Goal: Task Accomplishment & Management: Use online tool/utility

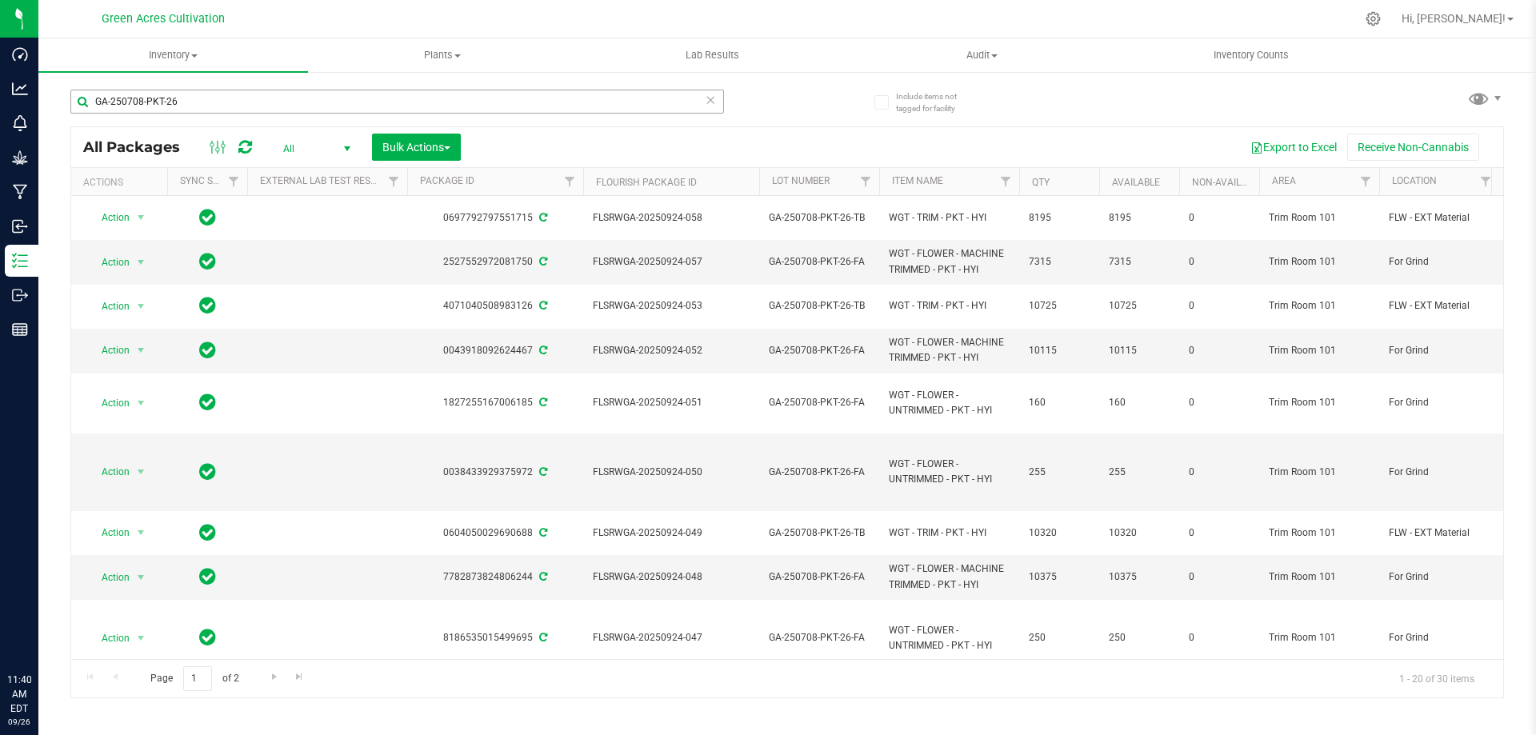
click at [554, 115] on div "GA-250708-PKT-26" at bounding box center [397, 108] width 654 height 37
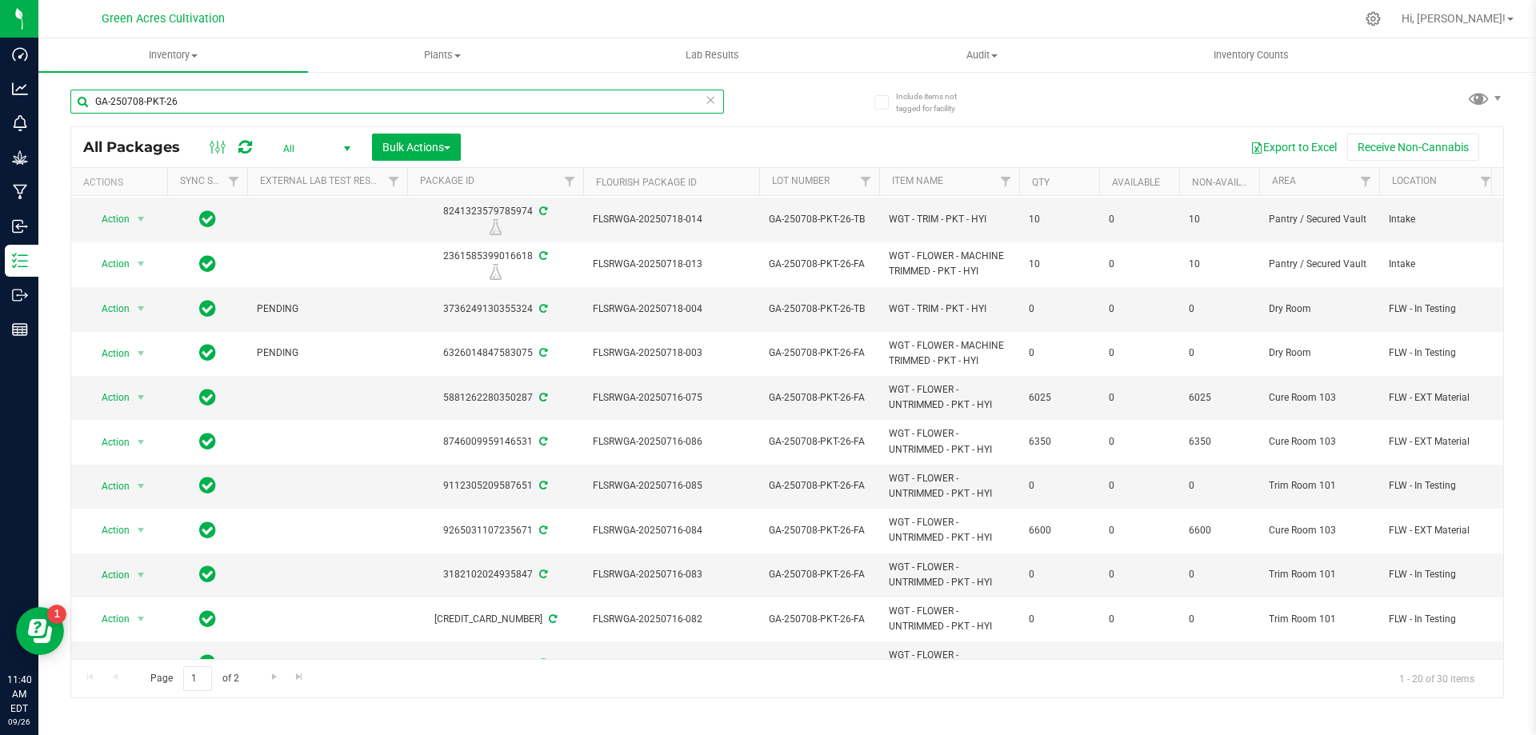
click at [544, 98] on input "GA-250708-PKT-26" at bounding box center [397, 102] width 654 height 24
drag, startPoint x: 544, startPoint y: 98, endPoint x: 487, endPoint y: 129, distance: 64.4
click at [538, 101] on input "GA-250708-PKT-26" at bounding box center [397, 102] width 654 height 24
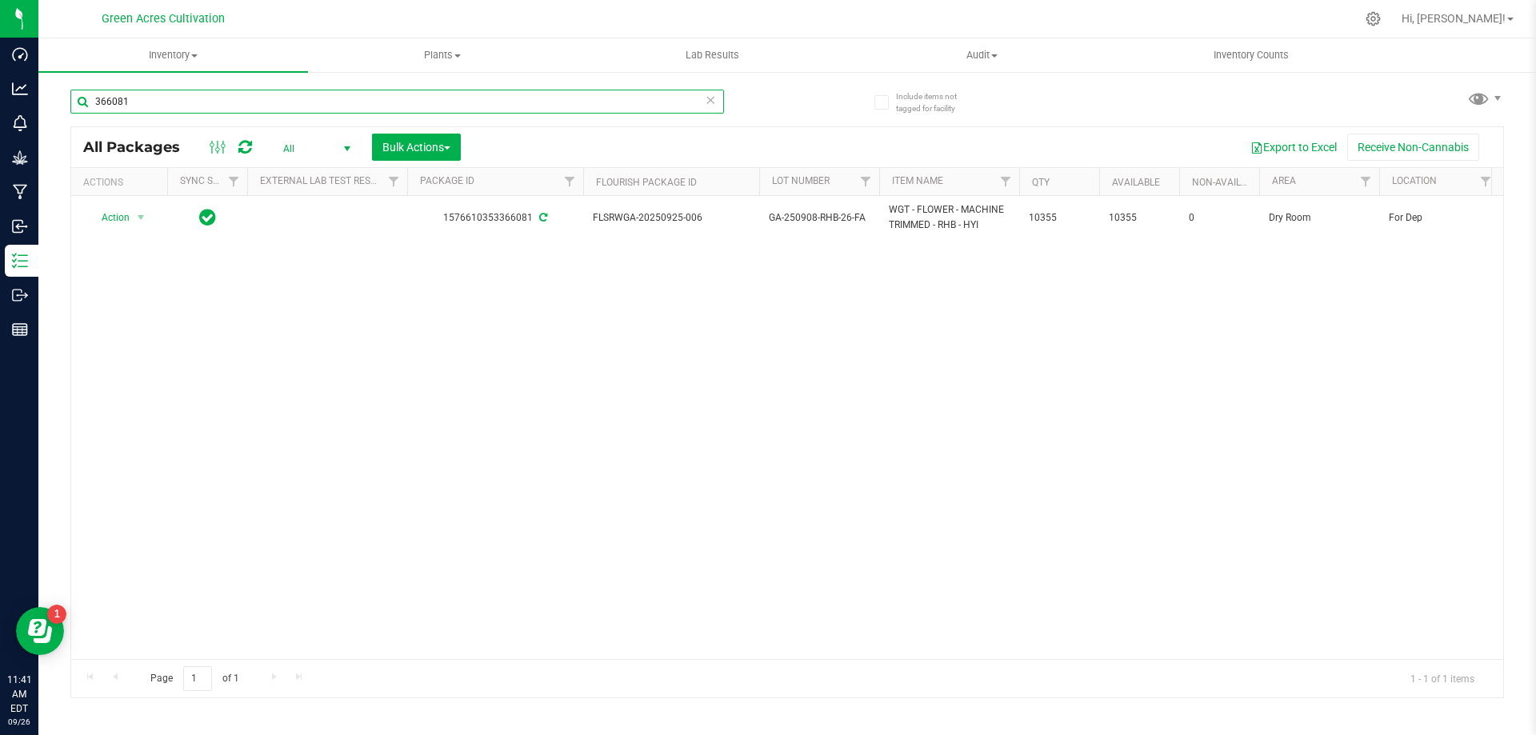
type input "366081"
click at [313, 308] on div "Action Action Adjust qty Create package Edit attributes Global inventory Locate…" at bounding box center [787, 427] width 1432 height 463
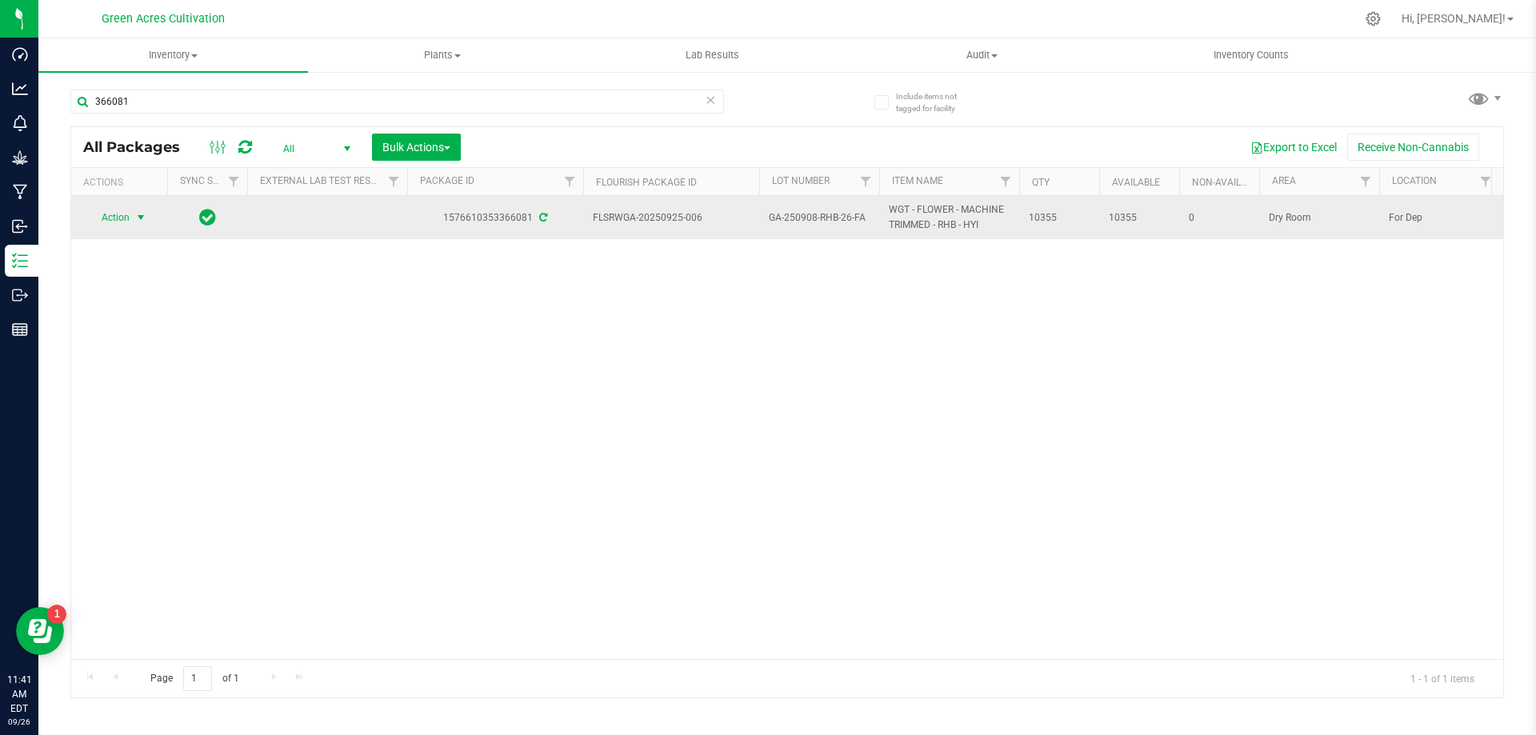
click at [124, 219] on span "Action" at bounding box center [108, 217] width 43 height 22
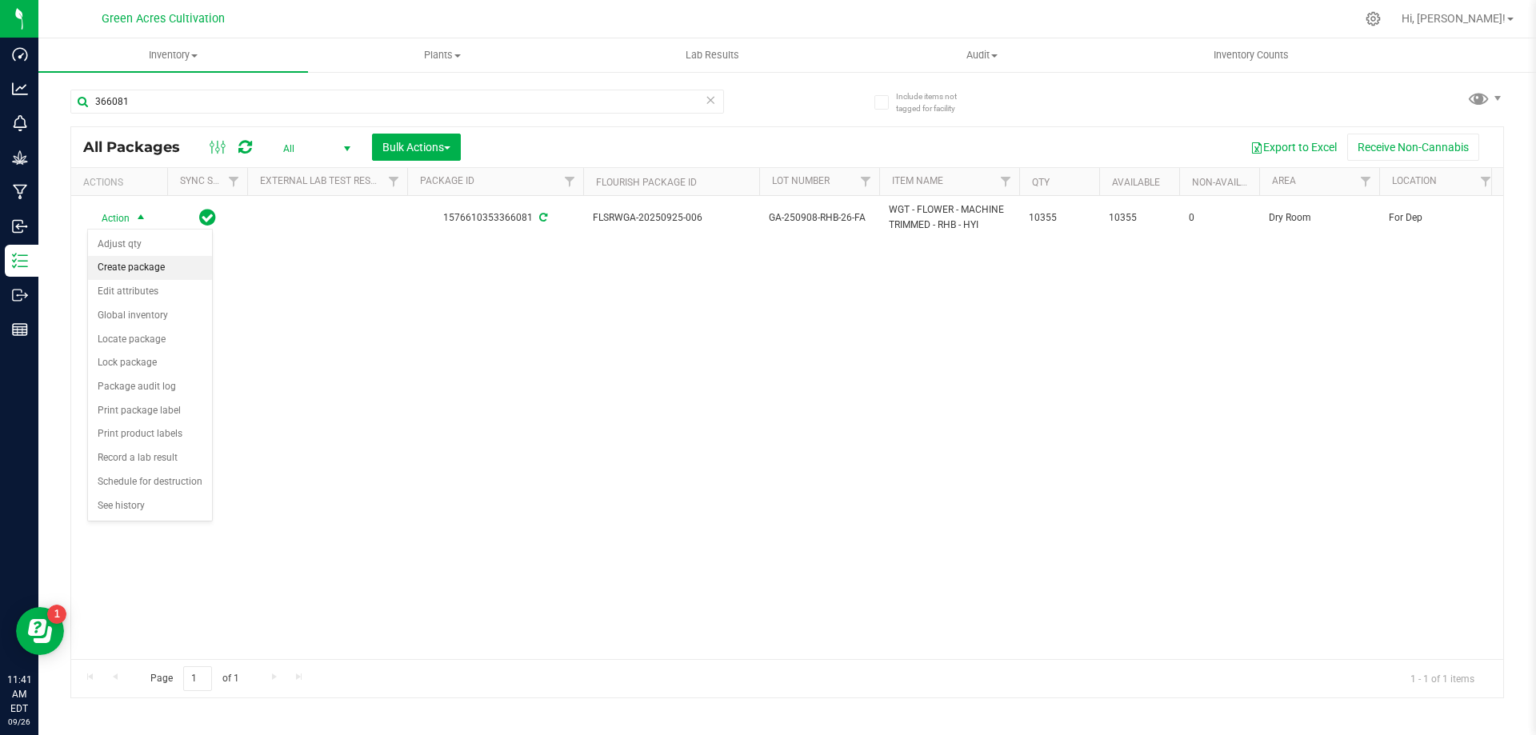
click at [183, 271] on li "Create package" at bounding box center [150, 268] width 124 height 24
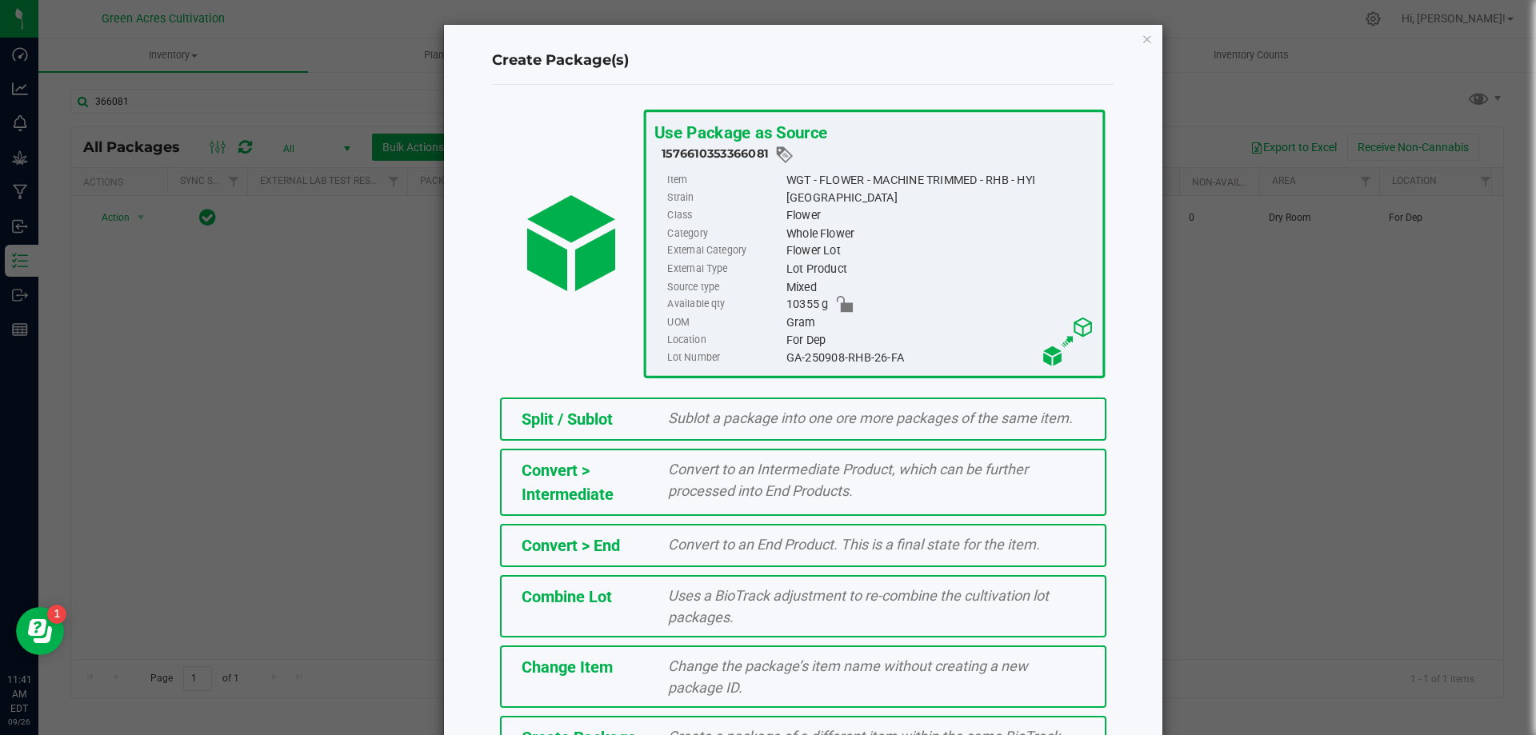
scroll to position [115, 0]
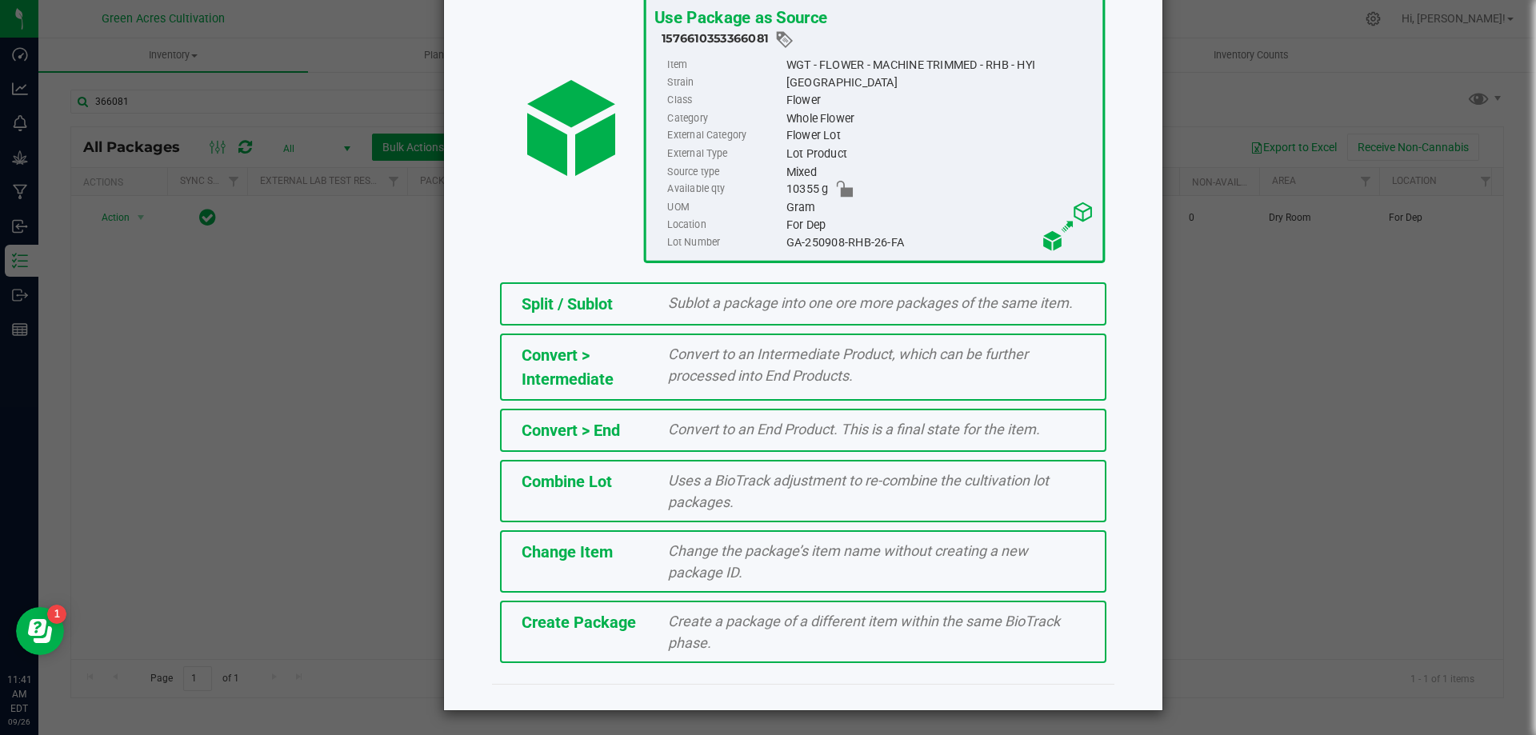
click at [604, 622] on span "Create Package" at bounding box center [579, 622] width 114 height 19
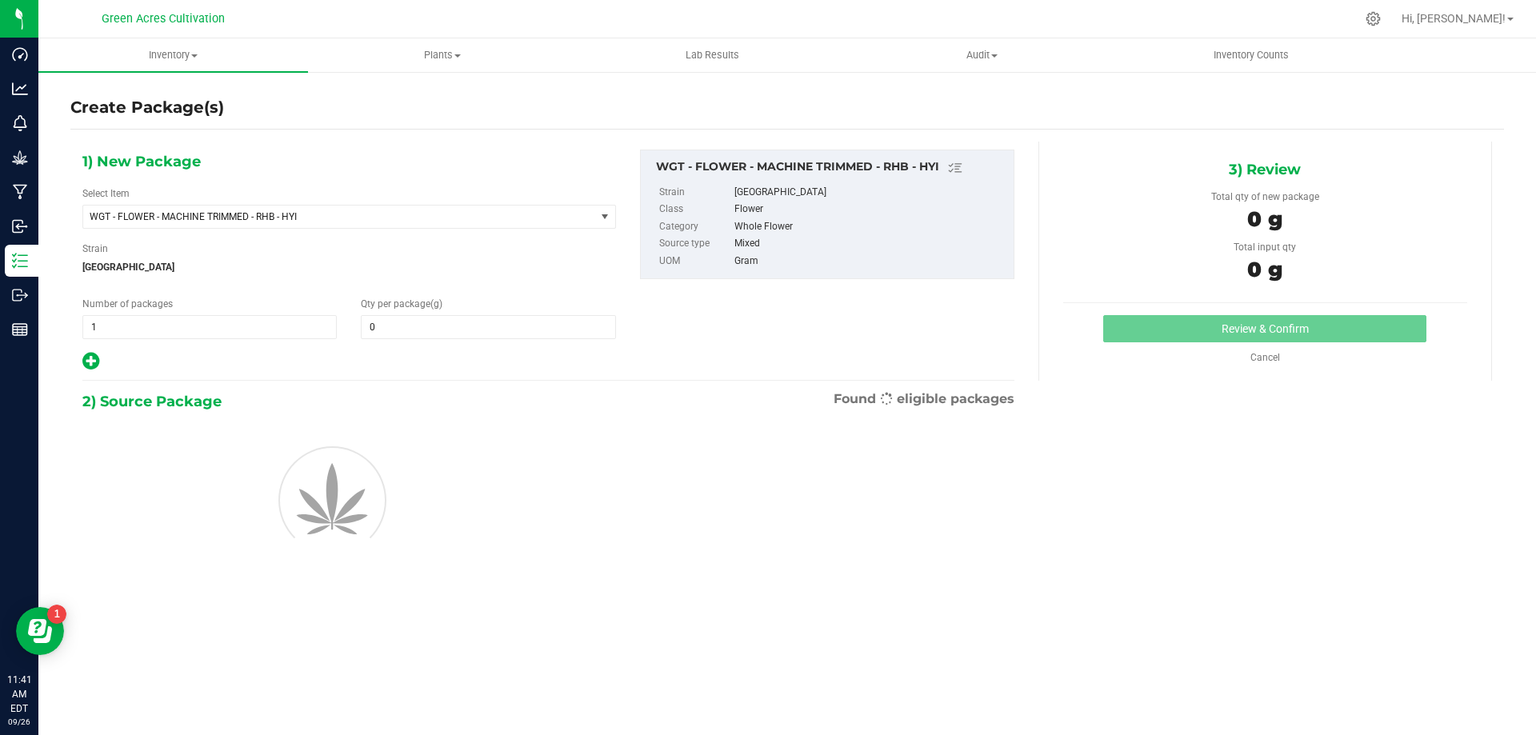
type input "0.0000"
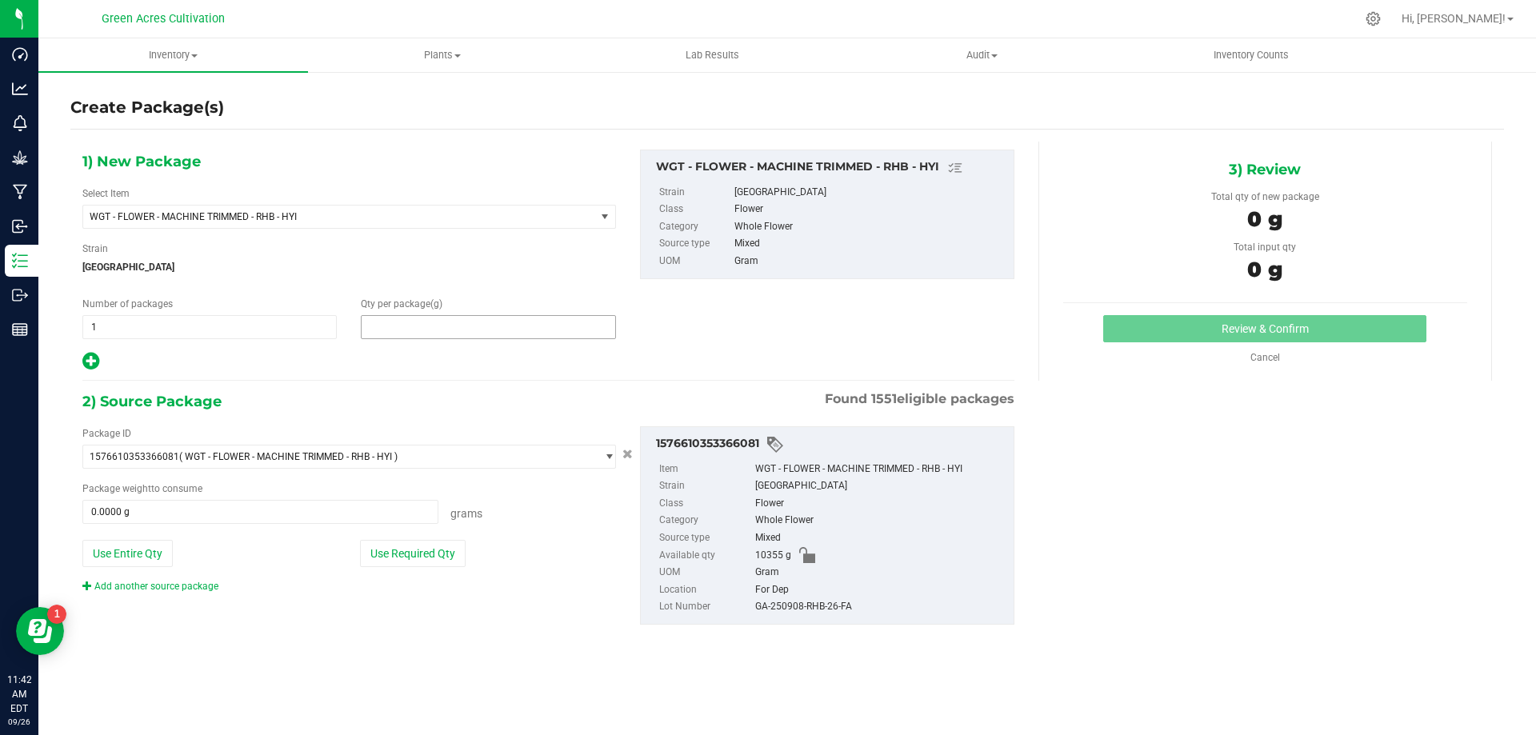
click at [458, 330] on span at bounding box center [488, 327] width 254 height 24
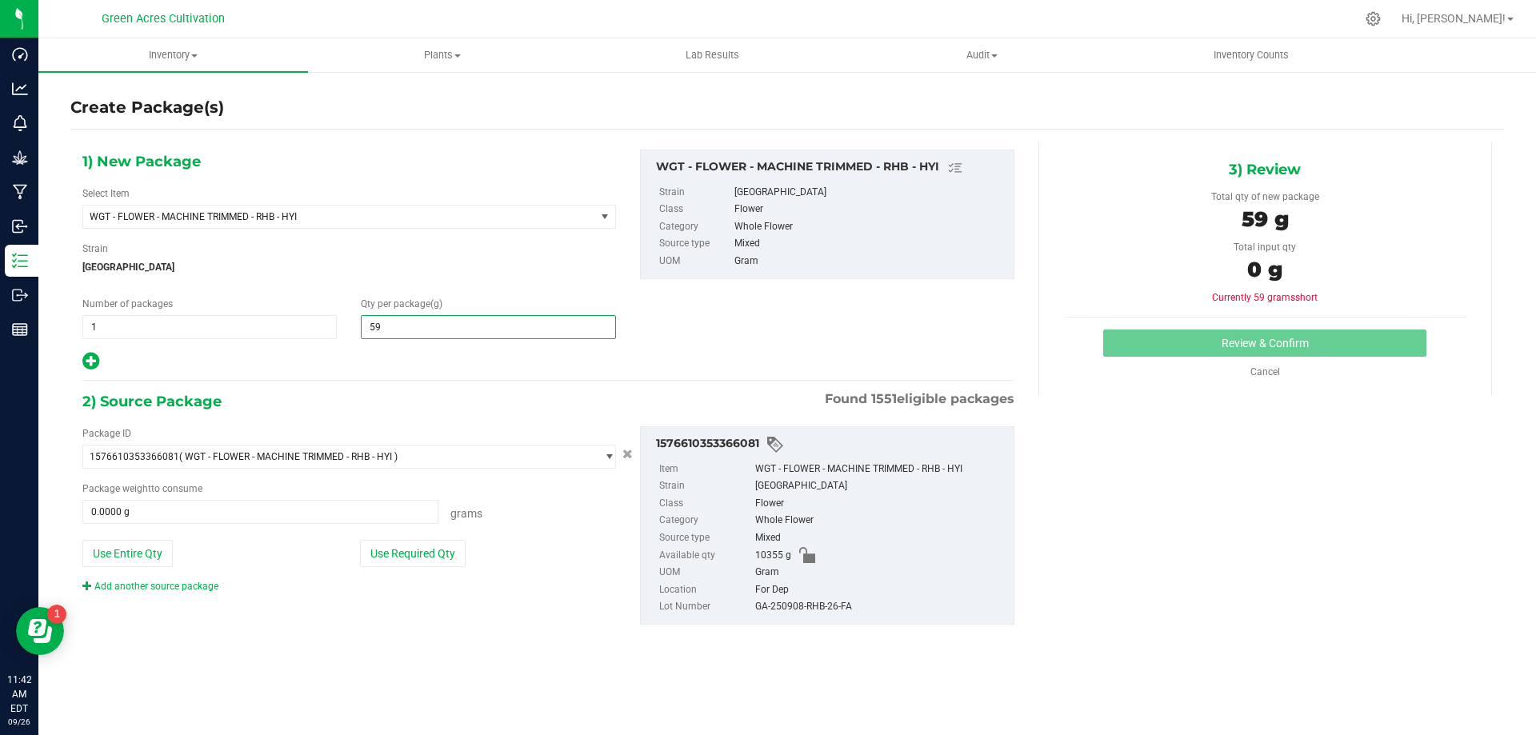
type input "5"
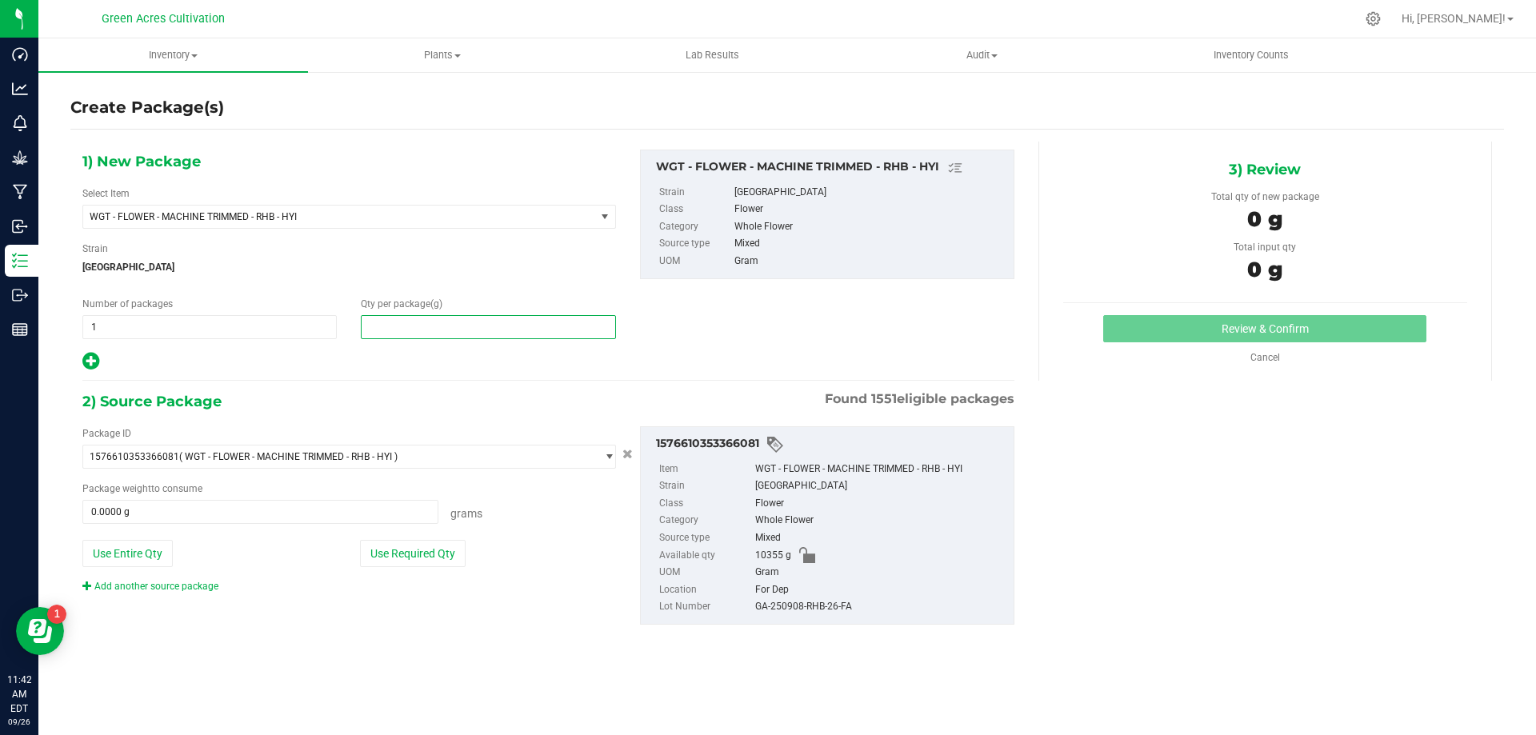
type input "0.0000"
click at [289, 230] on div "1) New Package Select Item WGT - FLOWER - MACHINE TRIMMED - RHB - HYI 007UP - F…" at bounding box center [349, 261] width 558 height 222
click at [288, 219] on span "WGT - FLOWER - MACHINE TRIMMED - RHB - HYI" at bounding box center [329, 216] width 479 height 11
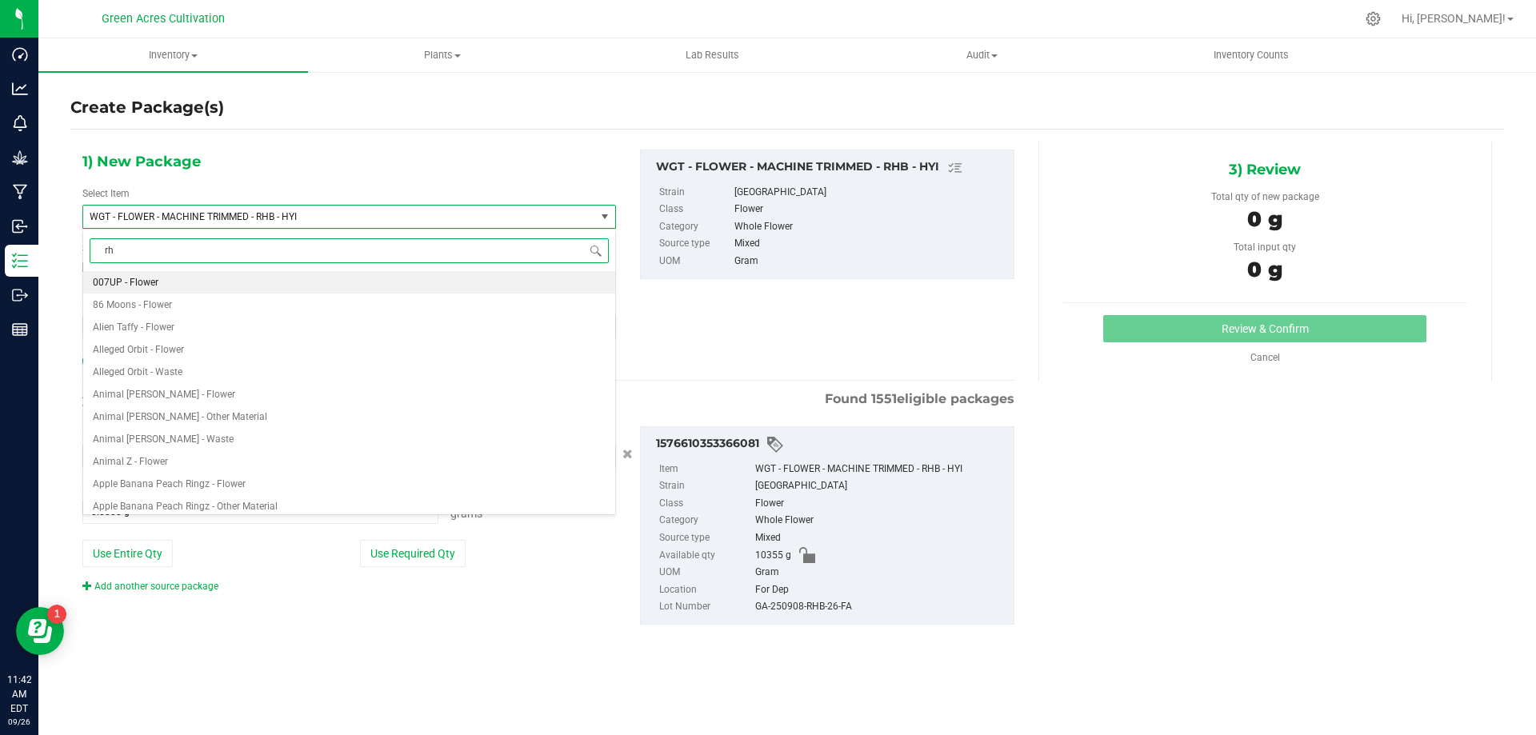
type input "rhb"
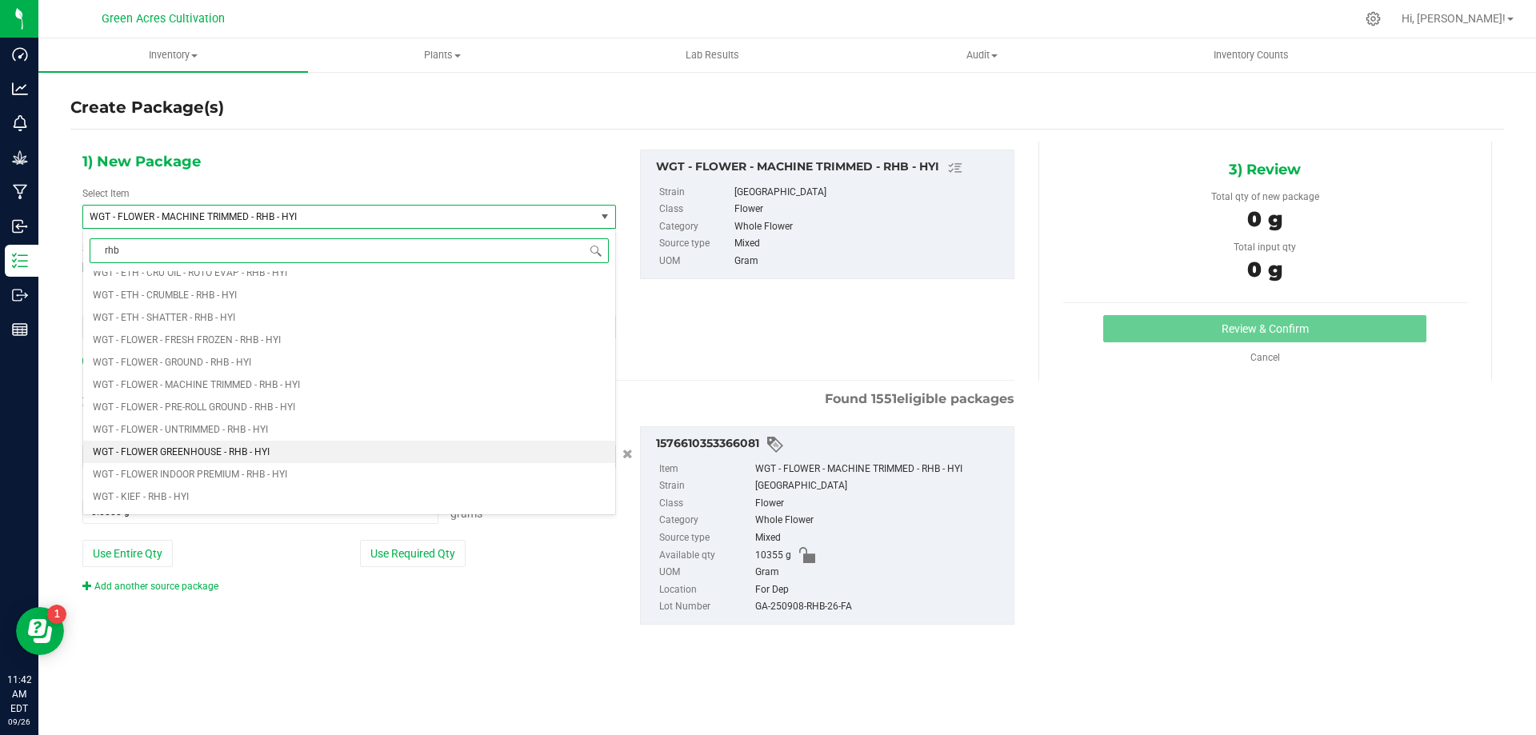
click at [227, 445] on li "WGT - FLOWER GREENHOUSE - RHB - HYI" at bounding box center [349, 452] width 532 height 22
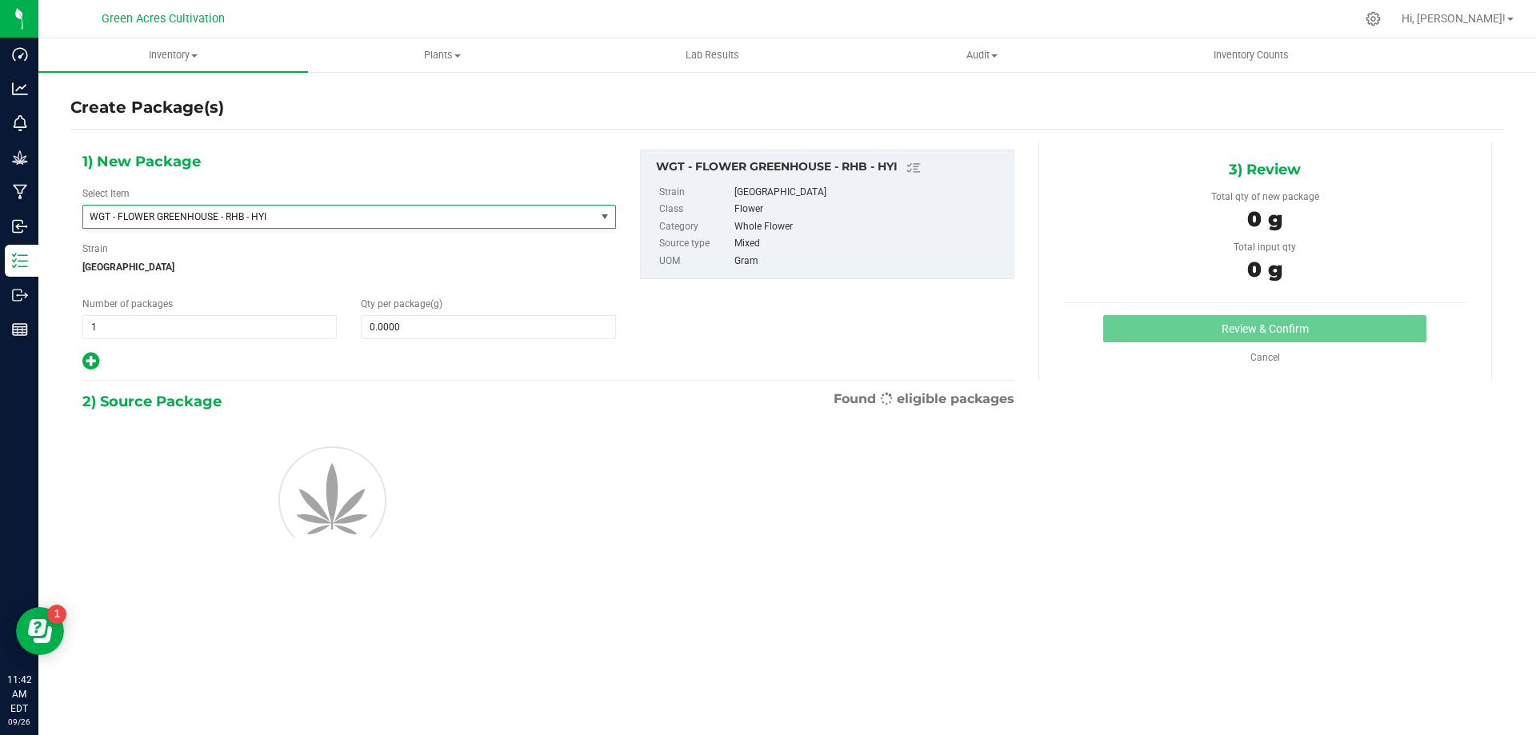
type input "0.0000"
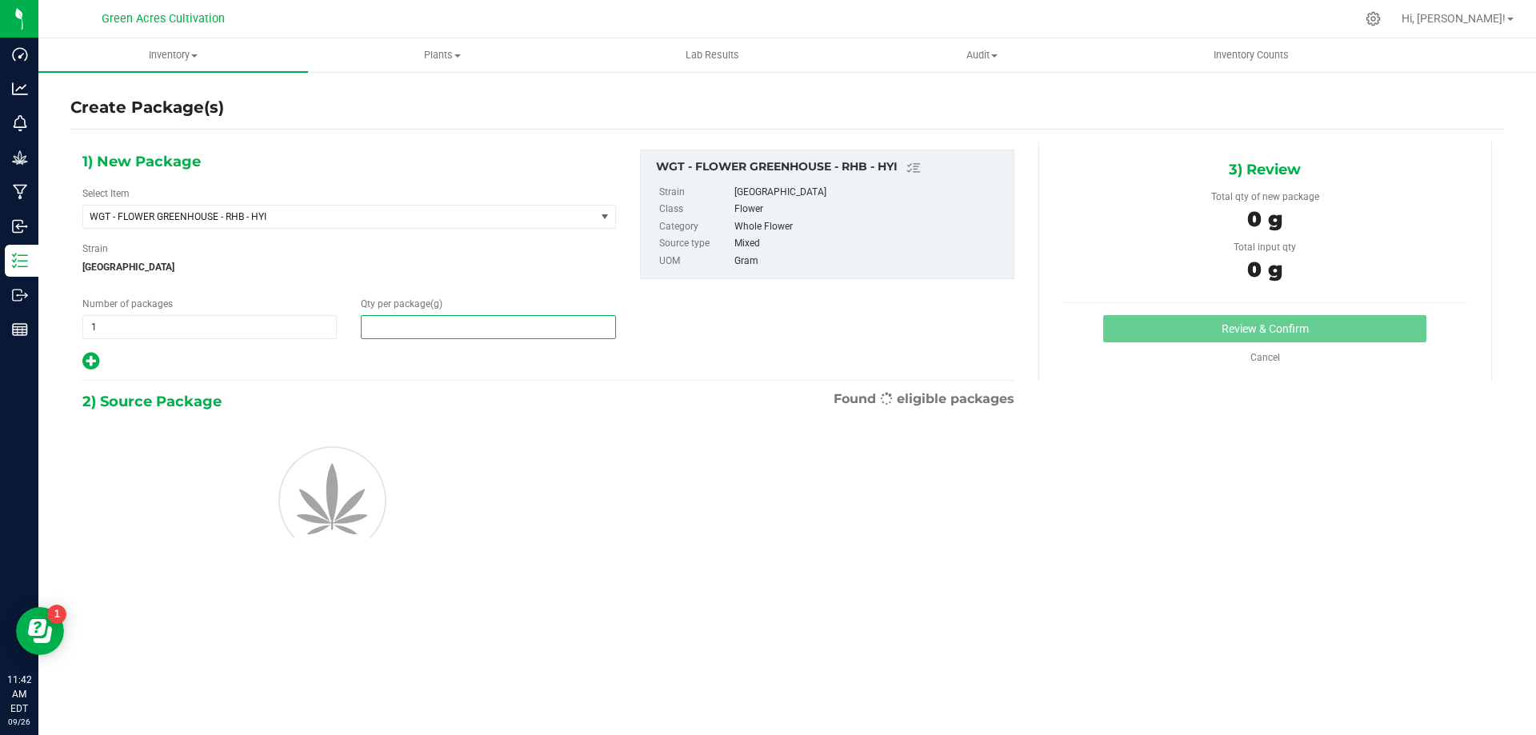
click at [403, 326] on span at bounding box center [488, 327] width 254 height 24
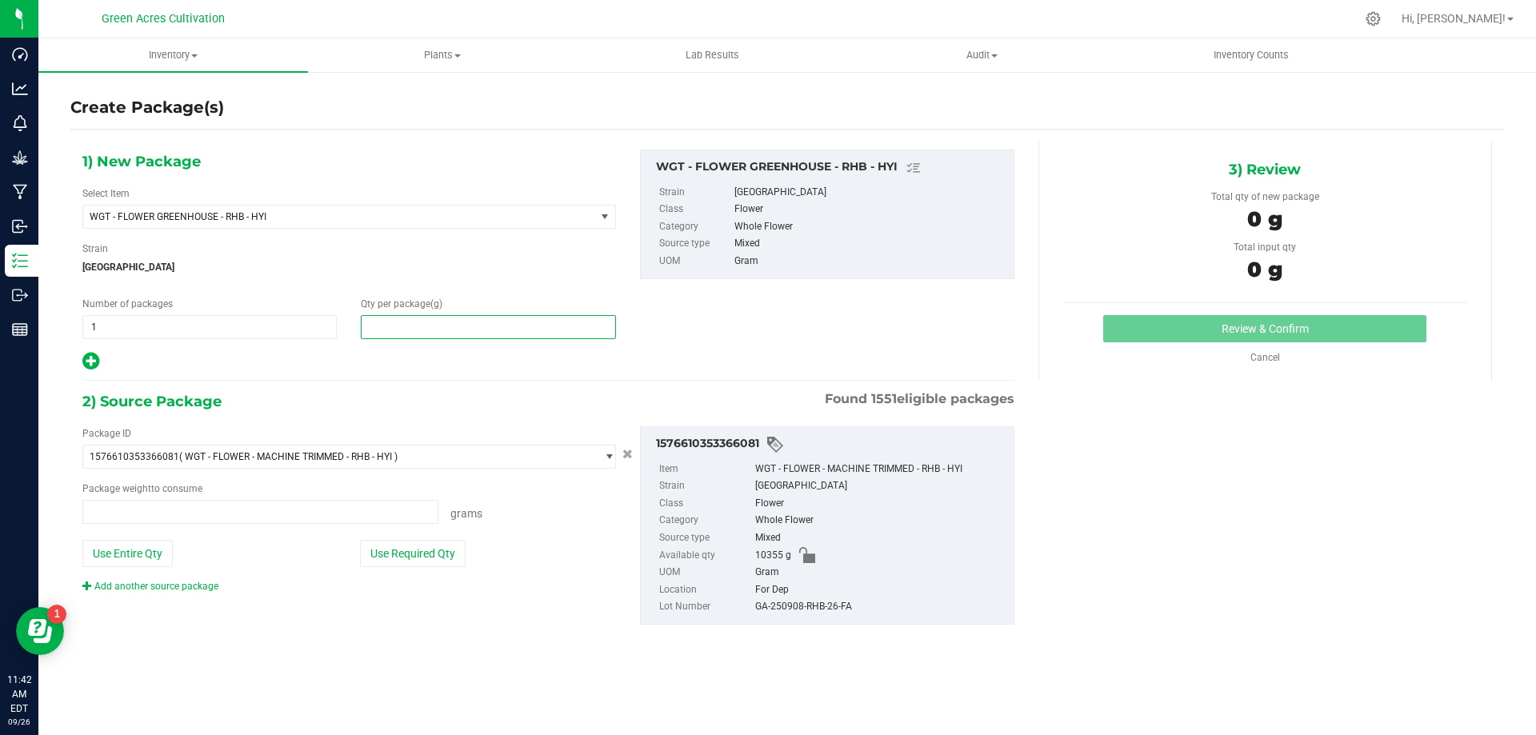
type input "0.0000 g"
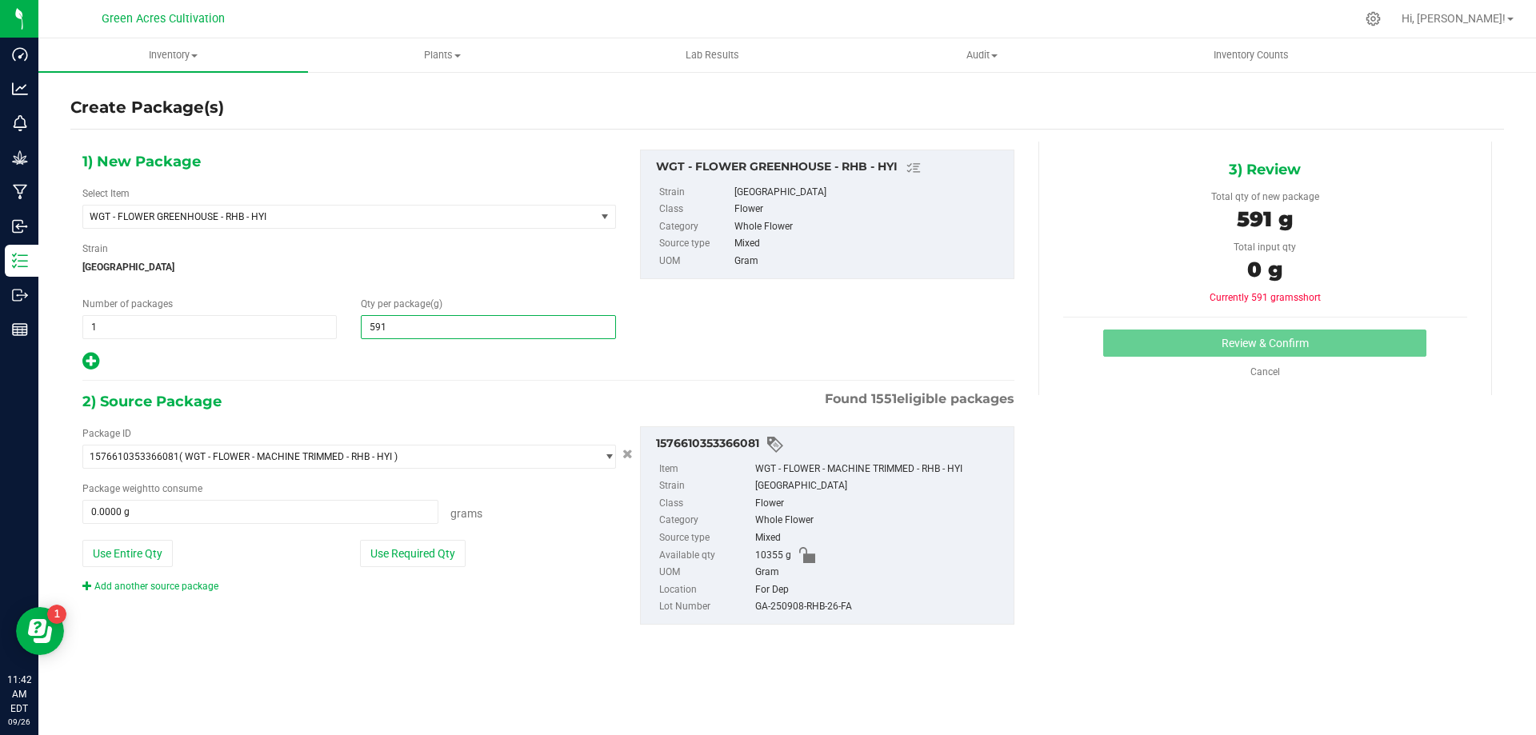
type input "5910"
type input "5,910.0000"
click at [419, 549] on button "Use Required Qty" at bounding box center [413, 553] width 106 height 27
type input "5910.0000 g"
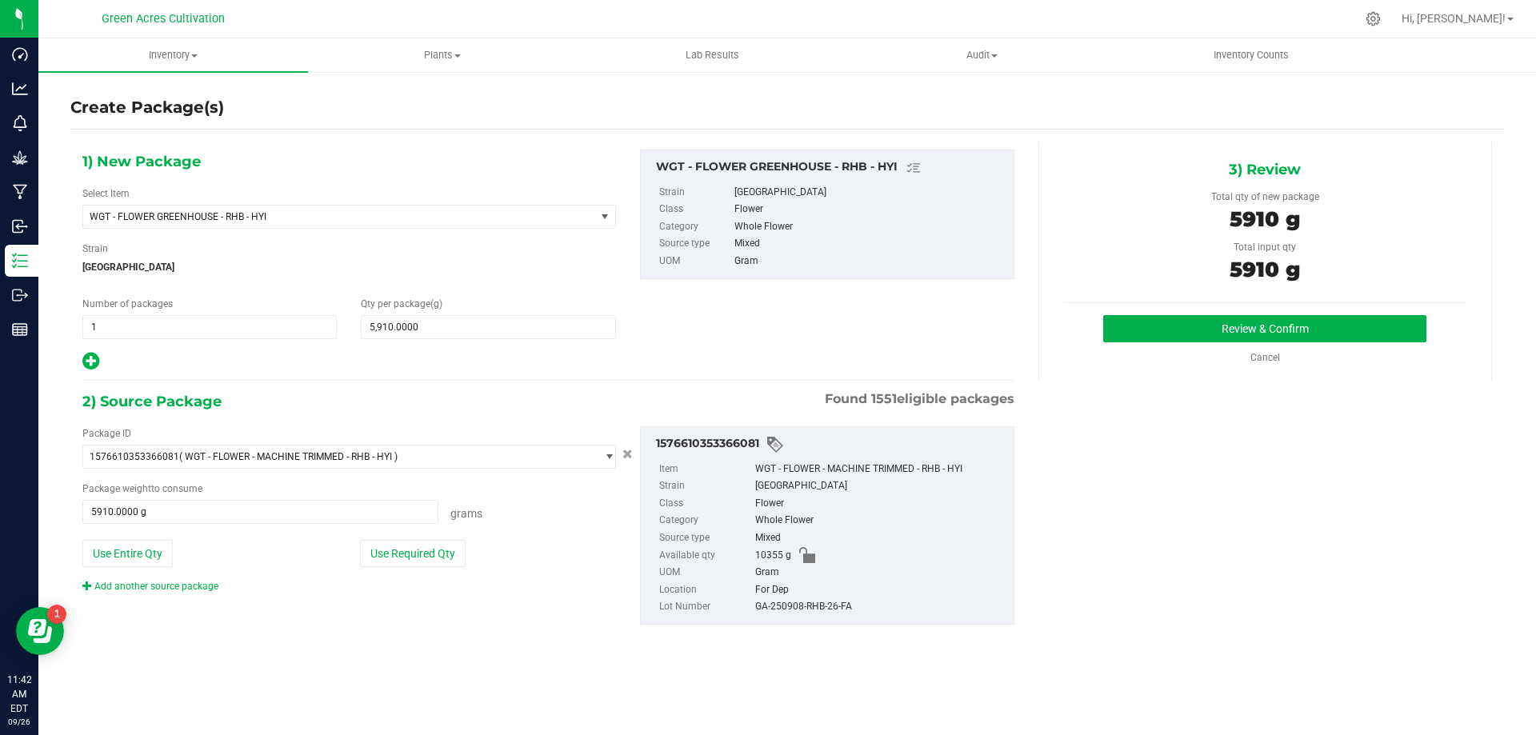
click at [775, 603] on div "GA-250908-RHB-26-FA" at bounding box center [880, 607] width 250 height 18
copy div "GA-250908-RHB-26-FA"
click at [914, 536] on div "Mixed" at bounding box center [880, 539] width 250 height 18
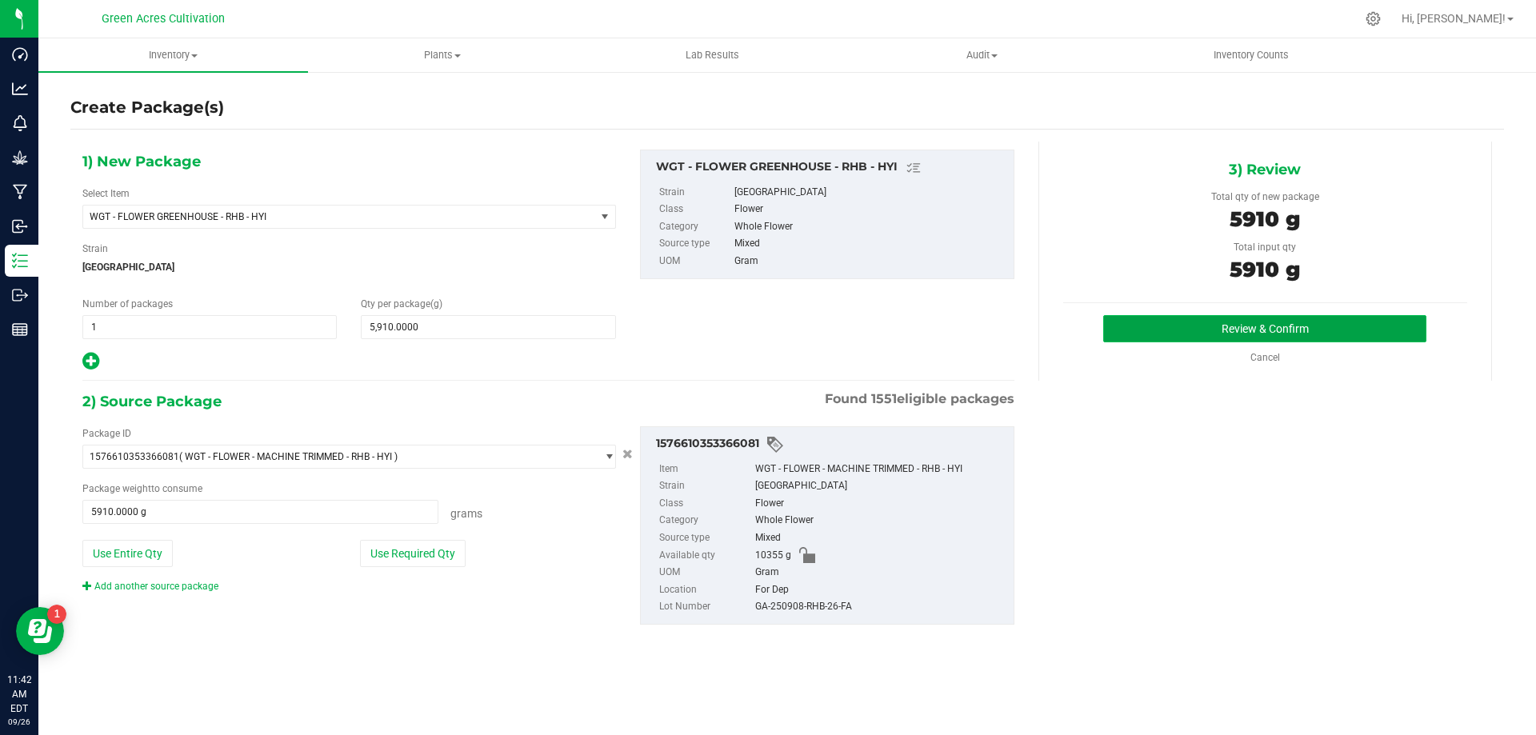
click at [1210, 315] on button "Review & Confirm" at bounding box center [1264, 328] width 323 height 27
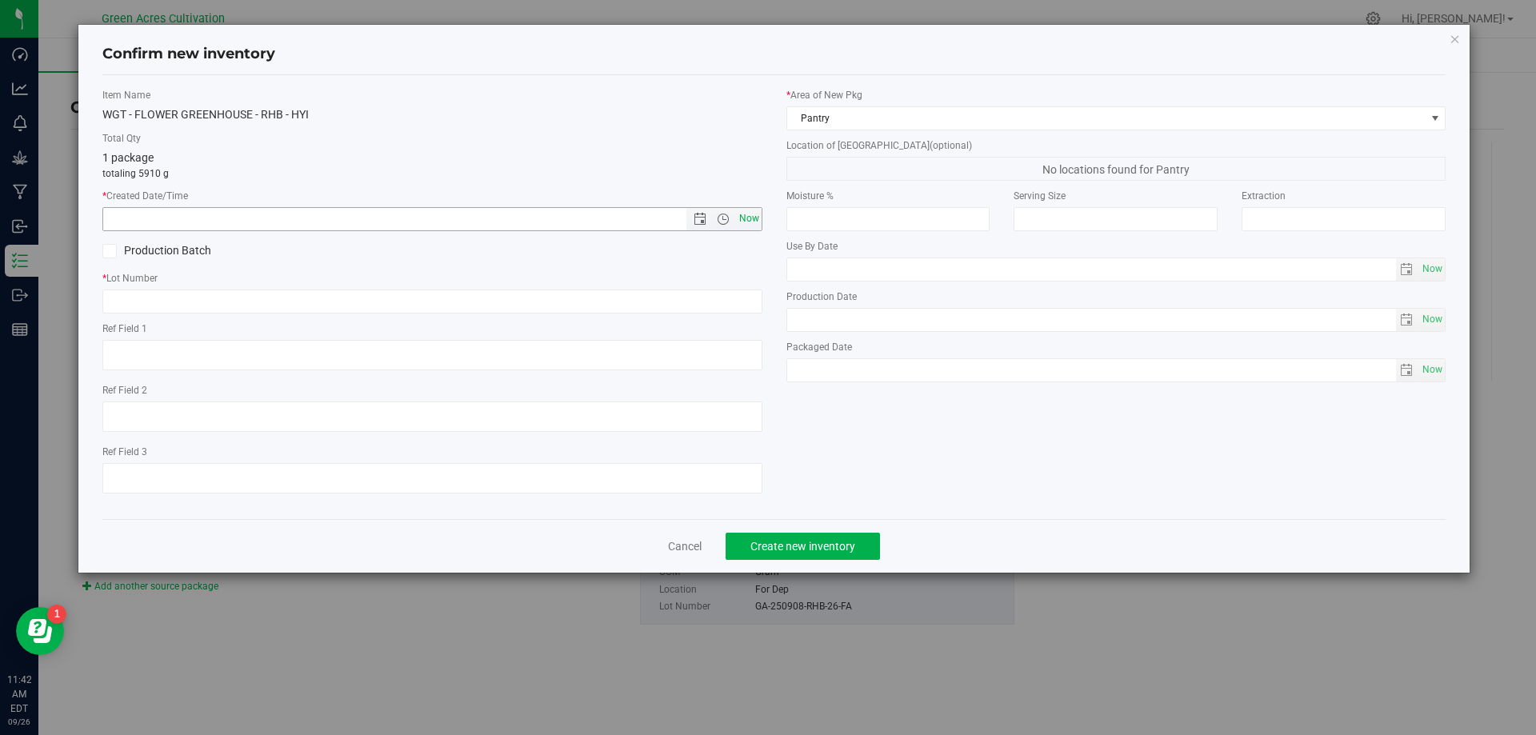
click at [741, 218] on span "Now" at bounding box center [748, 218] width 27 height 23
type input "[DATE] 11:42 AM"
click at [654, 297] on input "text" at bounding box center [432, 302] width 660 height 24
paste input "GA-250908-RHB-26-FA"
type input "GA-250908-RHB-26-FA"
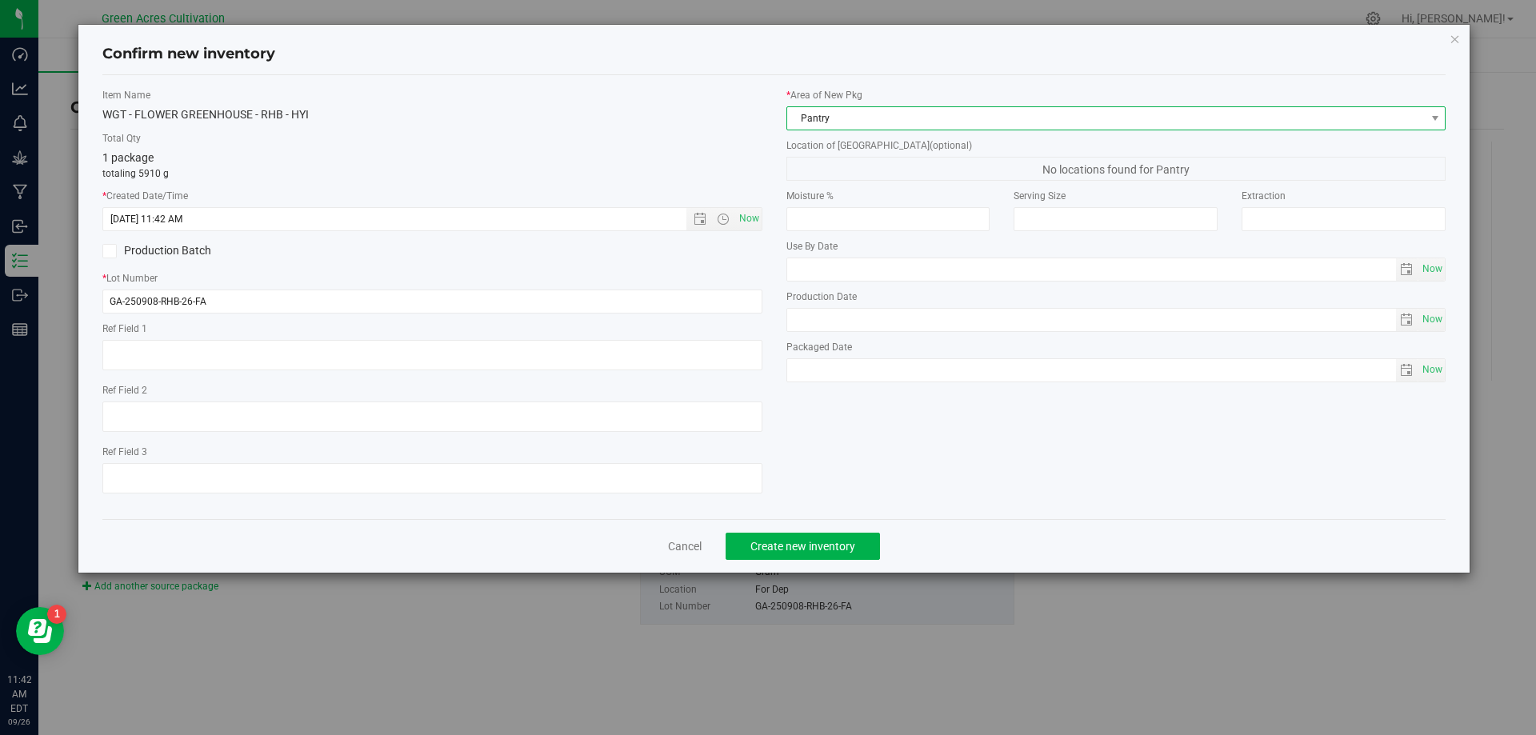
click at [886, 118] on span "Pantry" at bounding box center [1106, 118] width 638 height 22
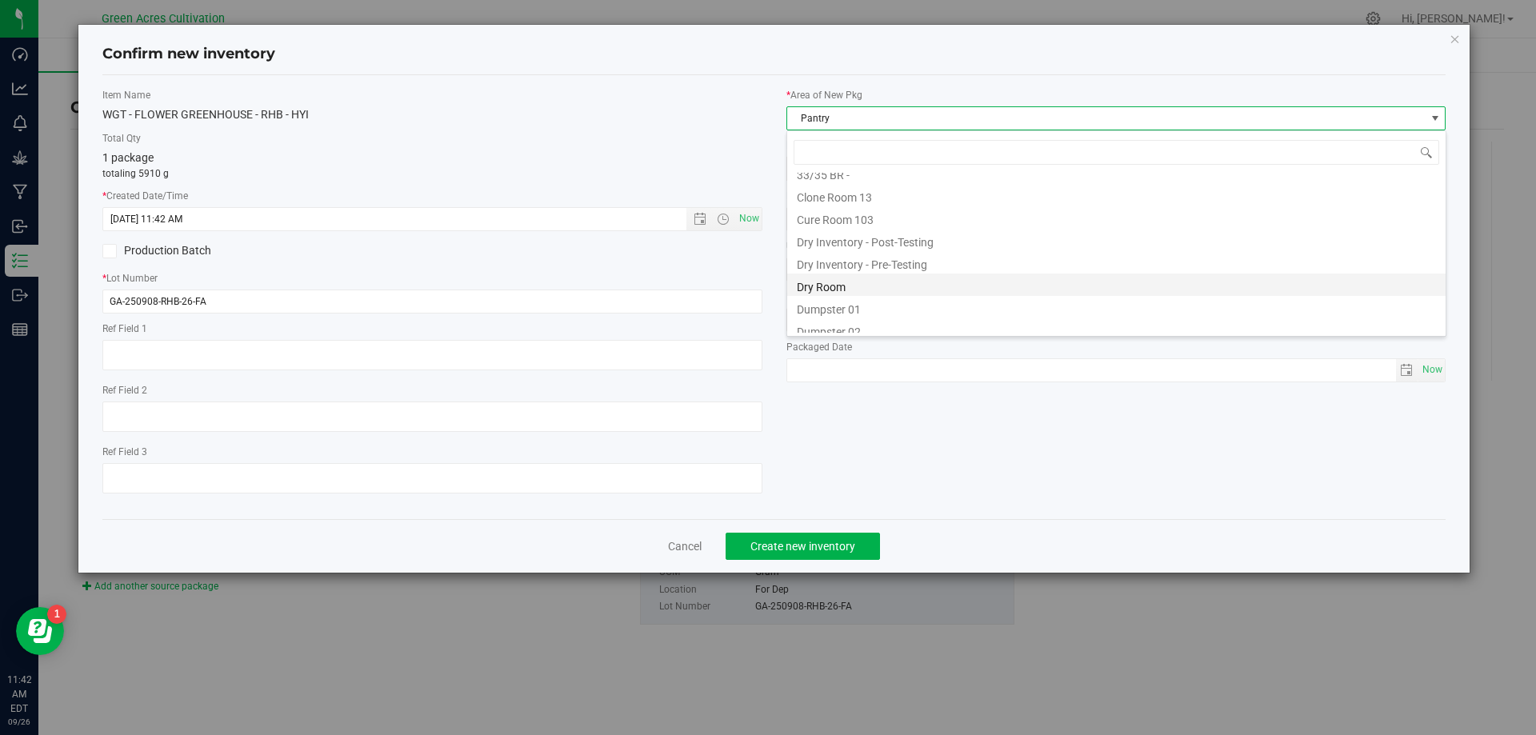
scroll to position [3, 0]
click at [849, 294] on li "Dry Room" at bounding box center [1116, 293] width 658 height 22
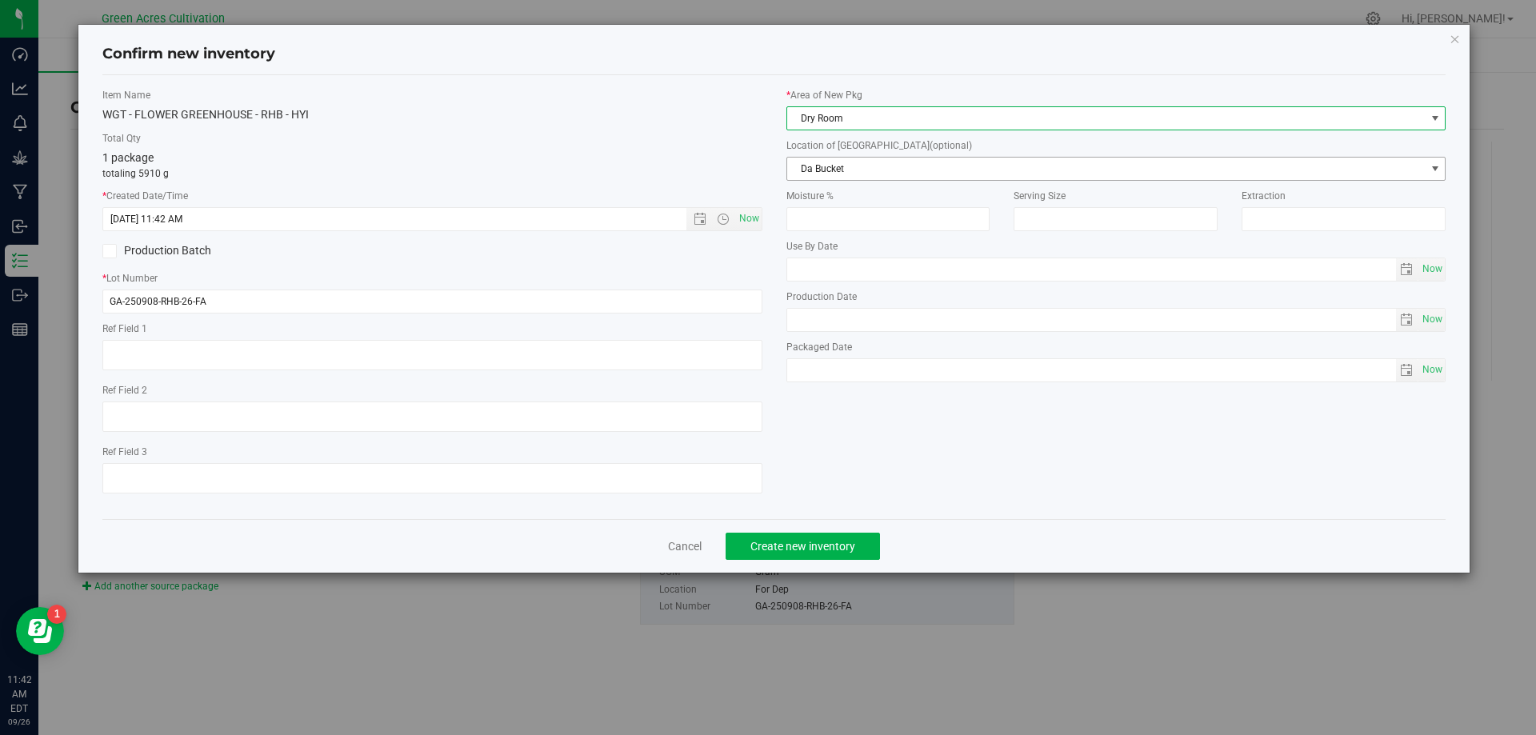
click at [838, 160] on span "Da Bucket" at bounding box center [1106, 169] width 638 height 22
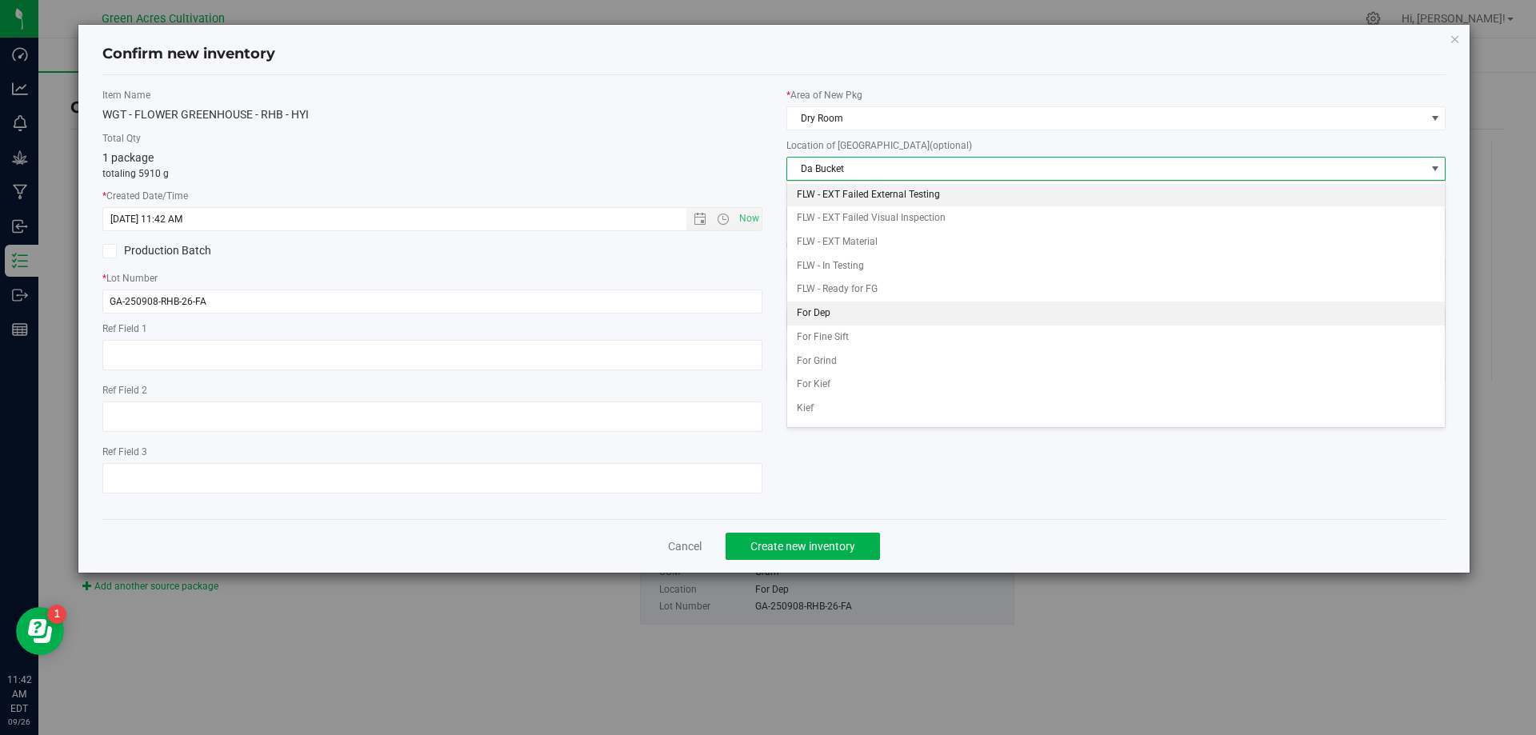
scroll to position [69, 0]
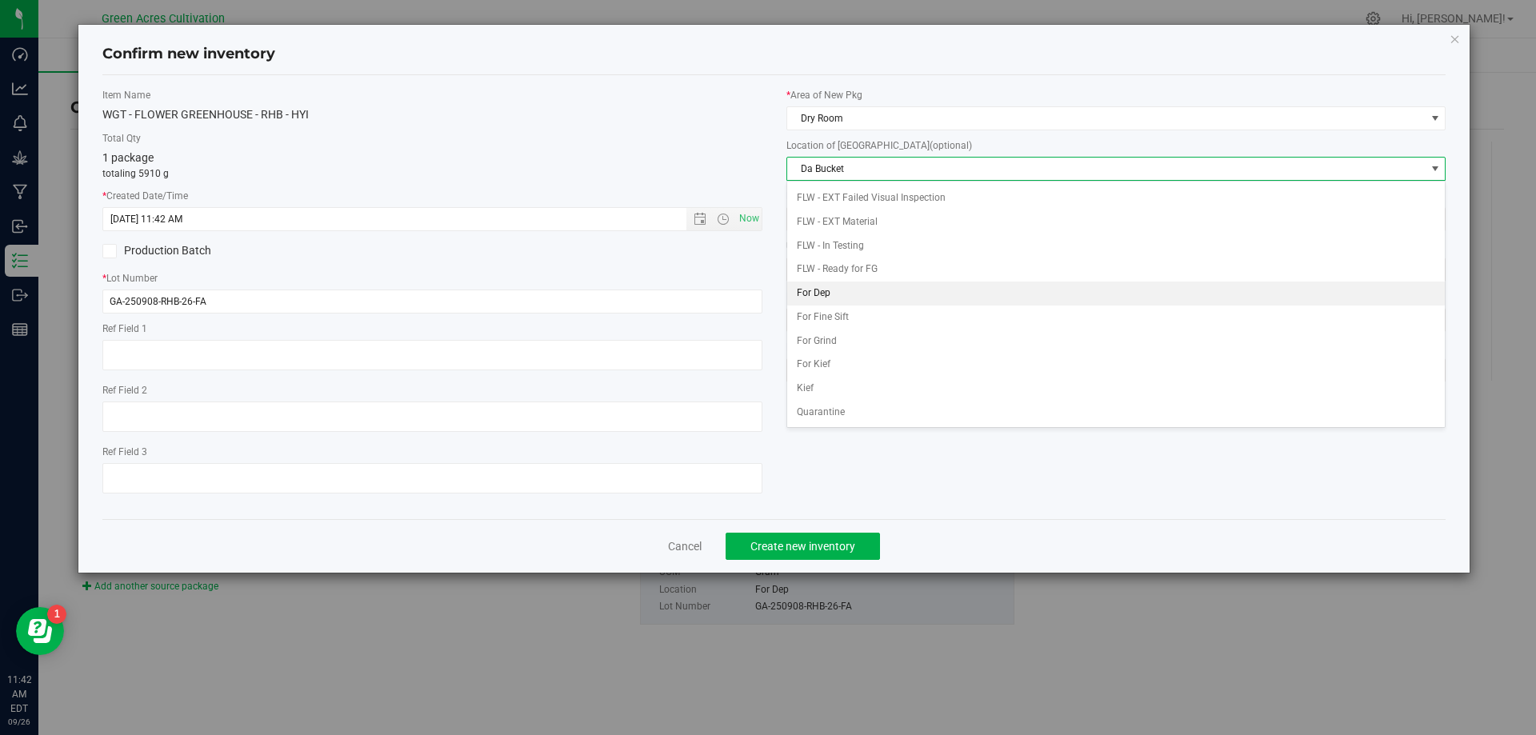
click at [835, 292] on li "For Dep" at bounding box center [1116, 294] width 658 height 24
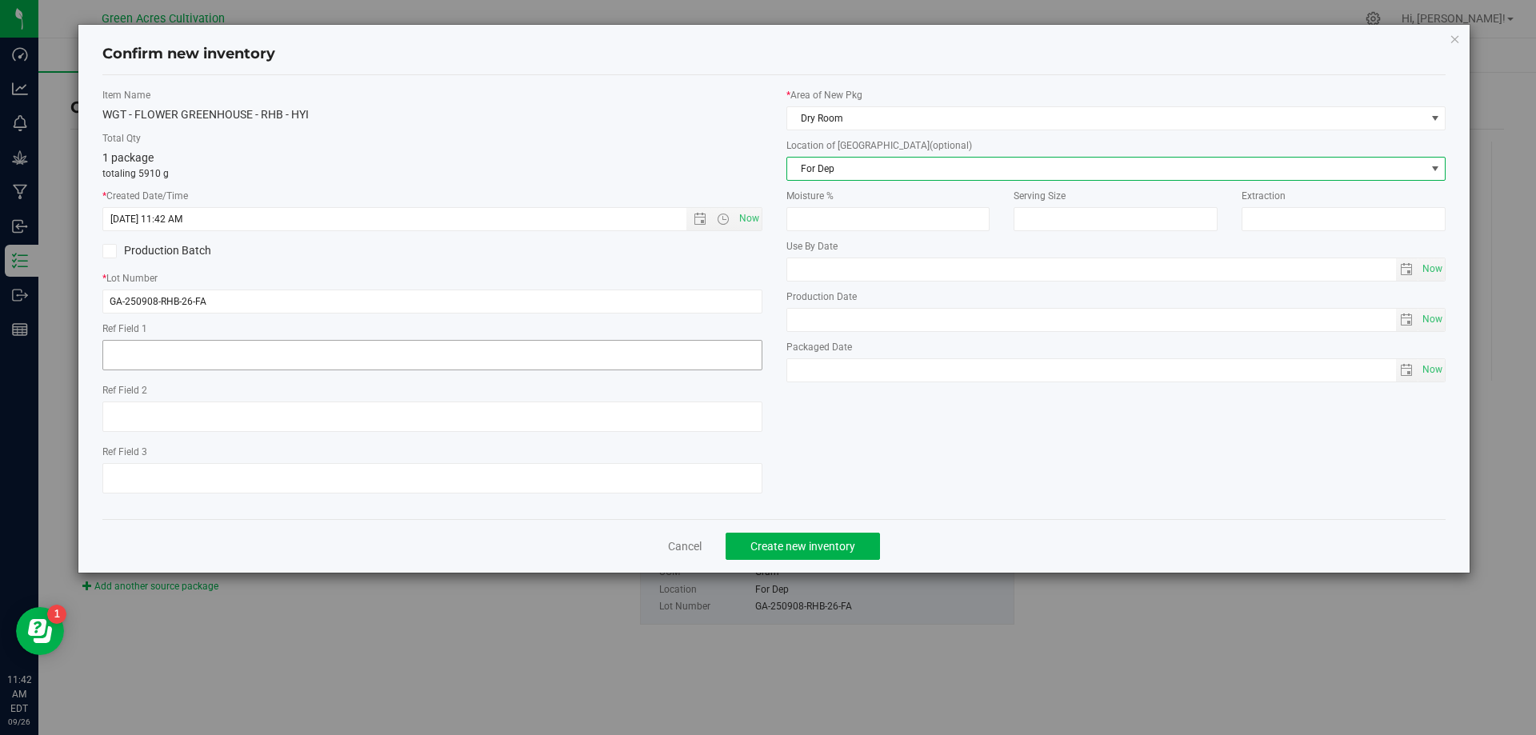
drag, startPoint x: 573, startPoint y: 336, endPoint x: 562, endPoint y: 353, distance: 19.8
click at [569, 343] on div "Ref Field 1" at bounding box center [432, 349] width 660 height 54
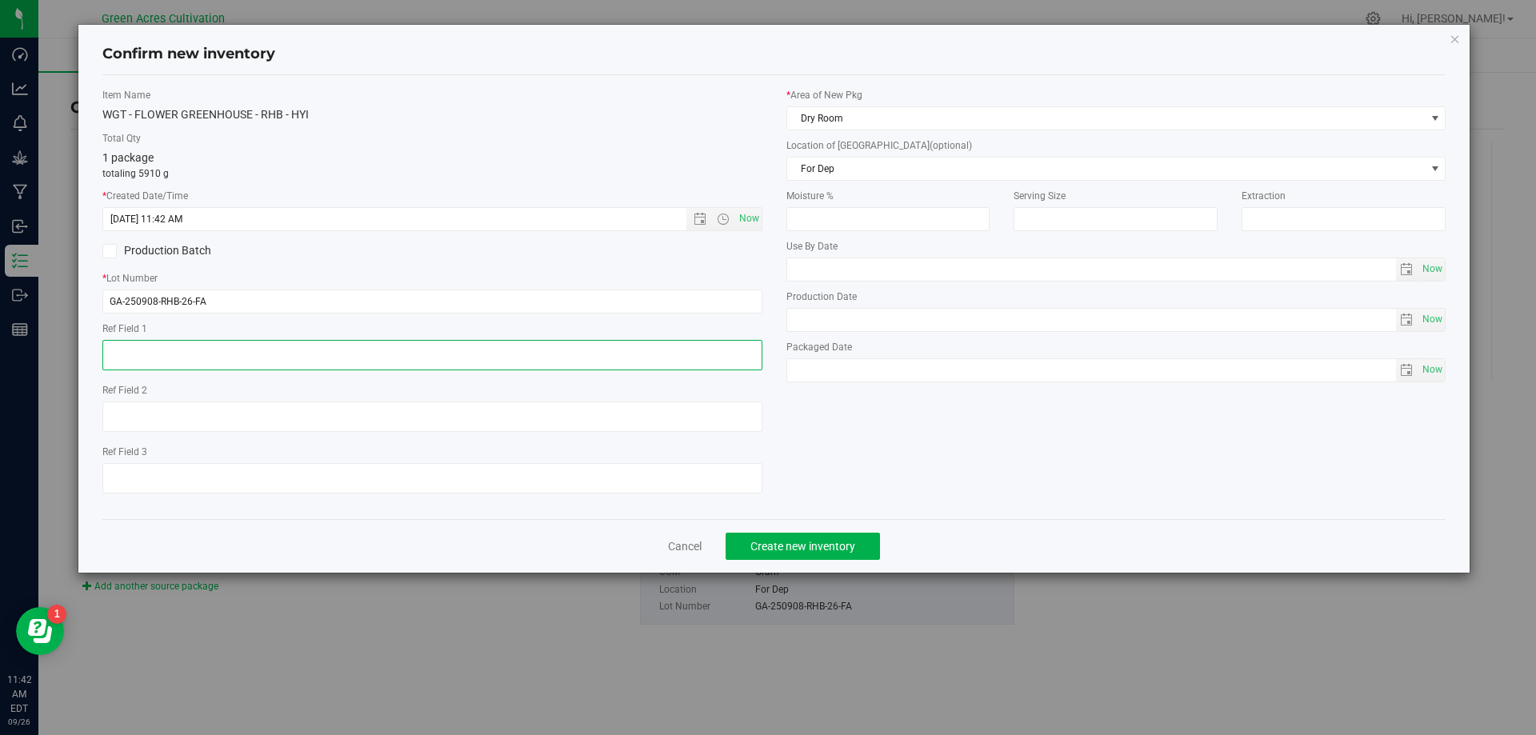
click at [562, 354] on textarea at bounding box center [432, 355] width 660 height 30
type textarea "dep"
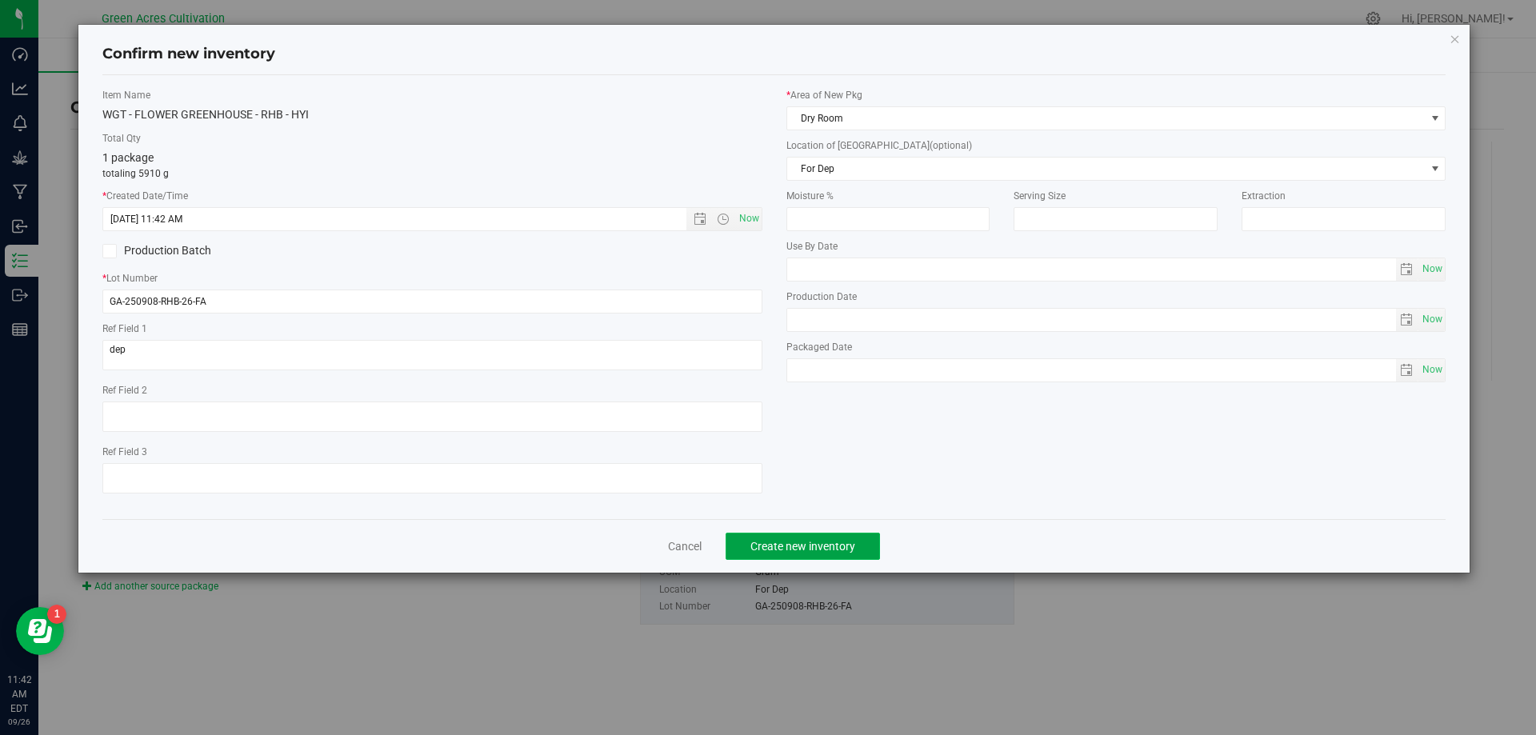
click at [839, 554] on button "Create new inventory" at bounding box center [803, 546] width 154 height 27
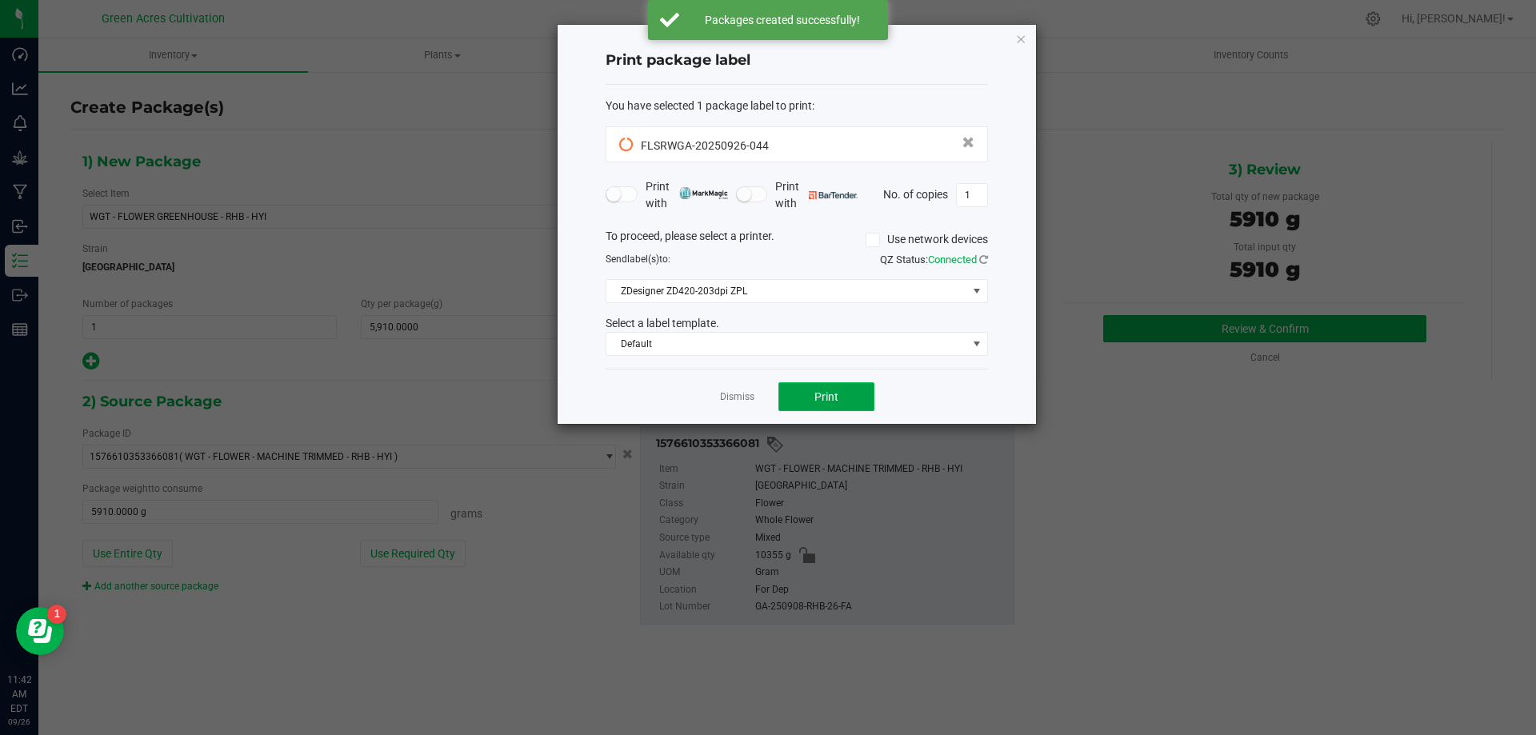
click at [846, 398] on button "Print" at bounding box center [826, 396] width 96 height 29
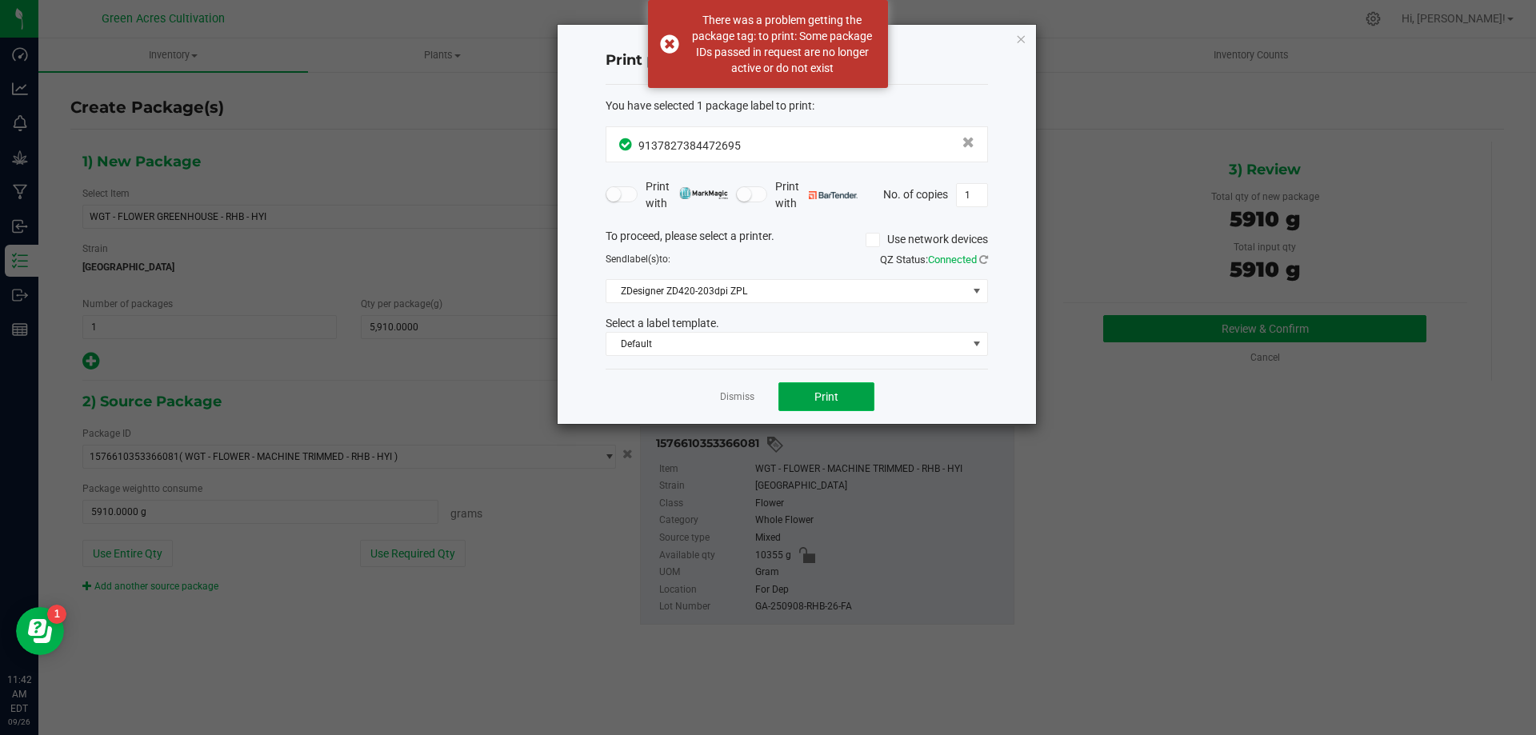
click at [820, 400] on span "Print" at bounding box center [826, 396] width 24 height 13
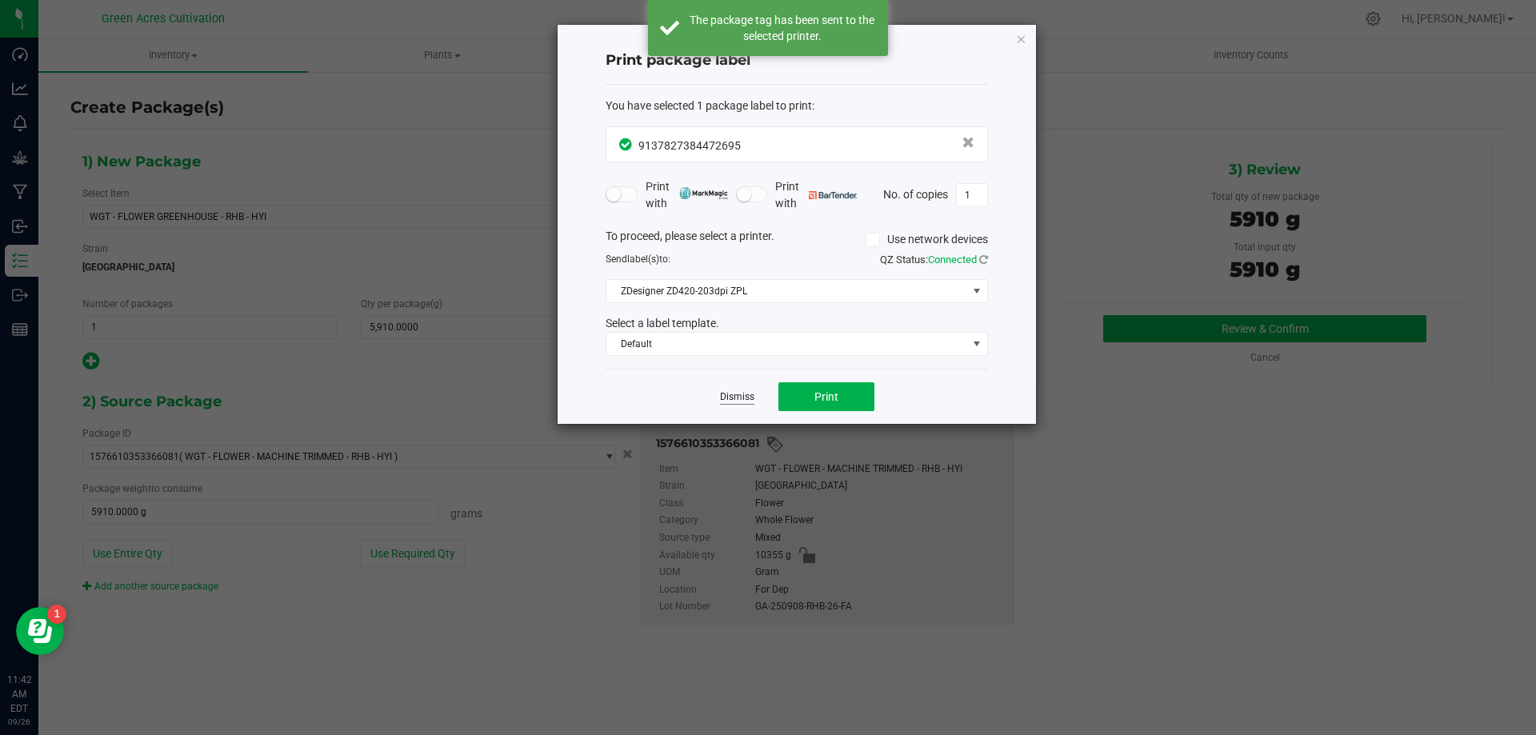
click at [727, 400] on link "Dismiss" at bounding box center [737, 397] width 34 height 14
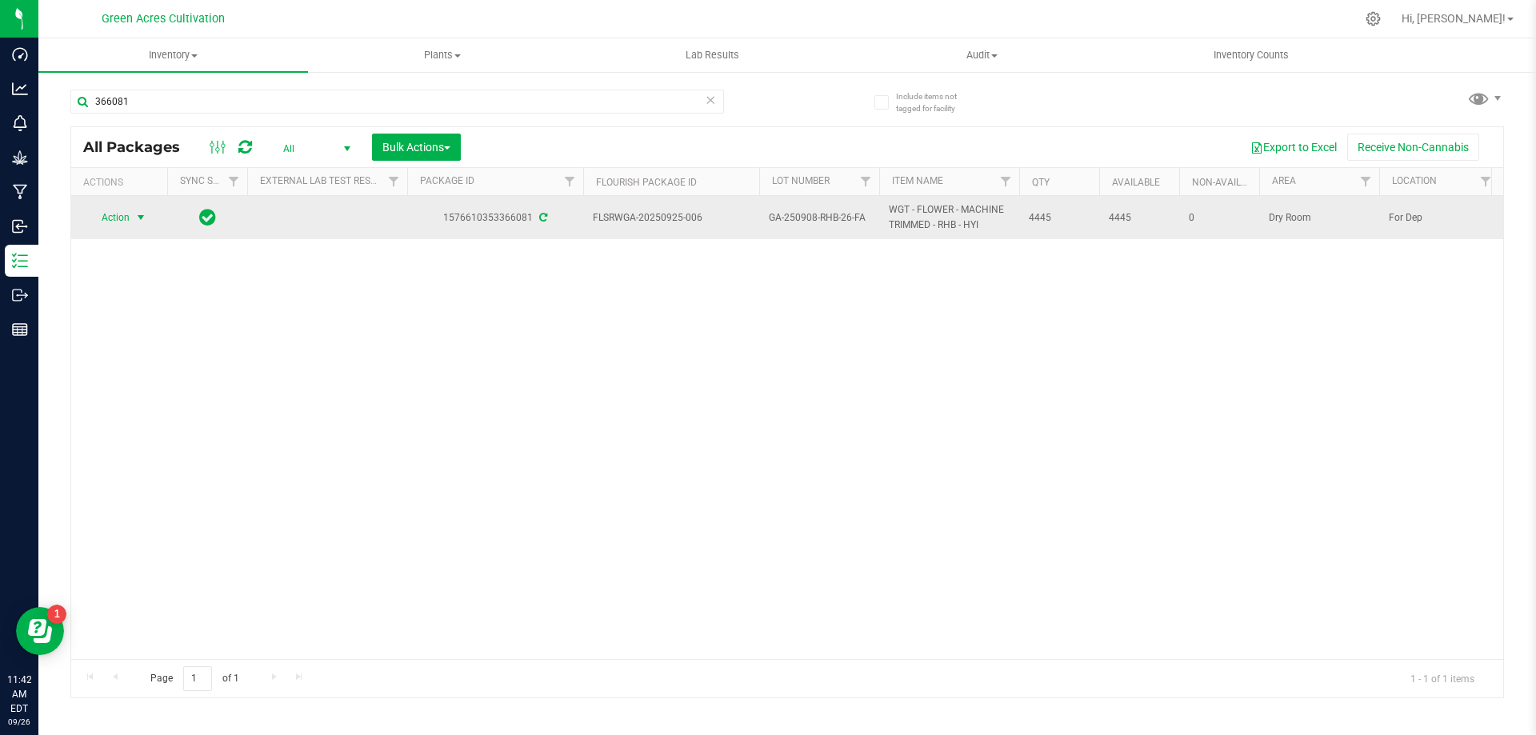
click at [123, 222] on span "Action" at bounding box center [108, 217] width 43 height 22
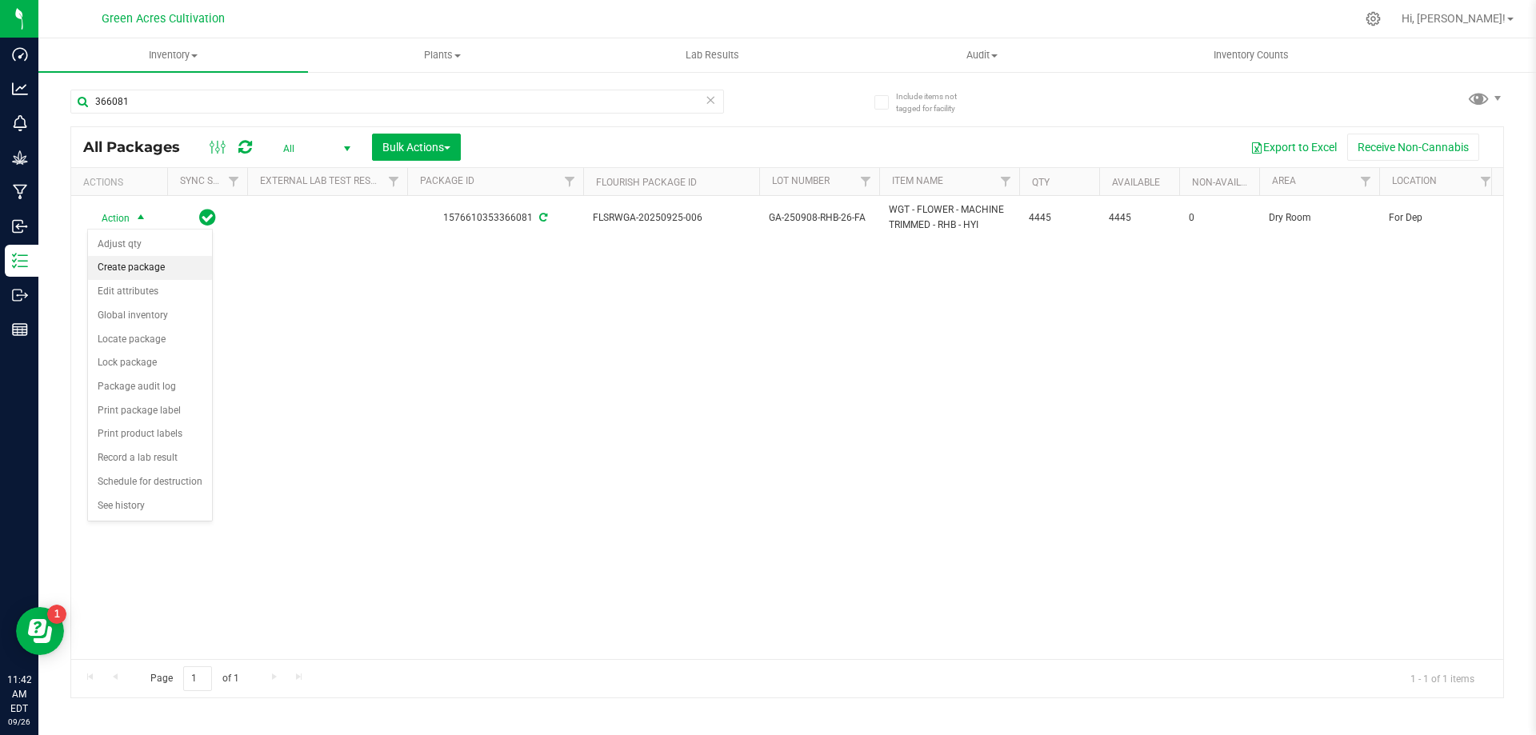
click at [138, 271] on li "Create package" at bounding box center [150, 268] width 124 height 24
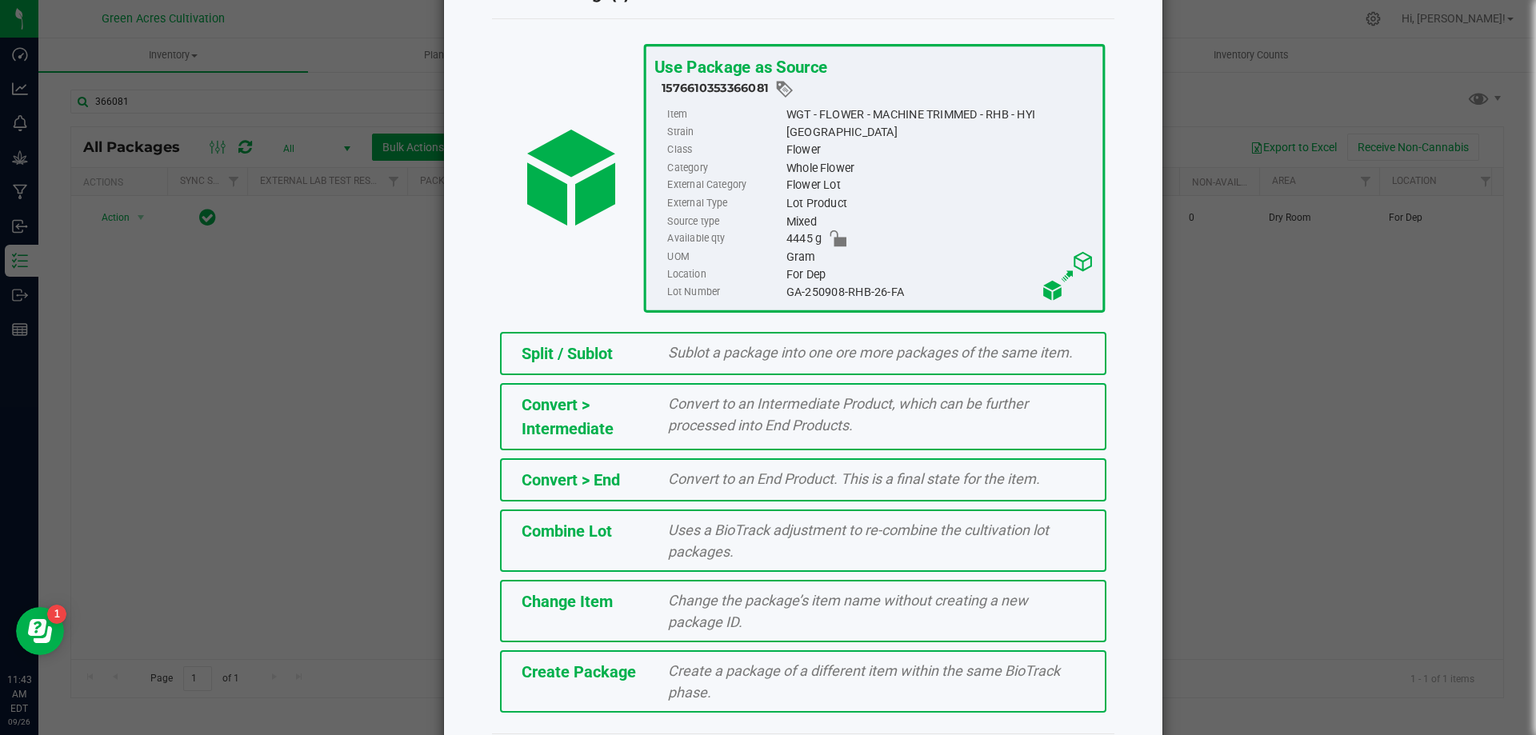
scroll to position [115, 0]
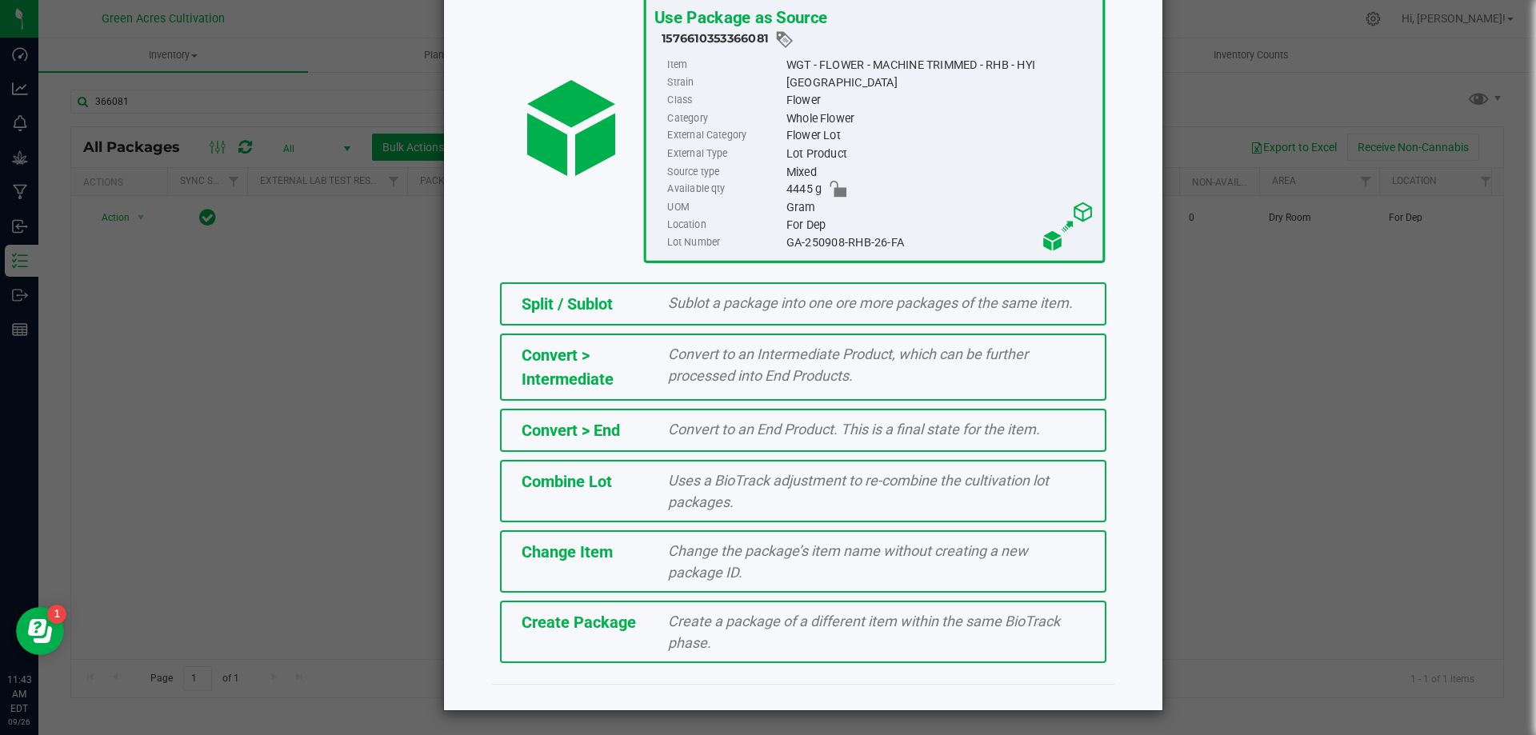
click at [594, 608] on div "Create Package Create a package of a different item within the same BioTrack ph…" at bounding box center [803, 632] width 606 height 62
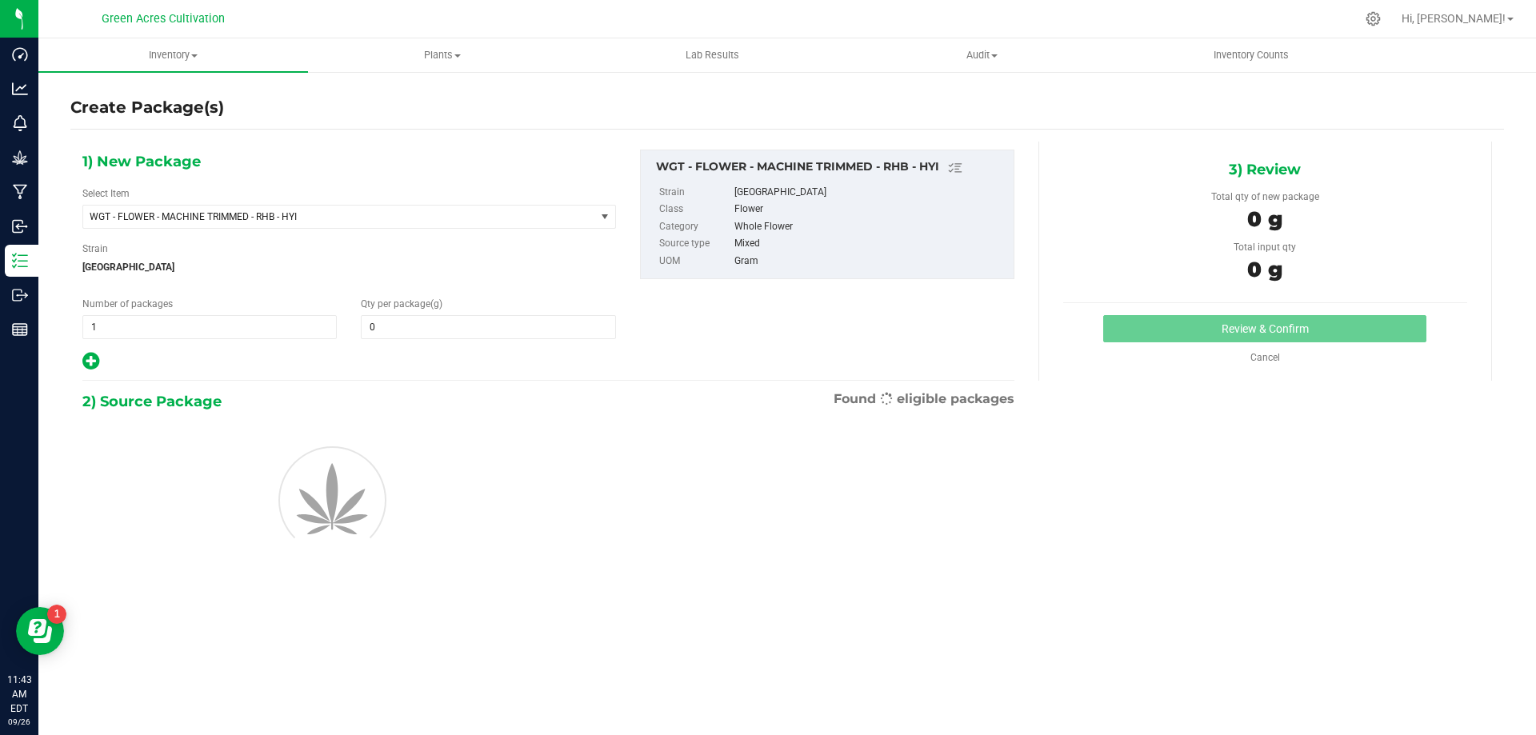
type input "0.0000"
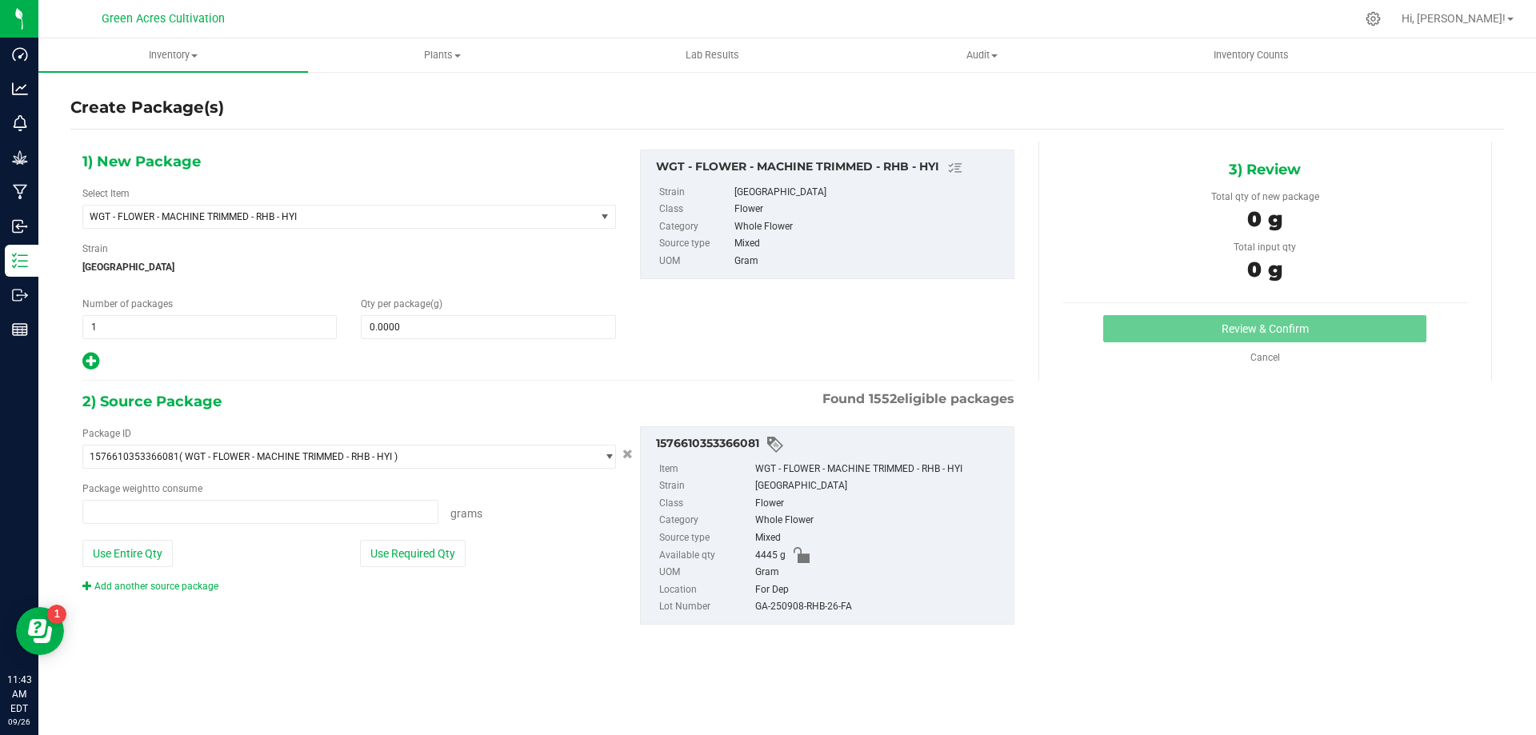
type input "0.0000 g"
click at [234, 210] on span "WGT - FLOWER - MACHINE TRIMMED - RHB - HYI" at bounding box center [339, 217] width 512 height 22
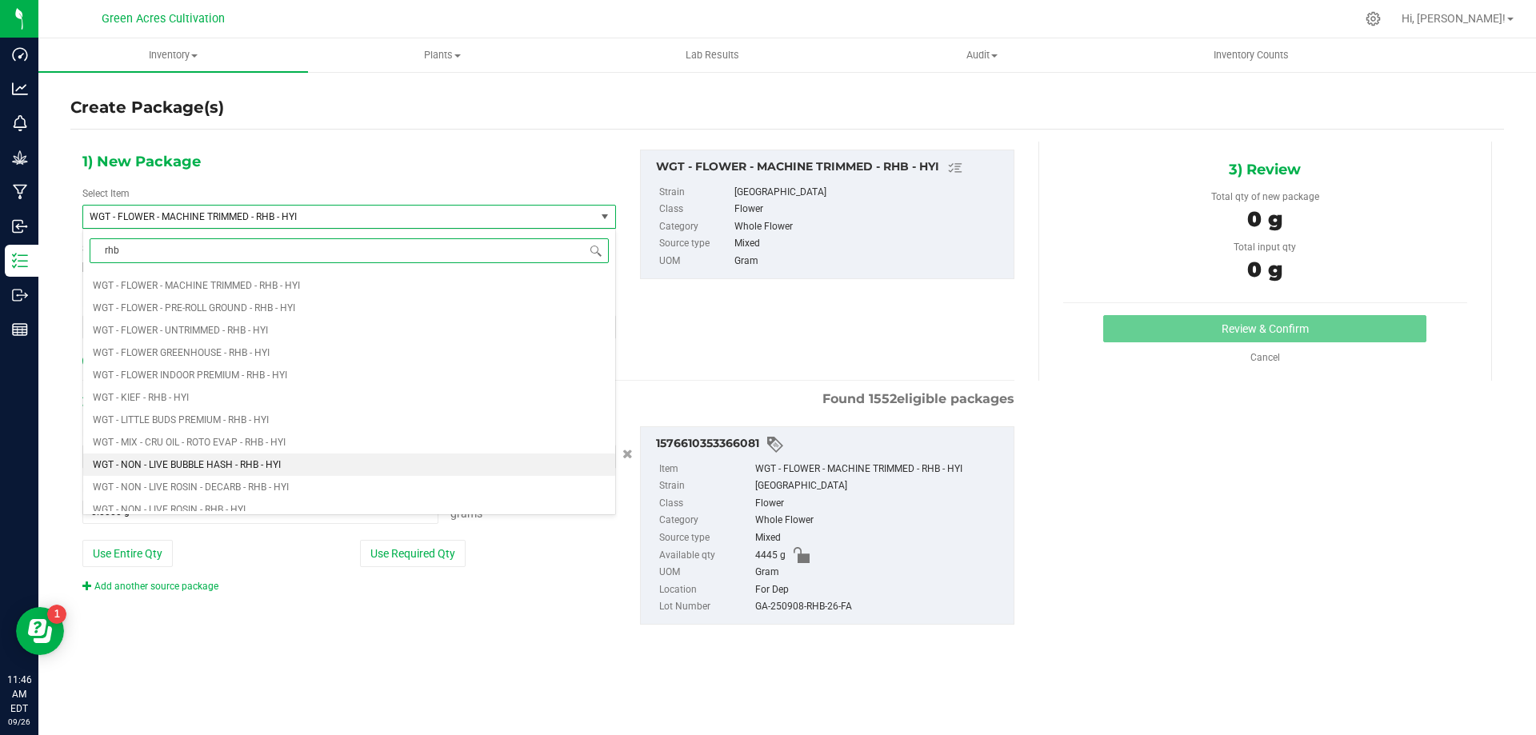
scroll to position [1686, 0]
type input "rhb"
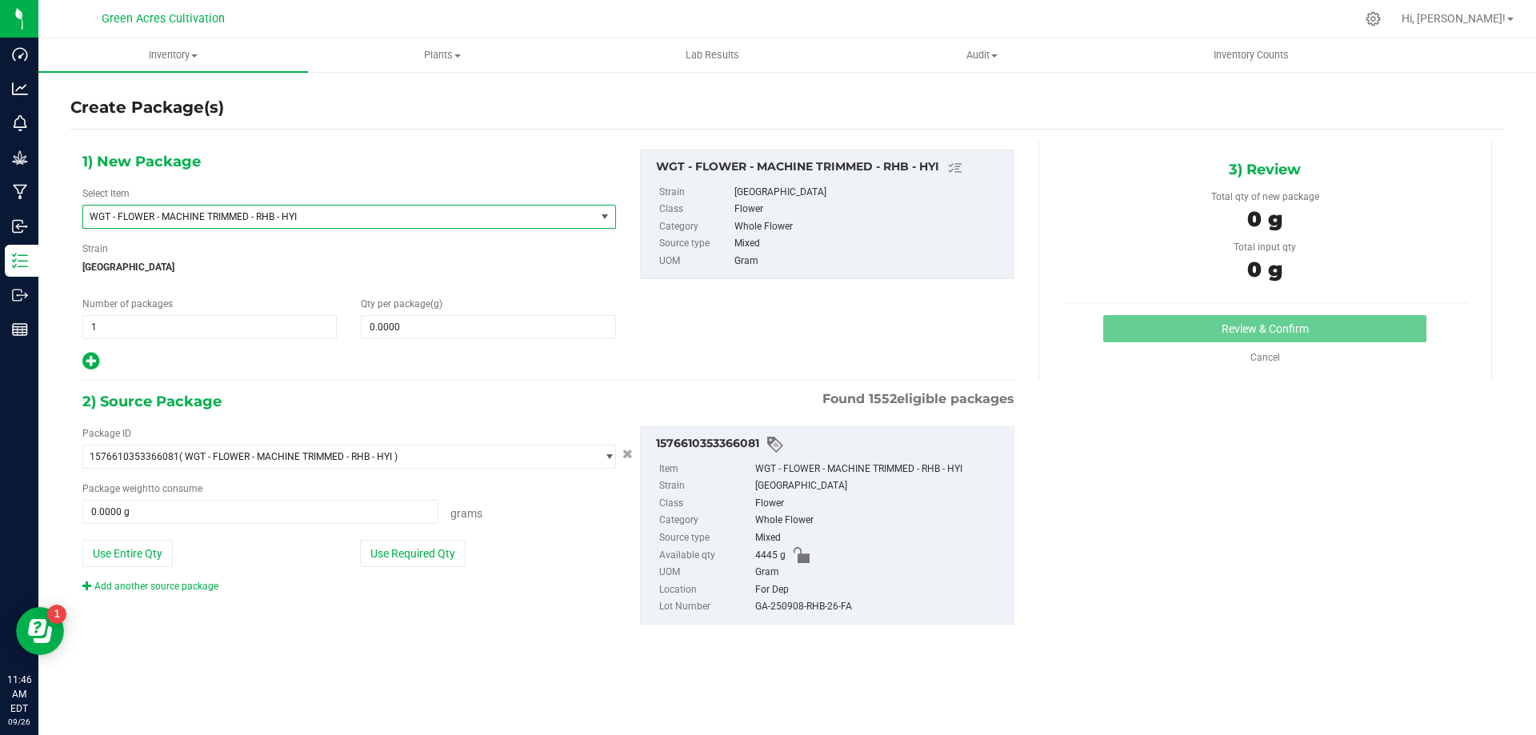
click at [355, 201] on div "Select Item WGT - FLOWER - MACHINE TRIMMED - RHB - HYI WGT - CO2 - SAUCE - RHB …" at bounding box center [349, 207] width 534 height 42
click at [391, 319] on span at bounding box center [488, 327] width 254 height 24
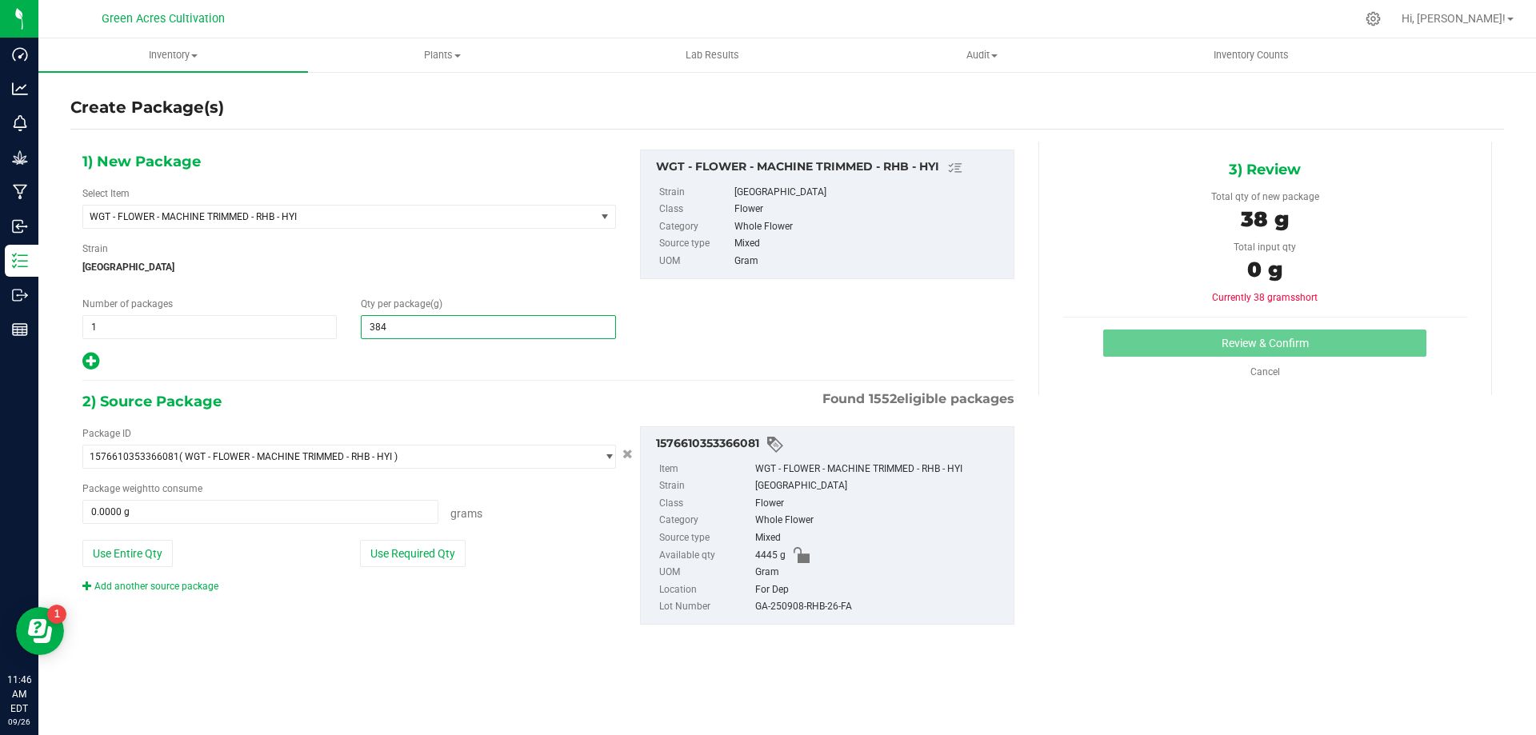
type input "3840"
type input "3,840.0000"
click at [411, 550] on button "Use Required Qty" at bounding box center [413, 553] width 106 height 27
type input "3840.0000 g"
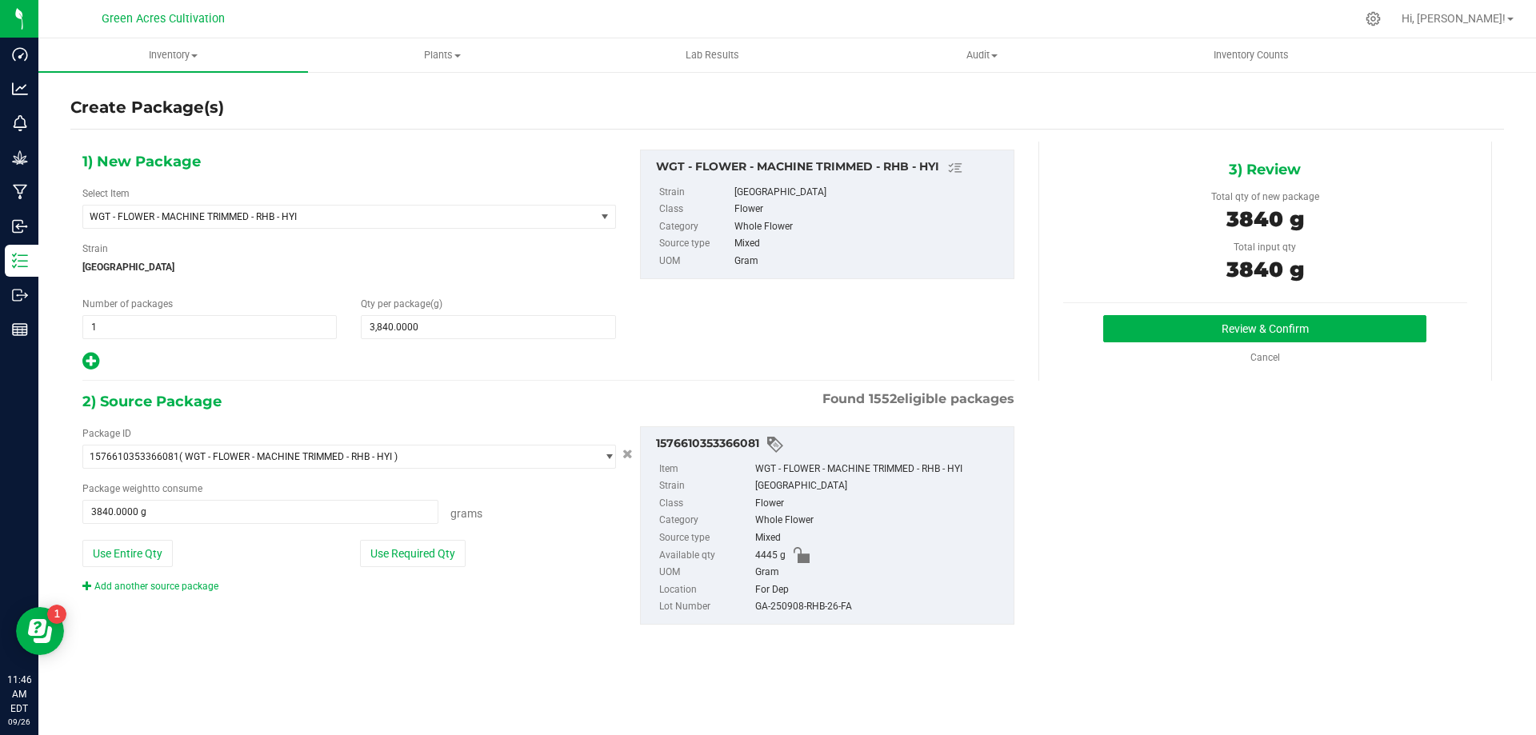
click at [794, 612] on div "GA-250908-RHB-26-FA" at bounding box center [880, 607] width 250 height 18
click at [796, 607] on div "GA-250908-RHB-26-FA" at bounding box center [880, 607] width 250 height 18
copy div "GA-250908-RHB-26-FA"
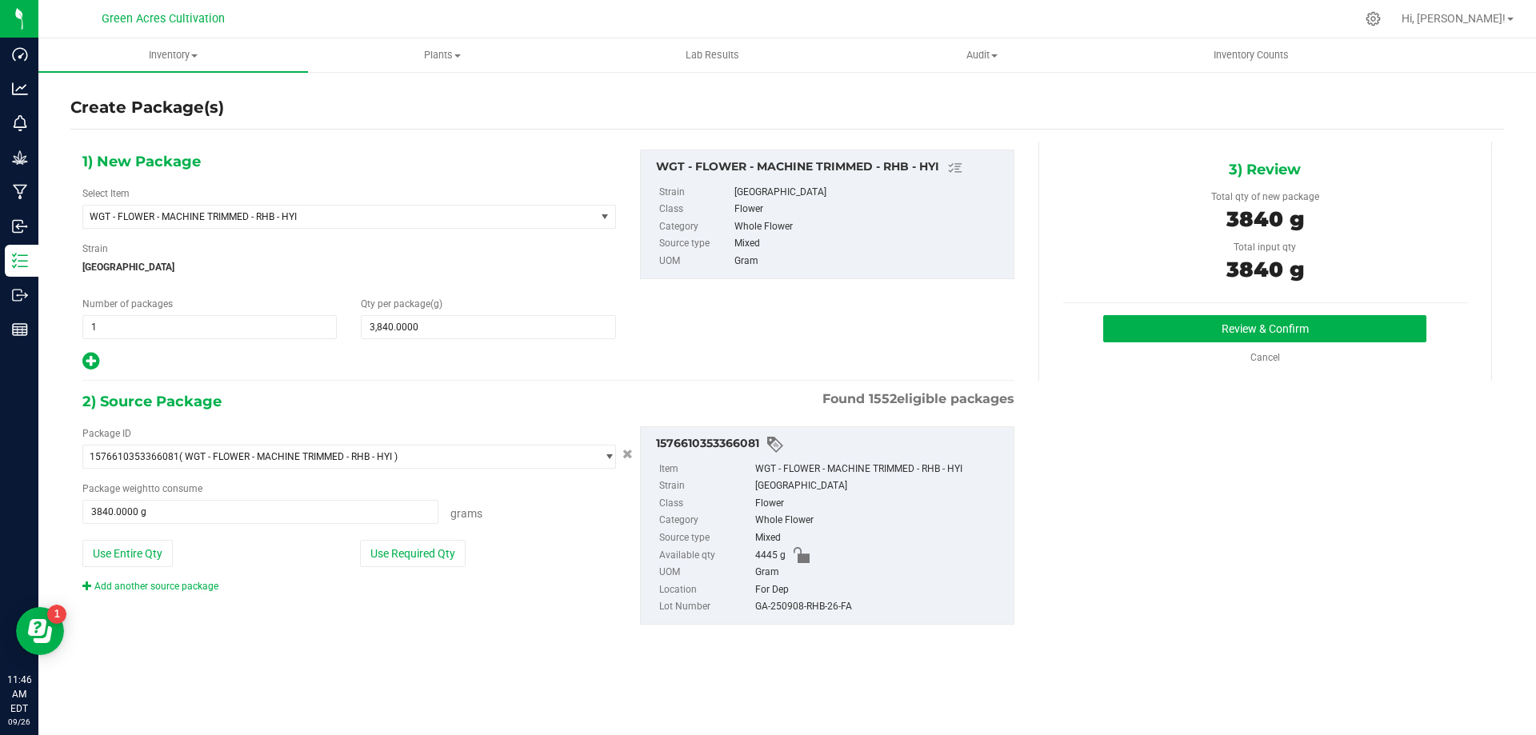
click at [978, 531] on div "Mixed" at bounding box center [880, 539] width 250 height 18
click at [1139, 333] on button "Review & Confirm" at bounding box center [1264, 328] width 323 height 27
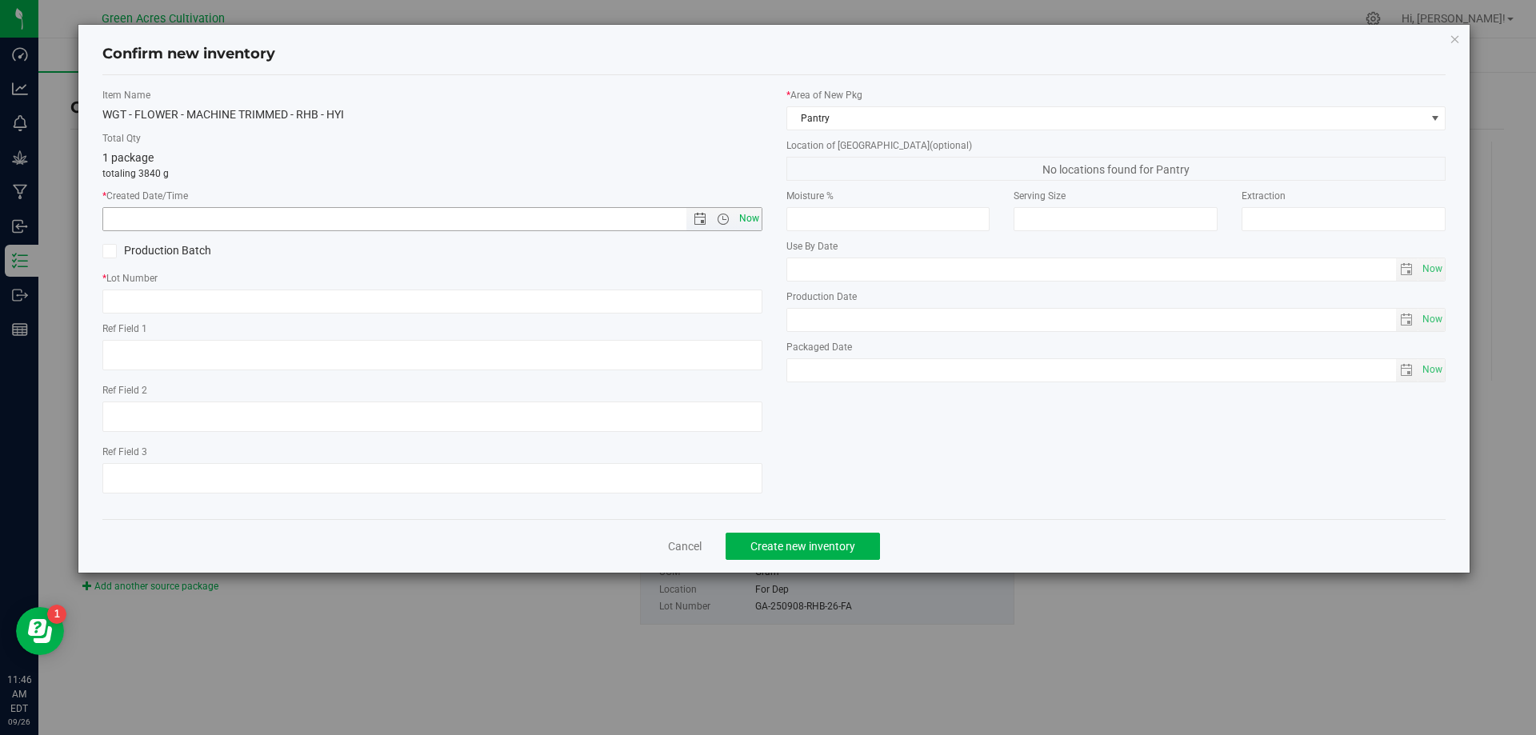
click at [749, 212] on span "Now" at bounding box center [748, 218] width 27 height 23
type input "[DATE] 11:46 AM"
click at [680, 313] on input "text" at bounding box center [432, 302] width 660 height 24
paste input "GA-250908-RHB-26-FA"
type input "GA-250908-RHB-26-FA"
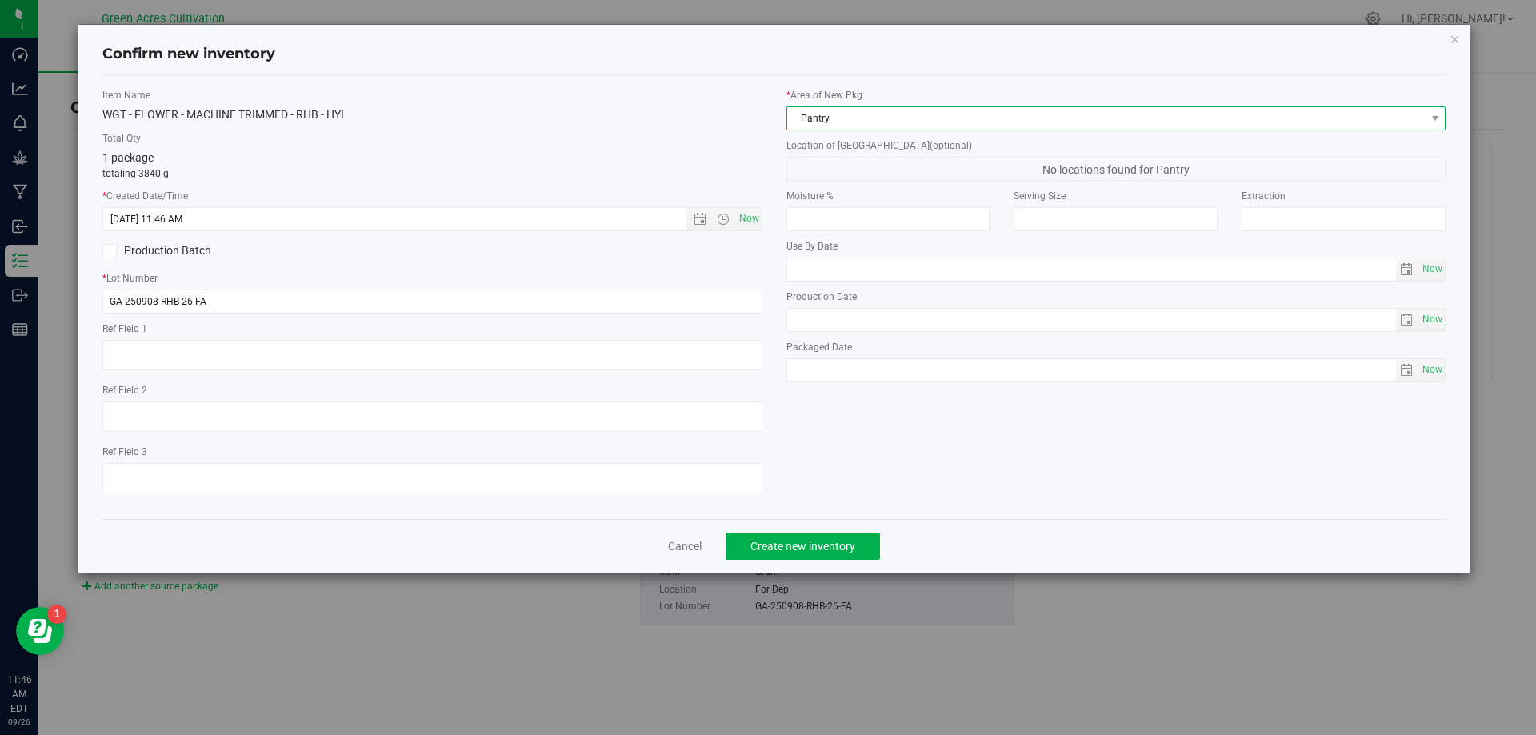
click at [897, 126] on span "Pantry" at bounding box center [1106, 118] width 638 height 22
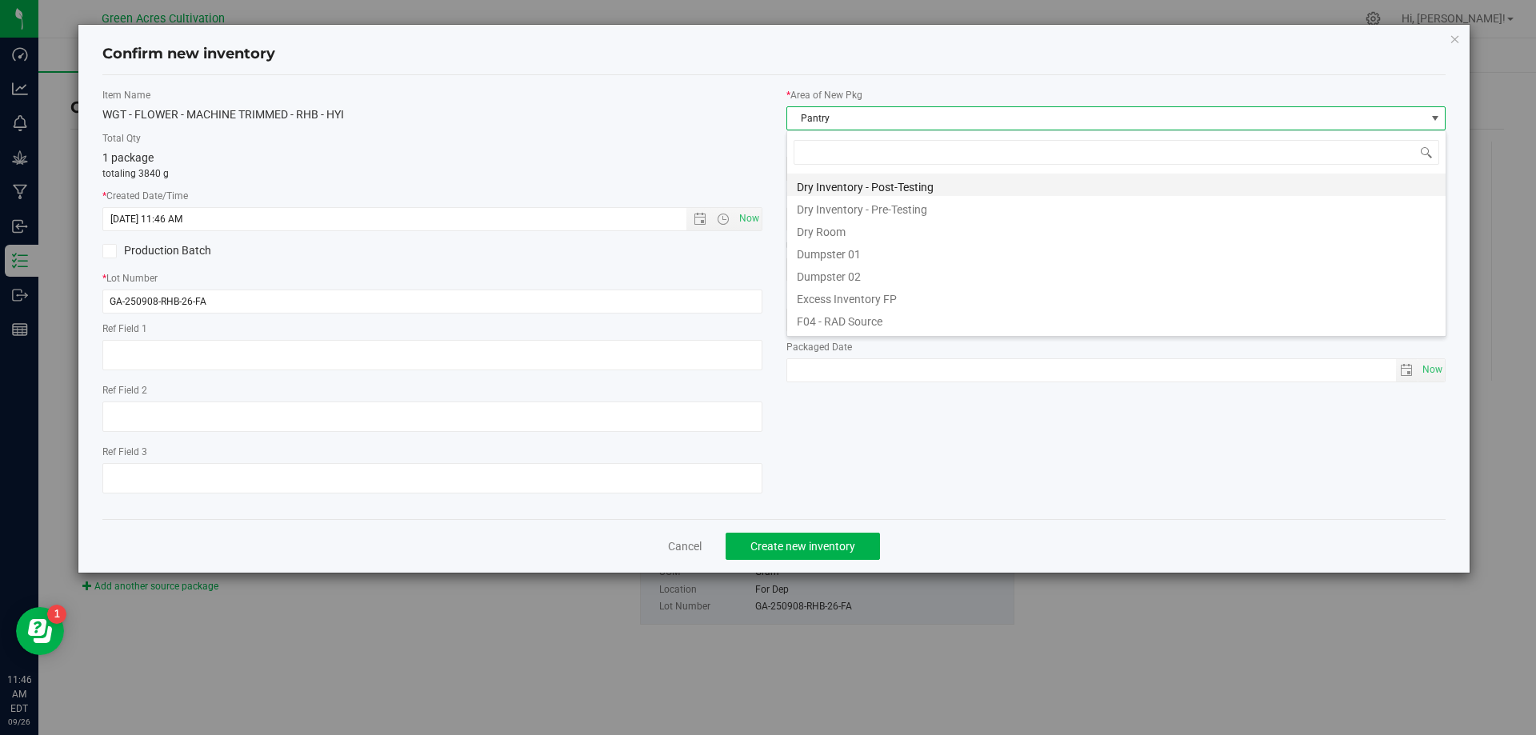
scroll to position [0, 0]
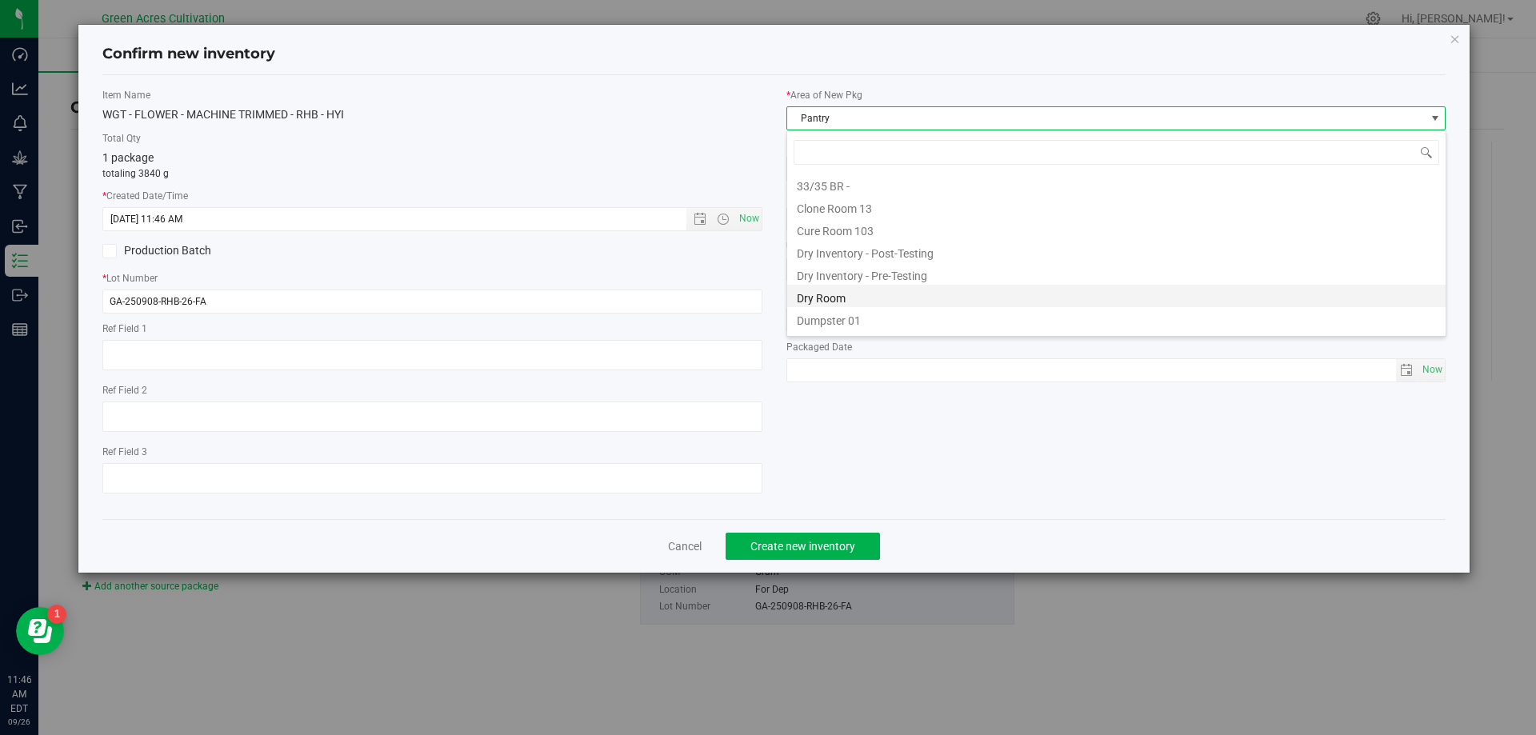
click at [845, 294] on li "Dry Room" at bounding box center [1116, 296] width 658 height 22
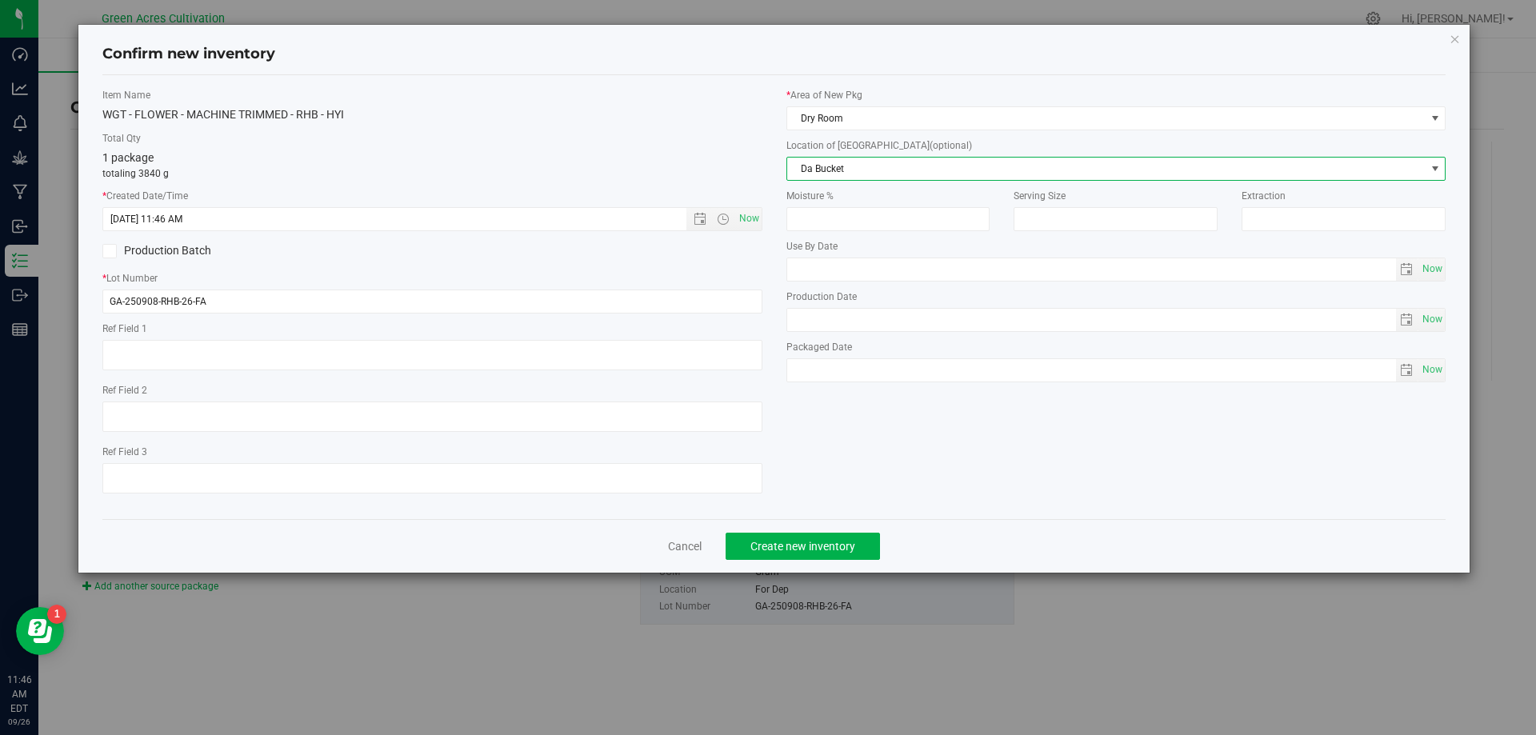
click at [842, 166] on span "Da Bucket" at bounding box center [1106, 169] width 638 height 22
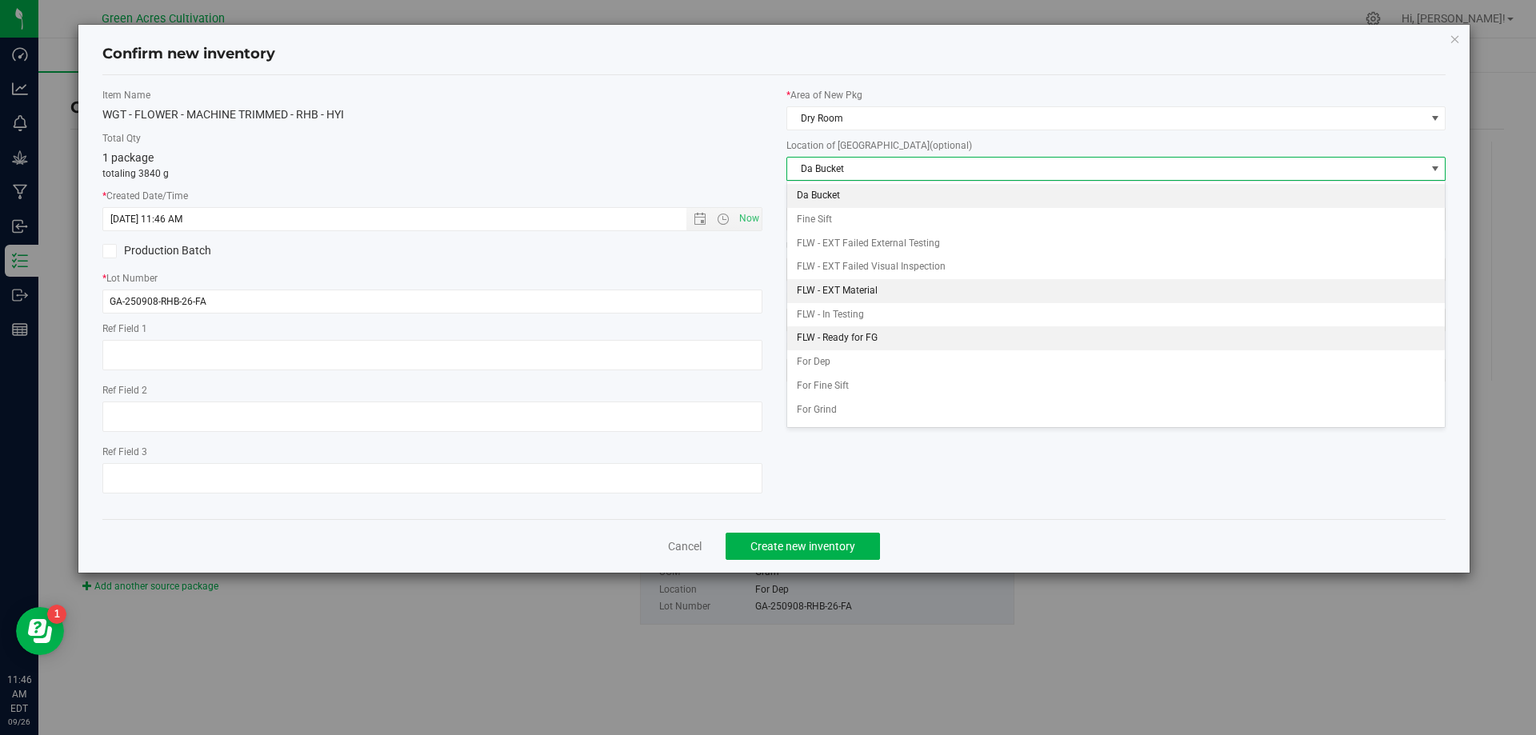
scroll to position [69, 0]
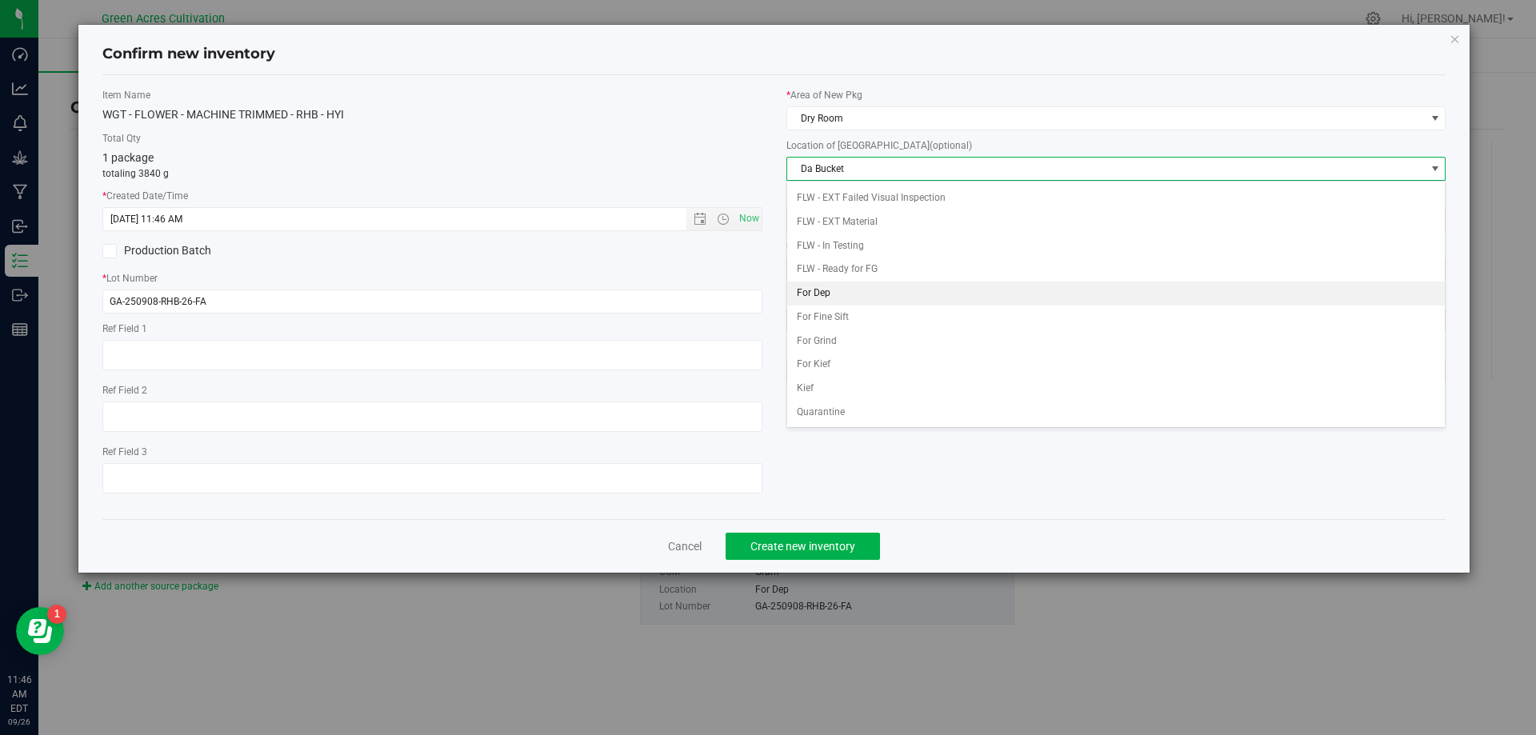
click at [882, 303] on li "For Dep" at bounding box center [1116, 294] width 658 height 24
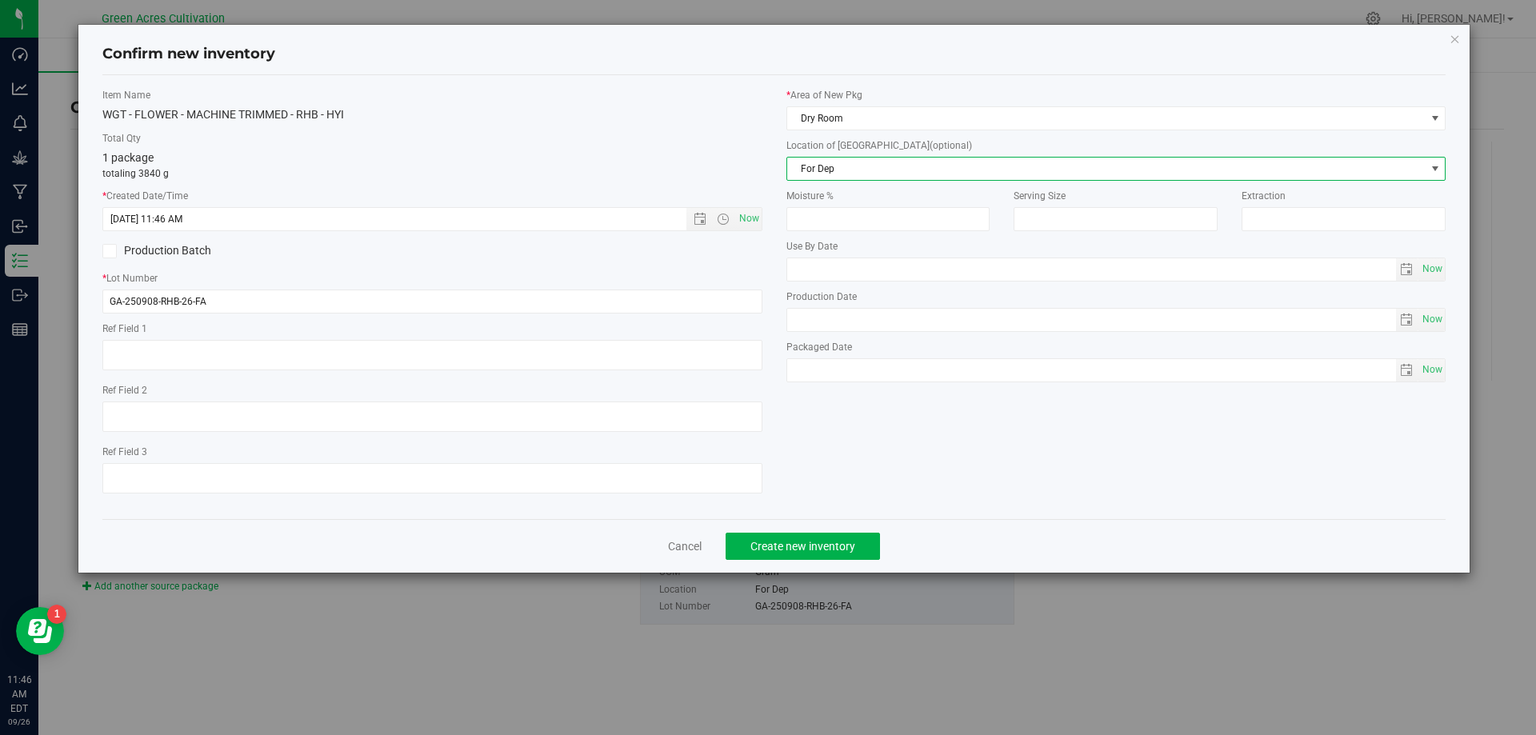
click at [858, 166] on span "For Dep" at bounding box center [1106, 169] width 638 height 22
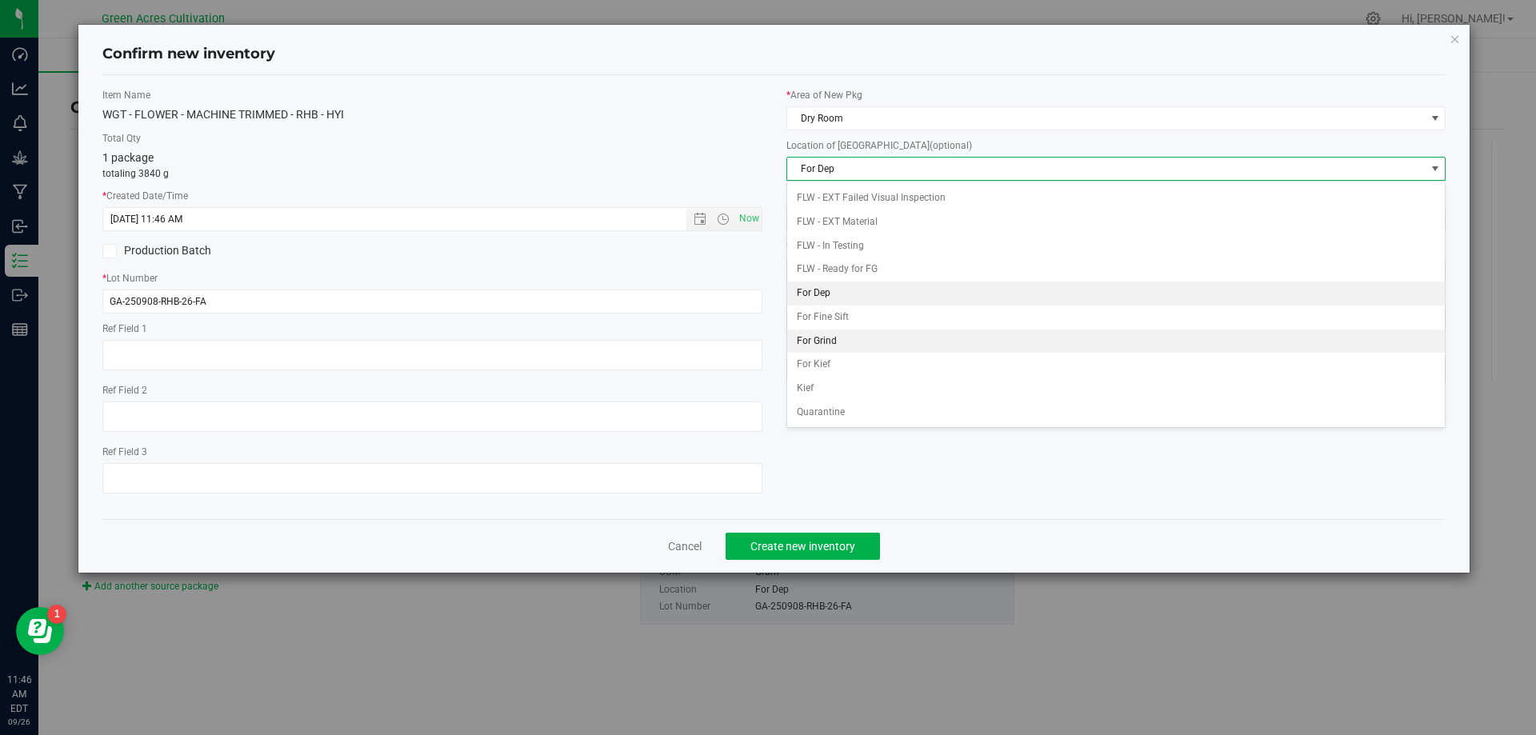
click at [842, 343] on li "For Grind" at bounding box center [1116, 342] width 658 height 24
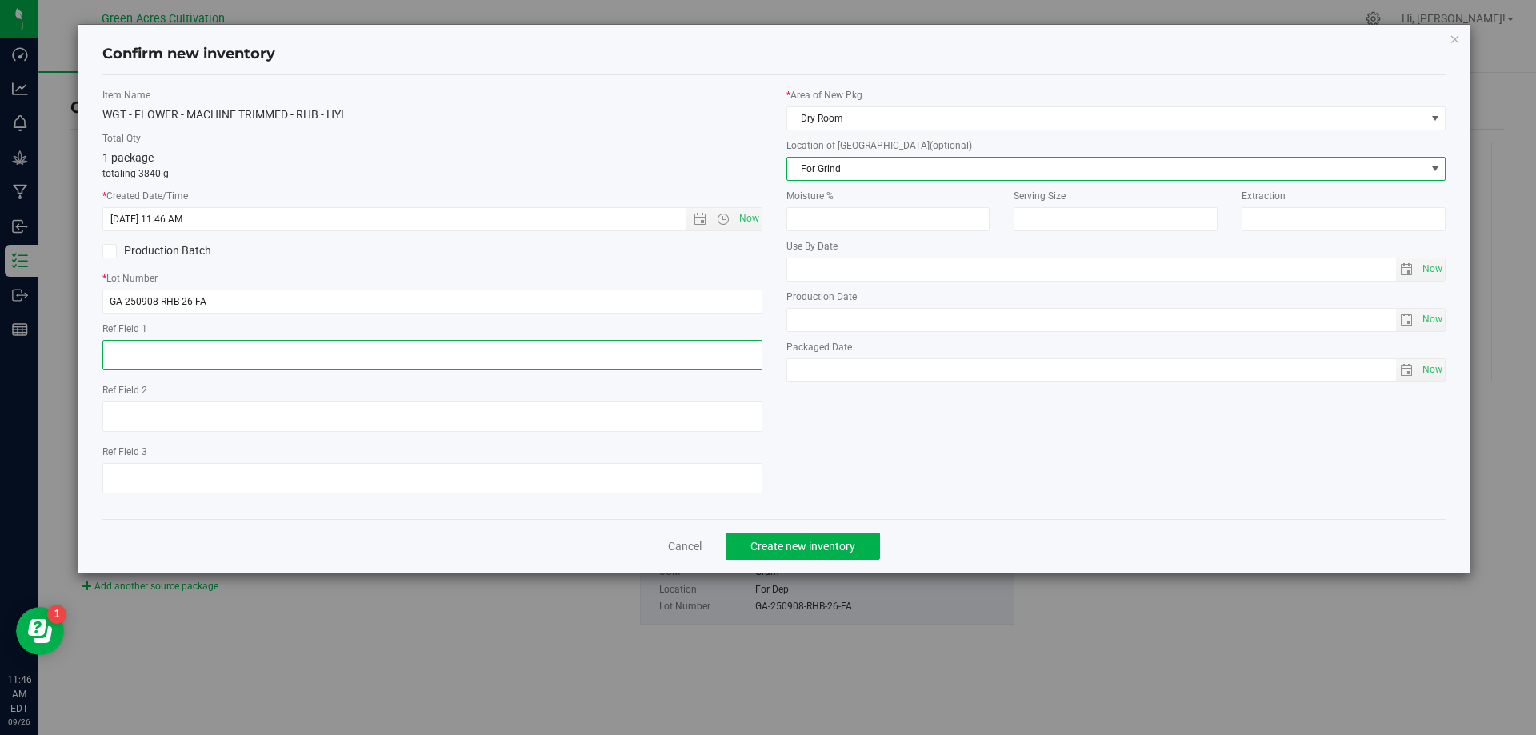
click at [657, 363] on textarea at bounding box center [432, 355] width 660 height 30
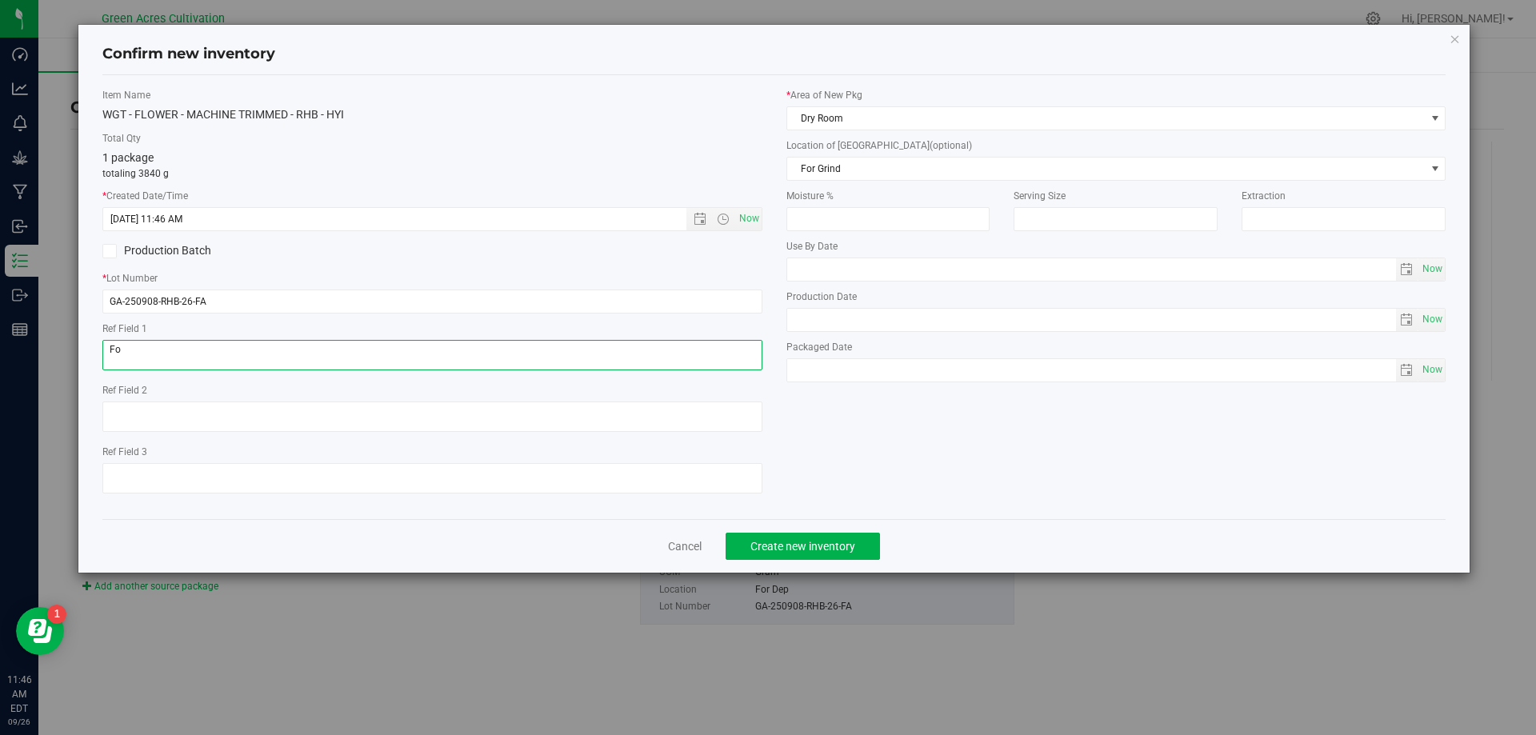
type textarea "F"
type textarea "Little buds for PR"
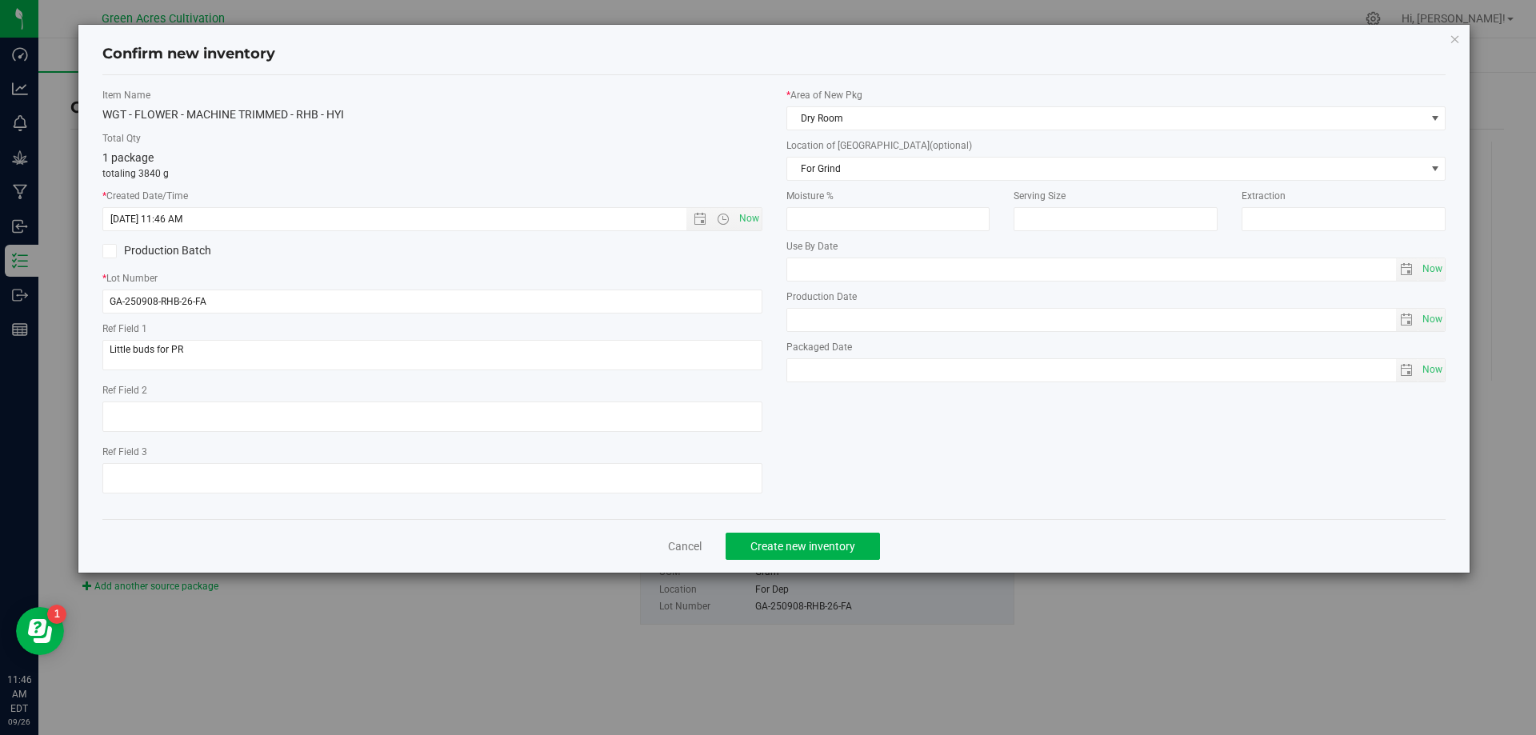
click at [802, 530] on div "Cancel Create new inventory" at bounding box center [774, 546] width 1344 height 54
click at [787, 543] on button "Create new inventory" at bounding box center [803, 546] width 154 height 27
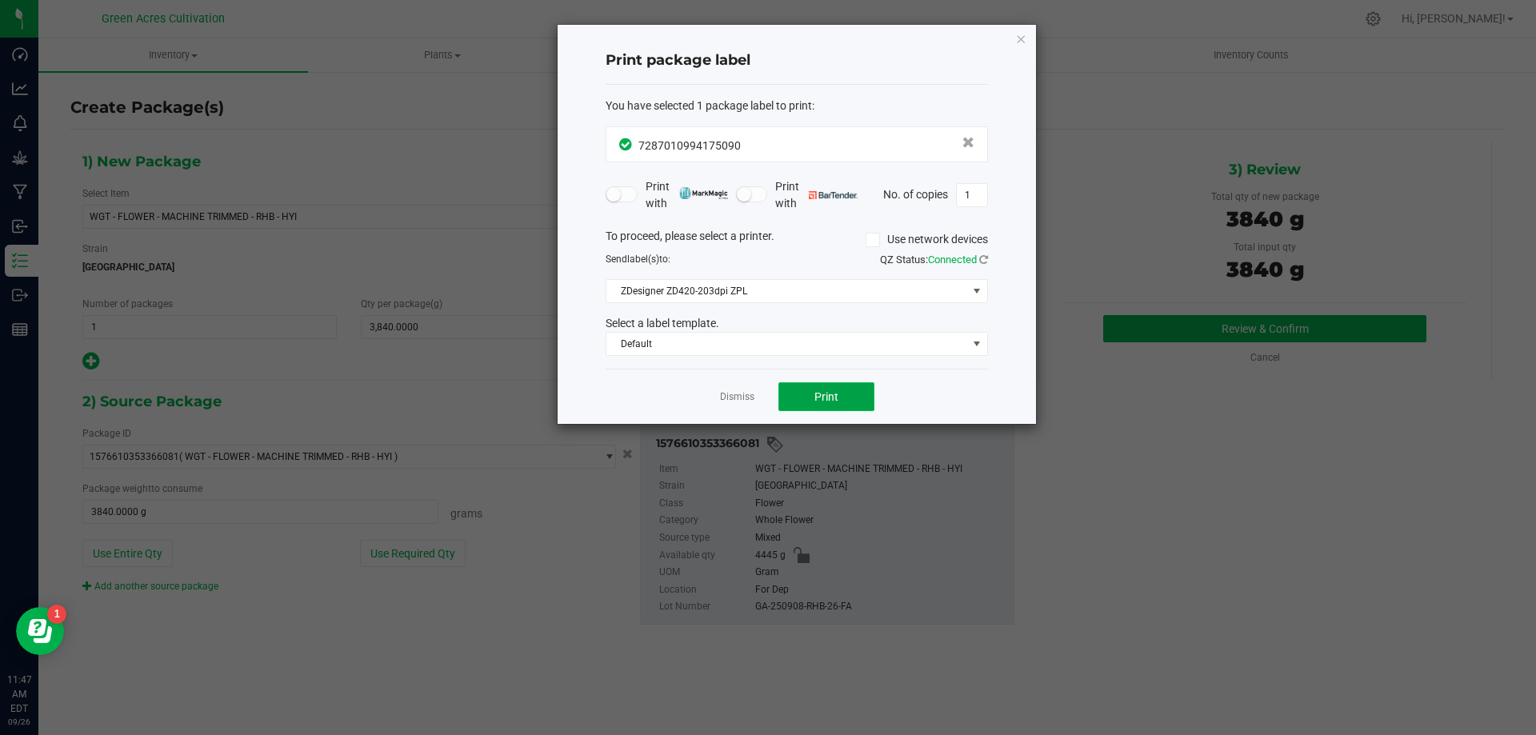
click at [838, 387] on button "Print" at bounding box center [826, 396] width 96 height 29
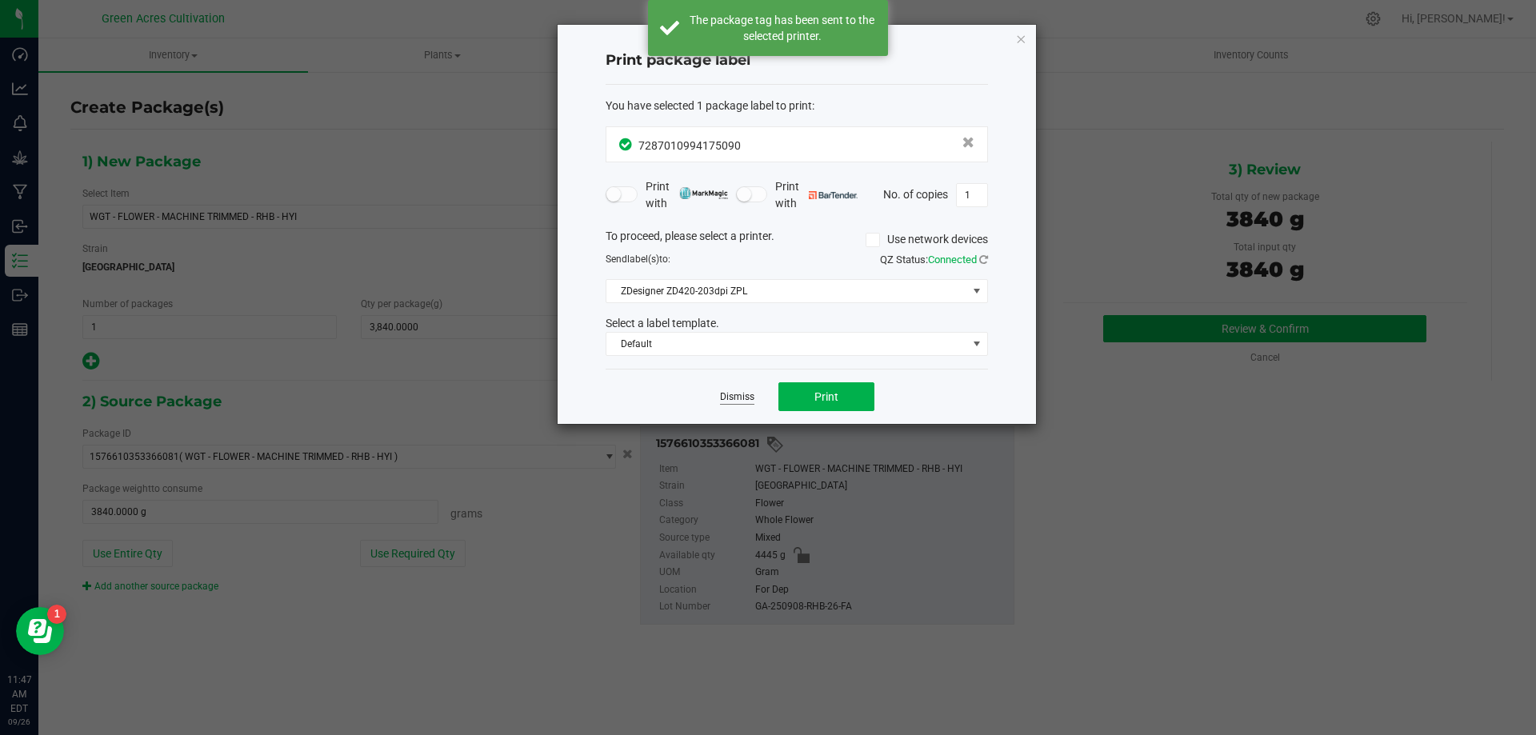
click at [721, 397] on link "Dismiss" at bounding box center [737, 397] width 34 height 14
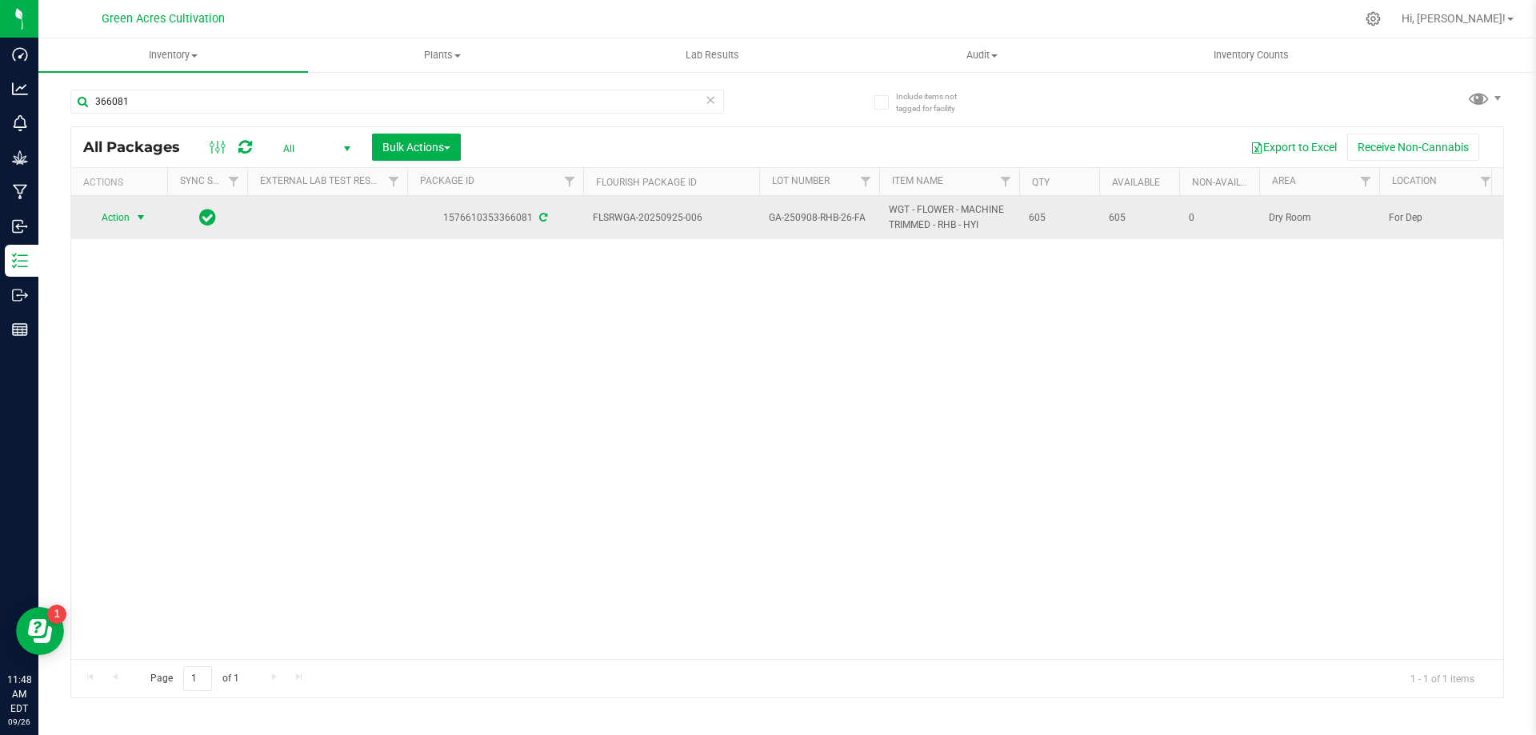
click at [149, 223] on span "select" at bounding box center [141, 217] width 20 height 22
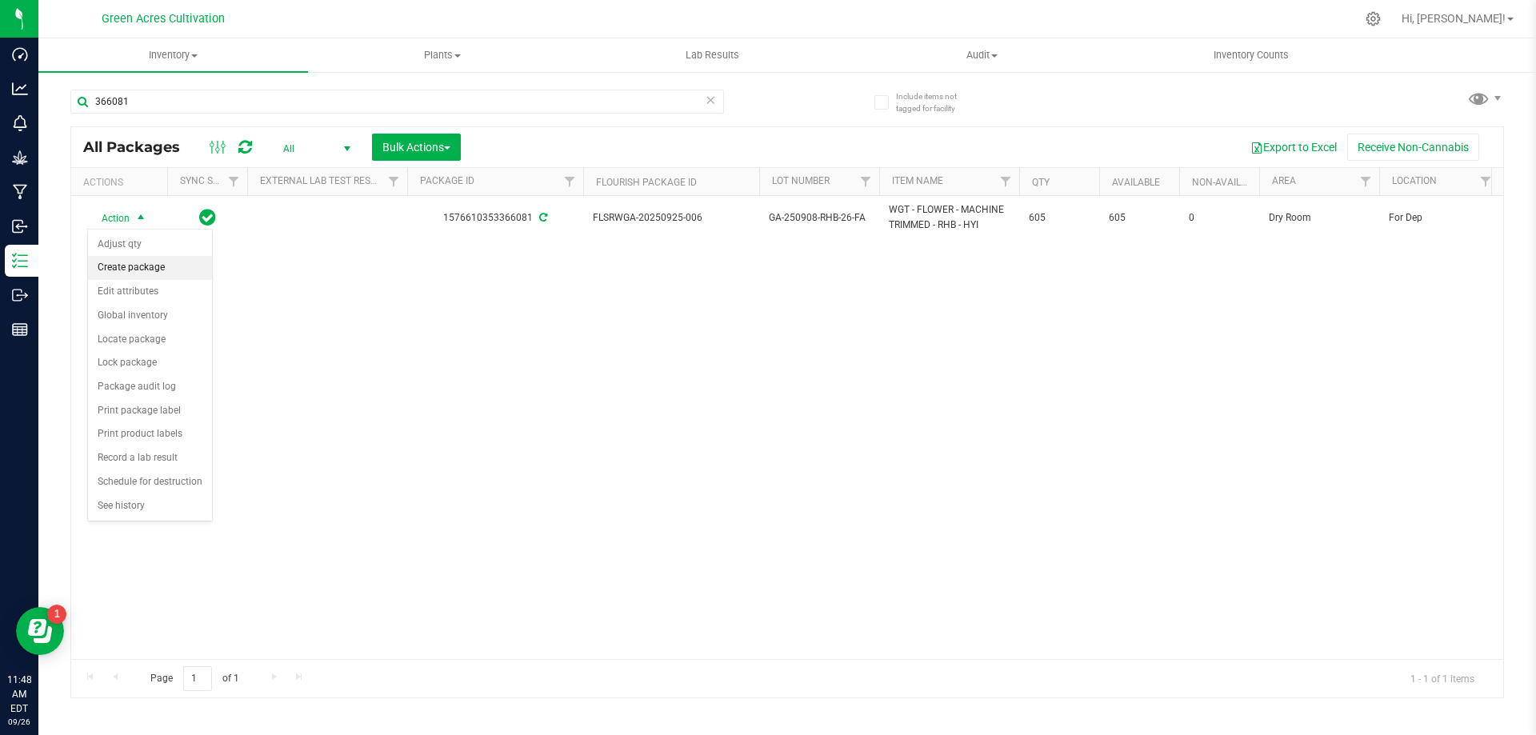
click at [154, 266] on li "Create package" at bounding box center [150, 268] width 124 height 24
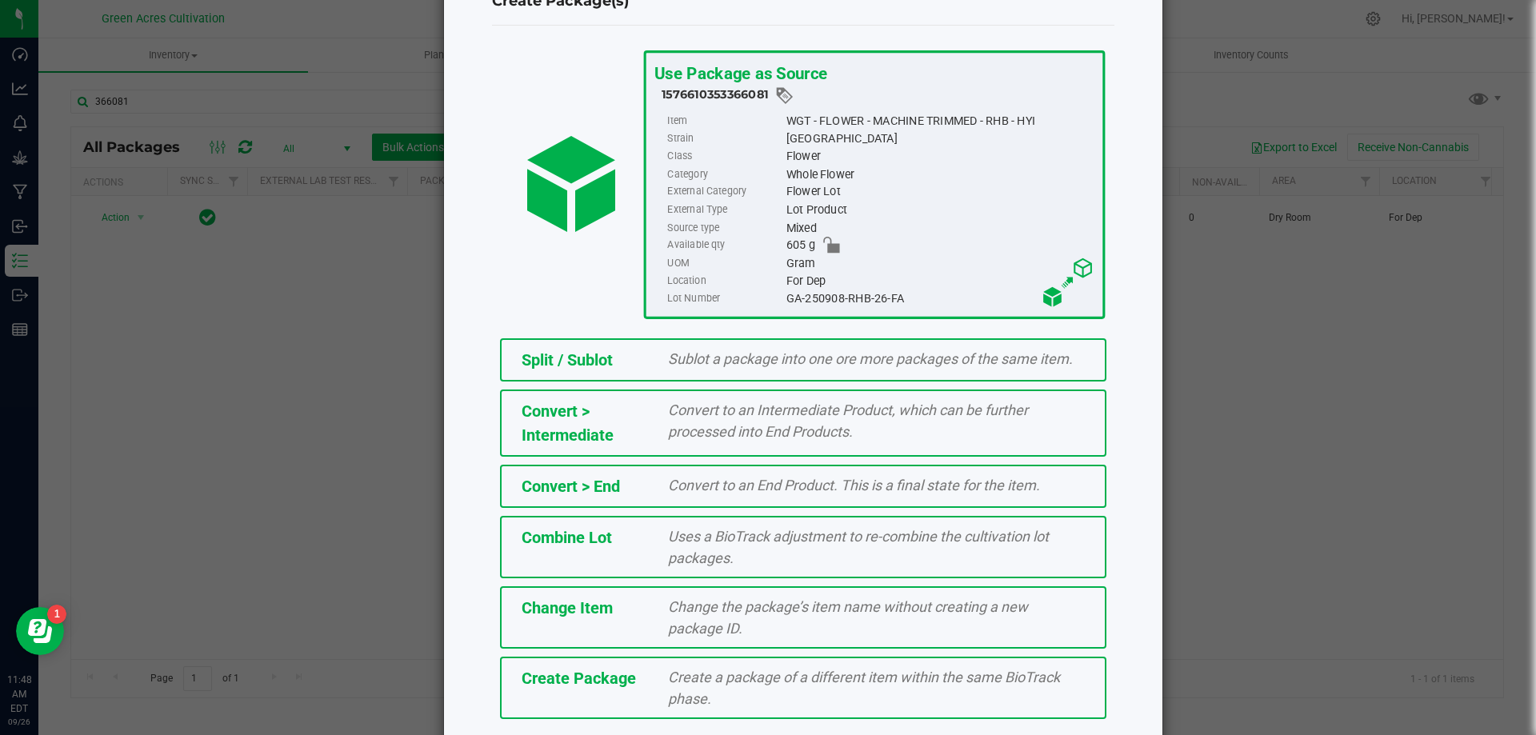
scroll to position [115, 0]
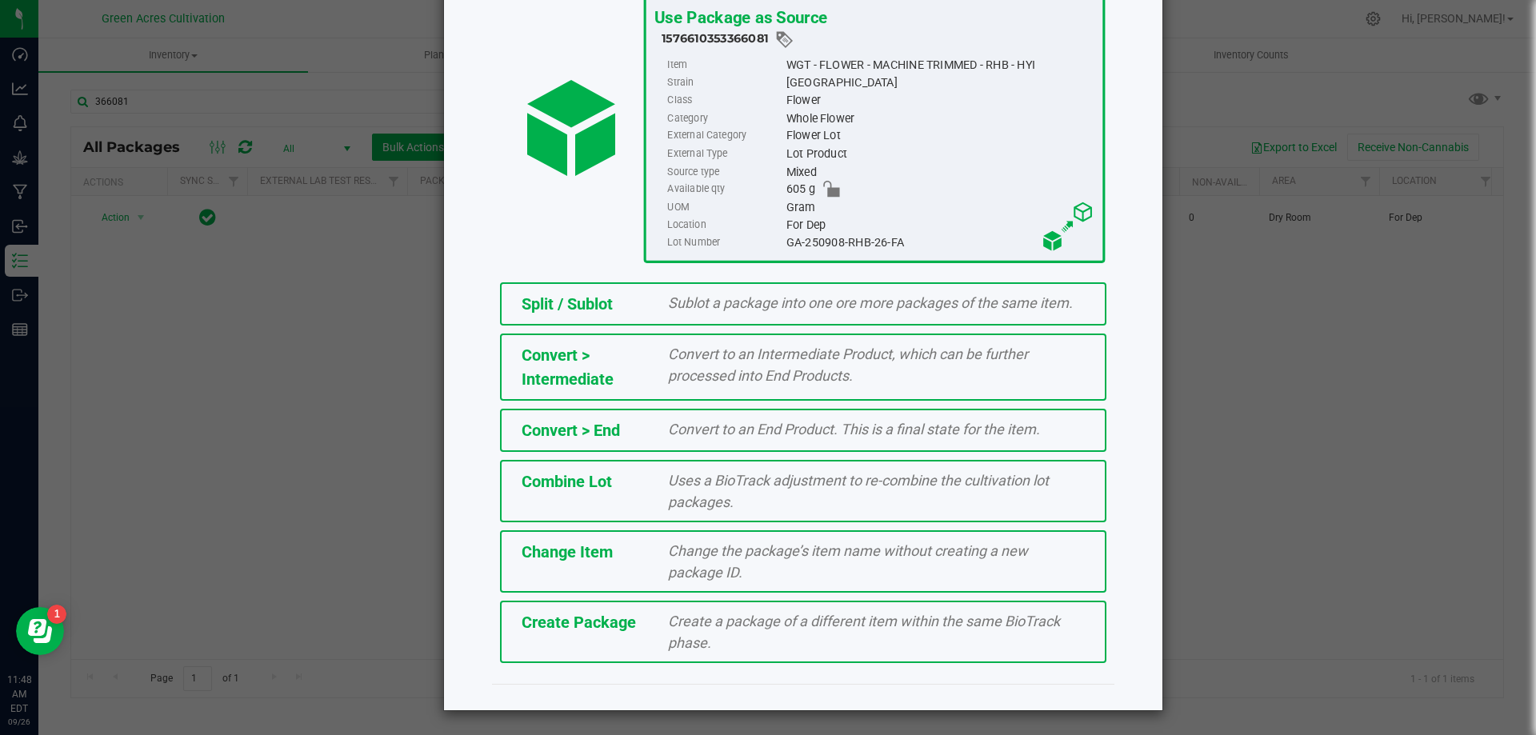
click at [601, 629] on span "Create Package" at bounding box center [579, 622] width 114 height 19
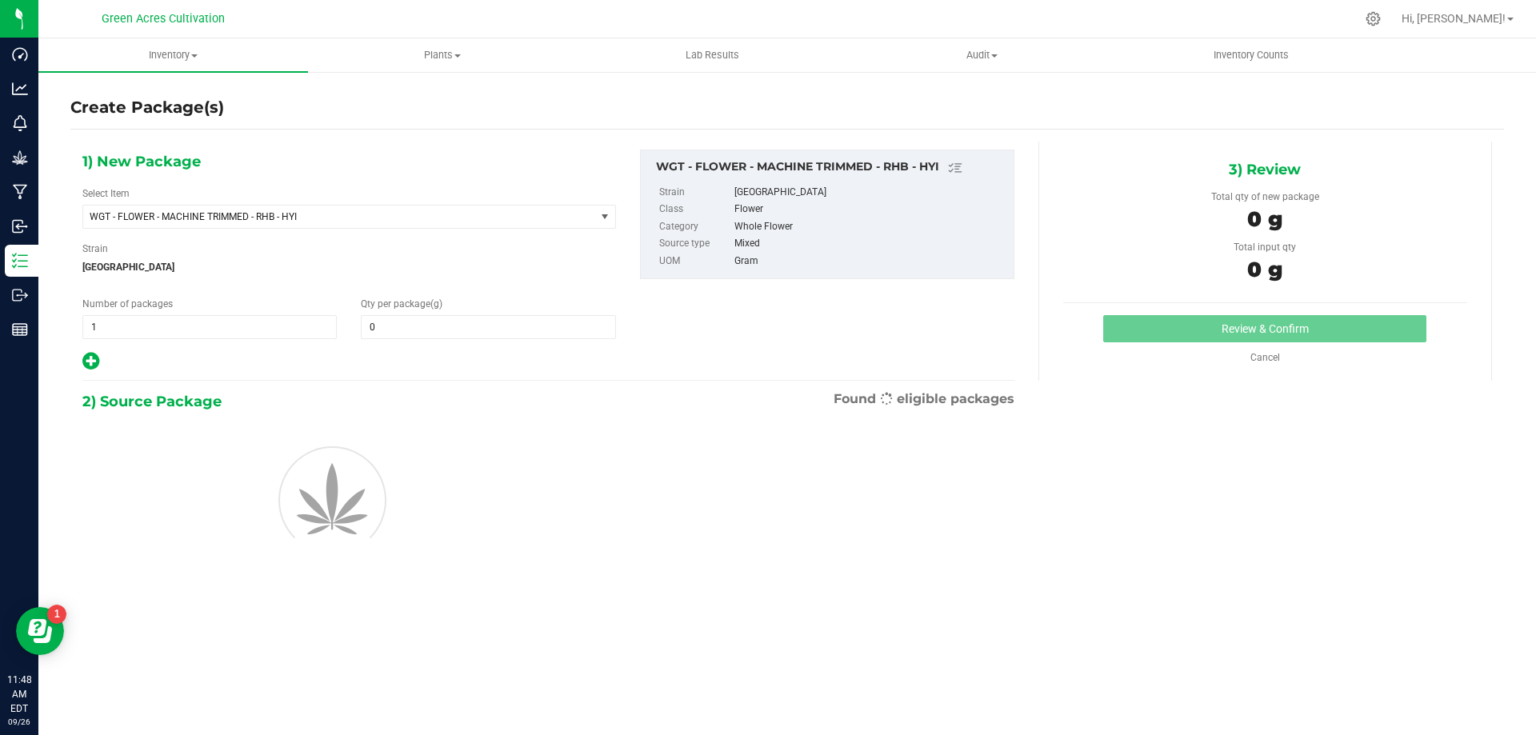
type input "0.0000"
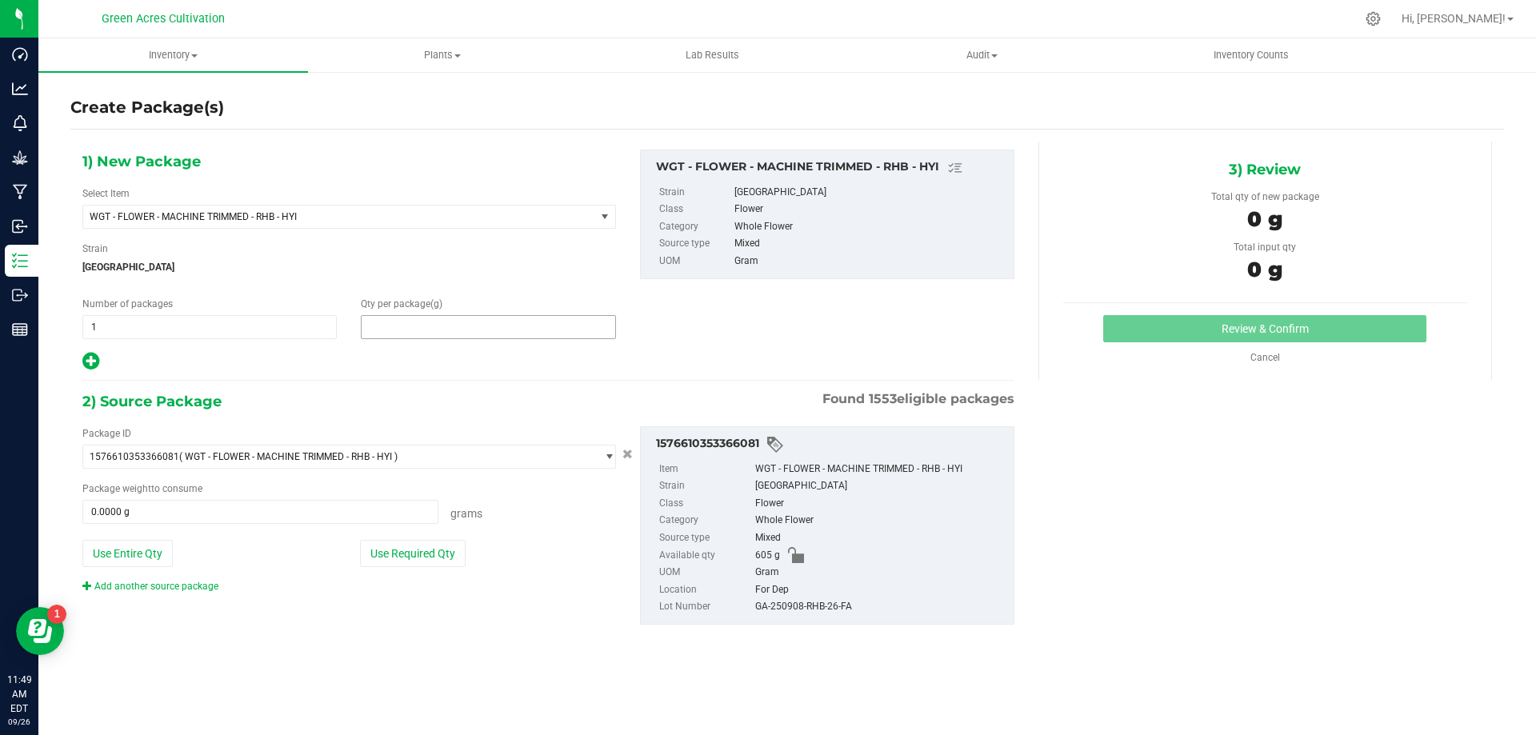
click at [442, 323] on span at bounding box center [488, 327] width 254 height 24
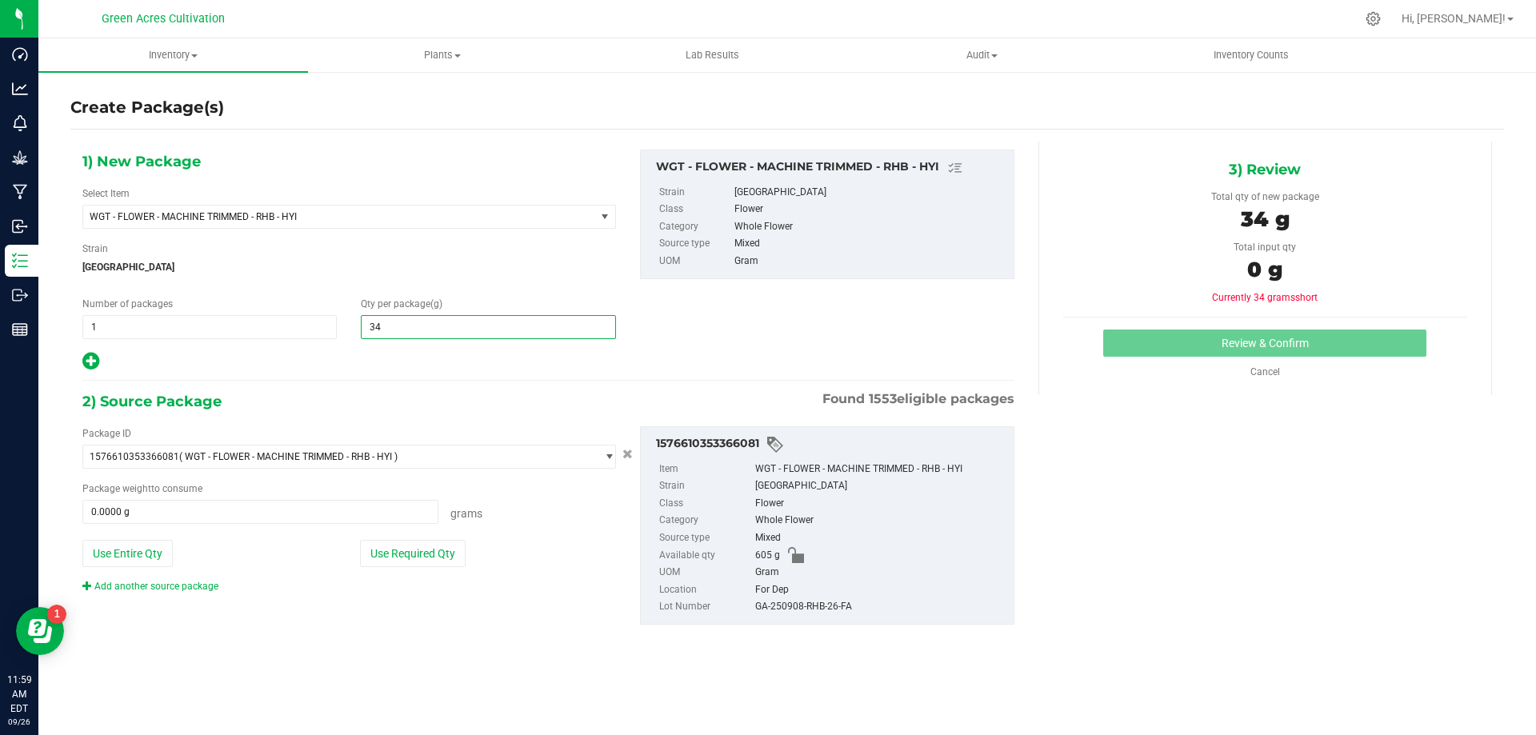
type input "345"
type input "345.0000"
click at [498, 401] on div "2) Source Package Found 1553 eligible packages" at bounding box center [548, 402] width 932 height 24
click at [413, 561] on button "Use Required Qty" at bounding box center [413, 553] width 106 height 27
type input "345.0000 g"
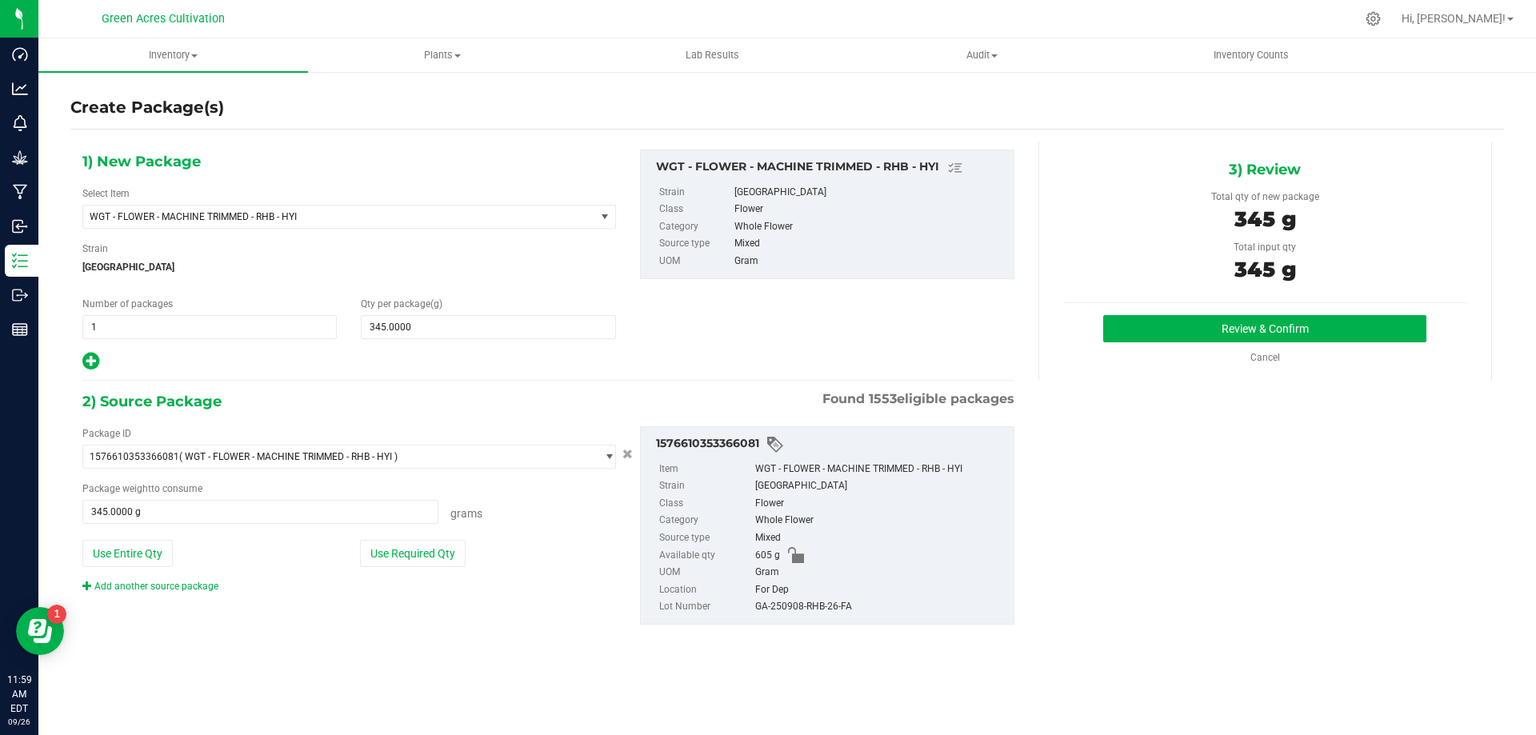
click at [564, 594] on div "Package ID 1576610353366081 ( WGT - FLOWER - MACHINE TRIMMED - RHB - HYI ) 0004…" at bounding box center [548, 526] width 956 height 224
click at [795, 608] on div "GA-250908-RHB-26-FA" at bounding box center [880, 607] width 250 height 18
copy div "GA-250908-RHB-26-FA"
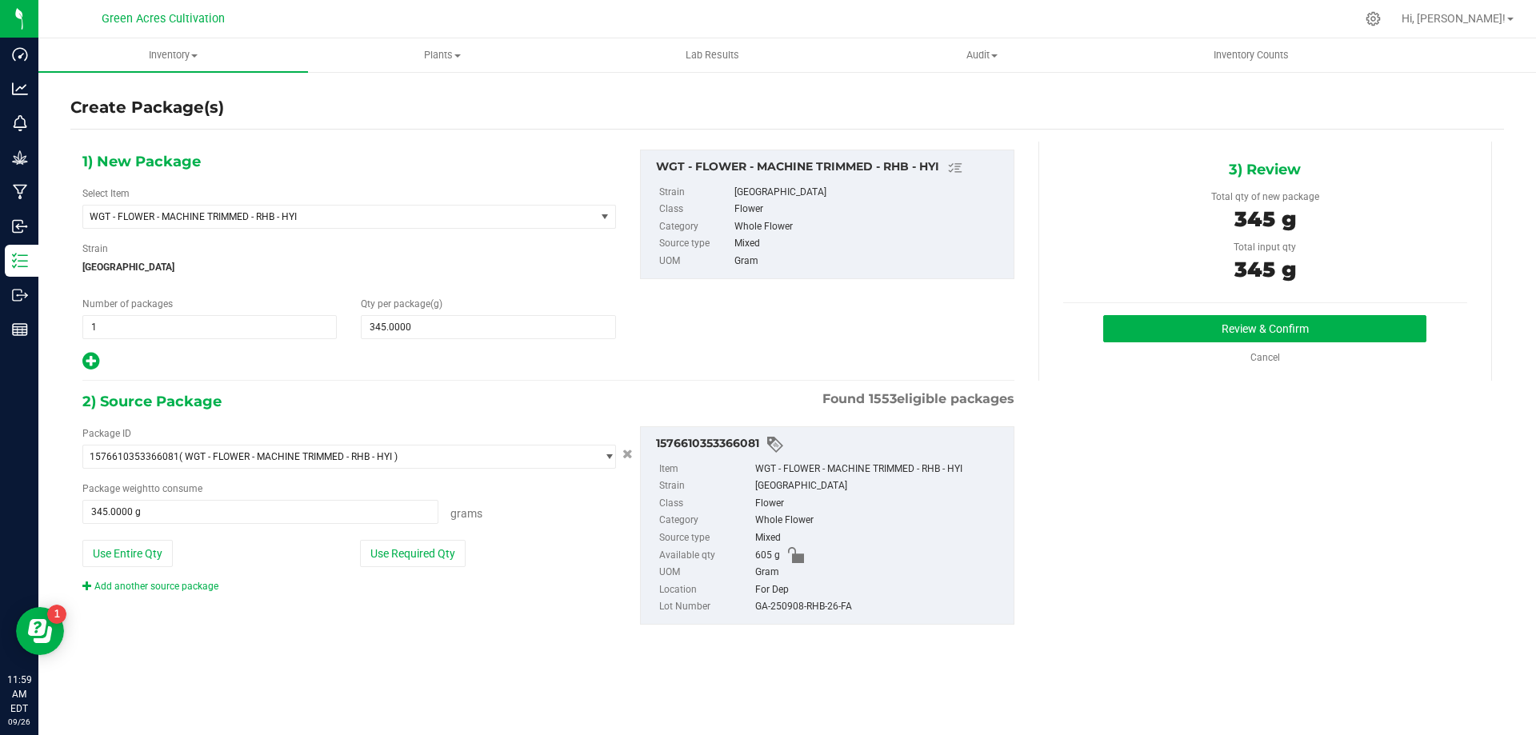
click at [946, 530] on div "Mixed" at bounding box center [880, 539] width 250 height 18
click at [1179, 325] on button "Review & Confirm" at bounding box center [1264, 328] width 323 height 27
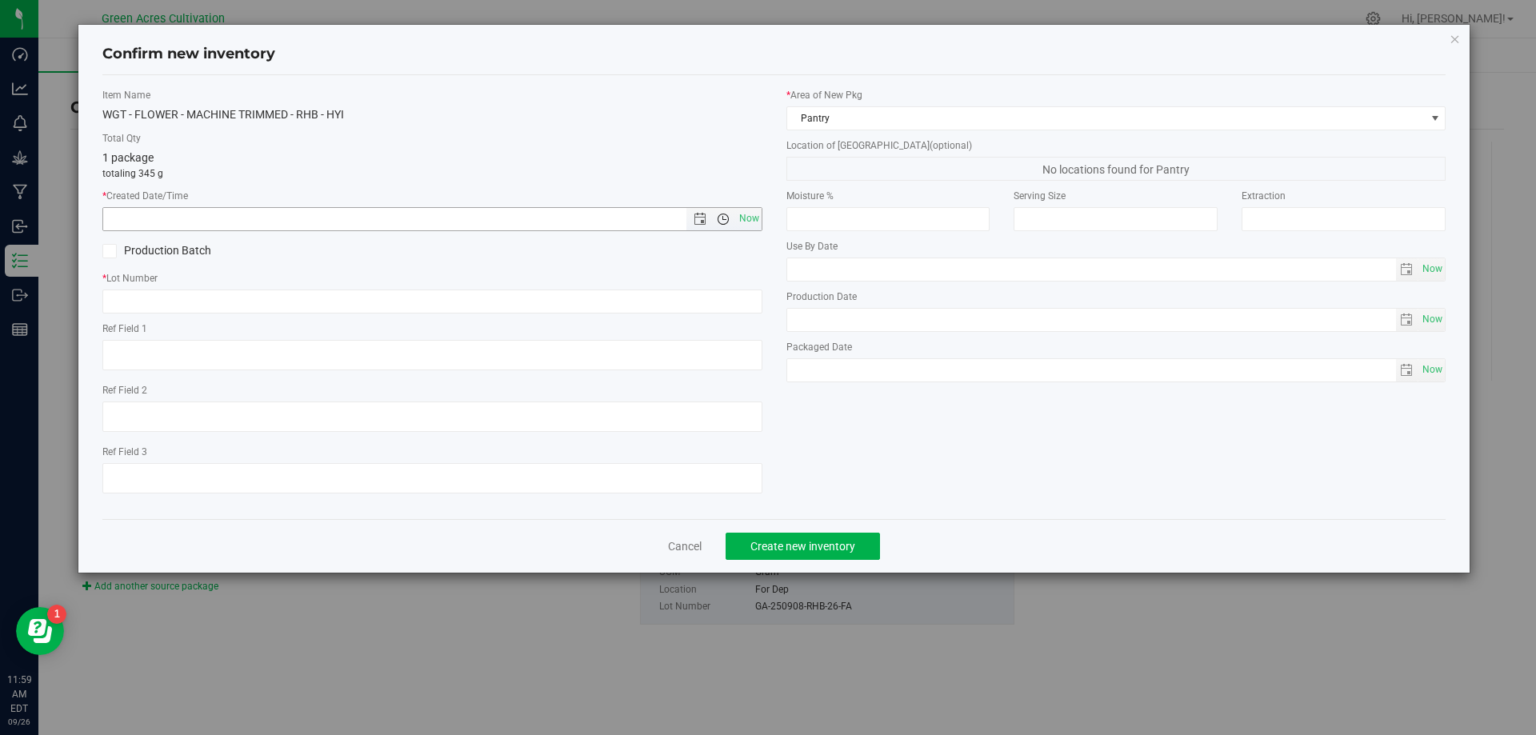
click at [731, 224] on span "Open the time view" at bounding box center [723, 219] width 27 height 13
click at [748, 226] on span "Now" at bounding box center [748, 218] width 27 height 23
type input "[DATE] 11:59 AM"
click at [669, 298] on input "text" at bounding box center [432, 302] width 660 height 24
paste input "GA-250908-RHB-26-FA"
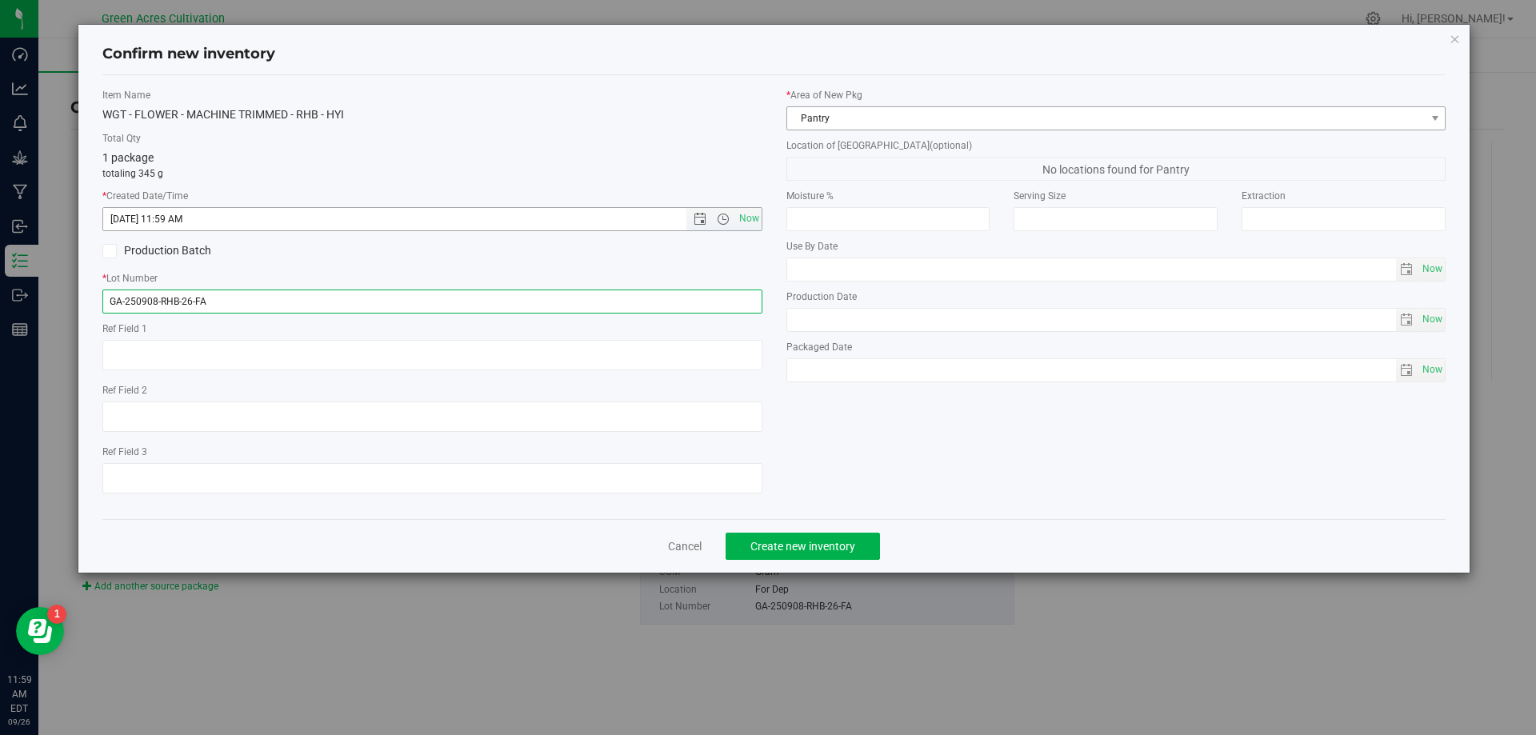
type input "GA-250908-RHB-26-FA"
click at [852, 130] on span "Pantry" at bounding box center [1116, 118] width 660 height 24
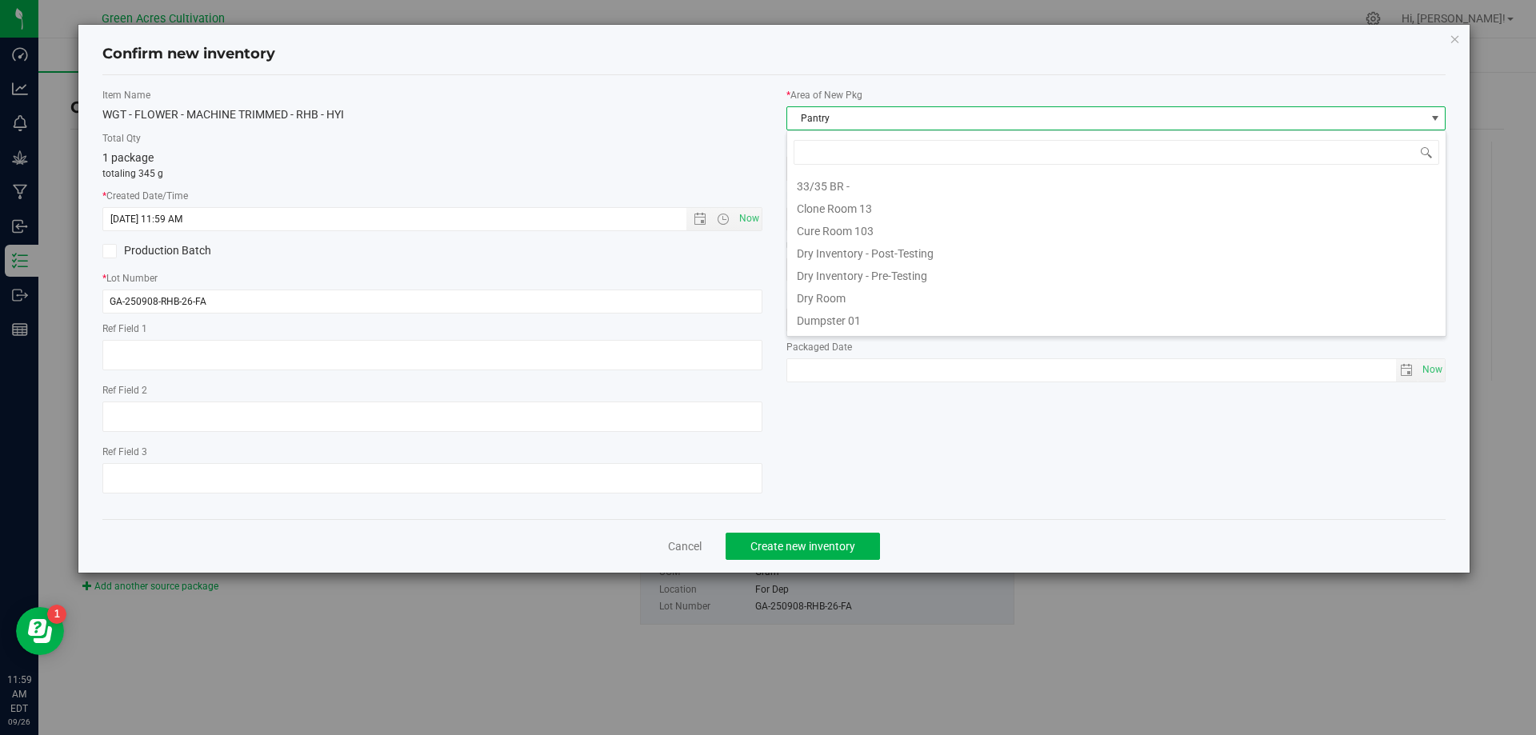
click at [854, 122] on span "Pantry" at bounding box center [1106, 118] width 638 height 22
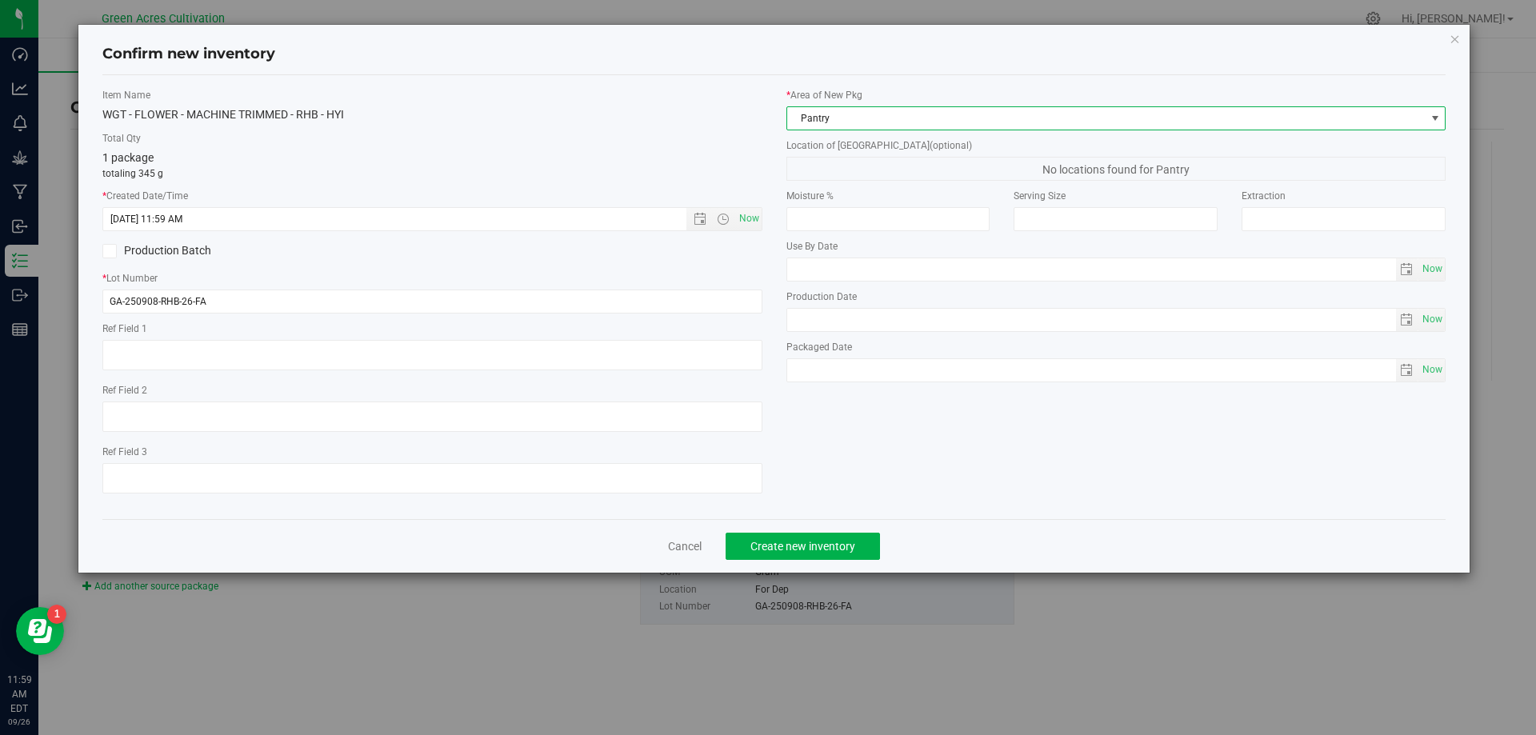
click at [854, 122] on span "Pantry" at bounding box center [1106, 118] width 638 height 22
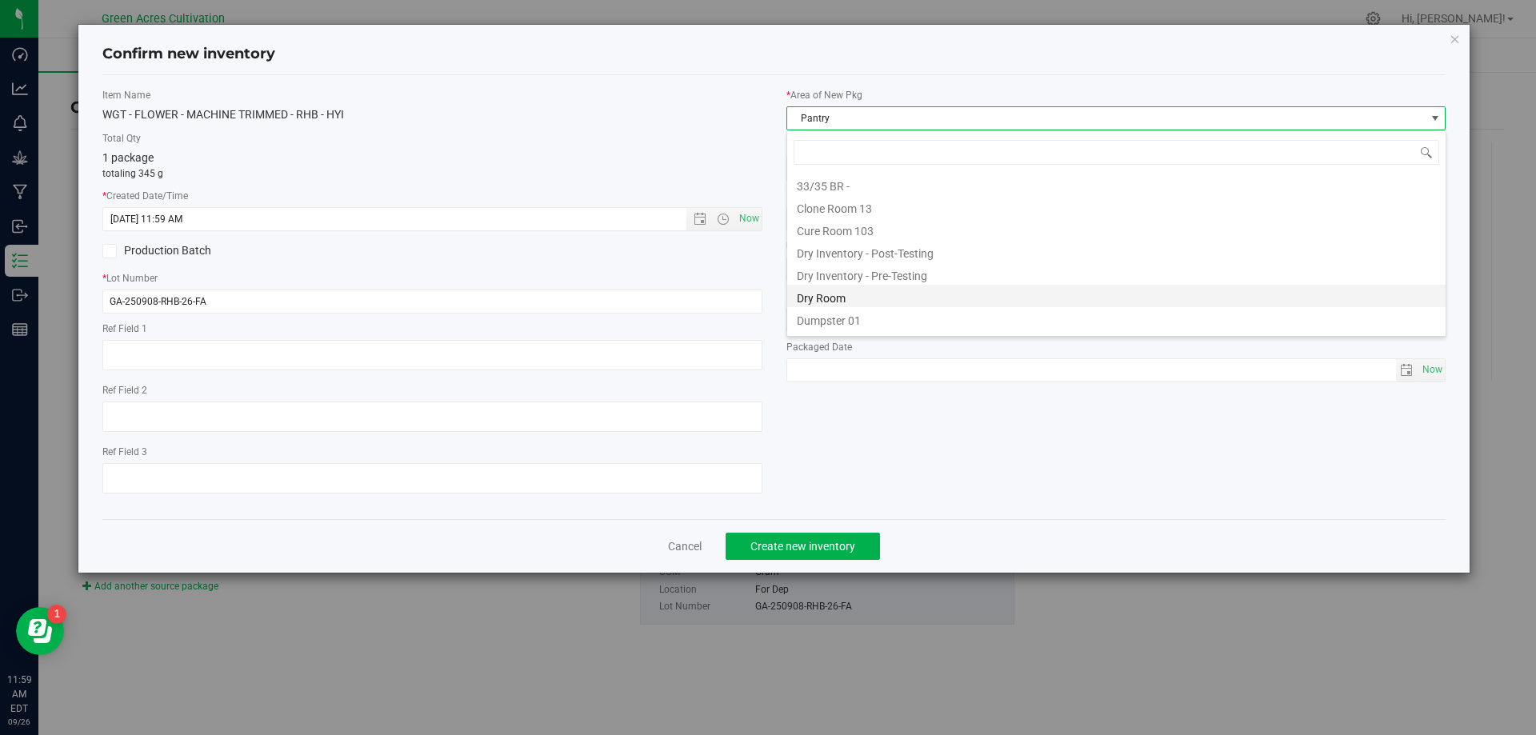
click at [842, 304] on li "Dry Room" at bounding box center [1116, 296] width 658 height 22
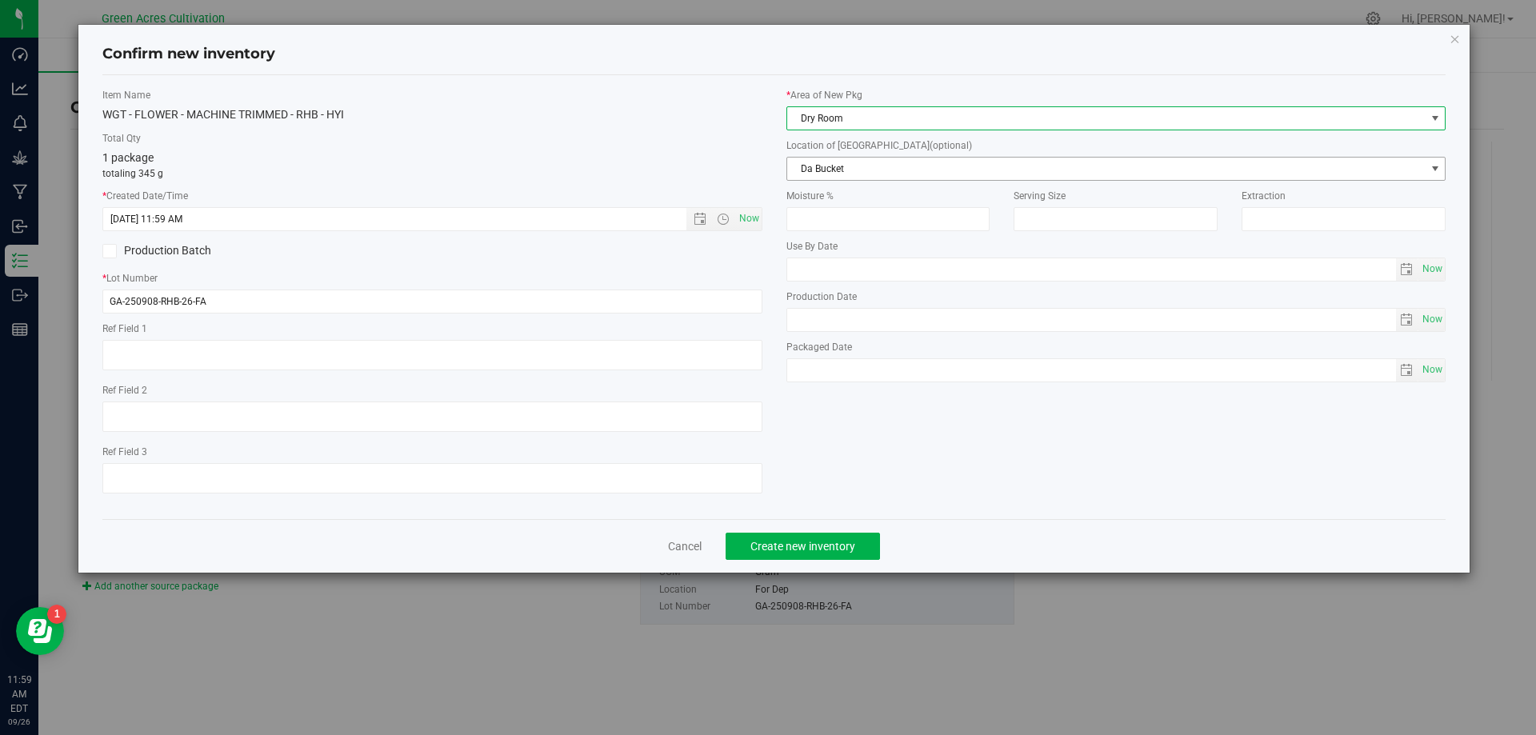
click at [857, 174] on span "Da Bucket" at bounding box center [1106, 169] width 638 height 22
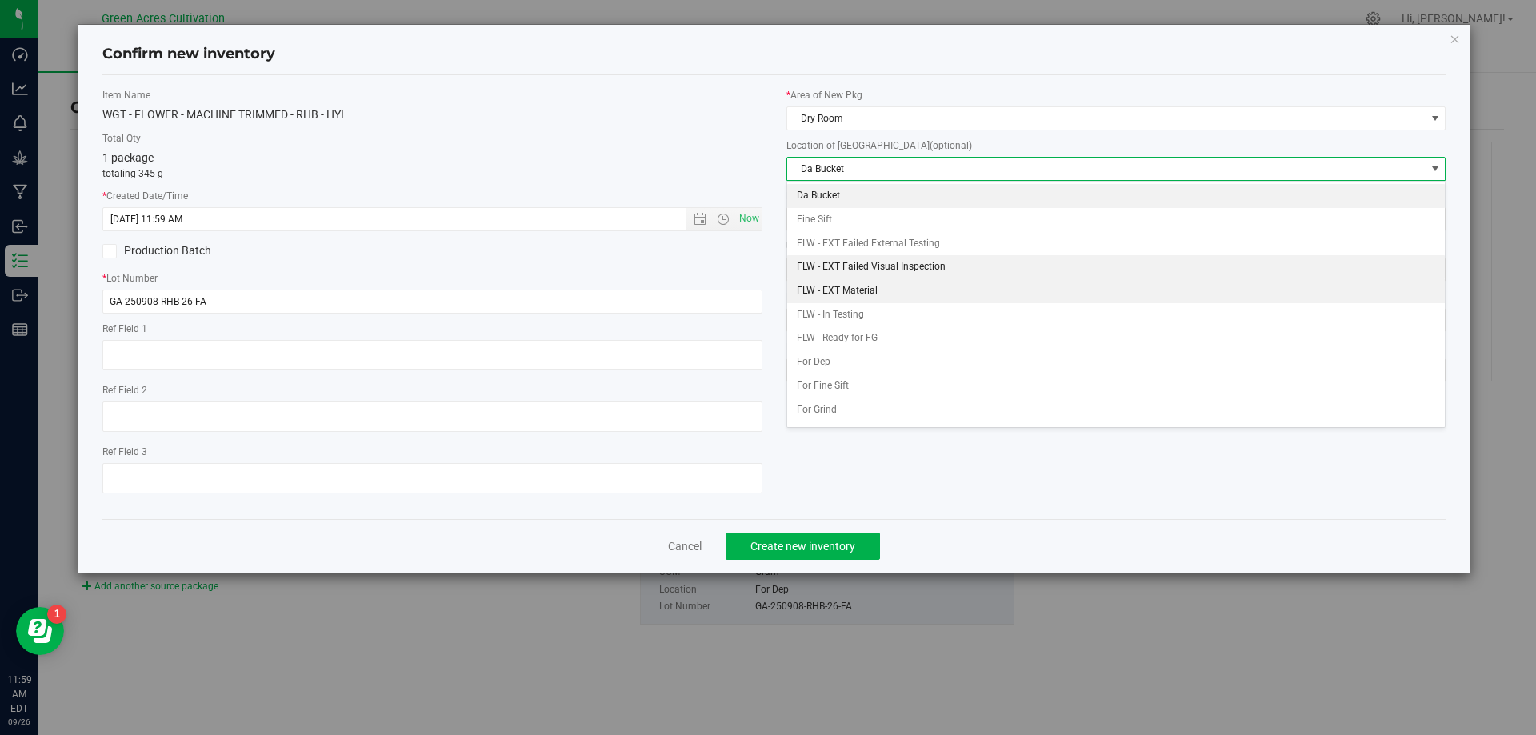
scroll to position [69, 0]
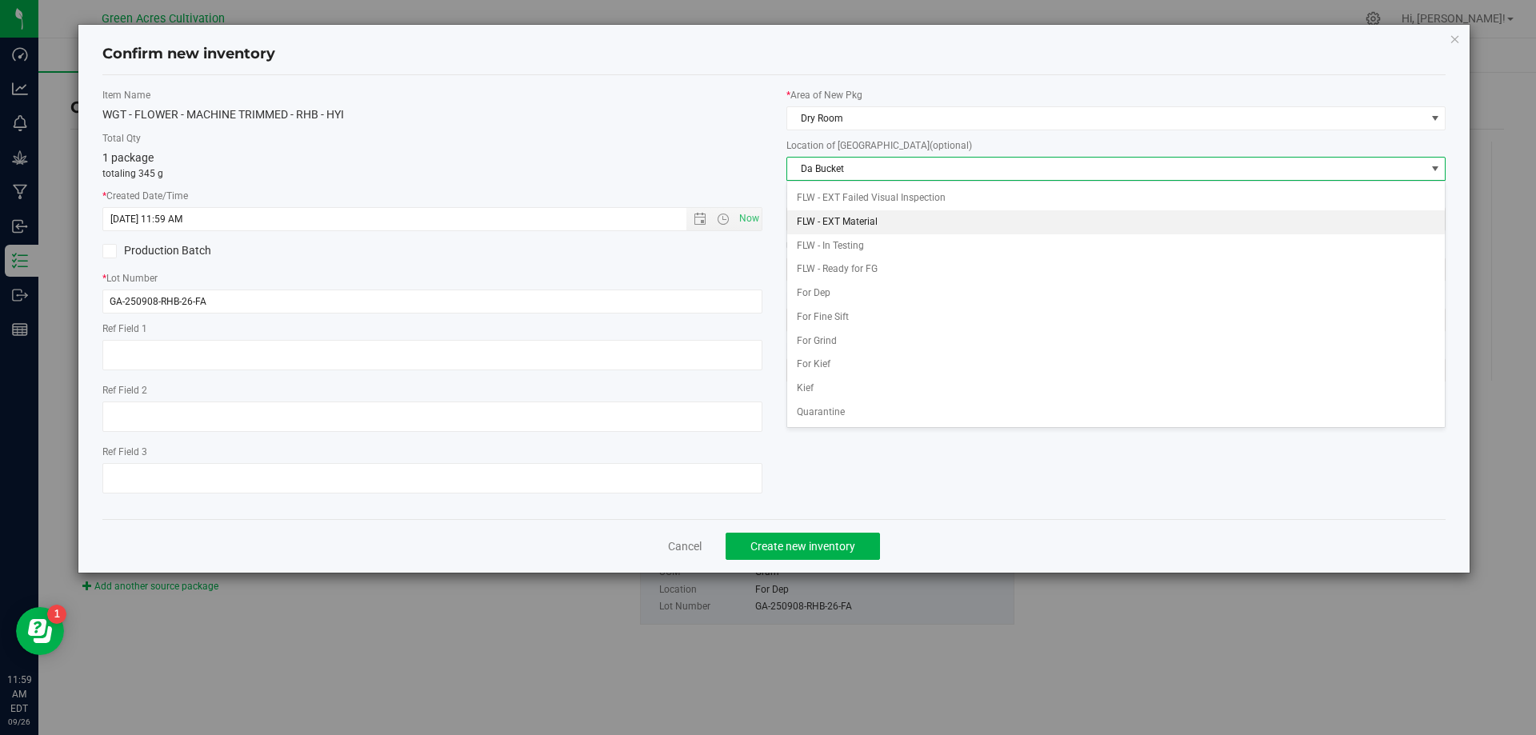
click at [852, 221] on li "FLW - EXT Material" at bounding box center [1116, 222] width 658 height 24
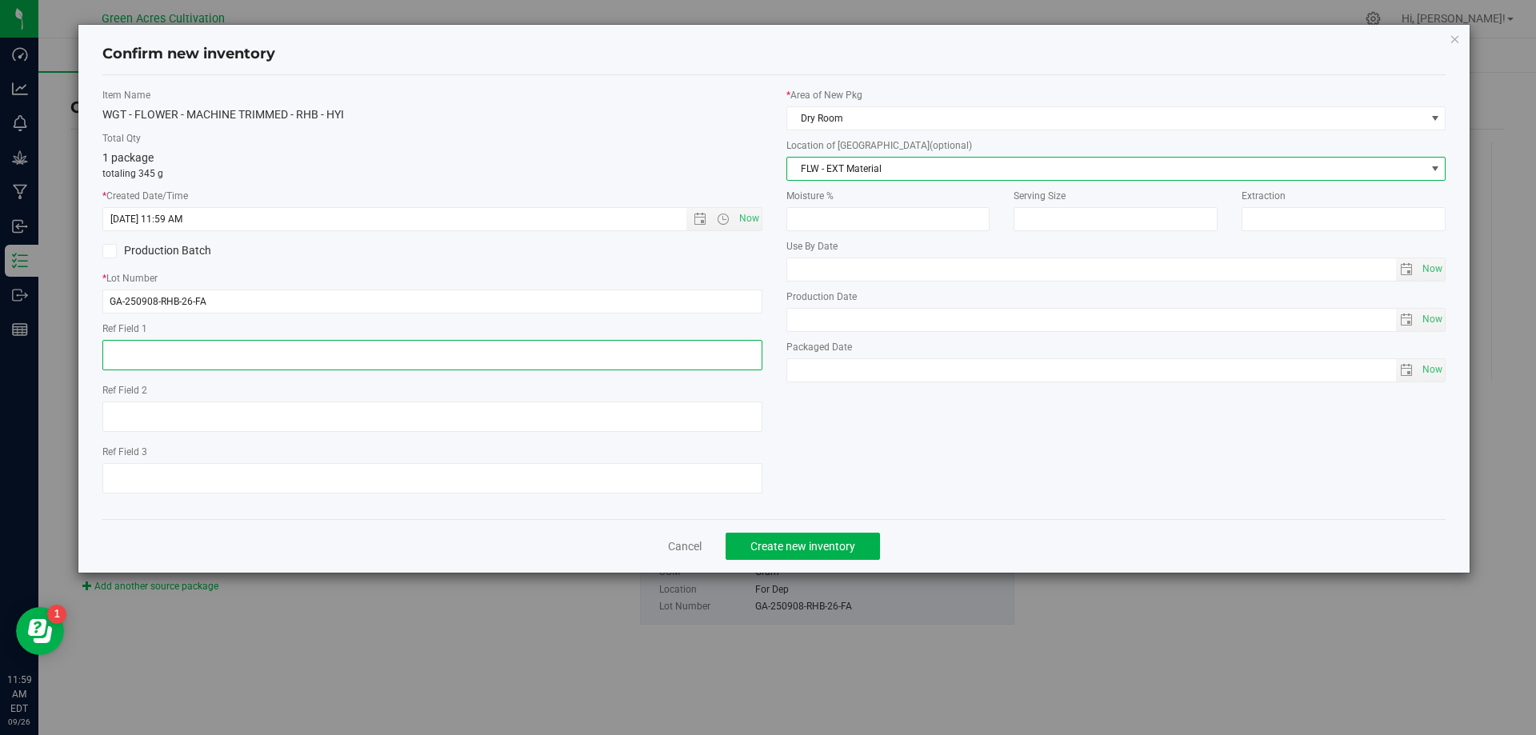
click at [469, 353] on textarea at bounding box center [432, 355] width 660 height 30
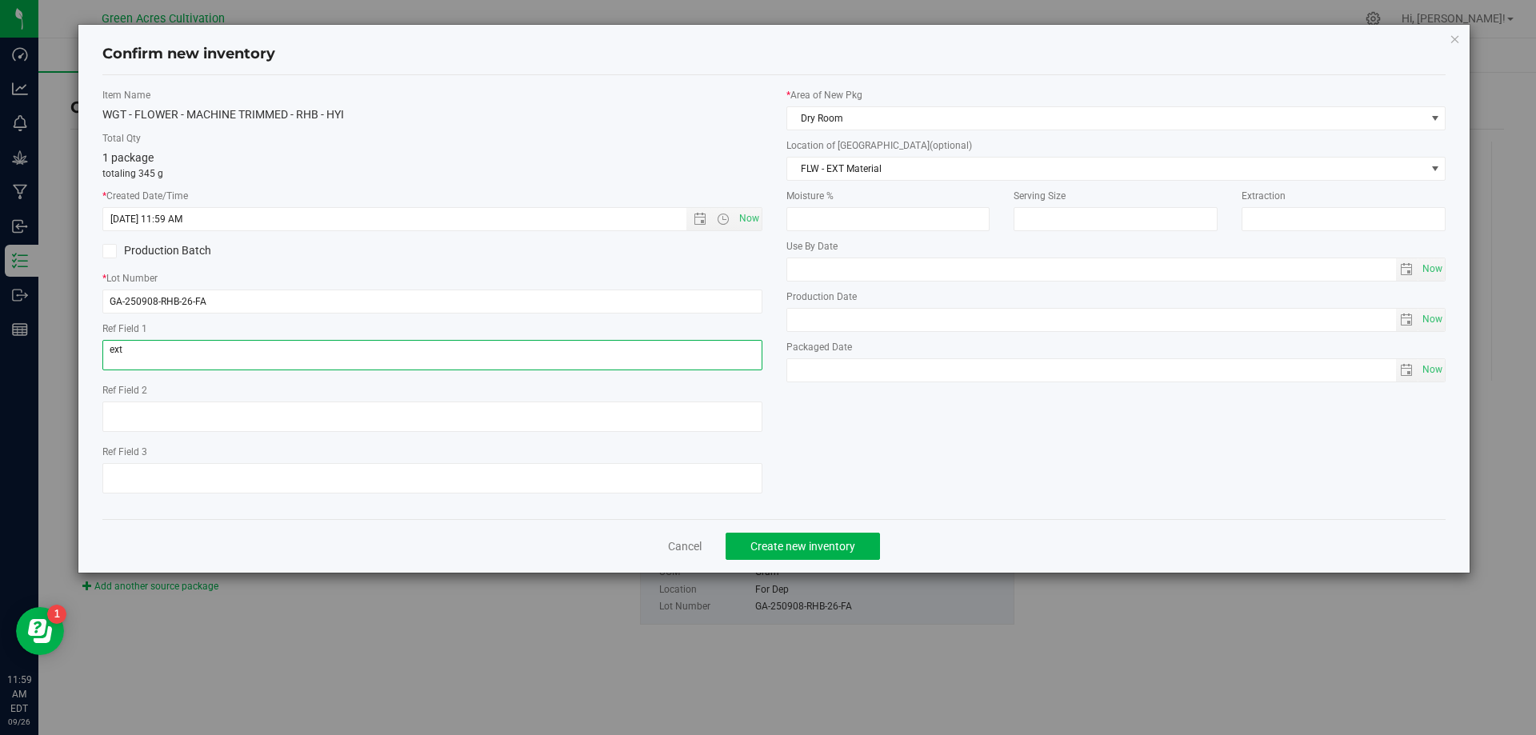
type textarea "ext"
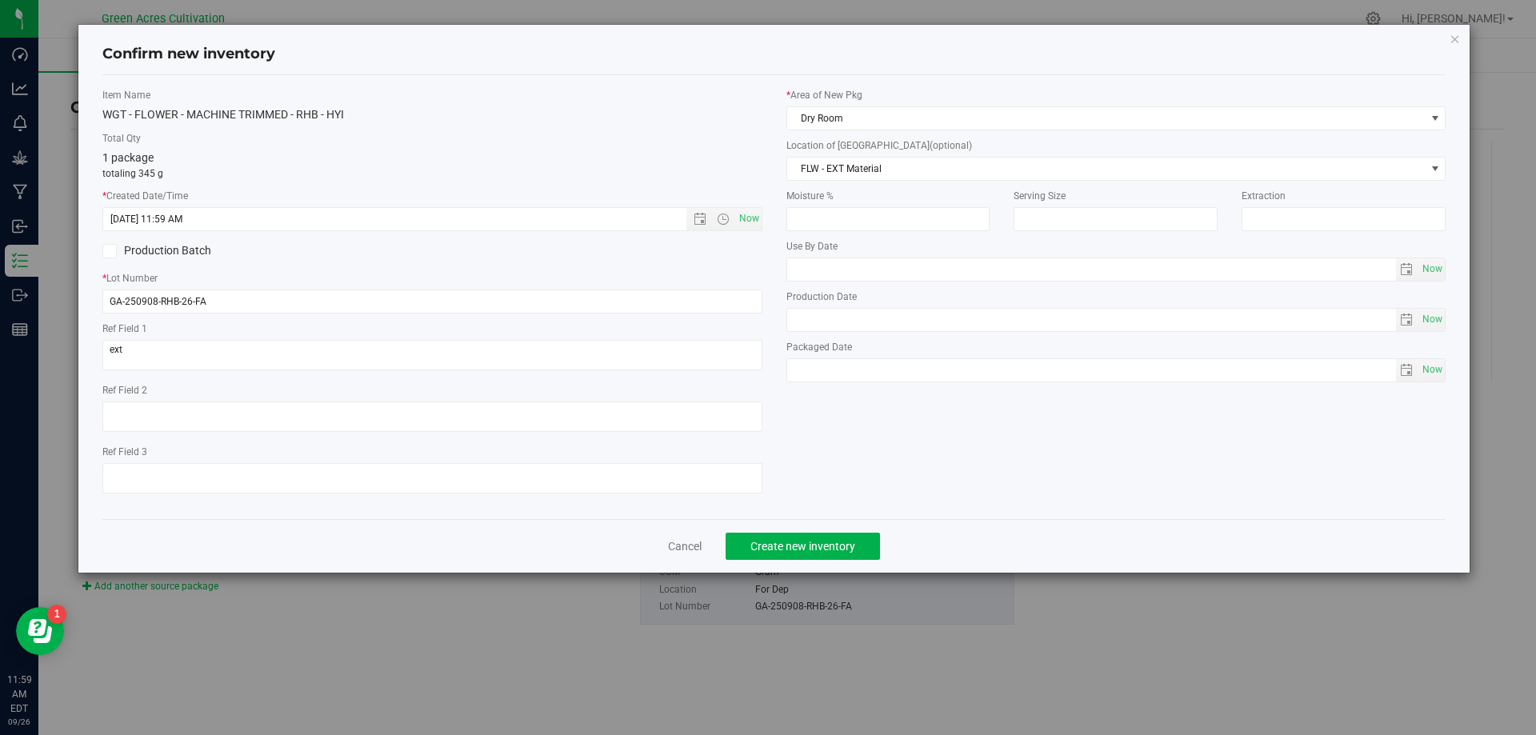
click at [816, 529] on div "Cancel Create new inventory" at bounding box center [774, 546] width 1344 height 54
click at [807, 542] on span "Create new inventory" at bounding box center [802, 546] width 105 height 13
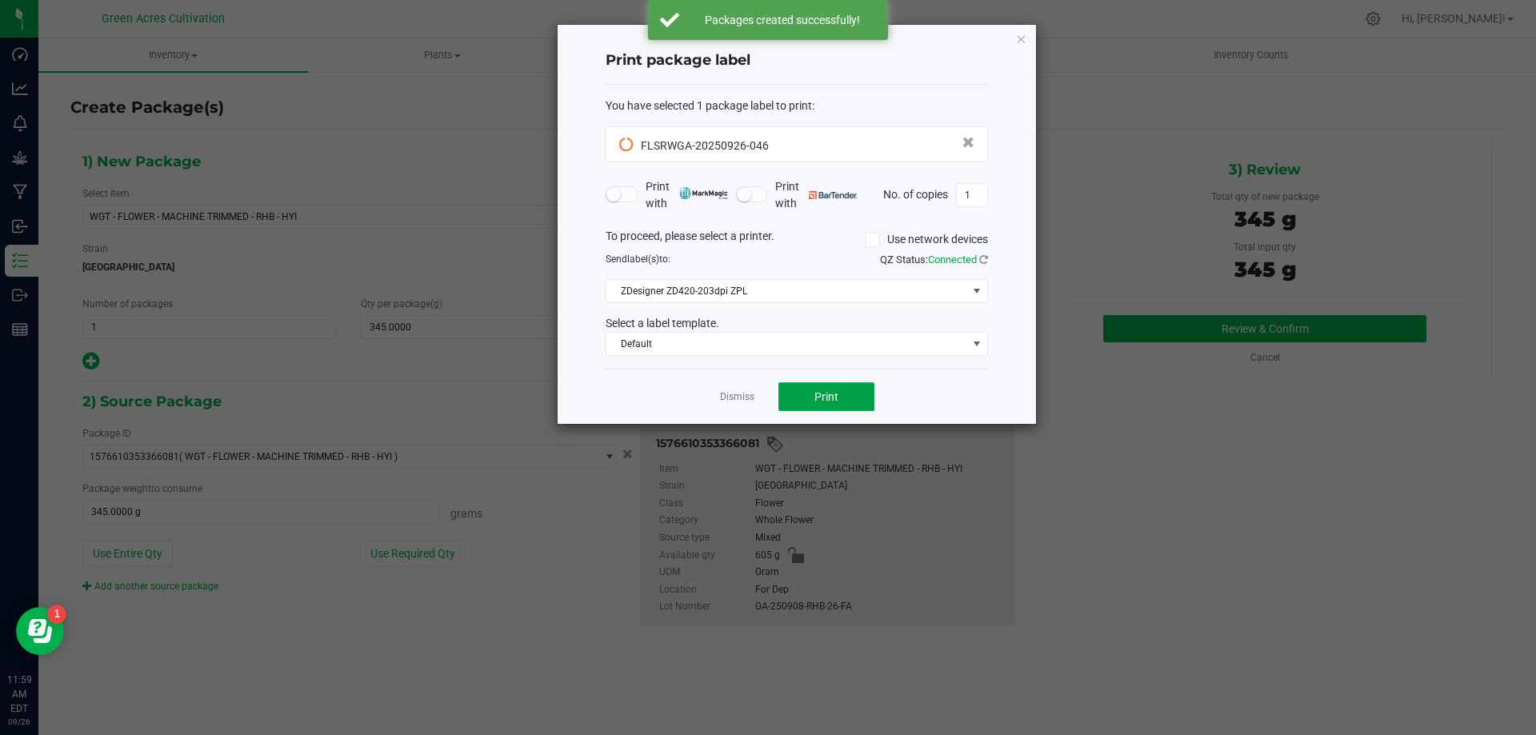
click at [822, 392] on span "Print" at bounding box center [826, 396] width 24 height 13
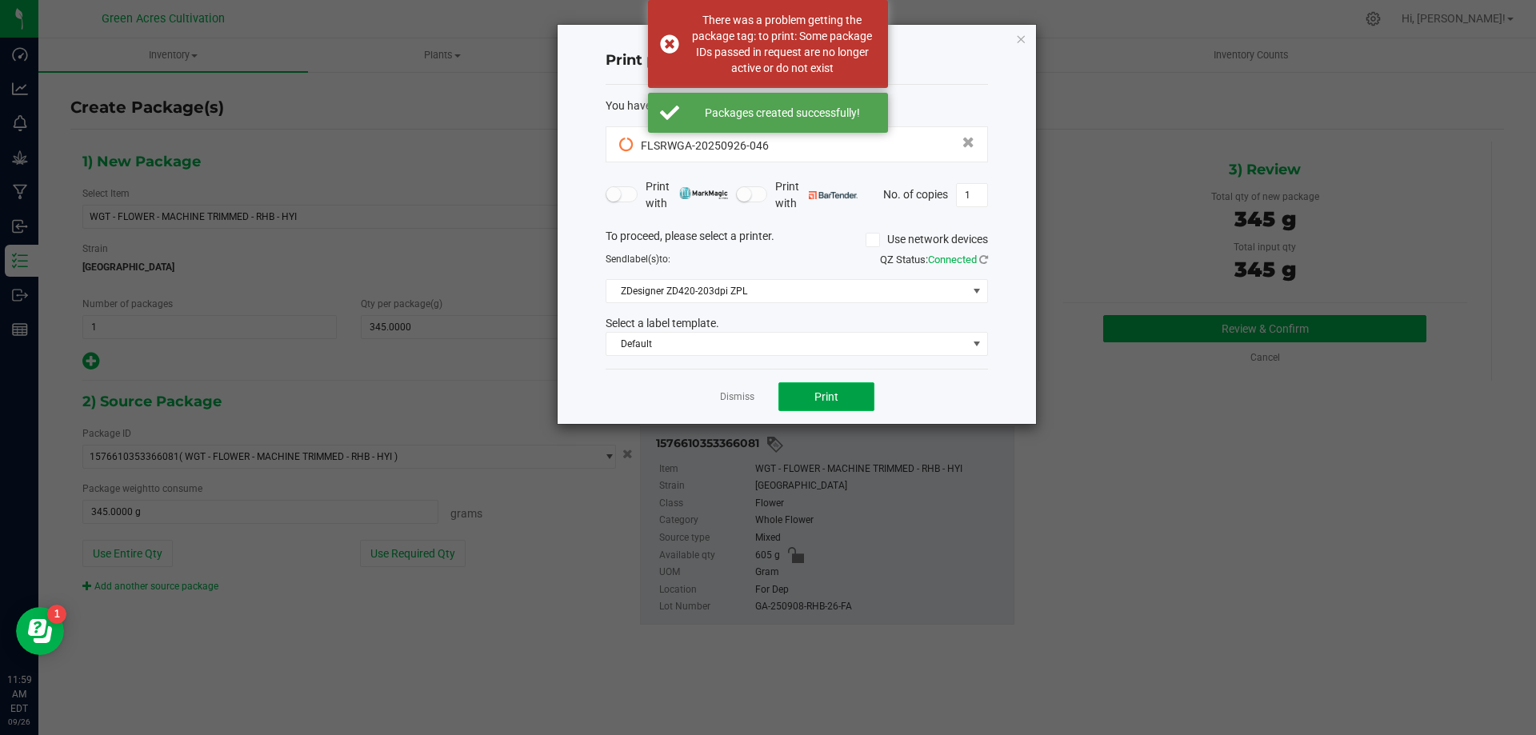
click at [815, 393] on span "Print" at bounding box center [826, 396] width 24 height 13
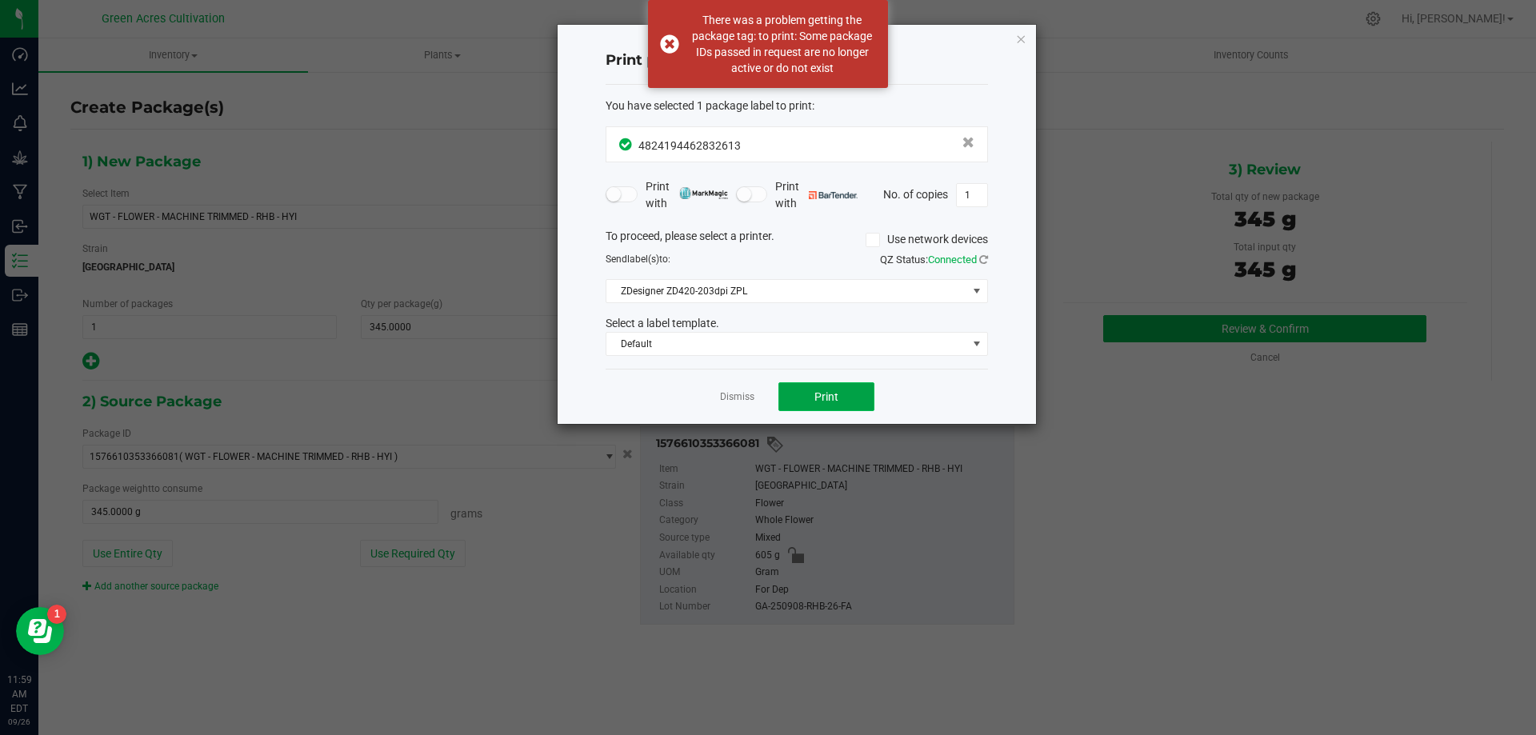
click at [806, 398] on button "Print" at bounding box center [826, 396] width 96 height 29
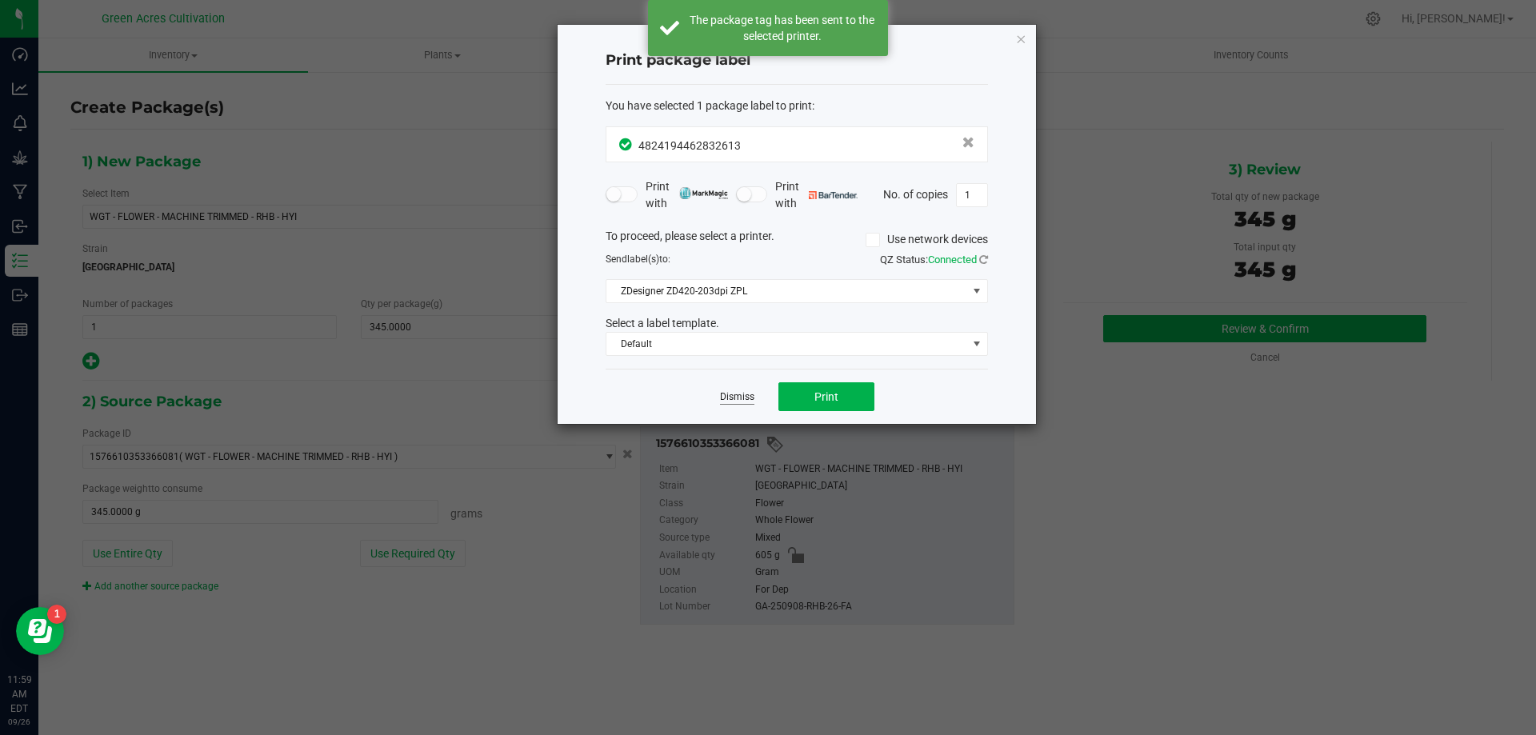
click at [743, 403] on link "Dismiss" at bounding box center [737, 397] width 34 height 14
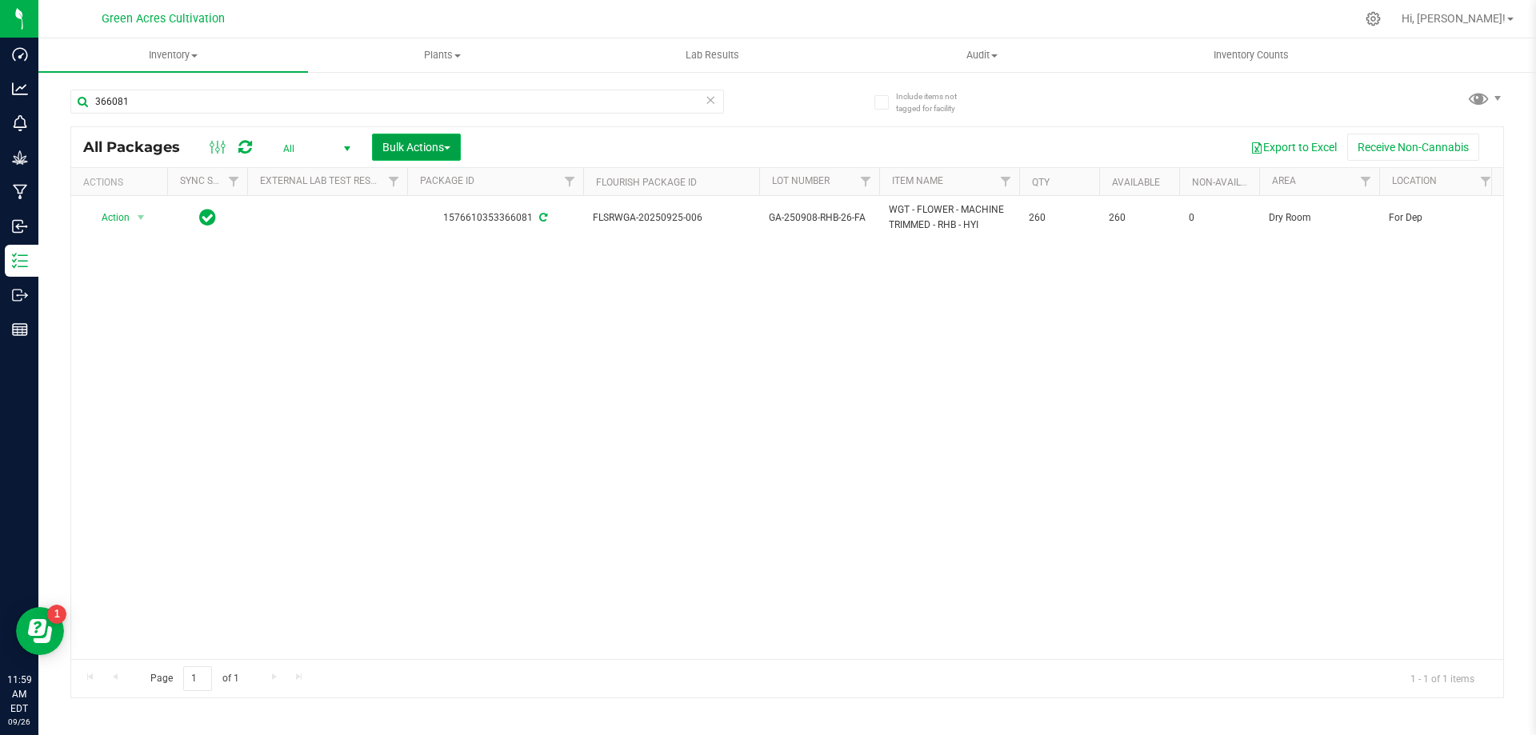
click at [430, 138] on button "Bulk Actions" at bounding box center [416, 147] width 89 height 27
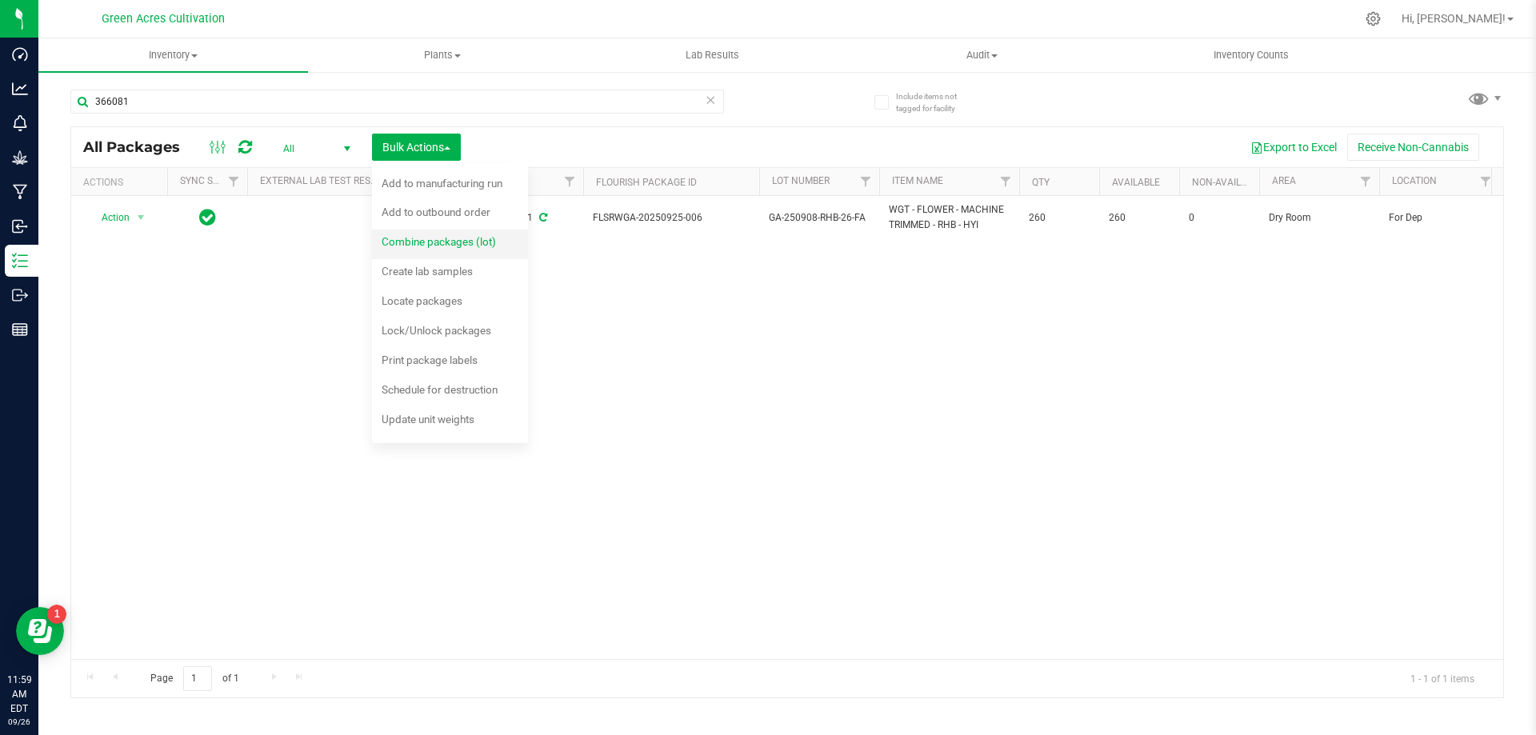
click at [444, 241] on span "Combine packages (lot)" at bounding box center [439, 241] width 114 height 13
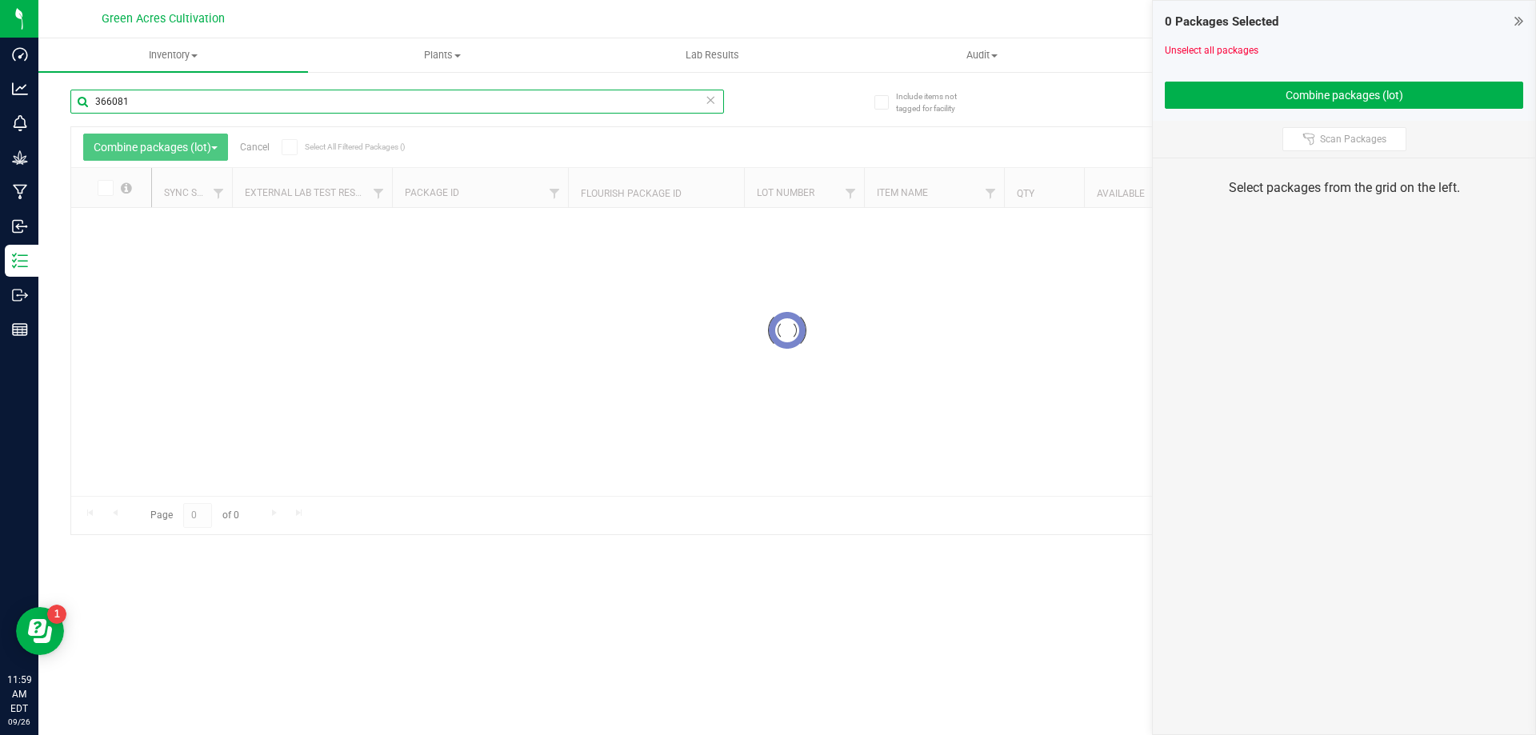
click at [257, 109] on input "366081" at bounding box center [397, 102] width 654 height 24
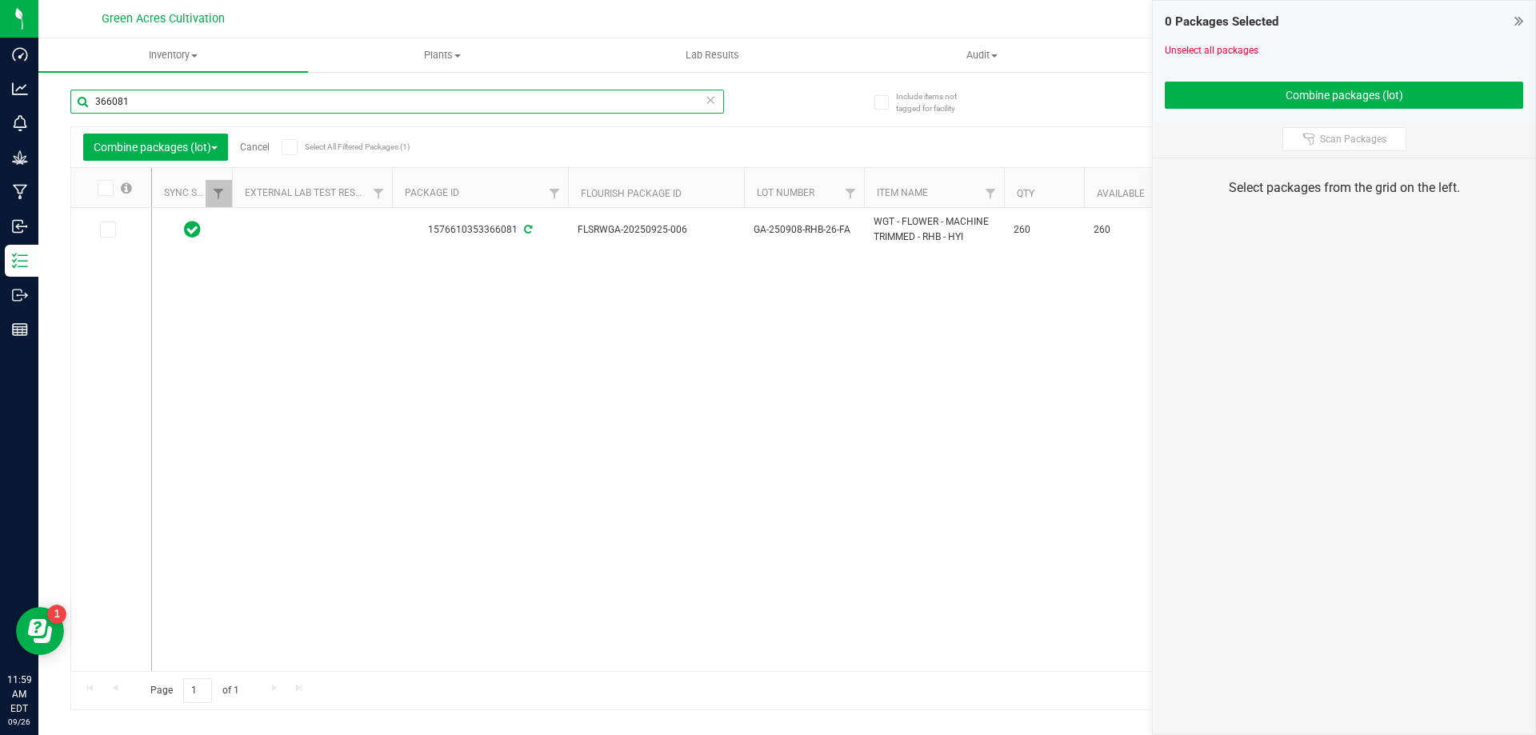
click at [257, 109] on input "366081" at bounding box center [397, 102] width 654 height 24
type input "32613"
click at [101, 240] on td at bounding box center [111, 230] width 80 height 44
click at [112, 224] on span at bounding box center [108, 230] width 16 height 16
click at [0, 0] on input "checkbox" at bounding box center [0, 0] width 0 height 0
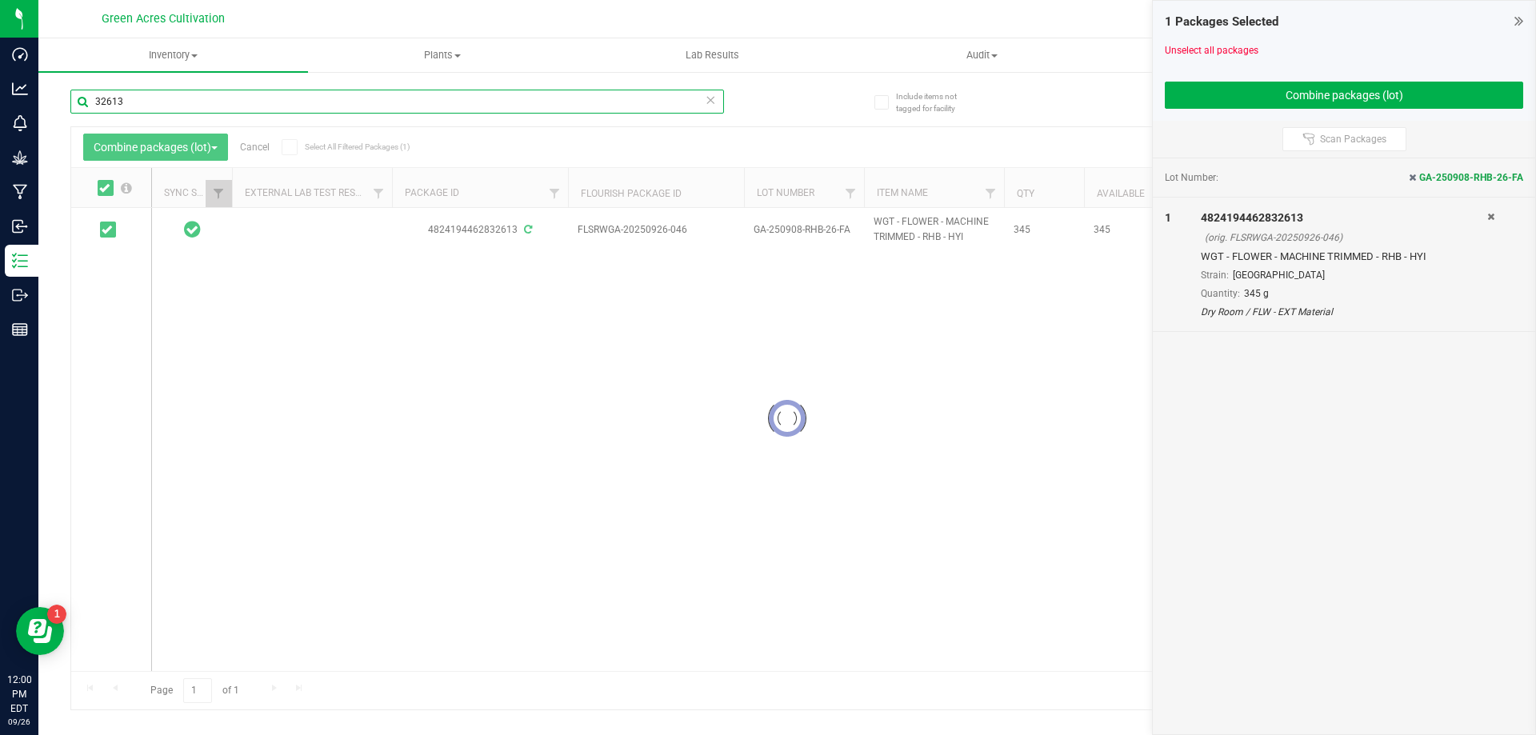
click at [211, 110] on input "32613" at bounding box center [397, 102] width 654 height 24
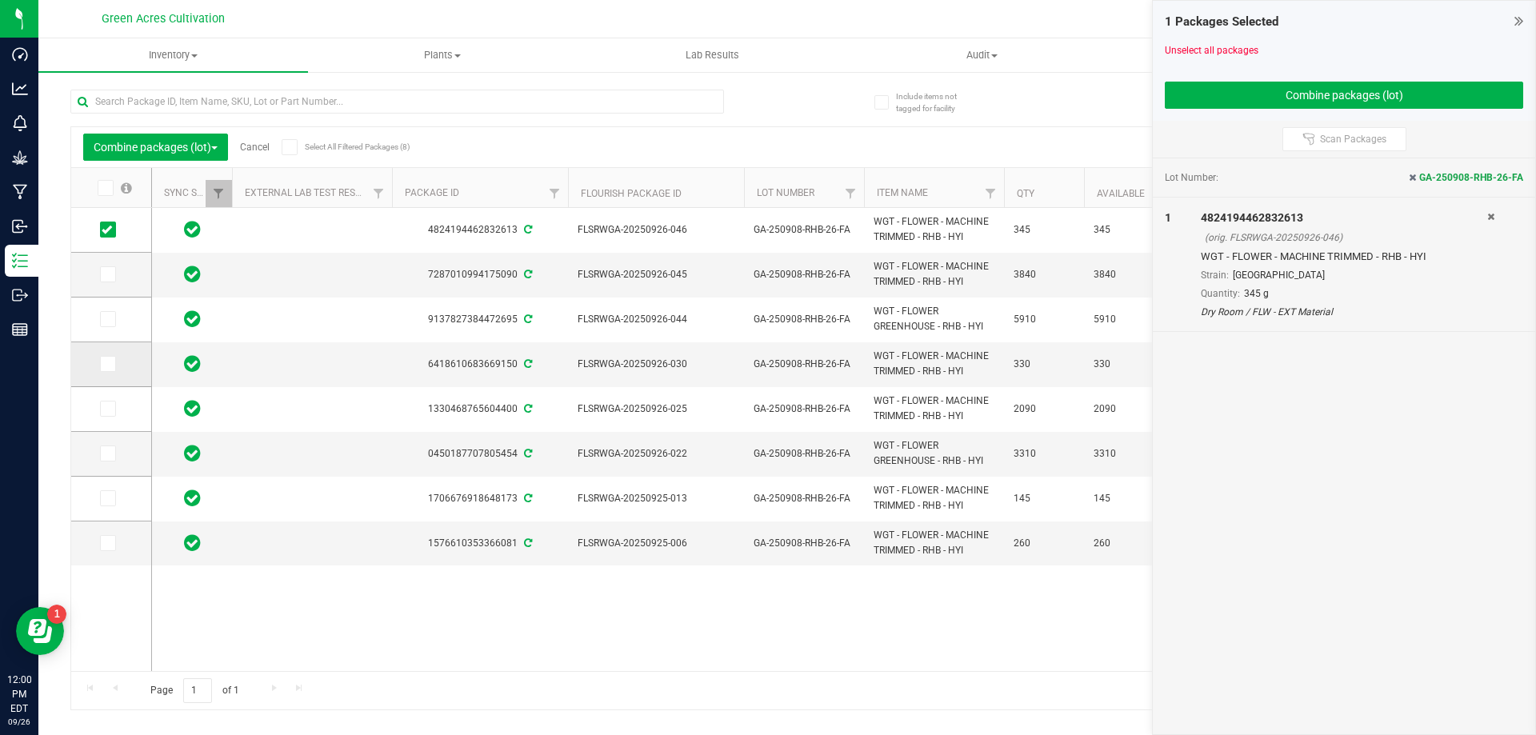
click at [111, 364] on icon at bounding box center [107, 364] width 10 height 0
click at [0, 0] on input "checkbox" at bounding box center [0, 0] width 0 height 0
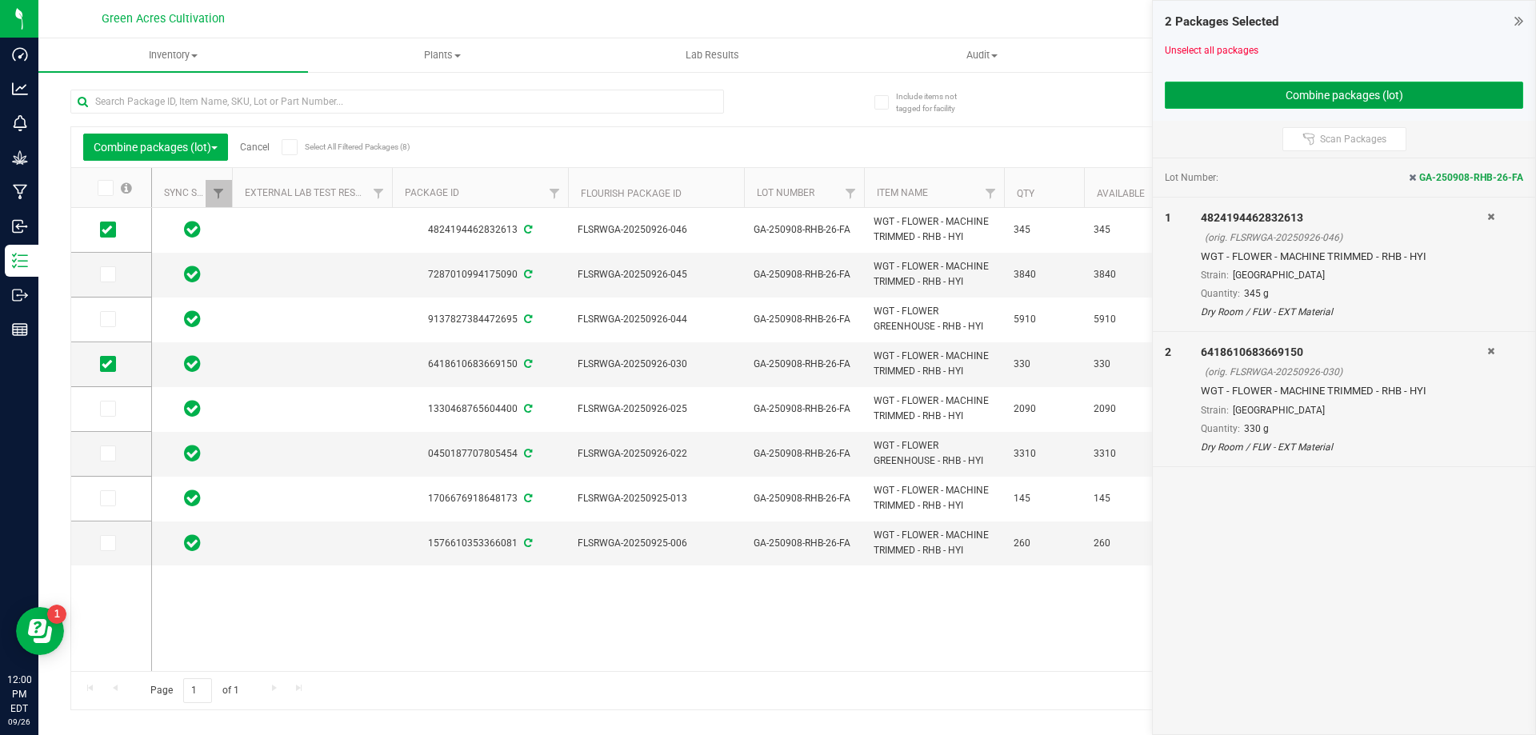
click at [1234, 94] on button "Combine packages (lot)" at bounding box center [1344, 95] width 358 height 27
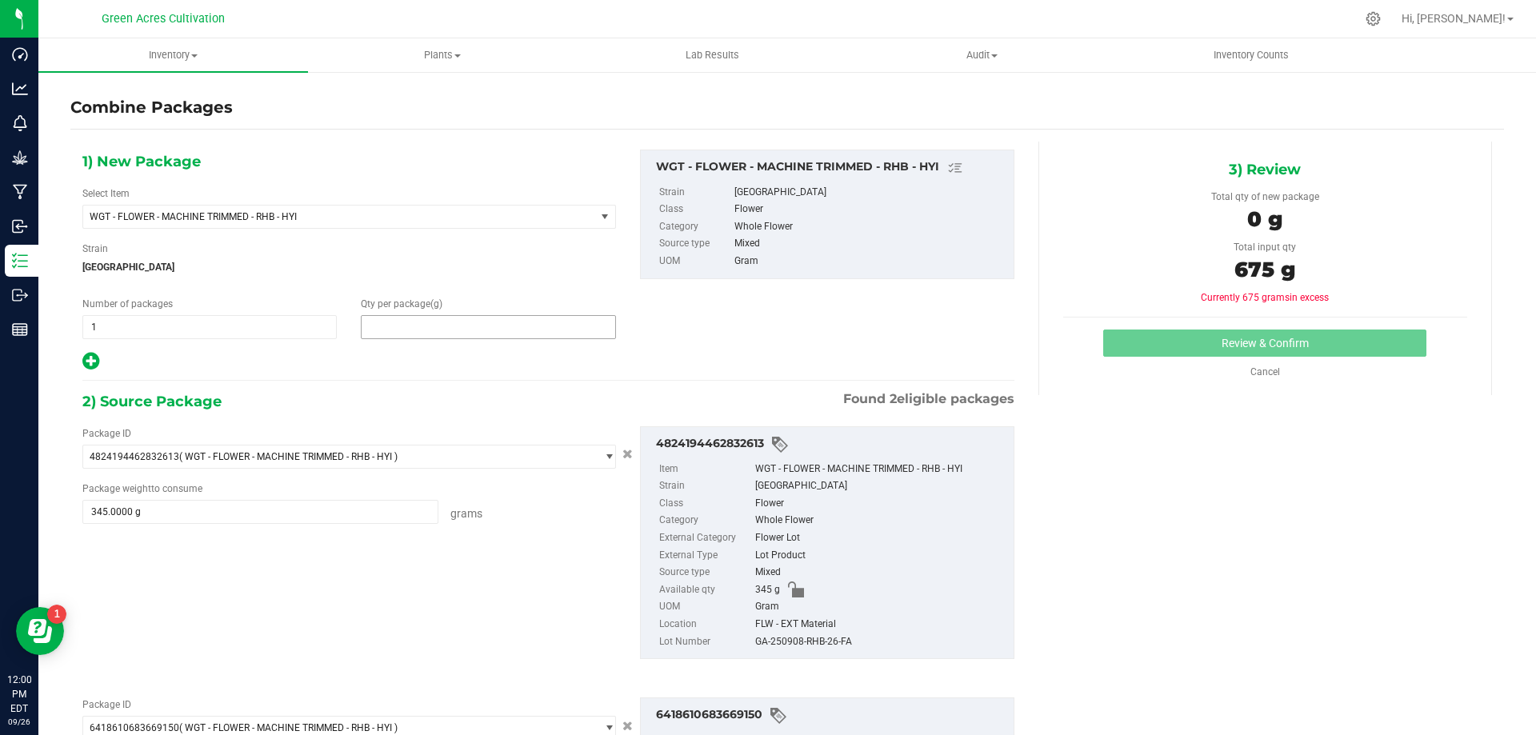
click at [397, 319] on span at bounding box center [488, 327] width 254 height 24
type input "675"
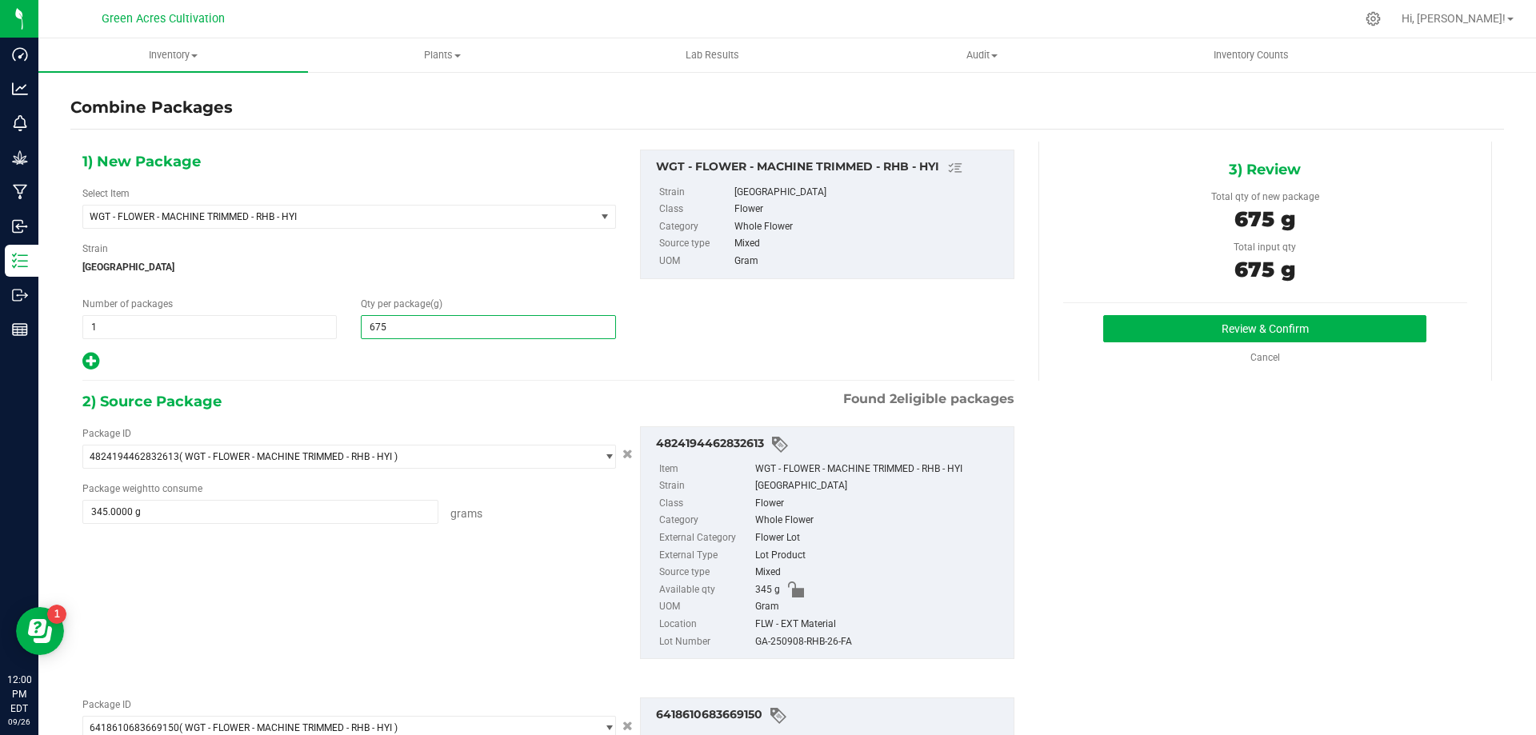
type input "675"
click at [794, 638] on div "GA-250908-RHB-26-FA" at bounding box center [880, 643] width 250 height 18
copy div "GA-250908-RHB-26-FA"
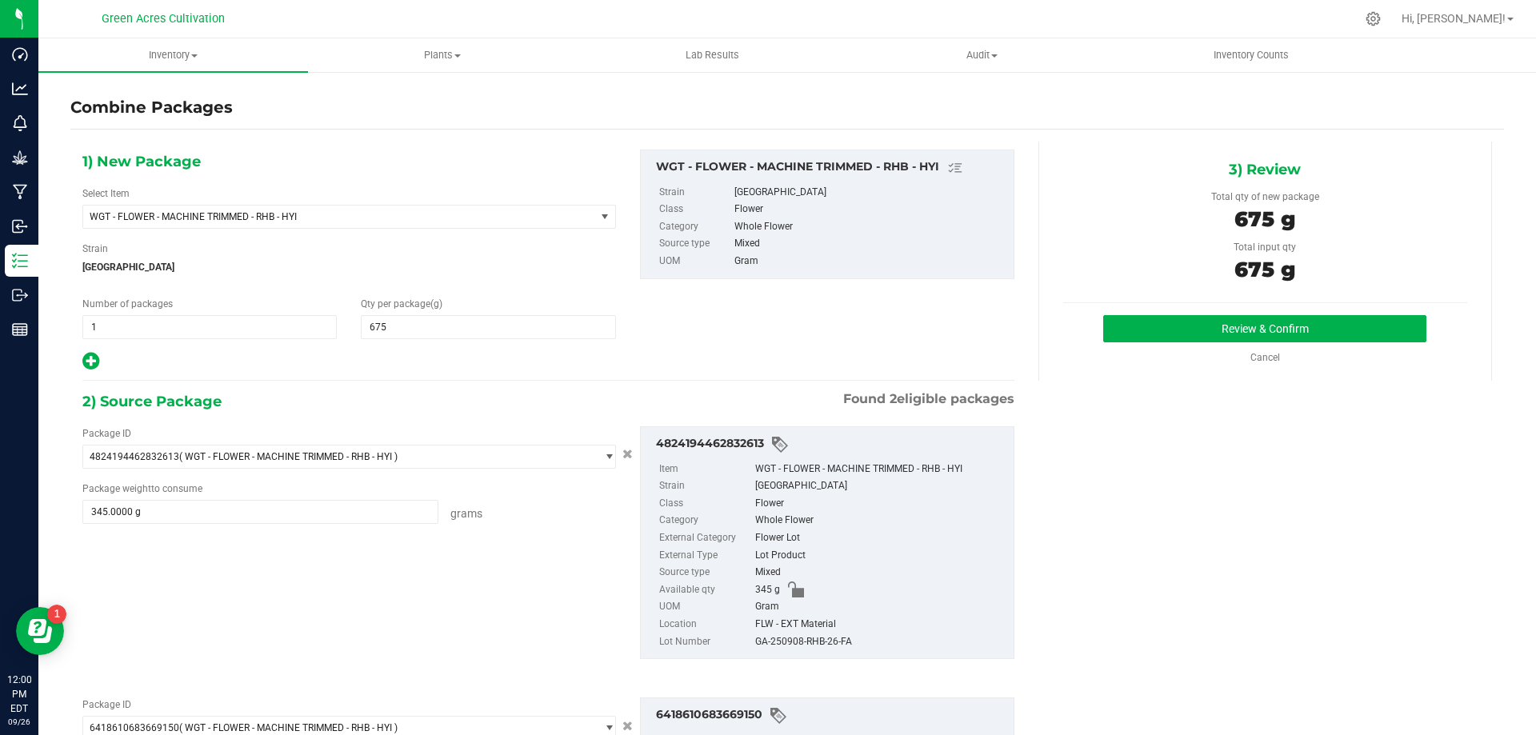
drag, startPoint x: 986, startPoint y: 551, endPoint x: 1078, endPoint y: 396, distance: 180.8
click at [987, 551] on div "Lot Product" at bounding box center [880, 556] width 250 height 18
click at [1133, 324] on button "Review & Confirm" at bounding box center [1264, 328] width 323 height 27
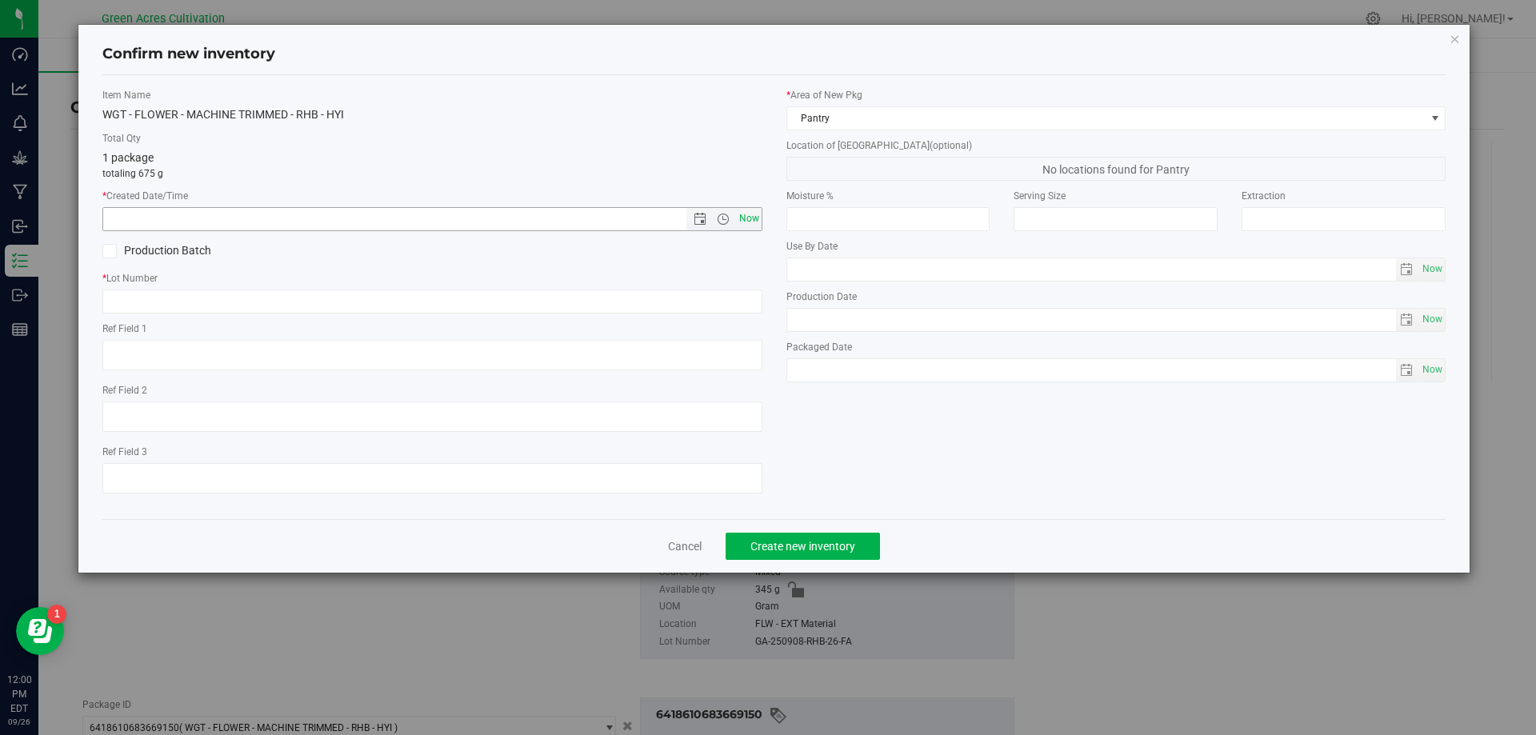
click at [746, 211] on span "Now" at bounding box center [748, 218] width 27 height 23
type input "[DATE] 12:00 PM"
click at [662, 298] on input "text" at bounding box center [432, 302] width 660 height 24
paste input "GA-250908-RHB-26-FA"
type input "GA-250908-RHB-26-FA"
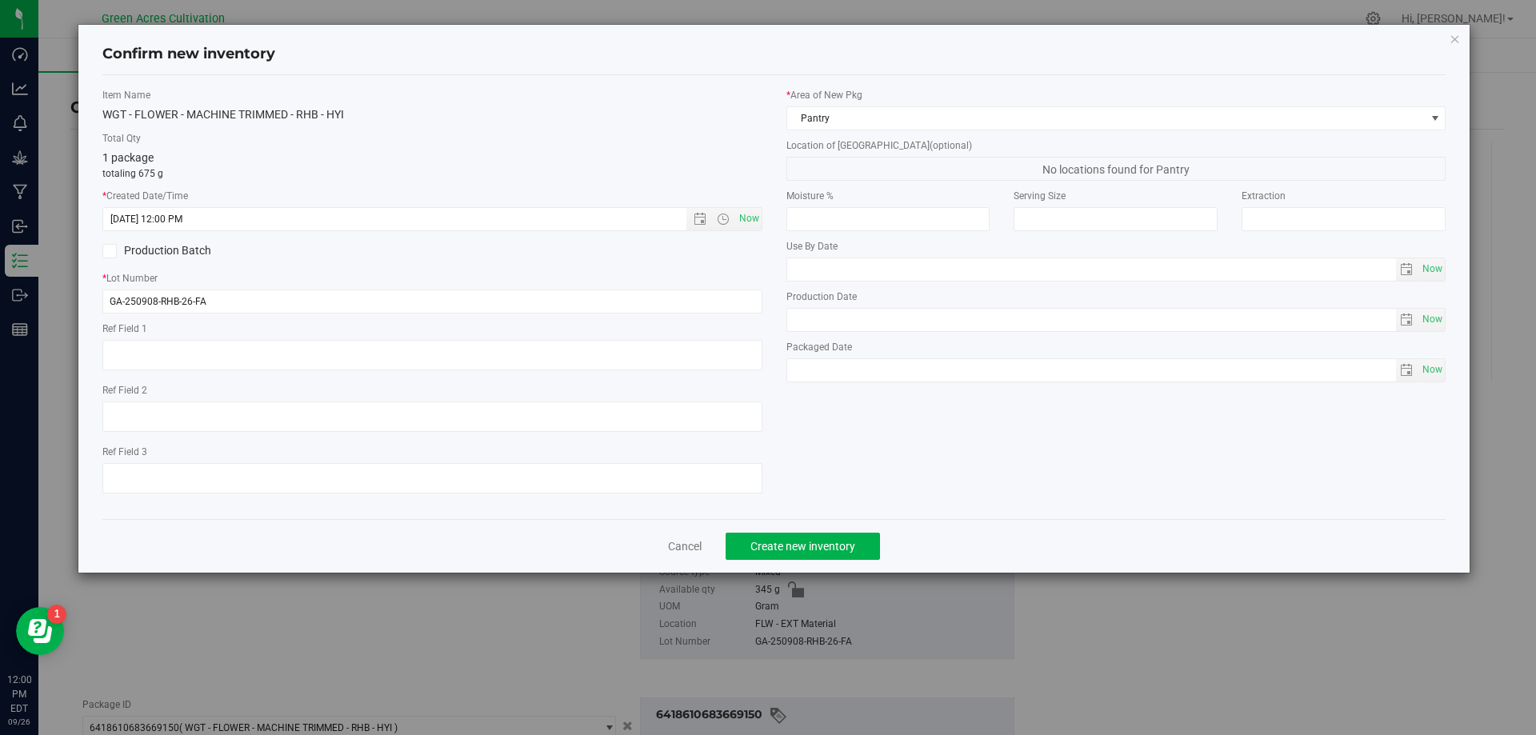
click at [928, 65] on div "Confirm new inventory" at bounding box center [774, 54] width 1344 height 41
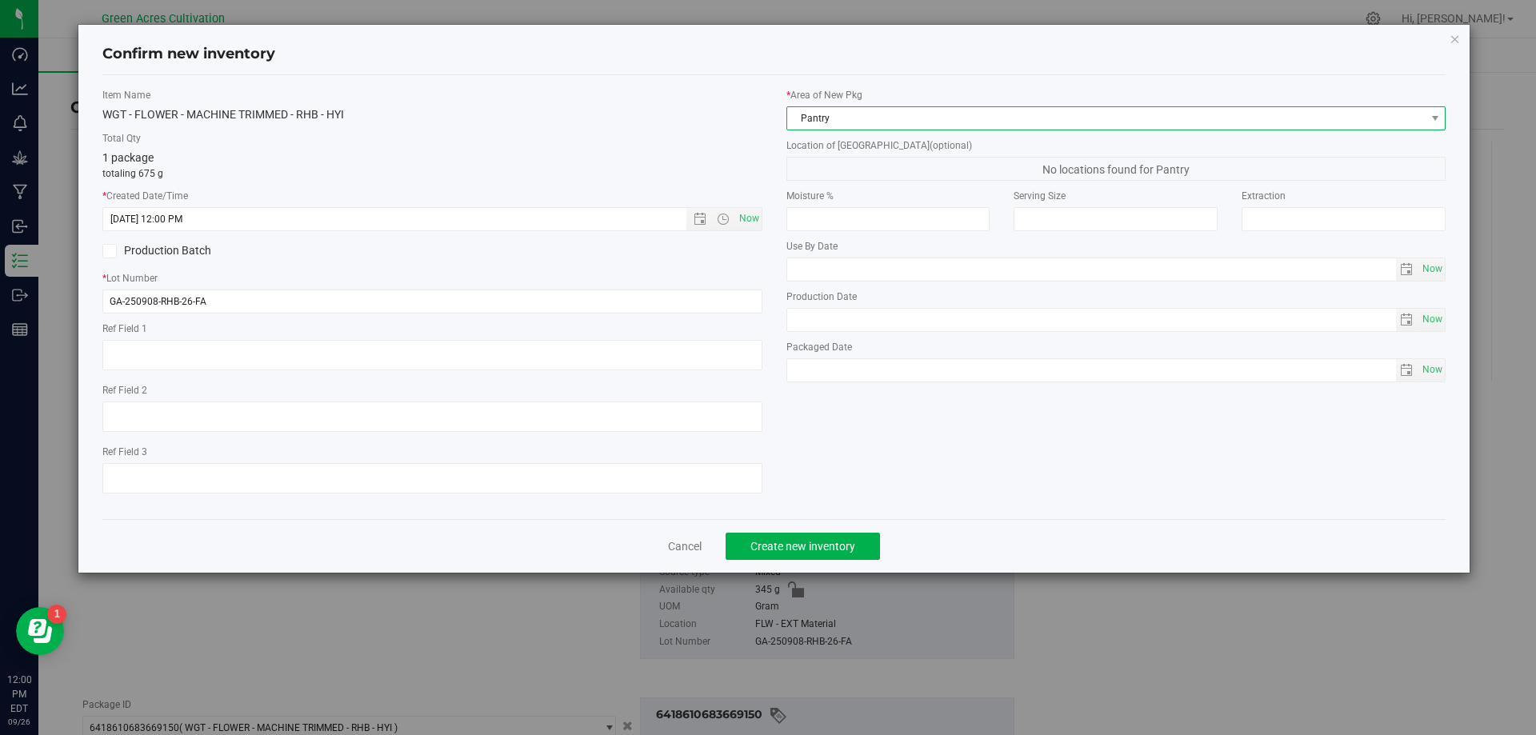
click at [900, 129] on span "Pantry" at bounding box center [1106, 118] width 638 height 22
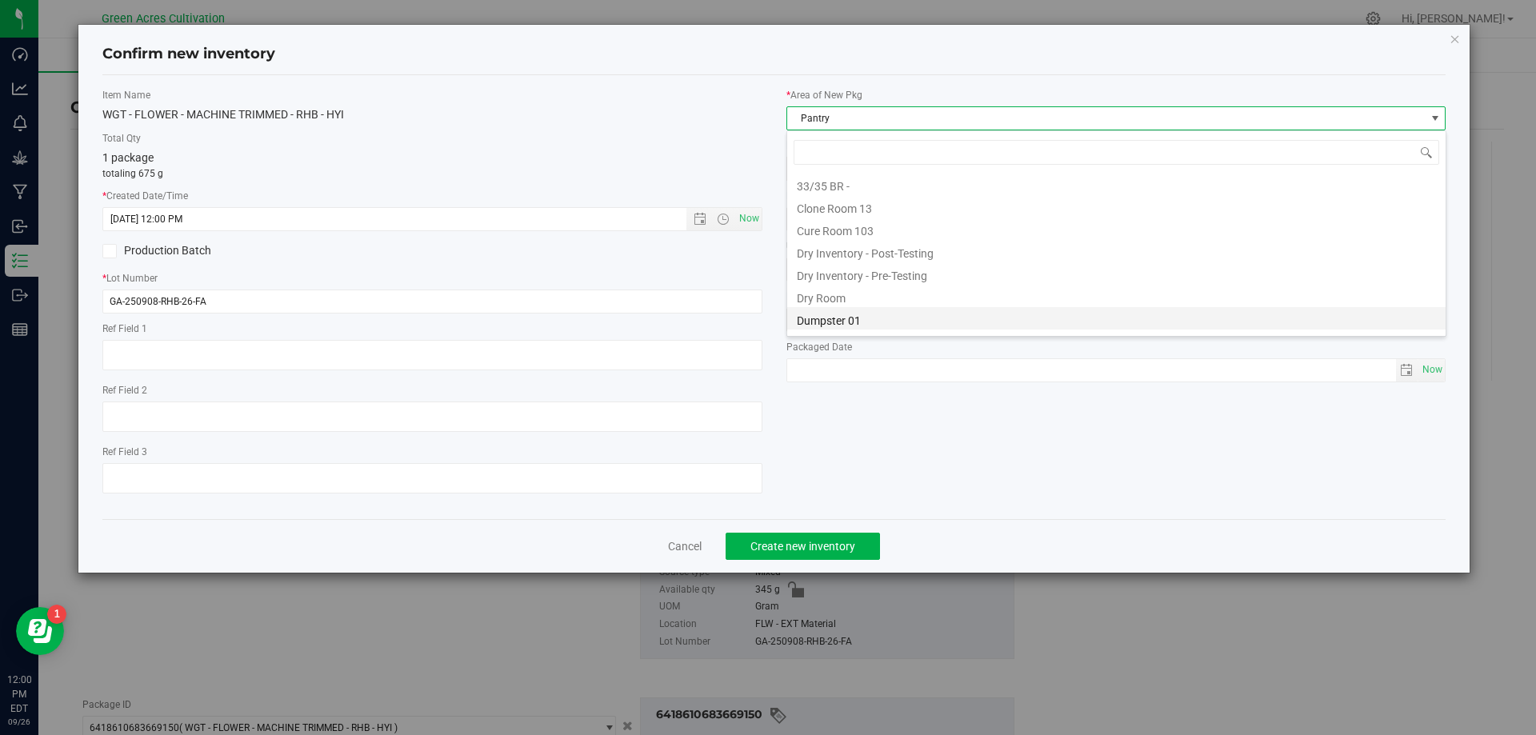
click at [896, 307] on li "Dumpster 01" at bounding box center [1116, 318] width 658 height 22
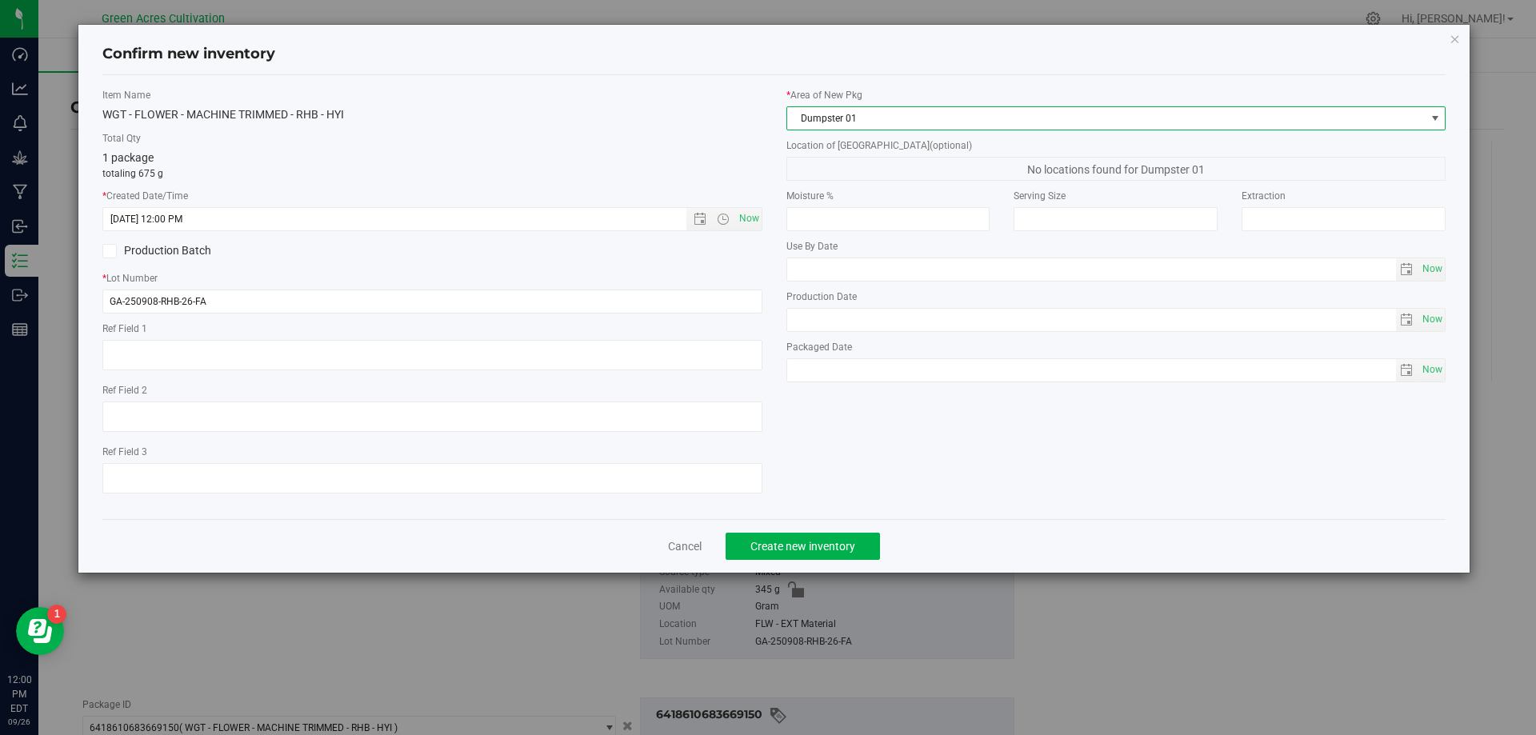
click at [877, 105] on div "* Area of [GEOGRAPHIC_DATA] Dumpster 01" at bounding box center [1116, 109] width 660 height 42
click at [874, 112] on span "Dumpster 01" at bounding box center [1106, 118] width 638 height 22
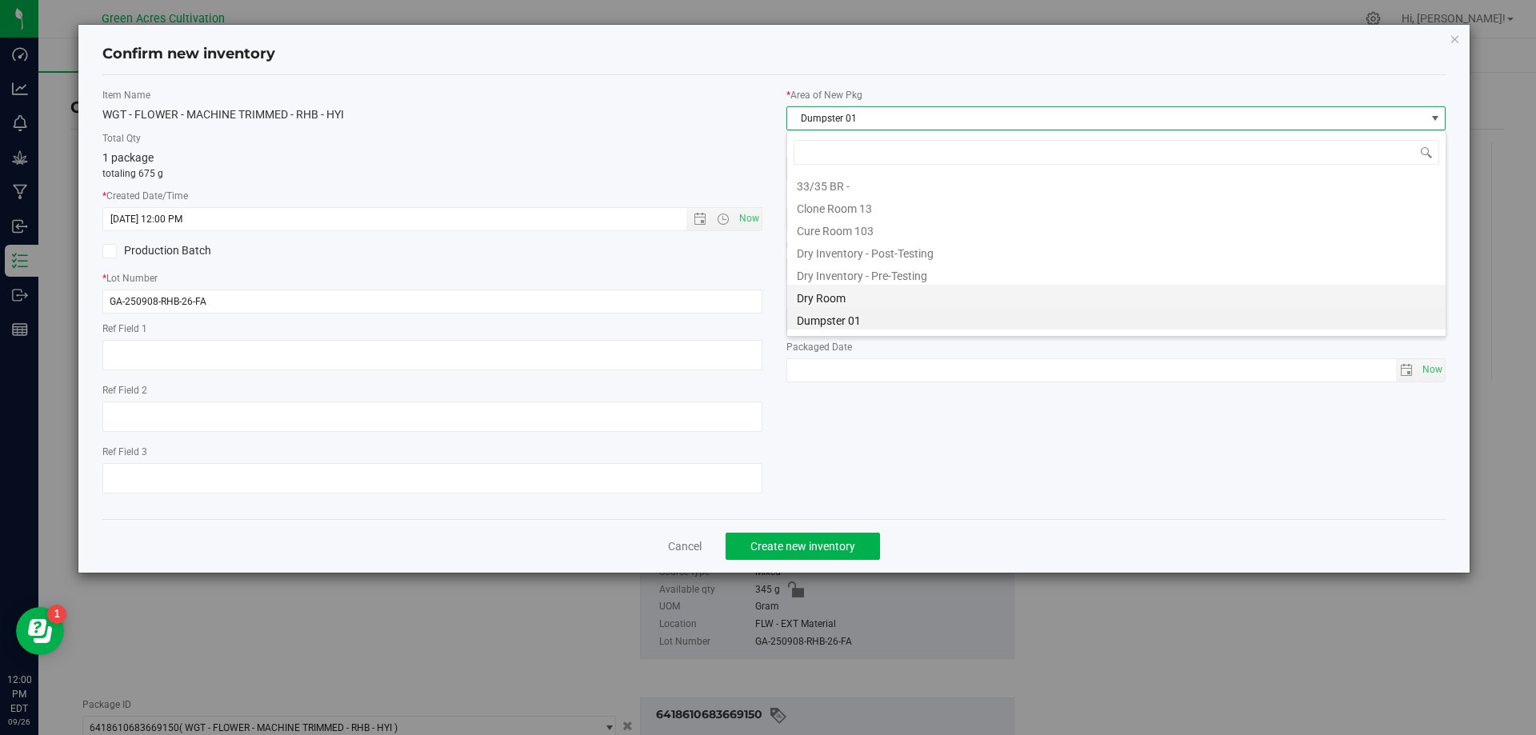
scroll to position [24, 660]
click at [853, 297] on li "Dry Room" at bounding box center [1116, 296] width 658 height 22
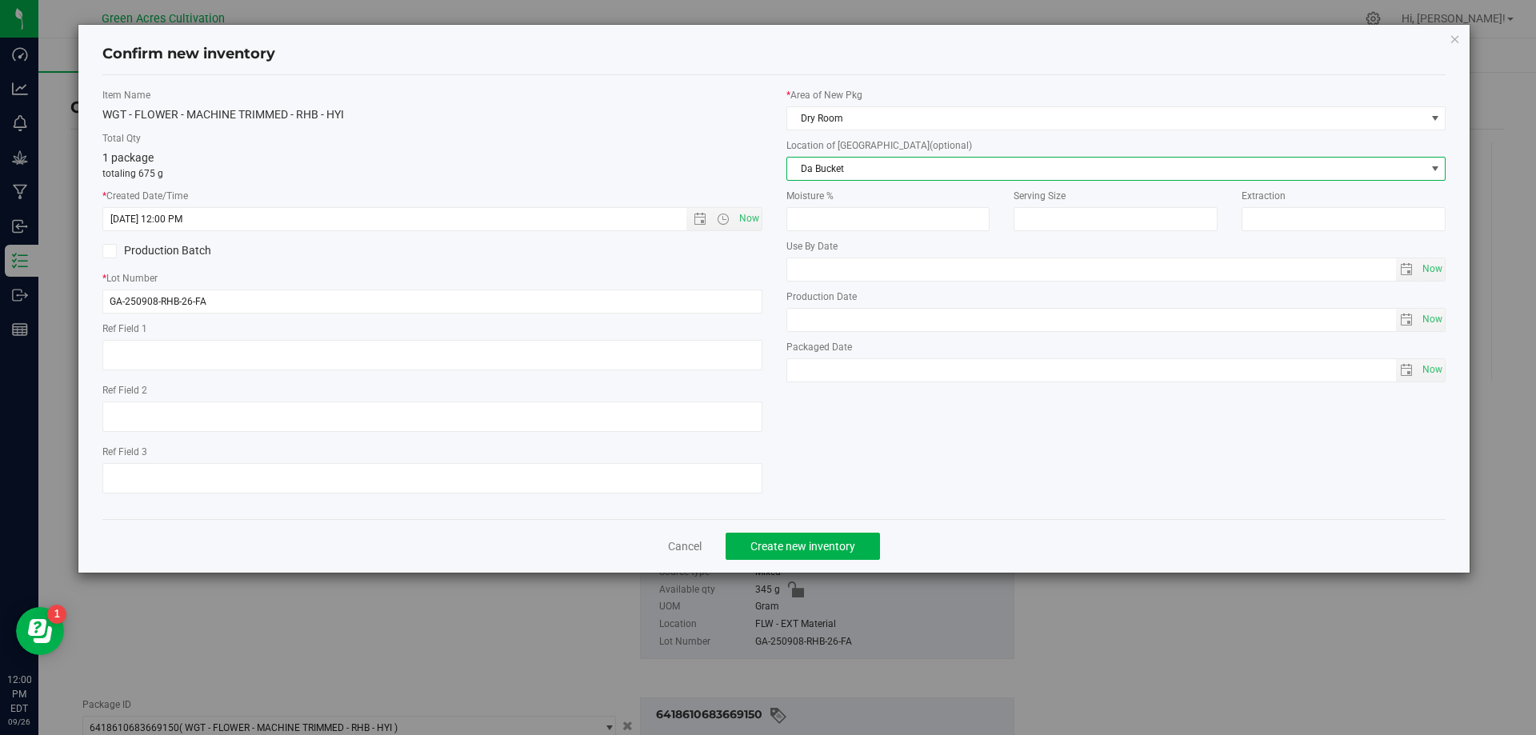
click at [830, 169] on span "Da Bucket" at bounding box center [1106, 169] width 638 height 22
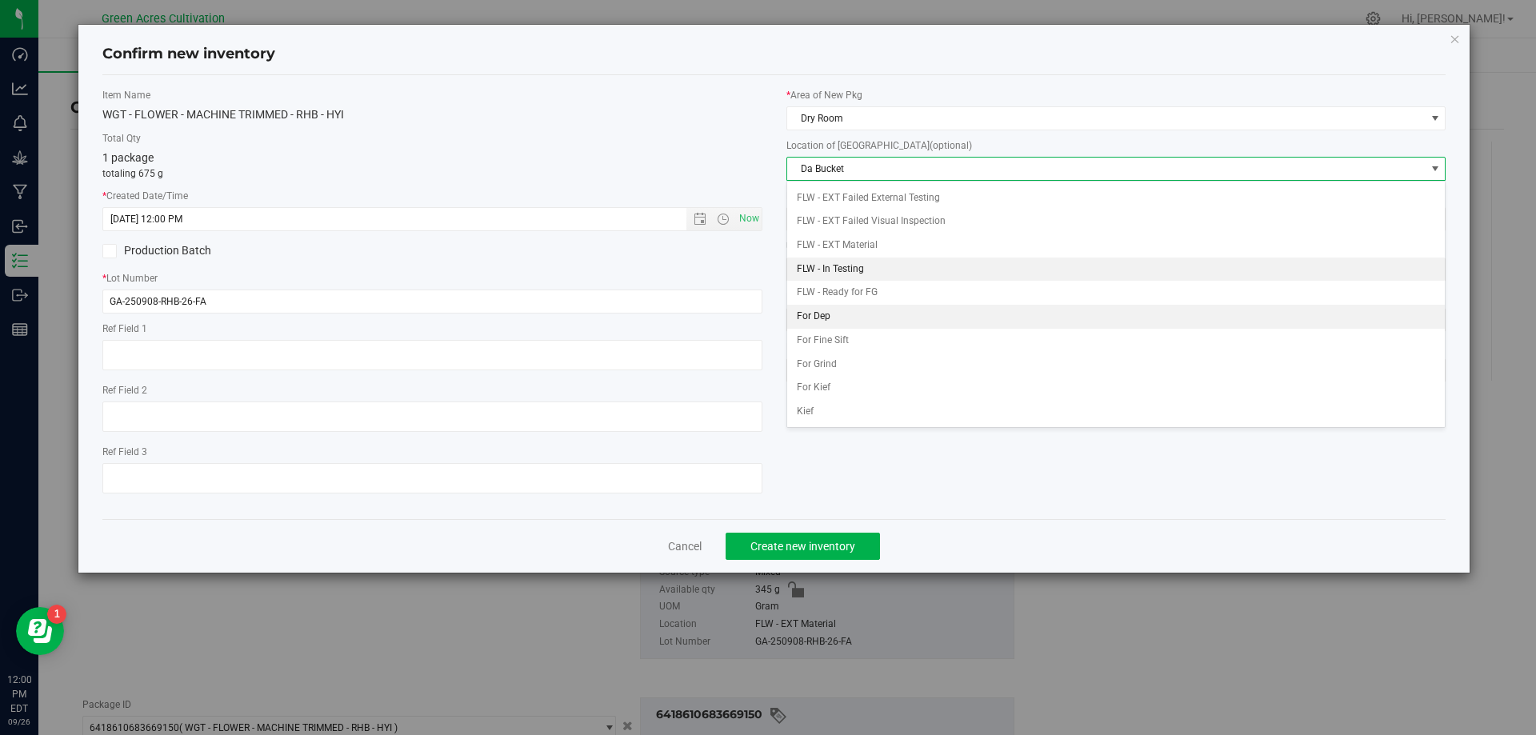
scroll to position [69, 0]
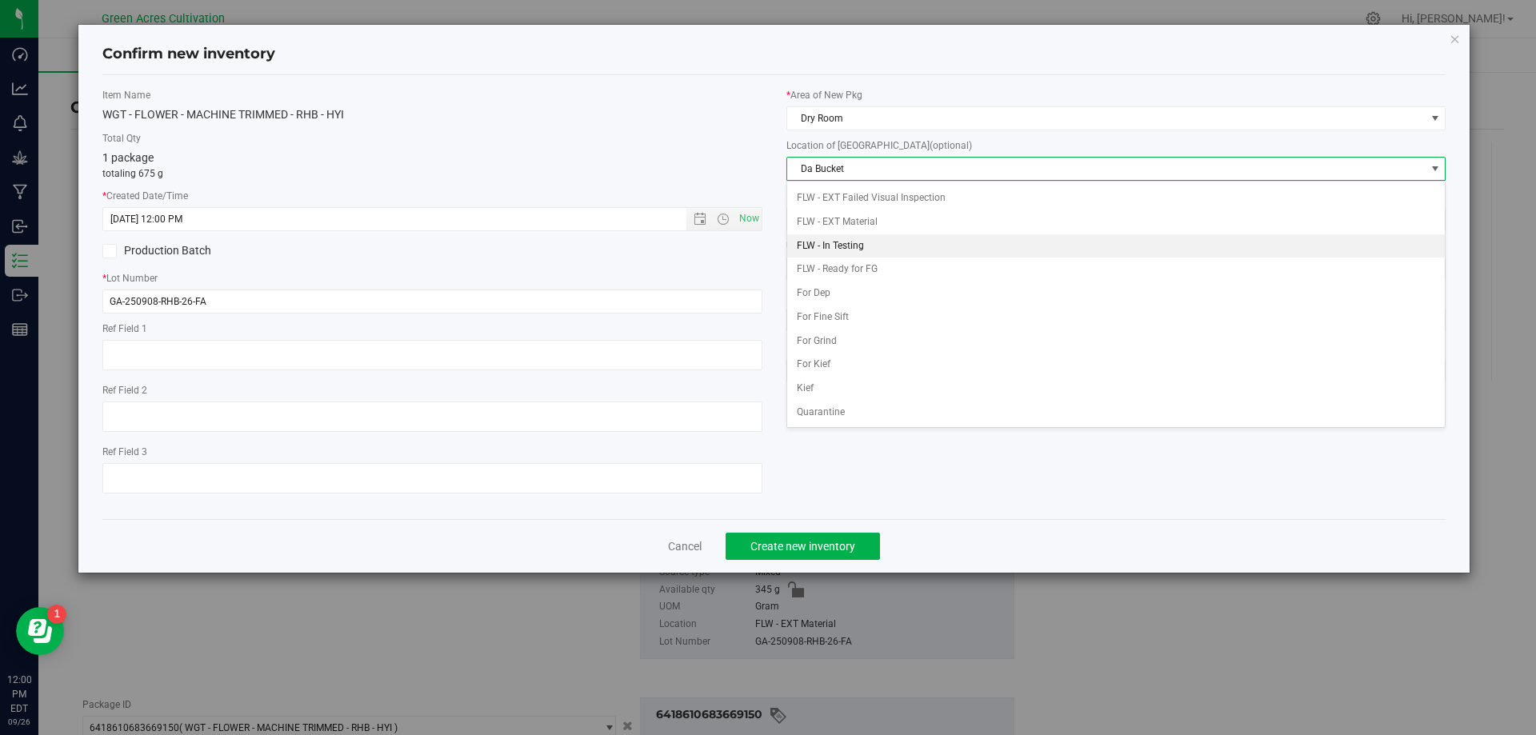
click at [846, 250] on li "FLW - In Testing" at bounding box center [1116, 246] width 658 height 24
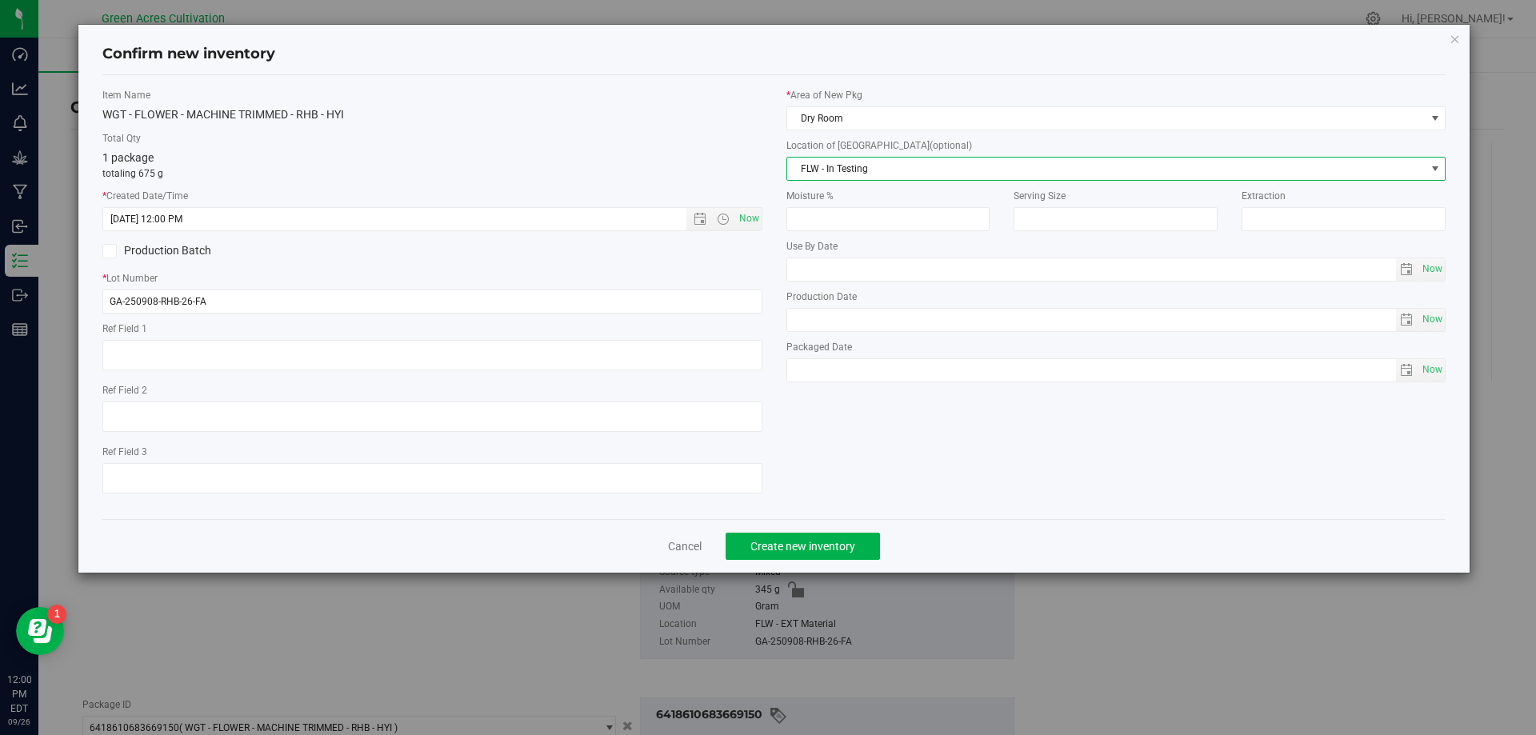
click at [894, 178] on span "FLW - In Testing" at bounding box center [1106, 169] width 638 height 22
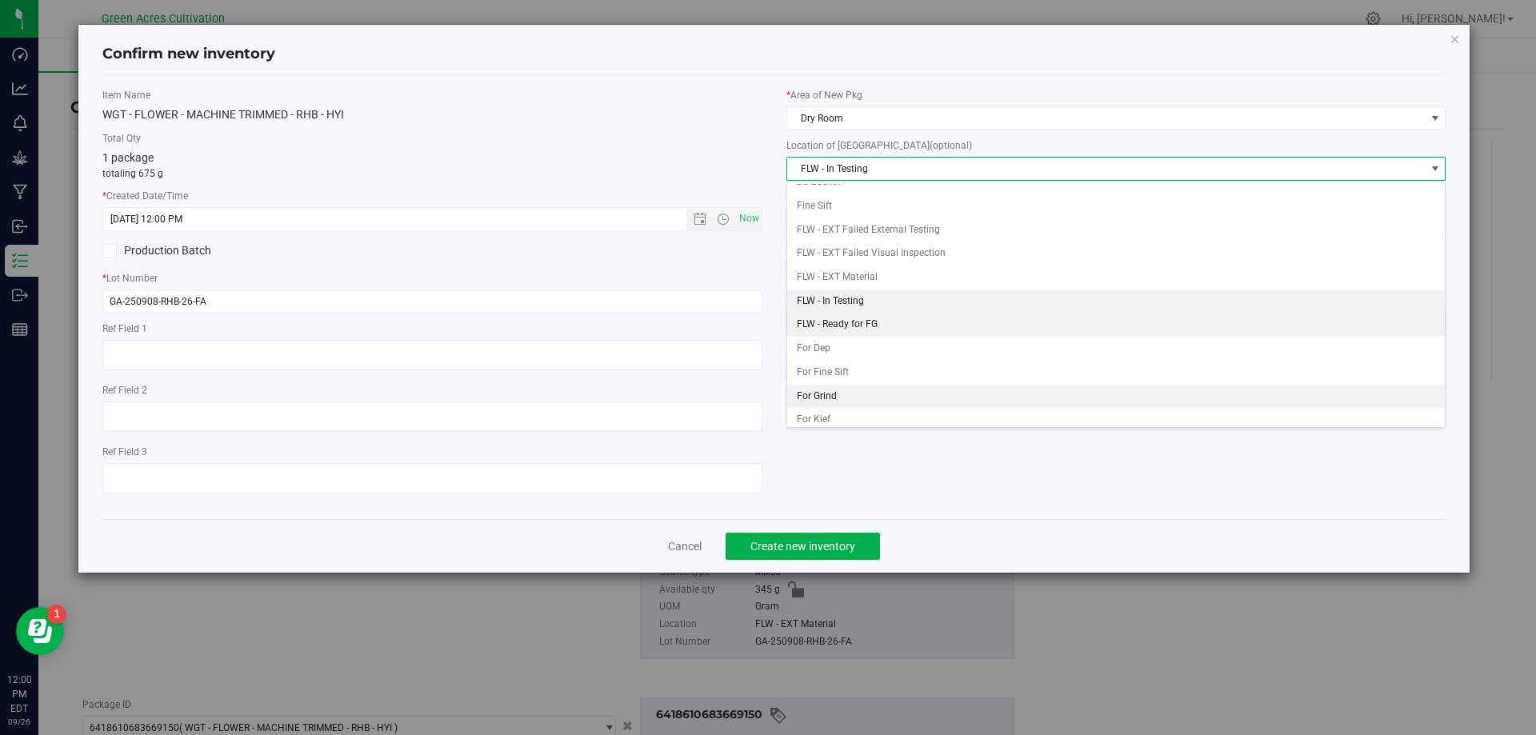
scroll to position [0, 0]
click at [851, 292] on li "FLW - EXT Material" at bounding box center [1116, 291] width 658 height 24
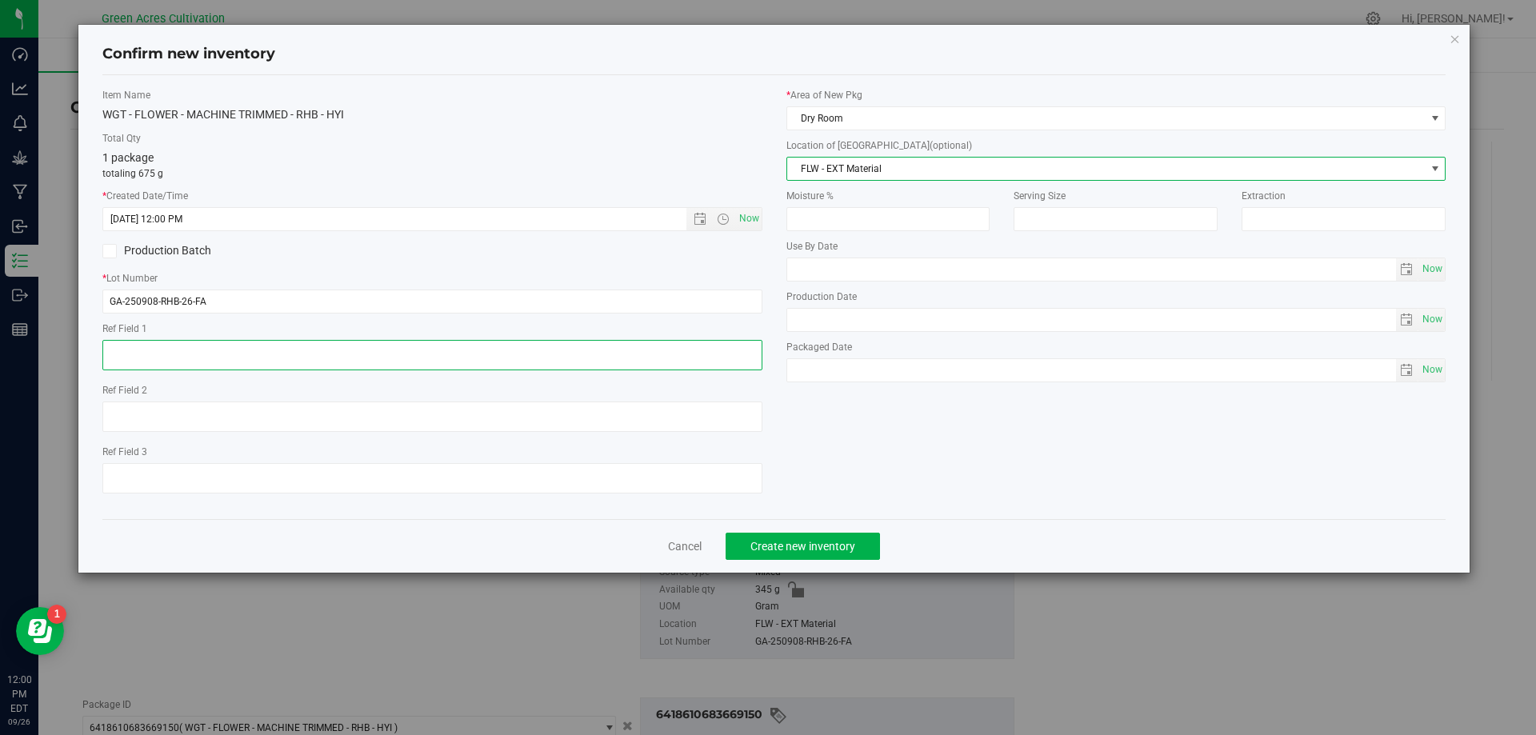
click at [727, 365] on textarea at bounding box center [432, 355] width 660 height 30
type textarea "e"
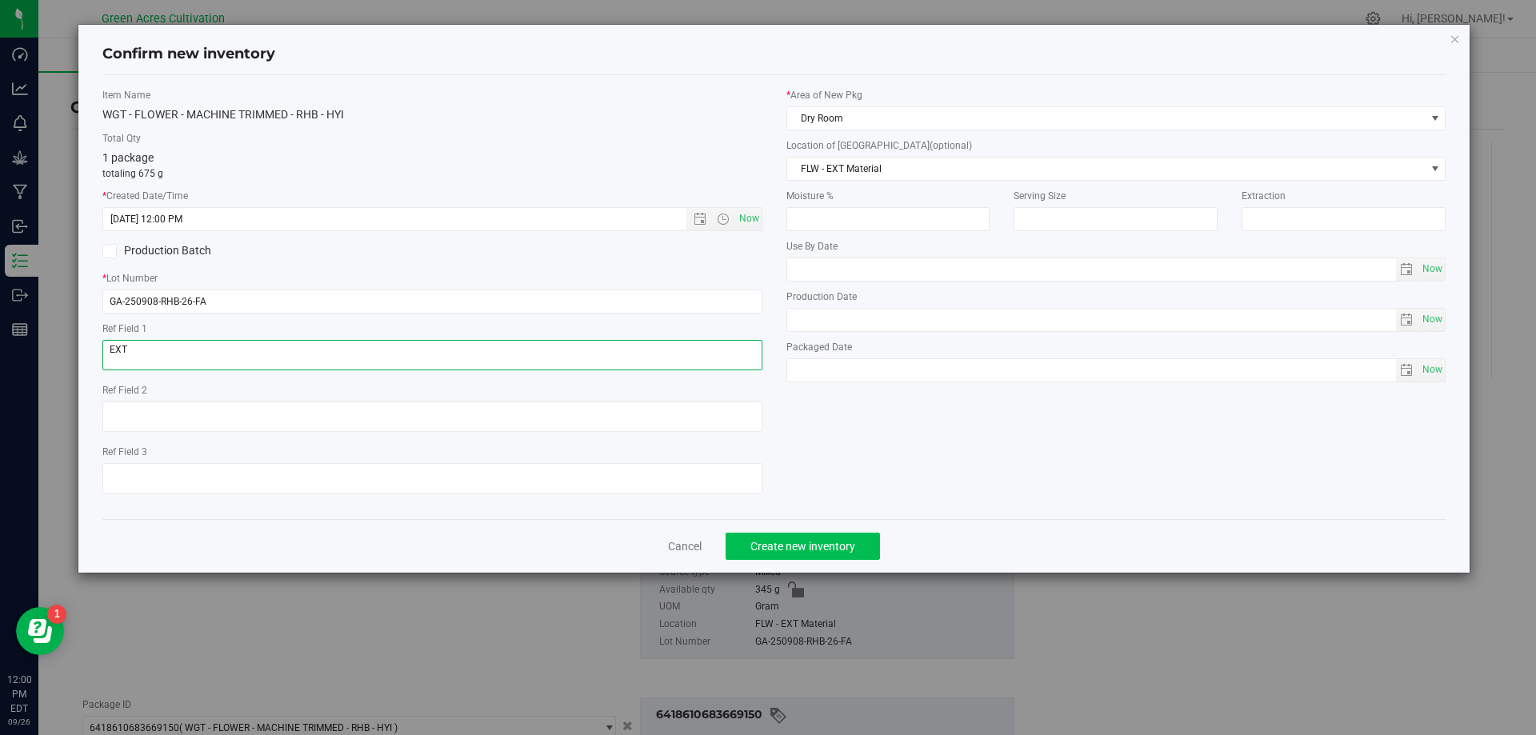
type textarea "EXT"
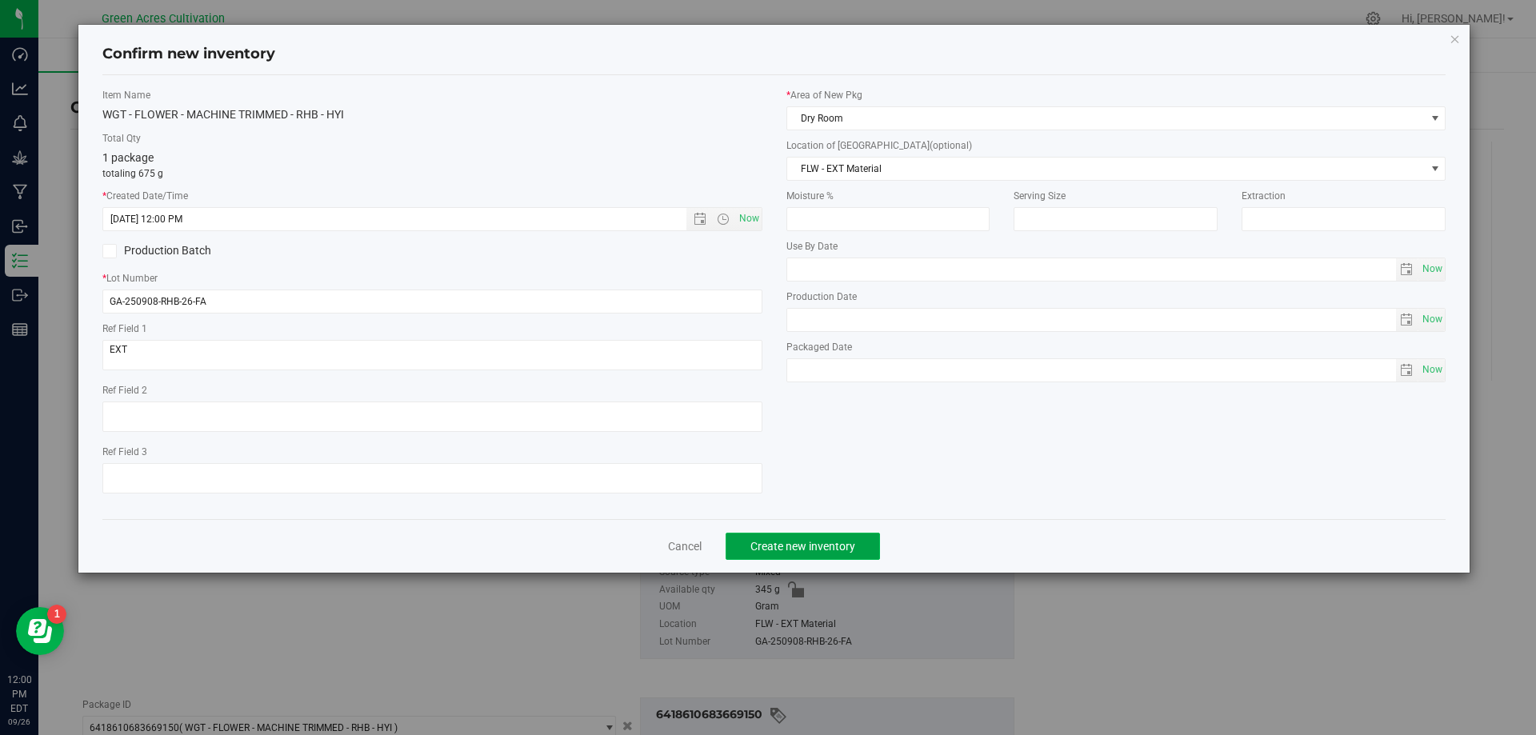
click at [826, 547] on button "Create new inventory" at bounding box center [803, 546] width 154 height 27
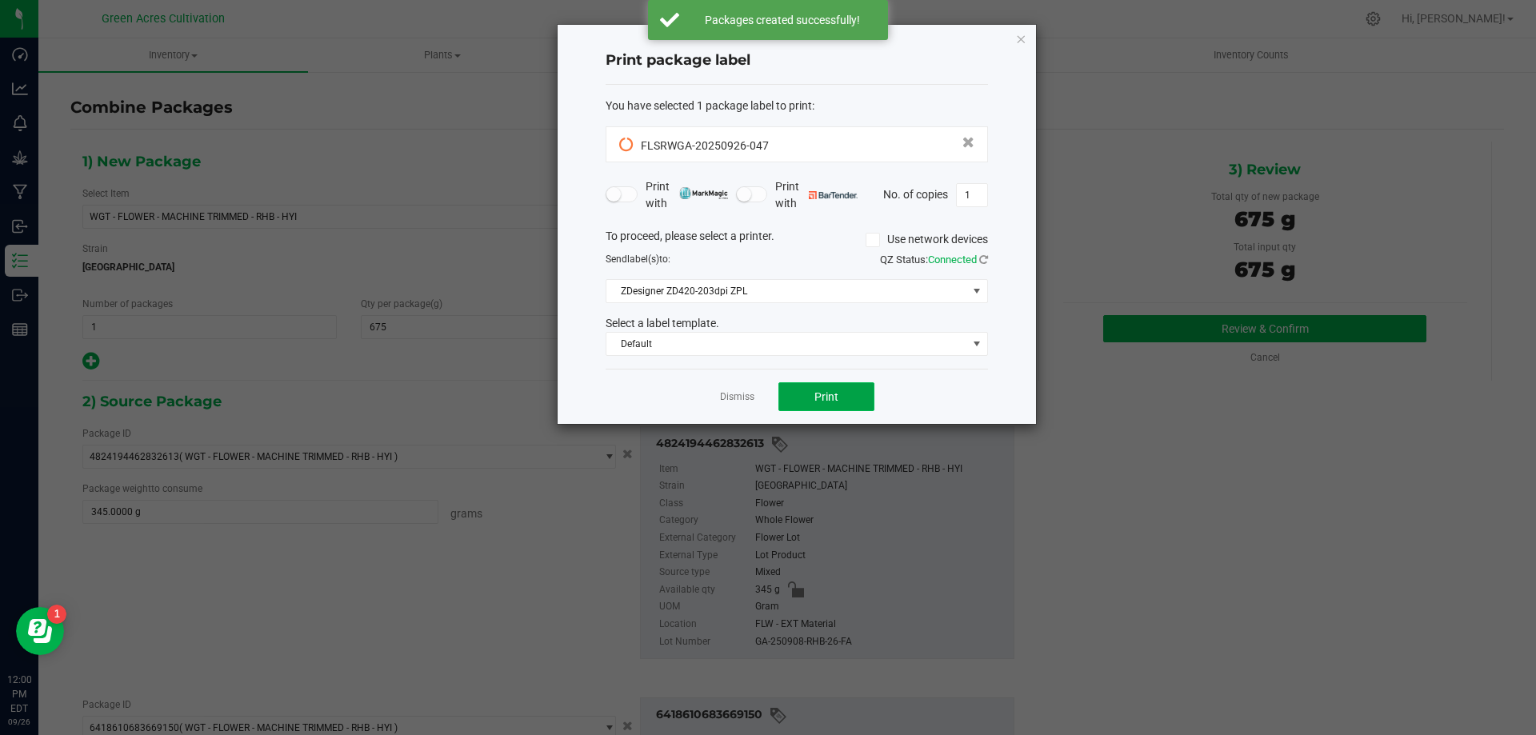
click at [850, 383] on button "Print" at bounding box center [826, 396] width 96 height 29
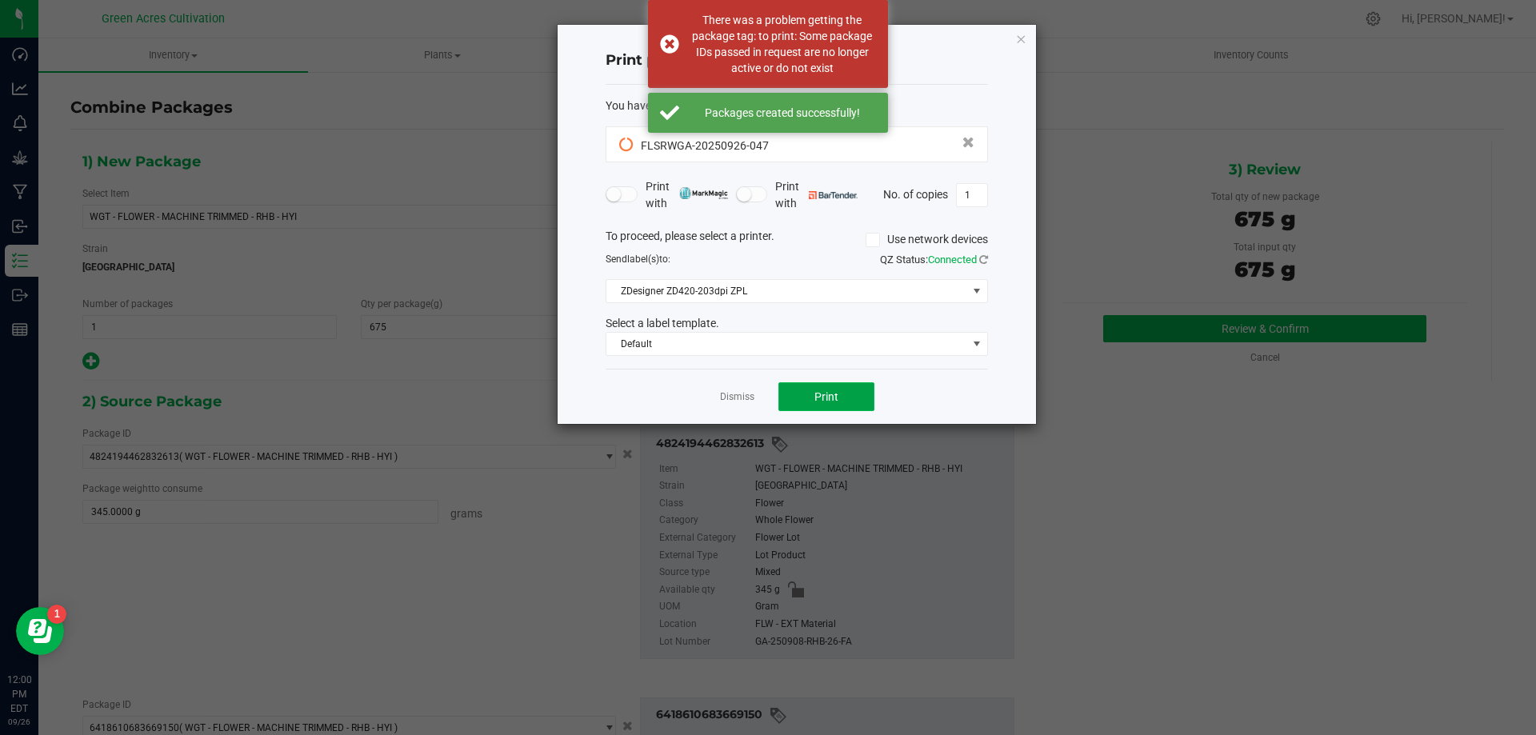
click at [808, 395] on button "Print" at bounding box center [826, 396] width 96 height 29
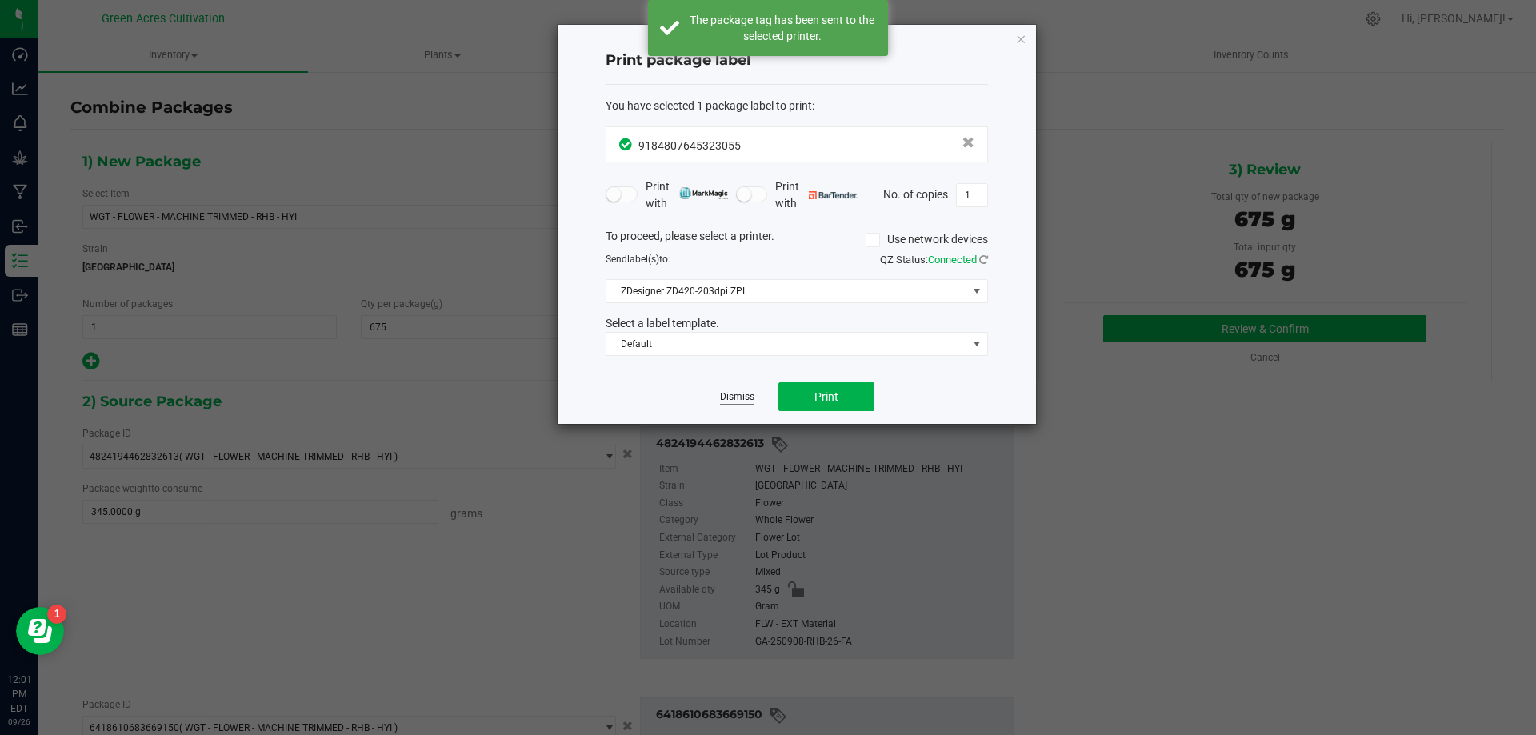
click at [742, 392] on link "Dismiss" at bounding box center [737, 397] width 34 height 14
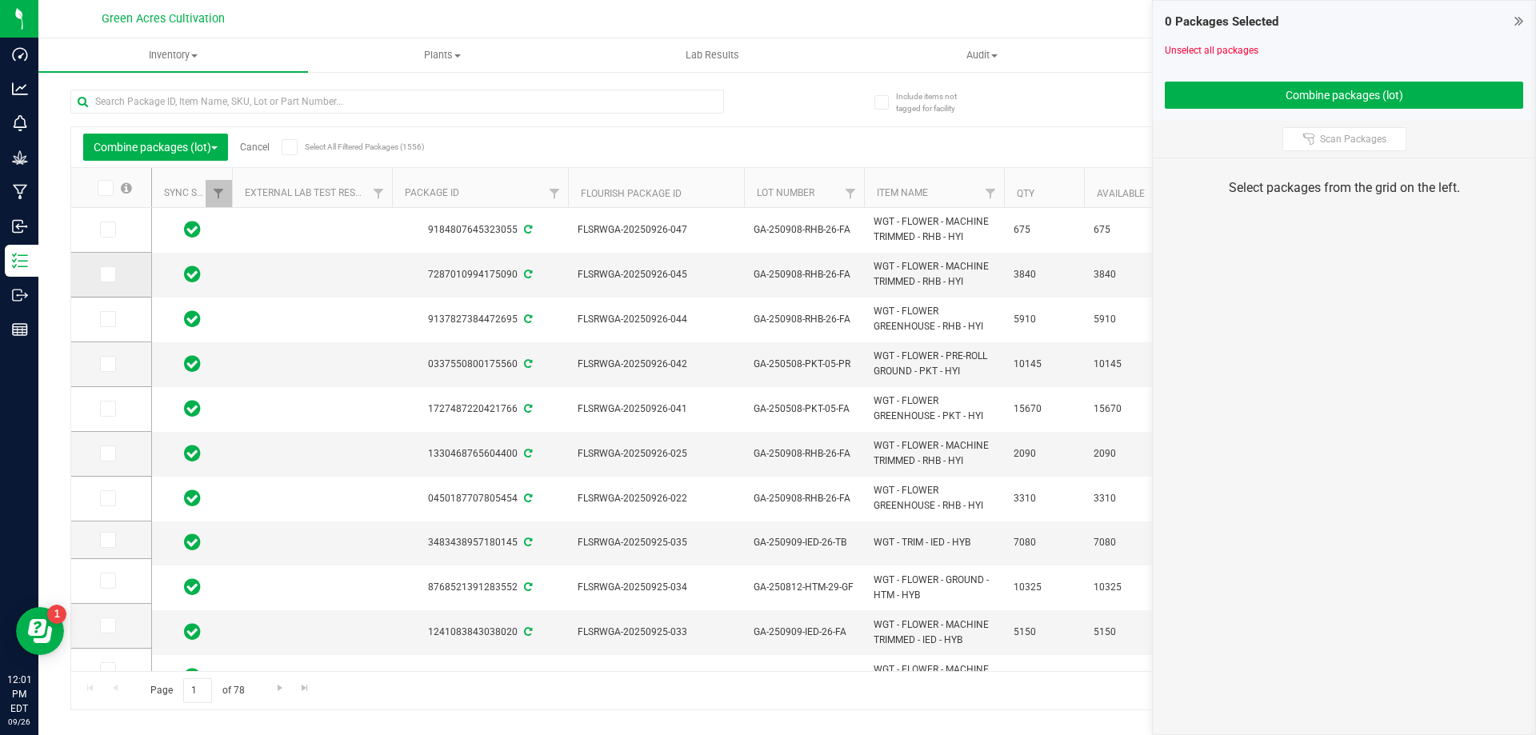
click at [114, 274] on span at bounding box center [108, 274] width 16 height 16
click at [0, 0] on input "checkbox" at bounding box center [0, 0] width 0 height 0
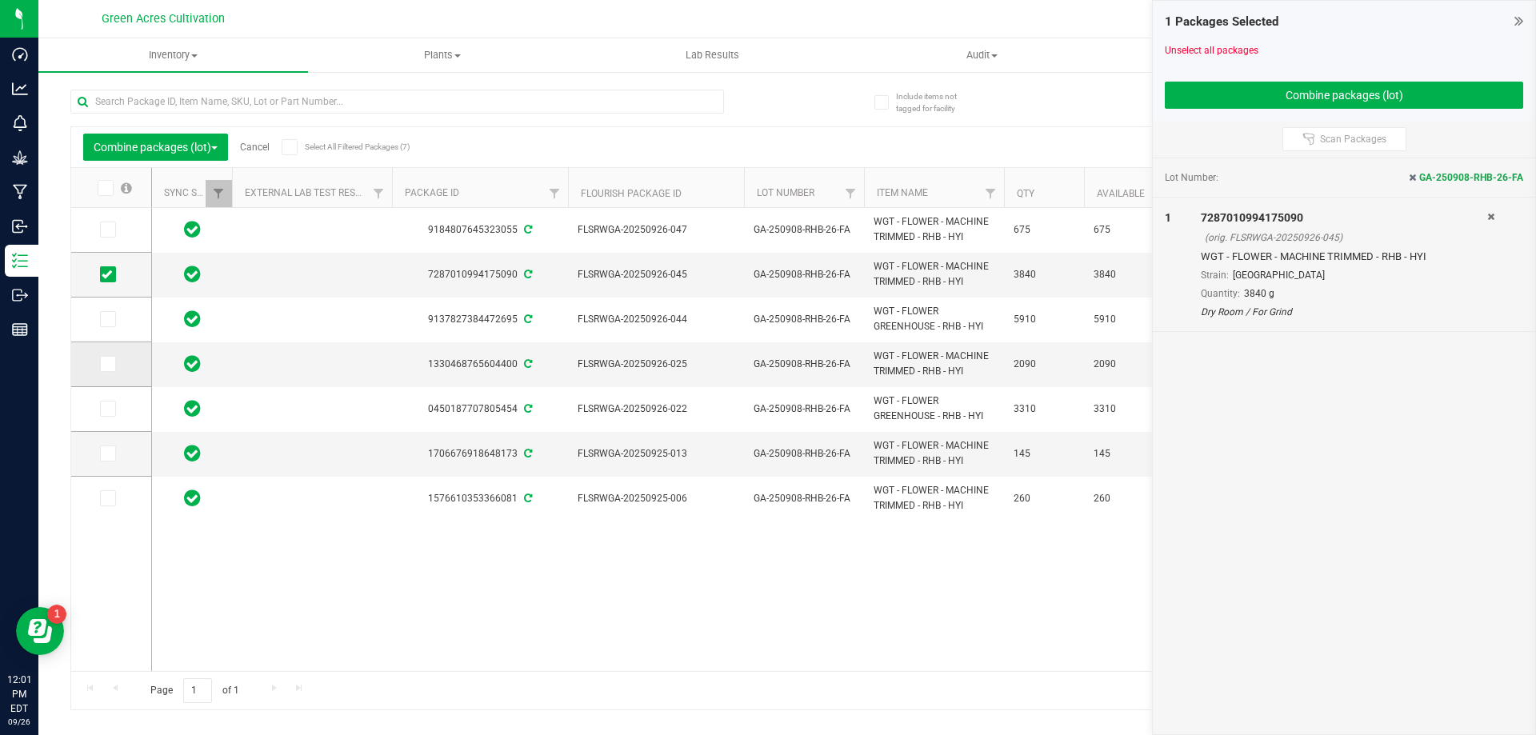
click at [102, 364] on icon at bounding box center [107, 364] width 10 height 0
click at [0, 0] on input "checkbox" at bounding box center [0, 0] width 0 height 0
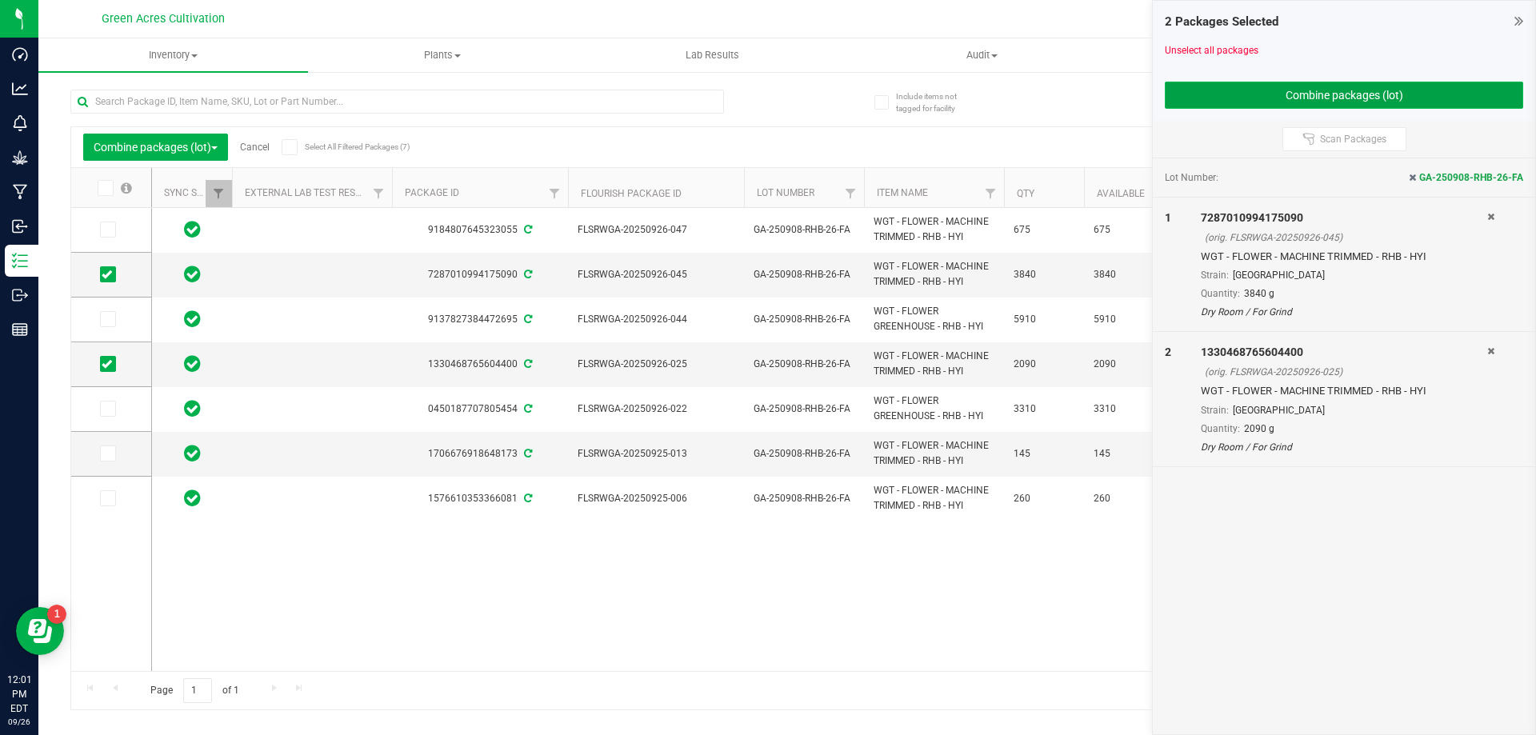
click at [1255, 99] on button "Combine packages (lot)" at bounding box center [1344, 95] width 358 height 27
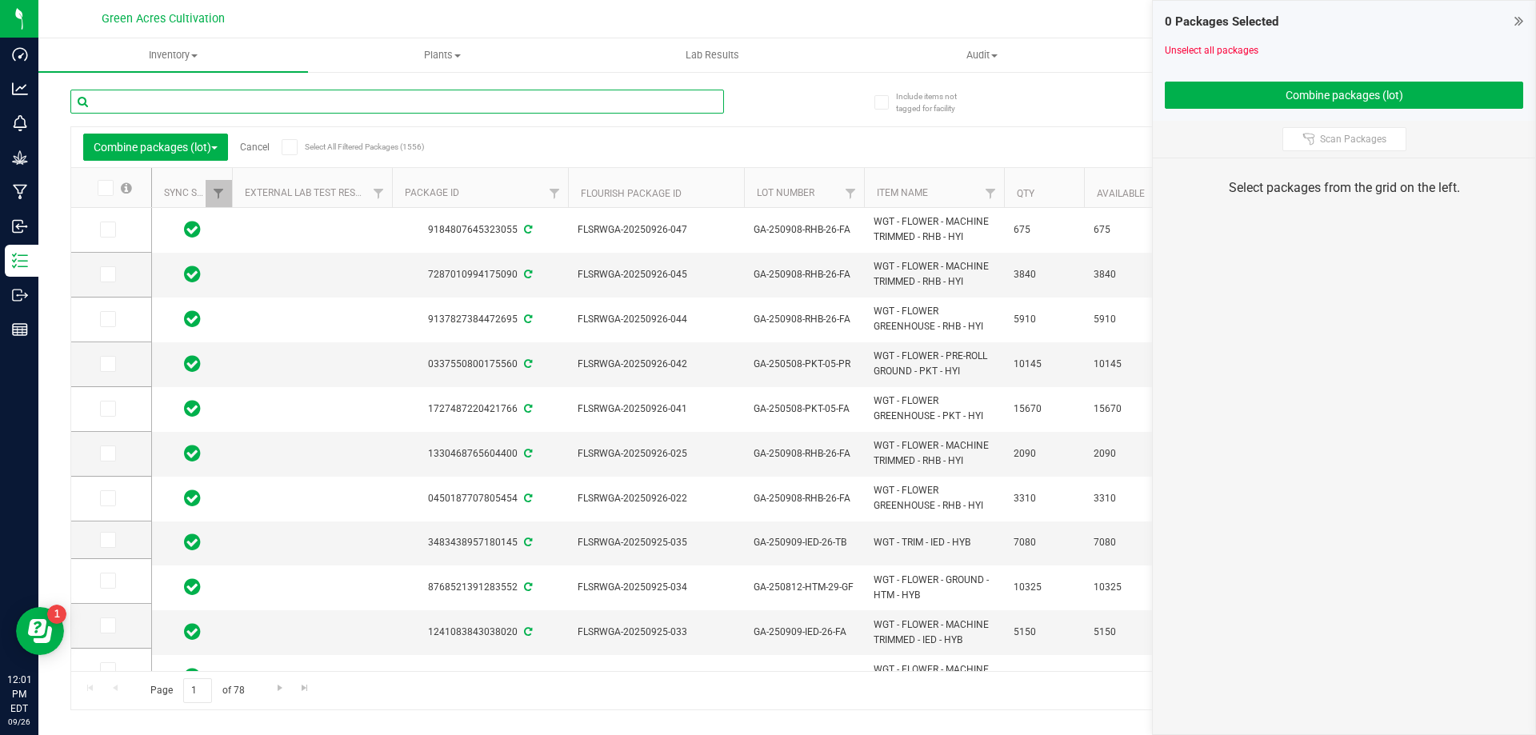
click at [245, 111] on input "text" at bounding box center [397, 102] width 654 height 24
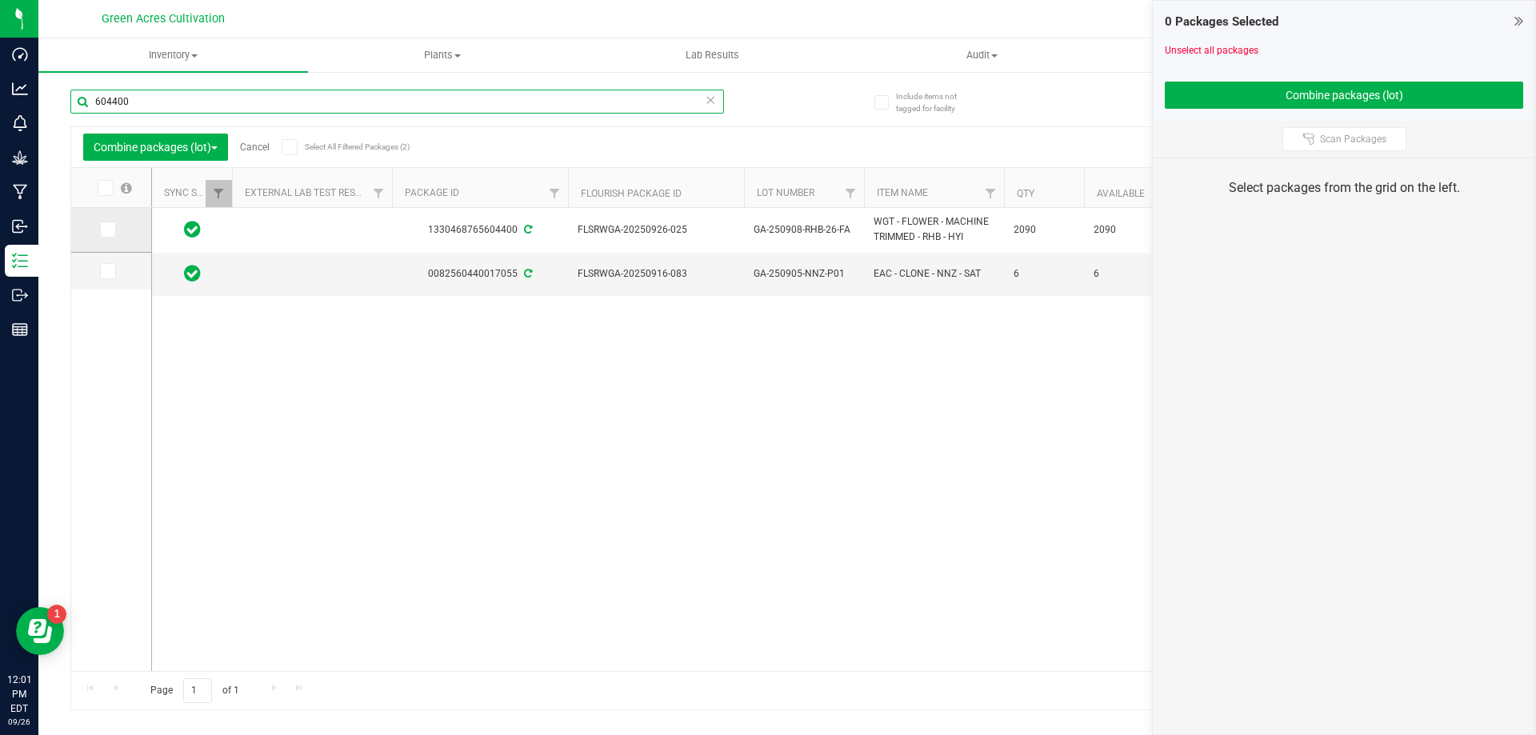
type input "604400"
click at [115, 234] on span at bounding box center [108, 230] width 16 height 16
click at [0, 0] on input "checkbox" at bounding box center [0, 0] width 0 height 0
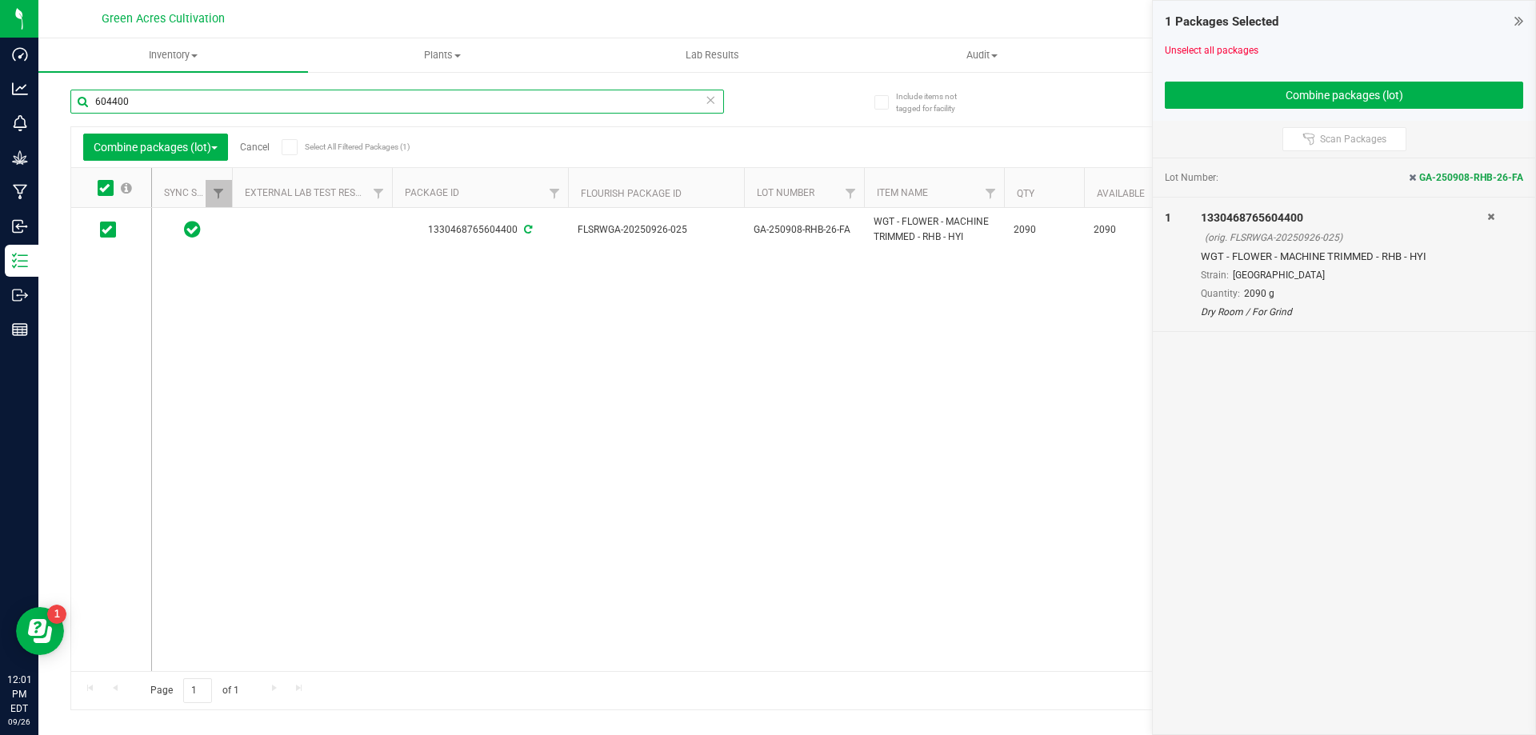
click at [163, 105] on input "604400" at bounding box center [397, 102] width 654 height 24
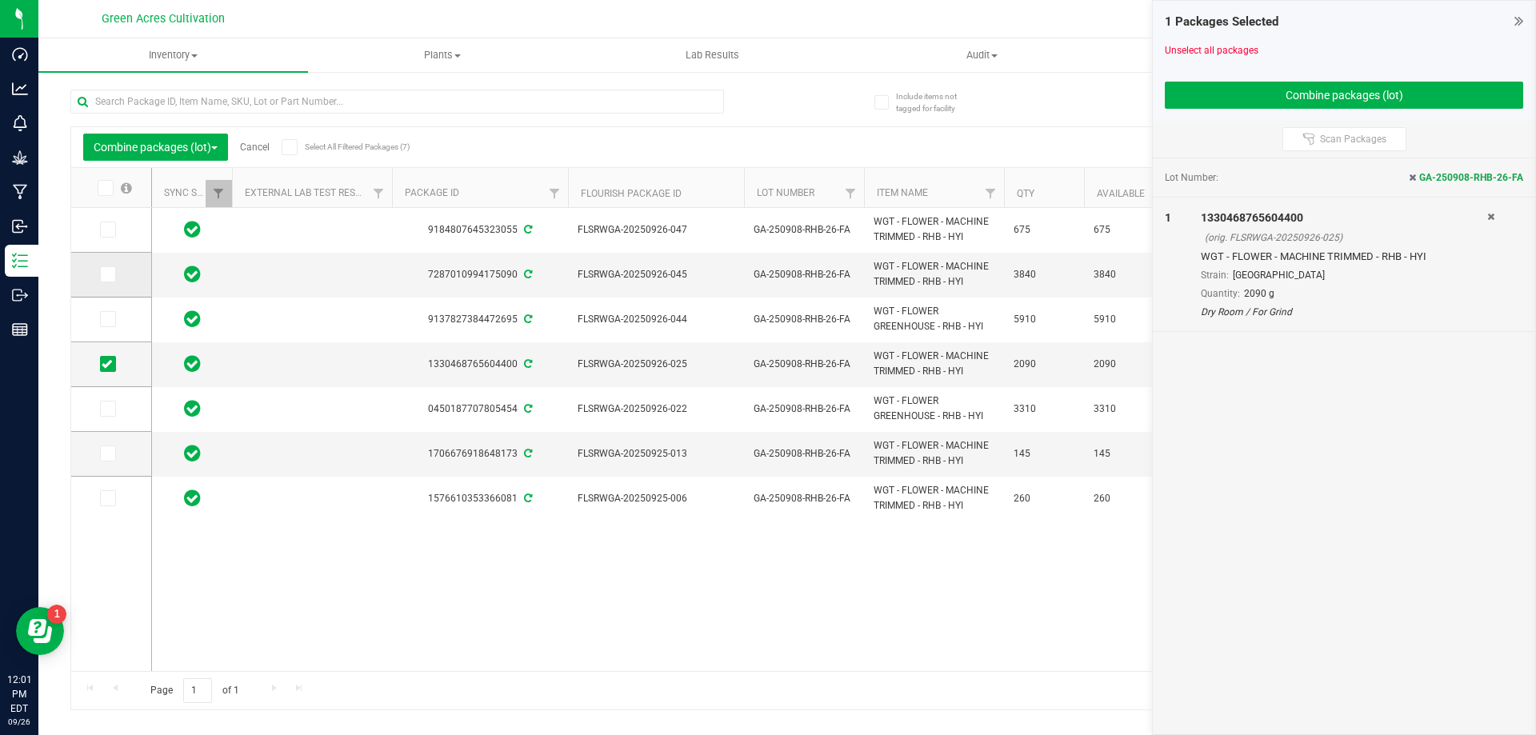
click at [118, 274] on label at bounding box center [111, 274] width 23 height 16
click at [0, 0] on input "checkbox" at bounding box center [0, 0] width 0 height 0
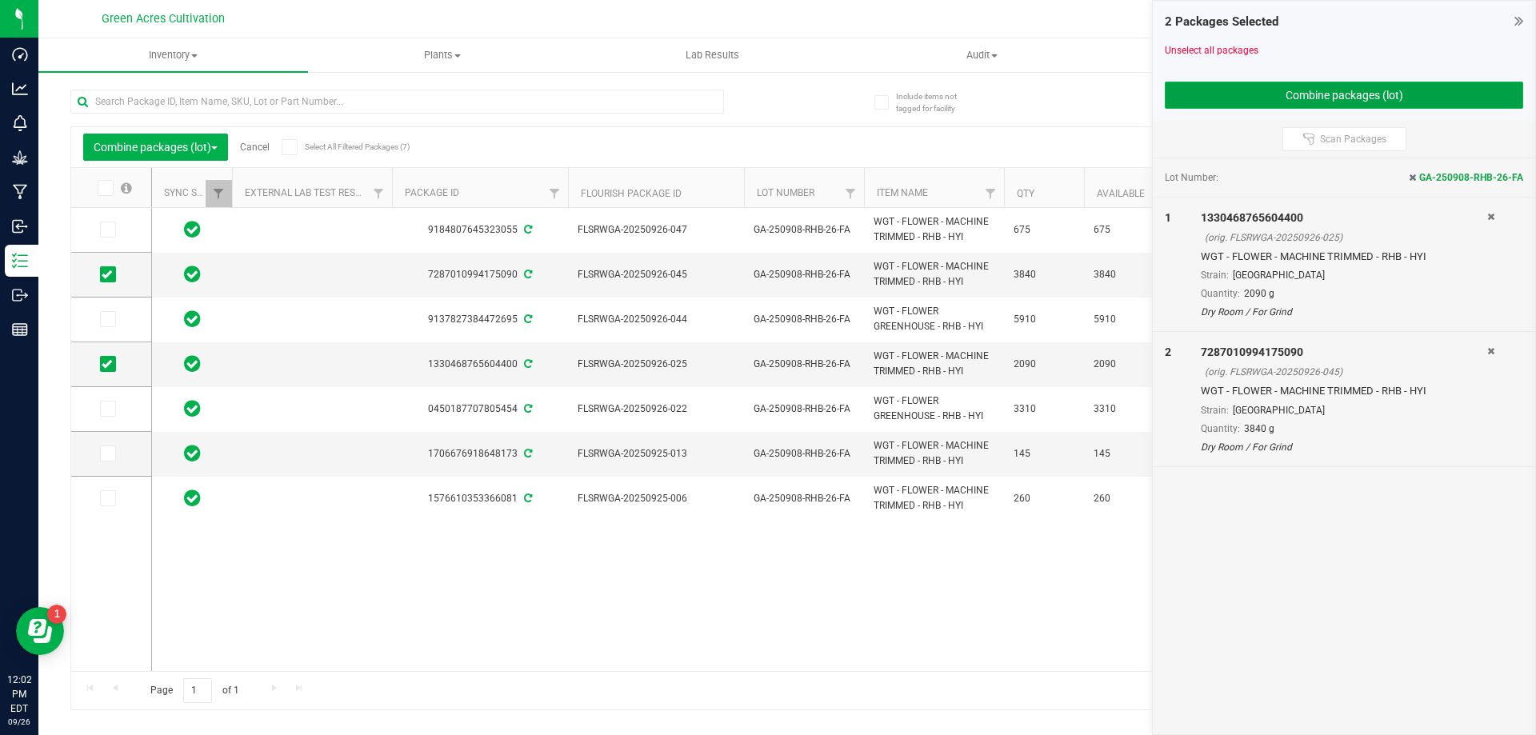
click at [1278, 82] on button "Combine packages (lot)" at bounding box center [1344, 95] width 358 height 27
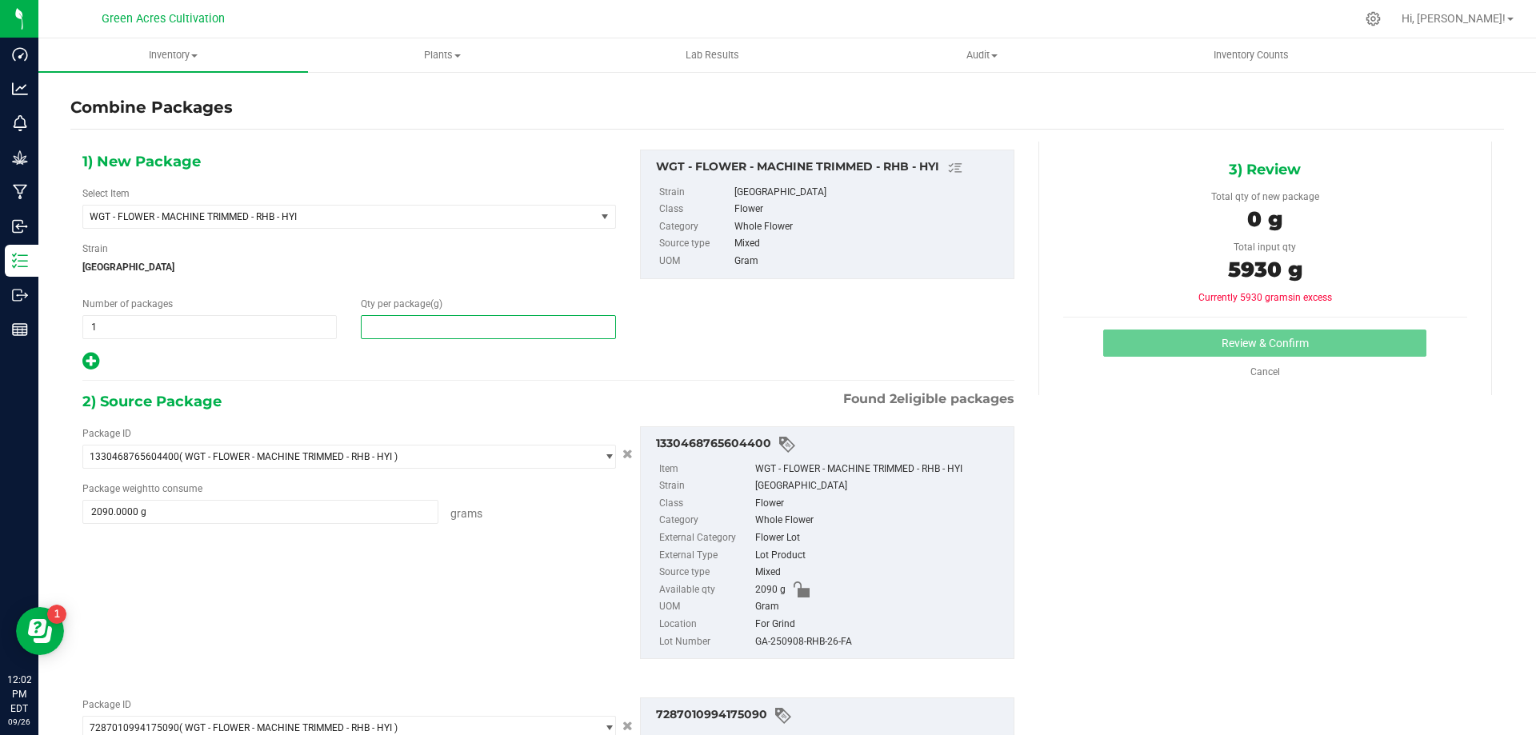
click at [449, 337] on span at bounding box center [488, 327] width 254 height 24
type input "5930"
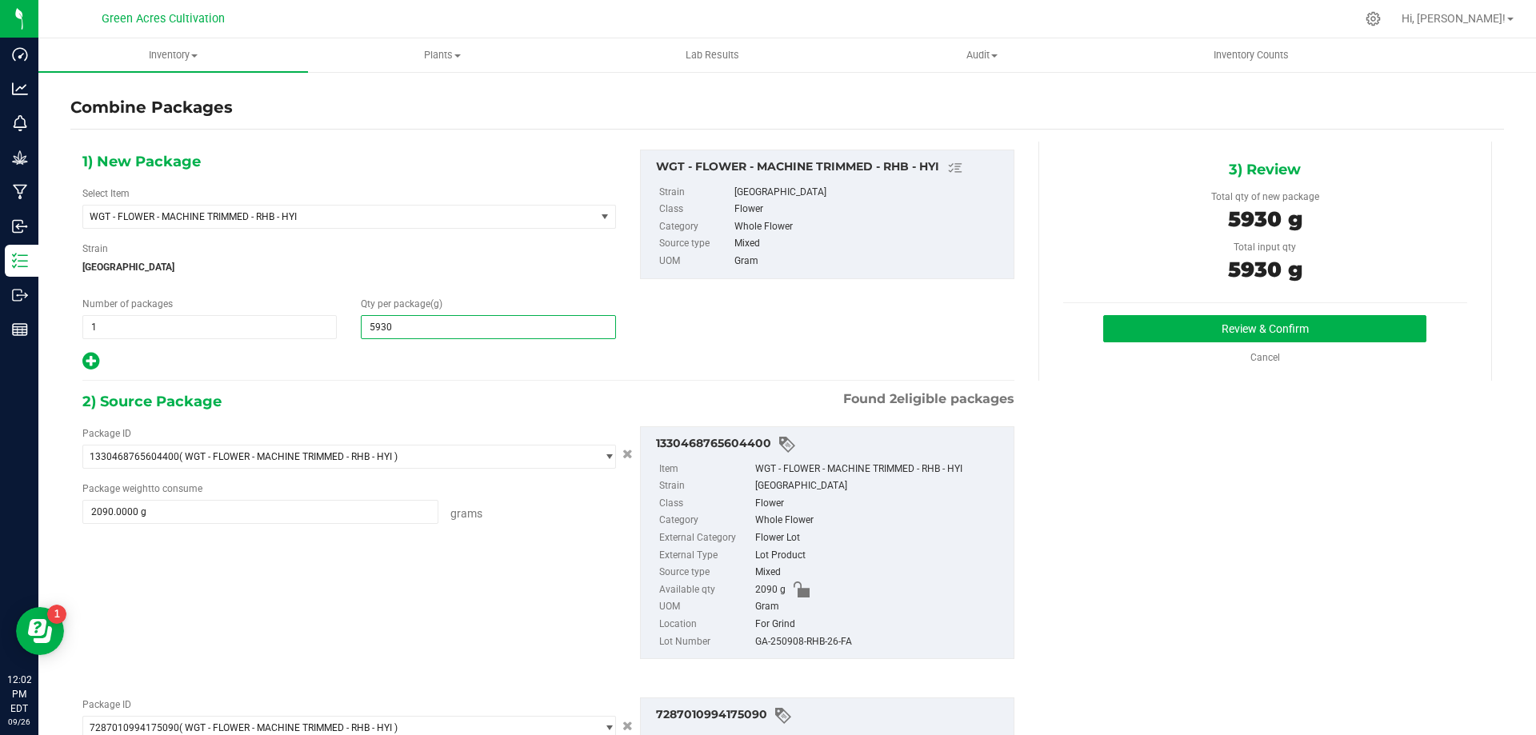
type input "5,930"
drag, startPoint x: 558, startPoint y: 372, endPoint x: 591, endPoint y: 426, distance: 63.9
click at [558, 373] on div "1) New Package Select Item WGT - FLOWER - MACHINE TRIMMED - RHB - HYI 007UP - F…" at bounding box center [548, 553] width 956 height 823
click at [783, 640] on div "GA-250908-RHB-26-FA" at bounding box center [880, 643] width 250 height 18
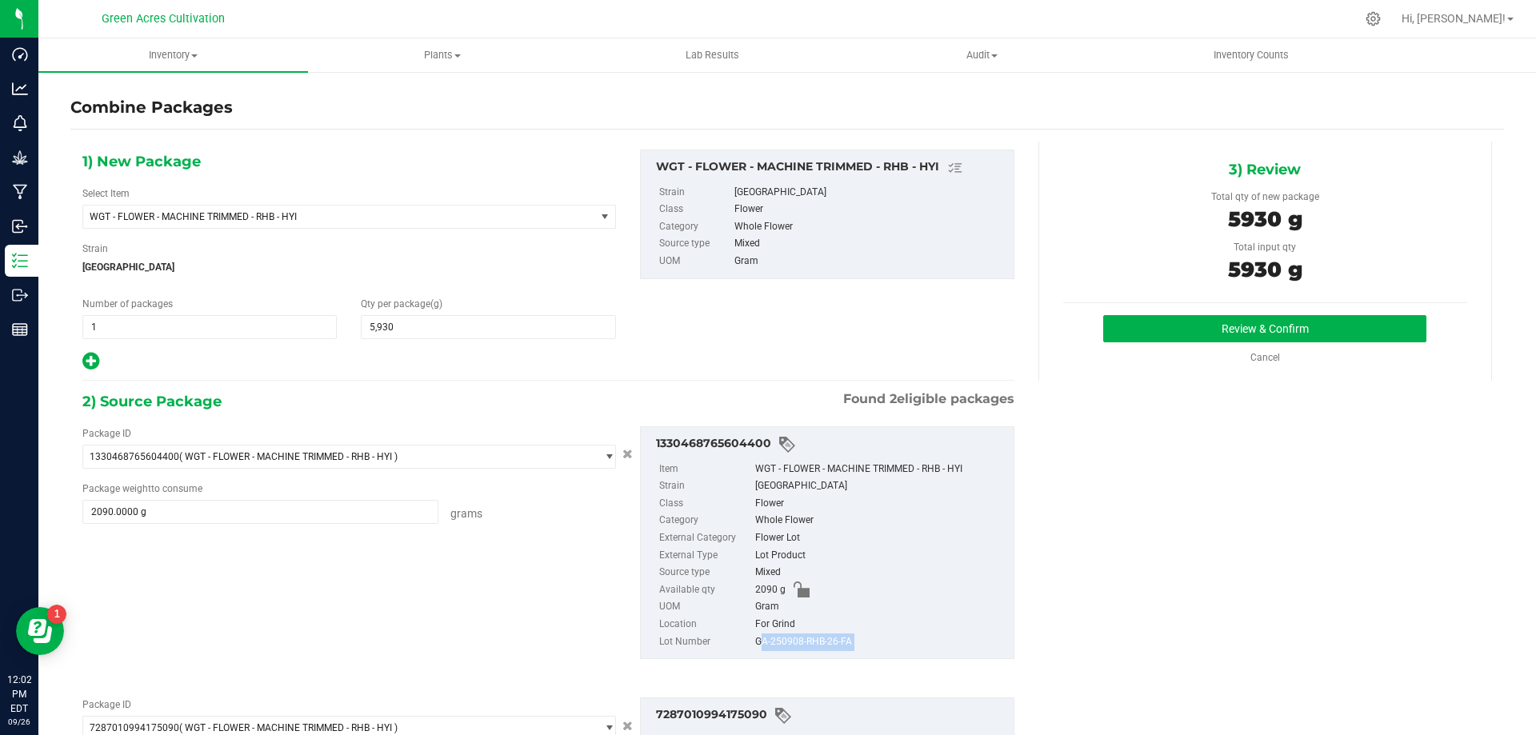
click at [783, 640] on div "GA-250908-RHB-26-FA" at bounding box center [880, 643] width 250 height 18
copy div "GA-250908-RHB-26-FA"
click at [1010, 602] on div "1330468765604400 Item WGT - FLOWER - MACHINE TRIMMED - RHB - HYI Strain Rainbow…" at bounding box center [827, 543] width 398 height 234
click at [1121, 332] on button "Review & Confirm" at bounding box center [1264, 328] width 323 height 27
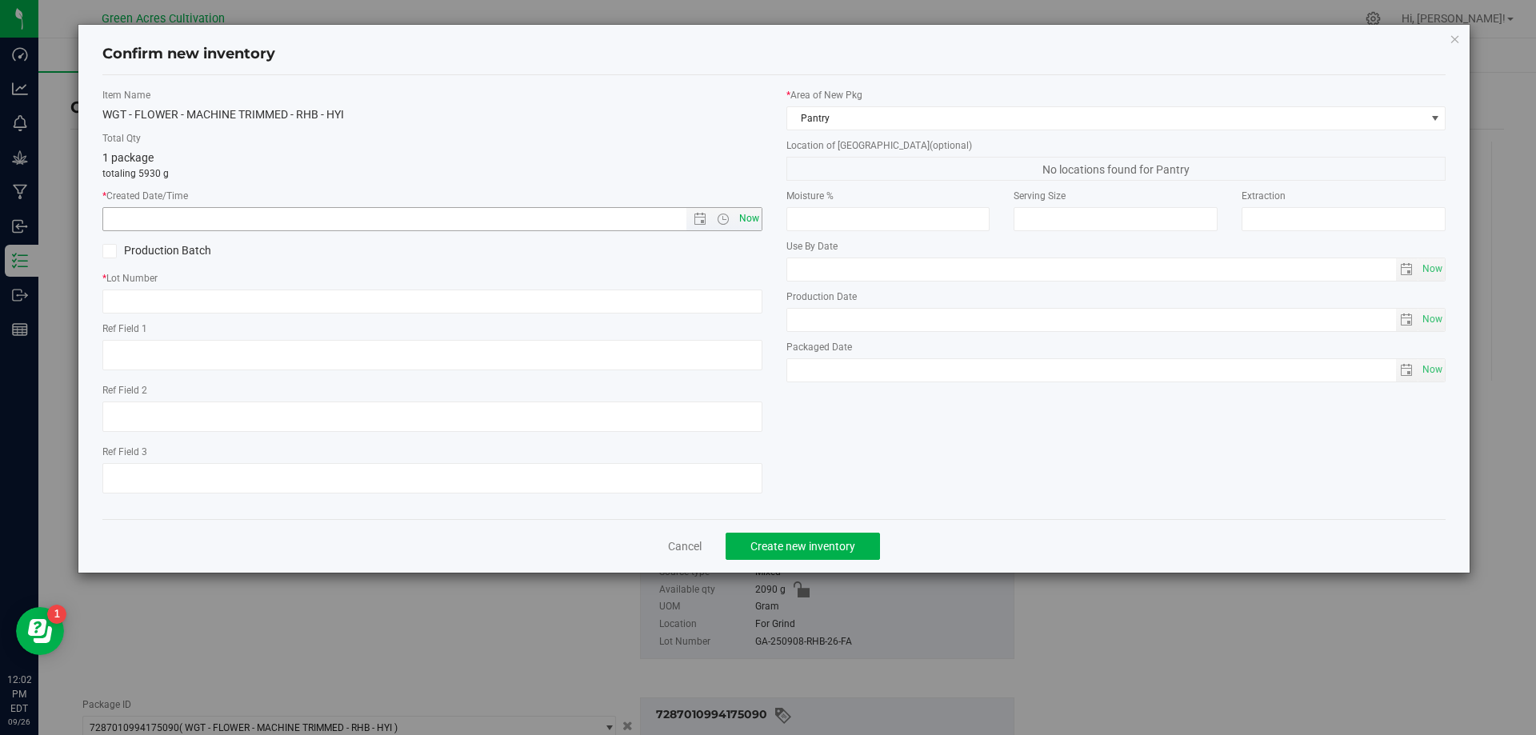
click at [746, 225] on span "Now" at bounding box center [748, 218] width 27 height 23
type input "9/26/2025 12:02 PM"
click at [675, 301] on input "text" at bounding box center [432, 302] width 660 height 24
paste input "GA-250908-RHB-26-FA"
type input "GA-250908-RHB-26-FA"
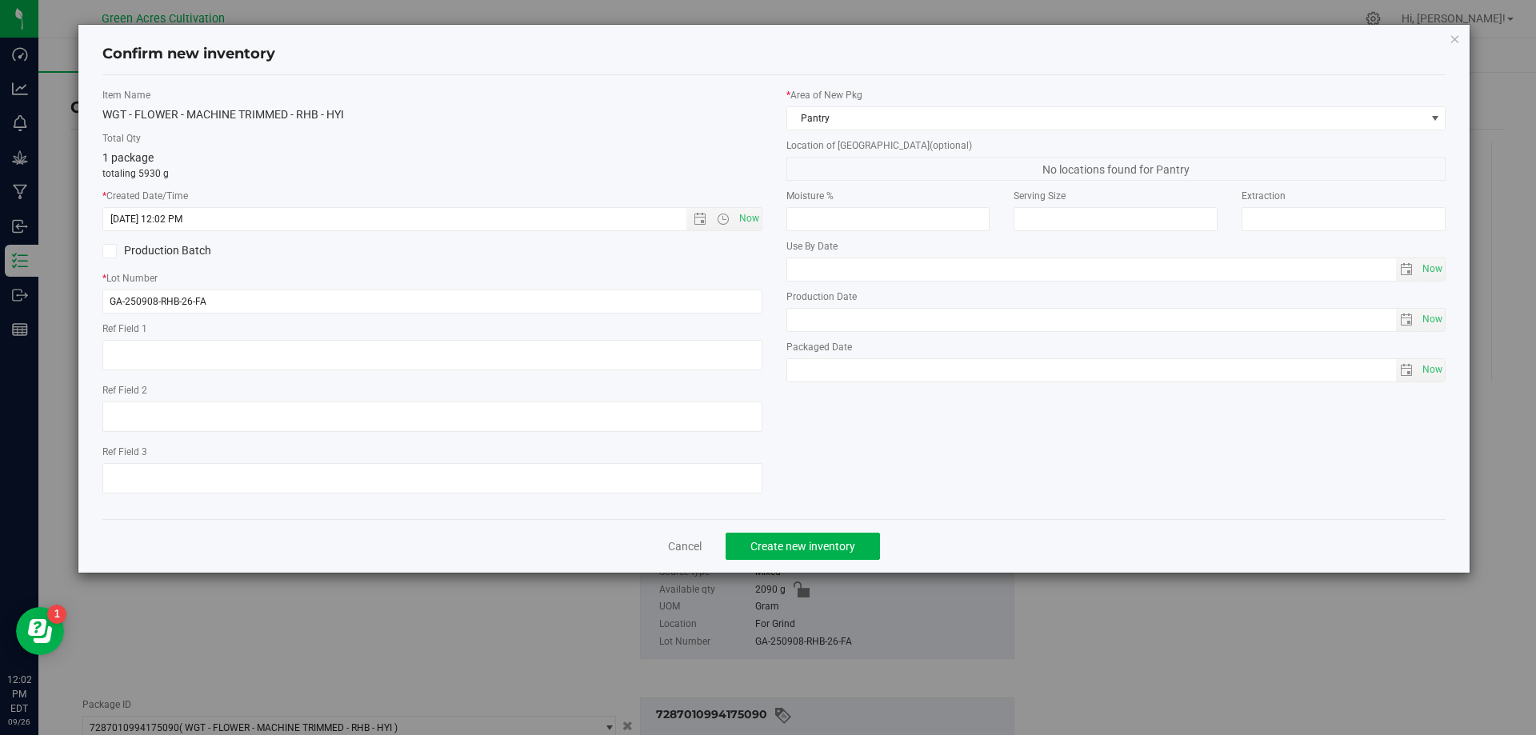
click at [914, 104] on div "* Area of New Pkg Pantry" at bounding box center [1116, 109] width 660 height 42
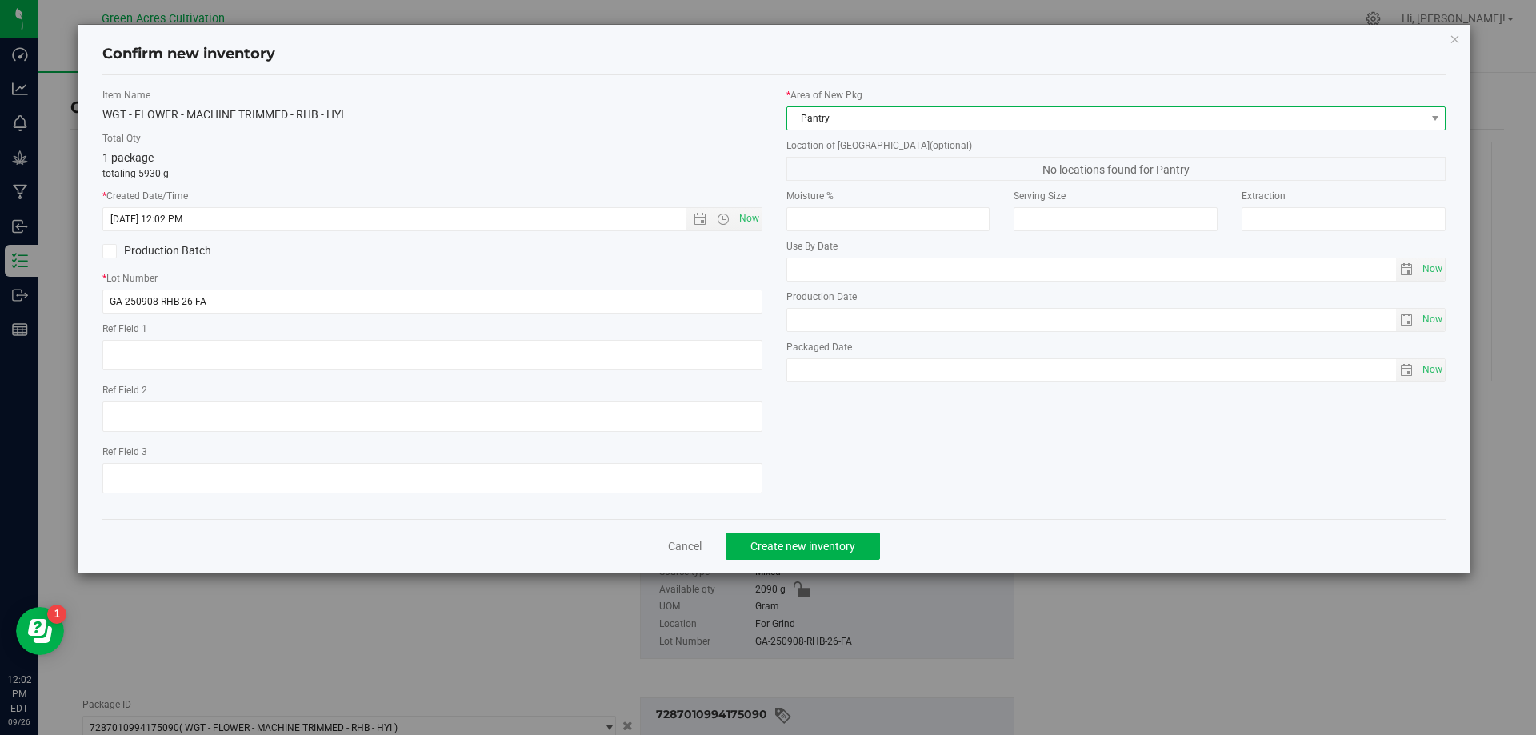
click at [903, 123] on span "Pantry" at bounding box center [1106, 118] width 638 height 22
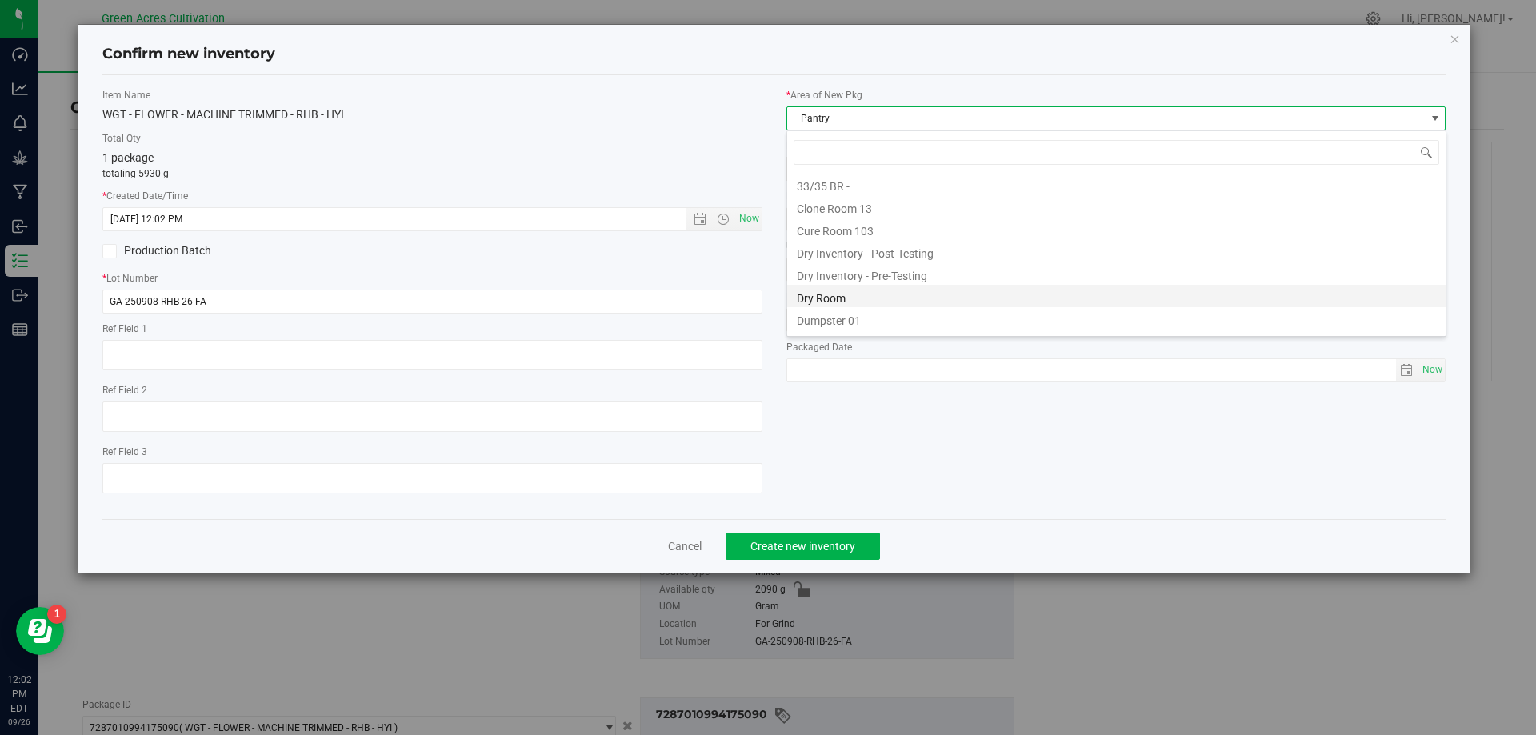
click at [814, 290] on li "Dry Room" at bounding box center [1116, 296] width 658 height 22
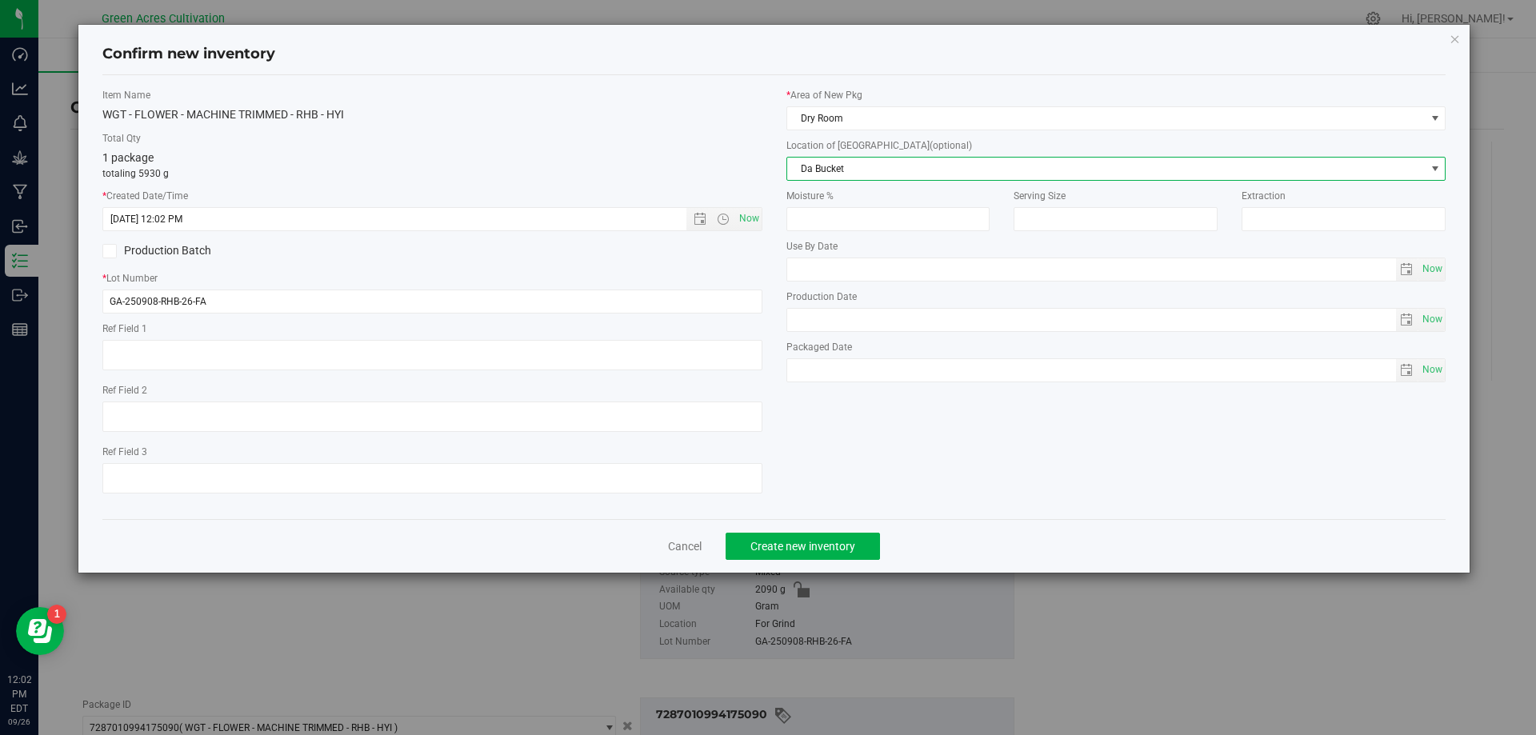
click at [871, 178] on span "Da Bucket" at bounding box center [1106, 169] width 638 height 22
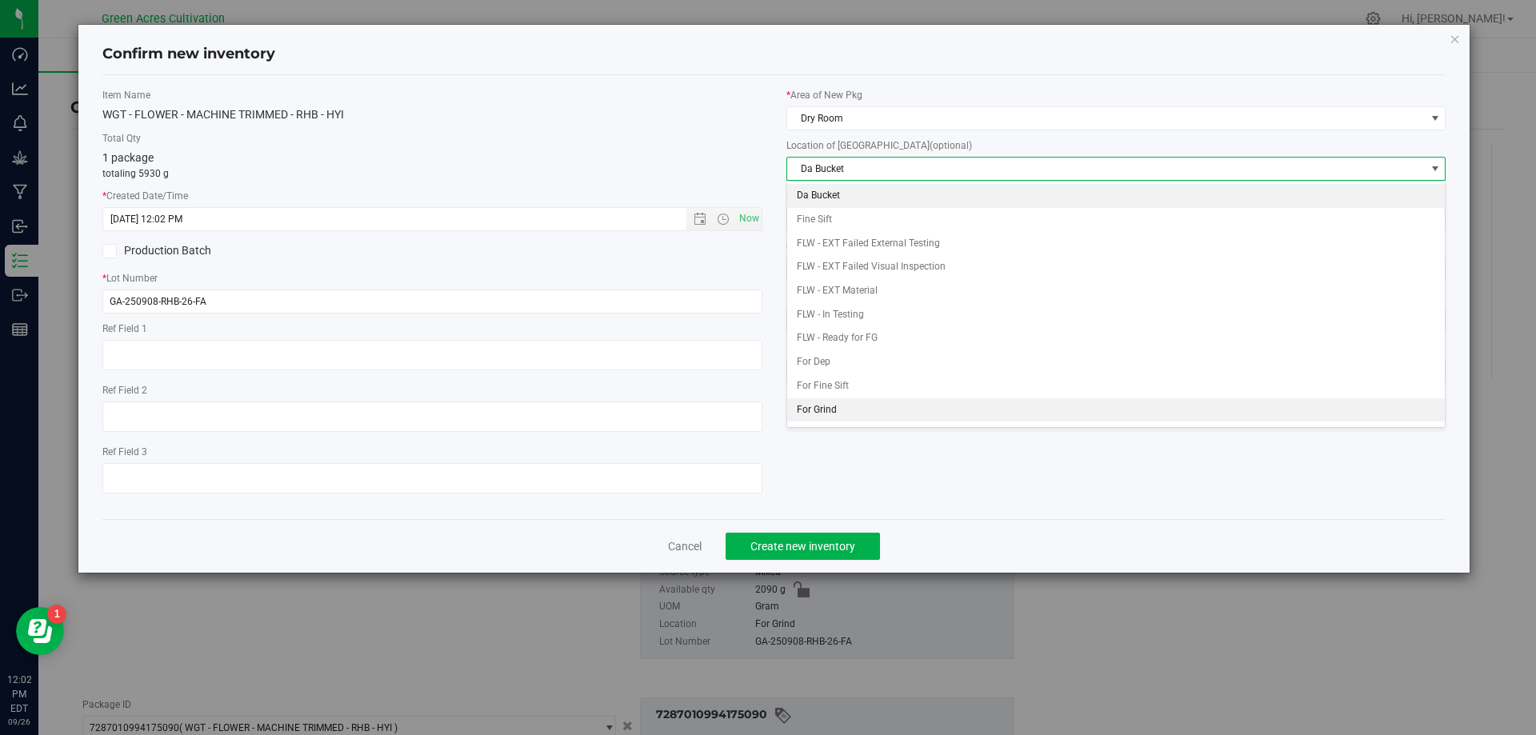
click at [824, 406] on li "For Grind" at bounding box center [1116, 410] width 658 height 24
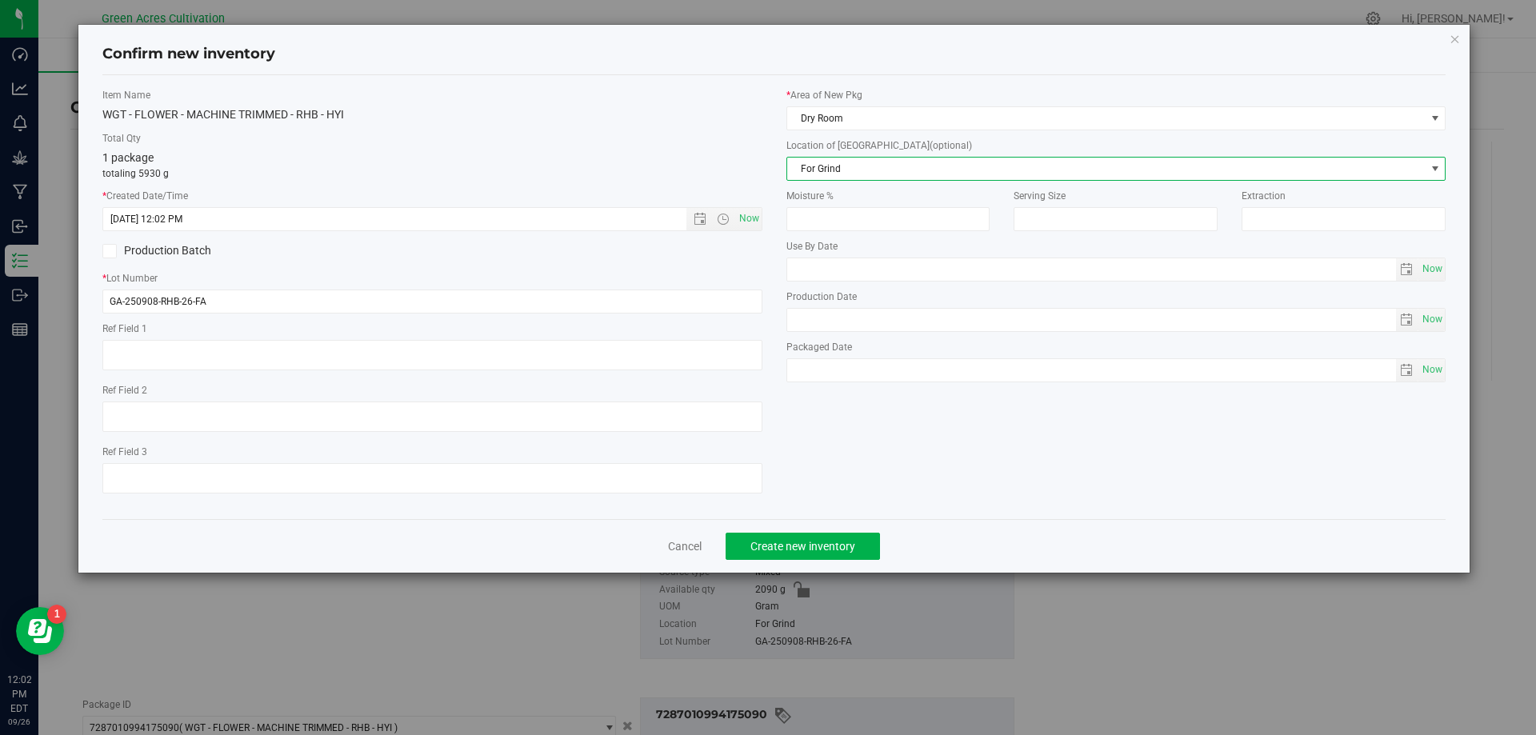
click at [550, 379] on div "Item Name WGT - FLOWER - MACHINE TRIMMED - RHB - HYI Total Qty 1 package totali…" at bounding box center [432, 297] width 684 height 418
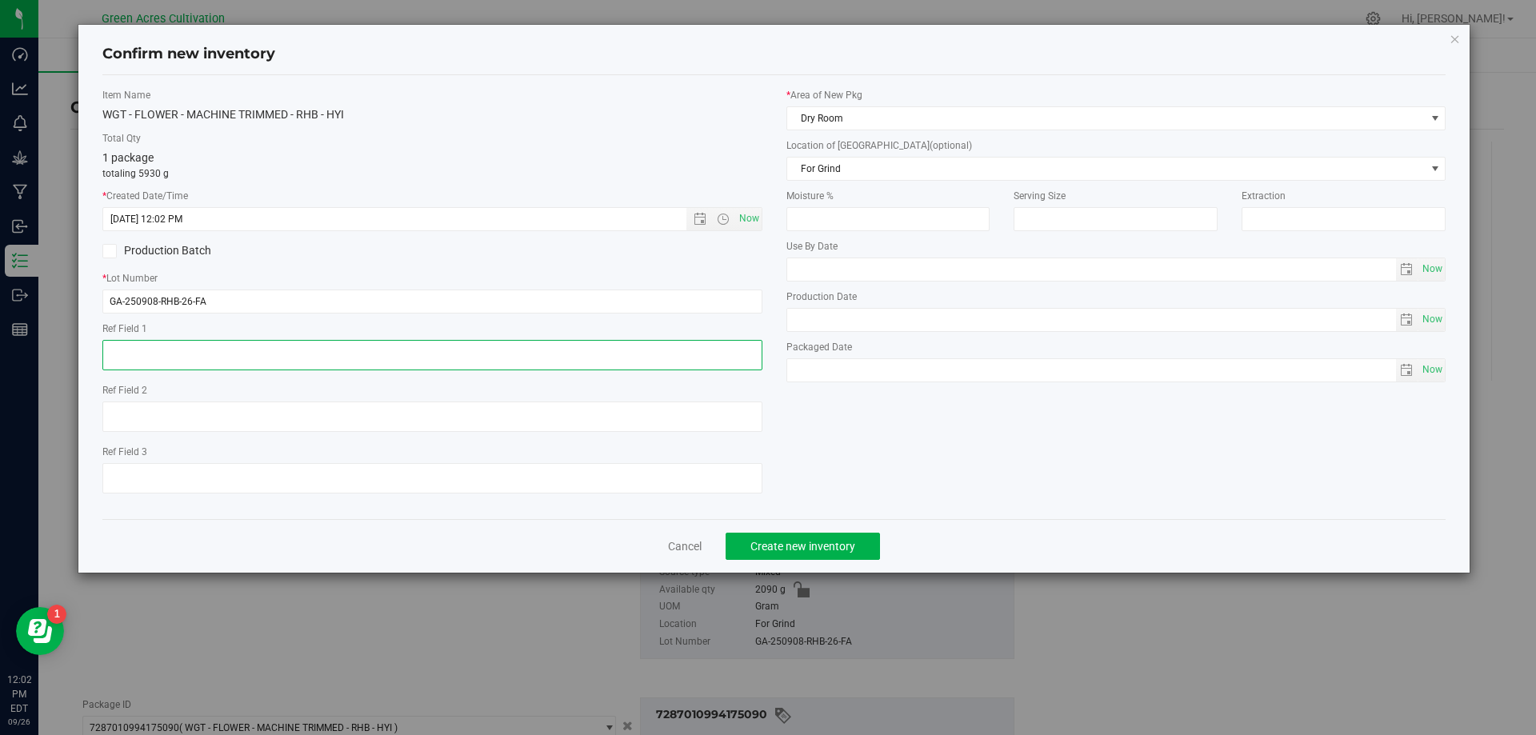
click at [545, 358] on textarea at bounding box center [432, 355] width 660 height 30
type textarea "Little buds for pr"
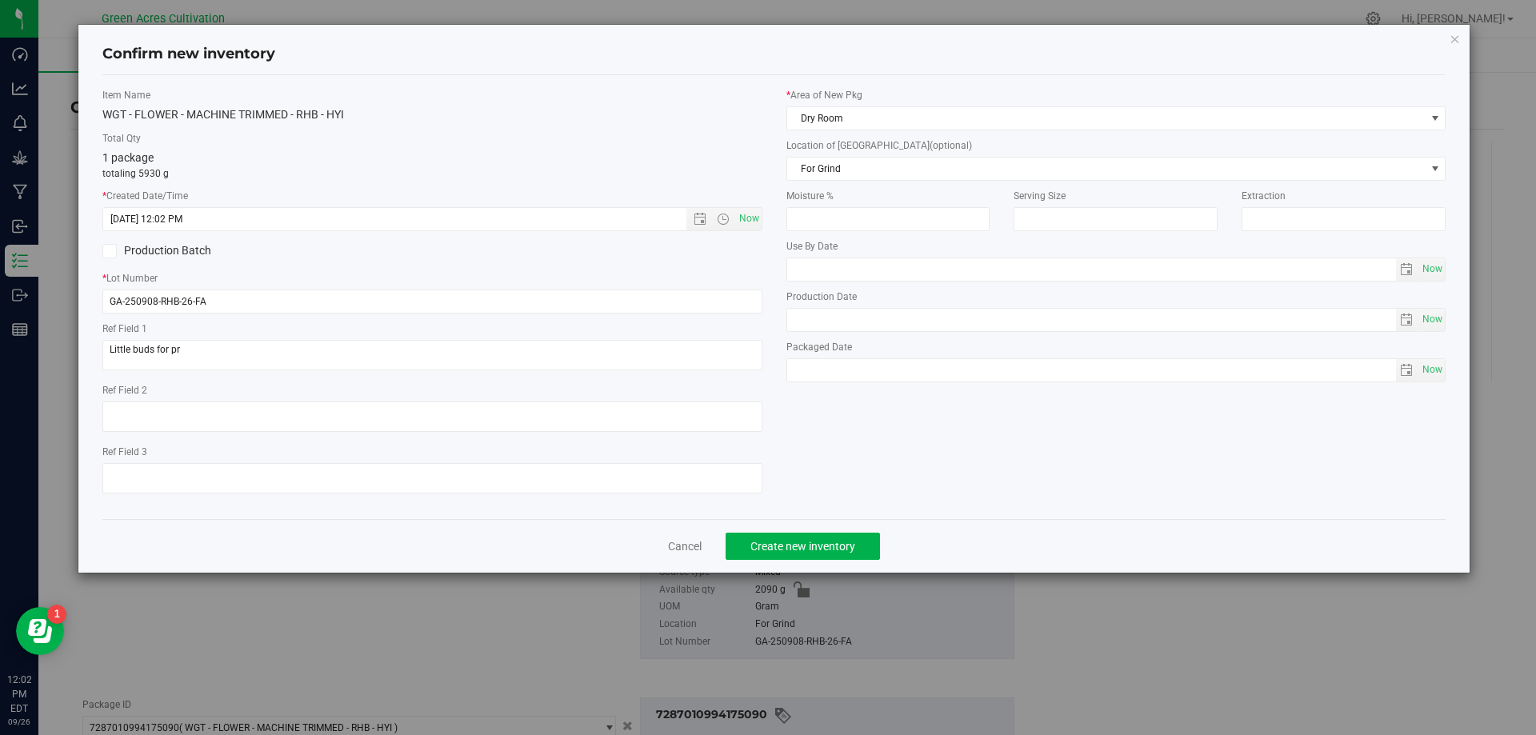
click at [754, 531] on div "Cancel Create new inventory" at bounding box center [774, 546] width 1344 height 54
click at [757, 547] on span "Create new inventory" at bounding box center [802, 546] width 105 height 13
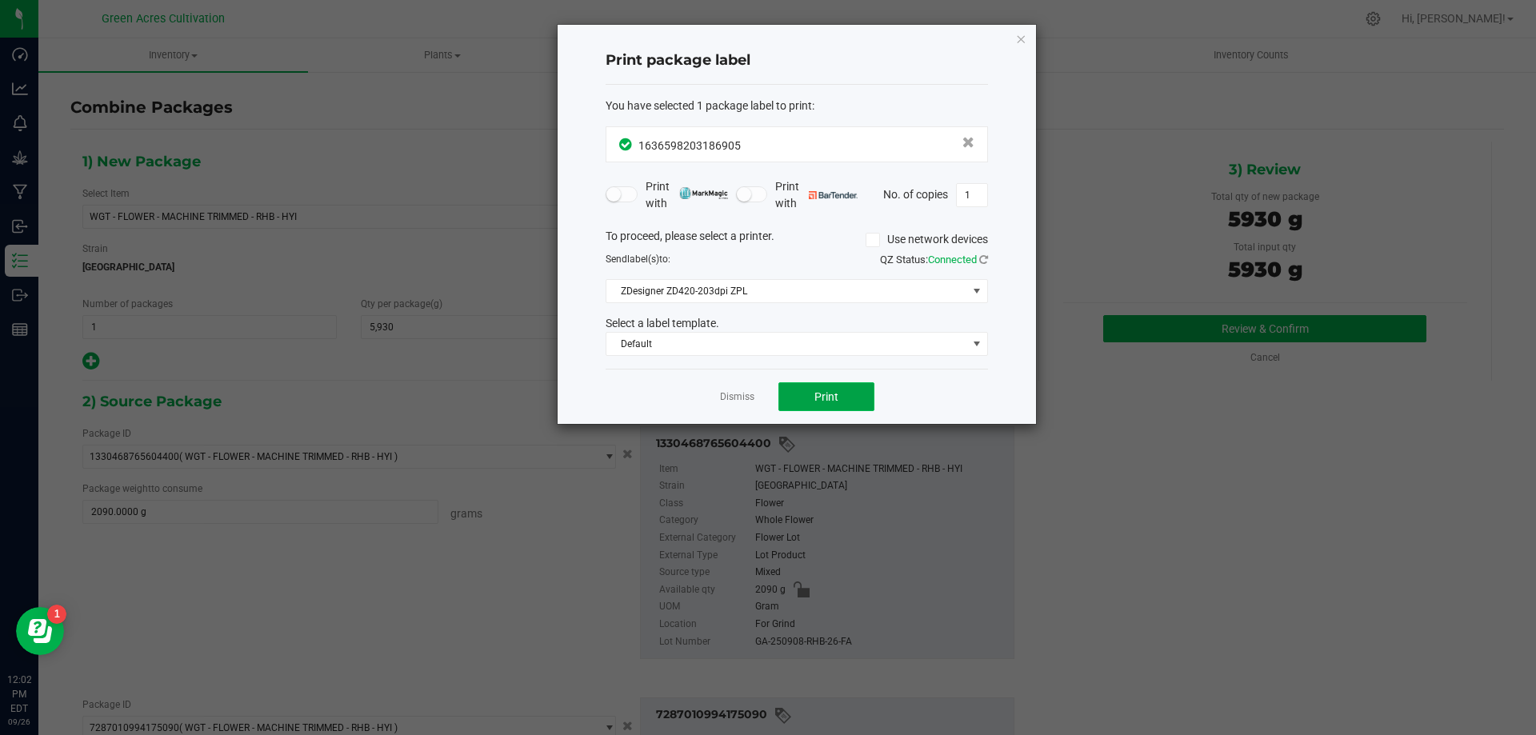
click at [858, 405] on button "Print" at bounding box center [826, 396] width 96 height 29
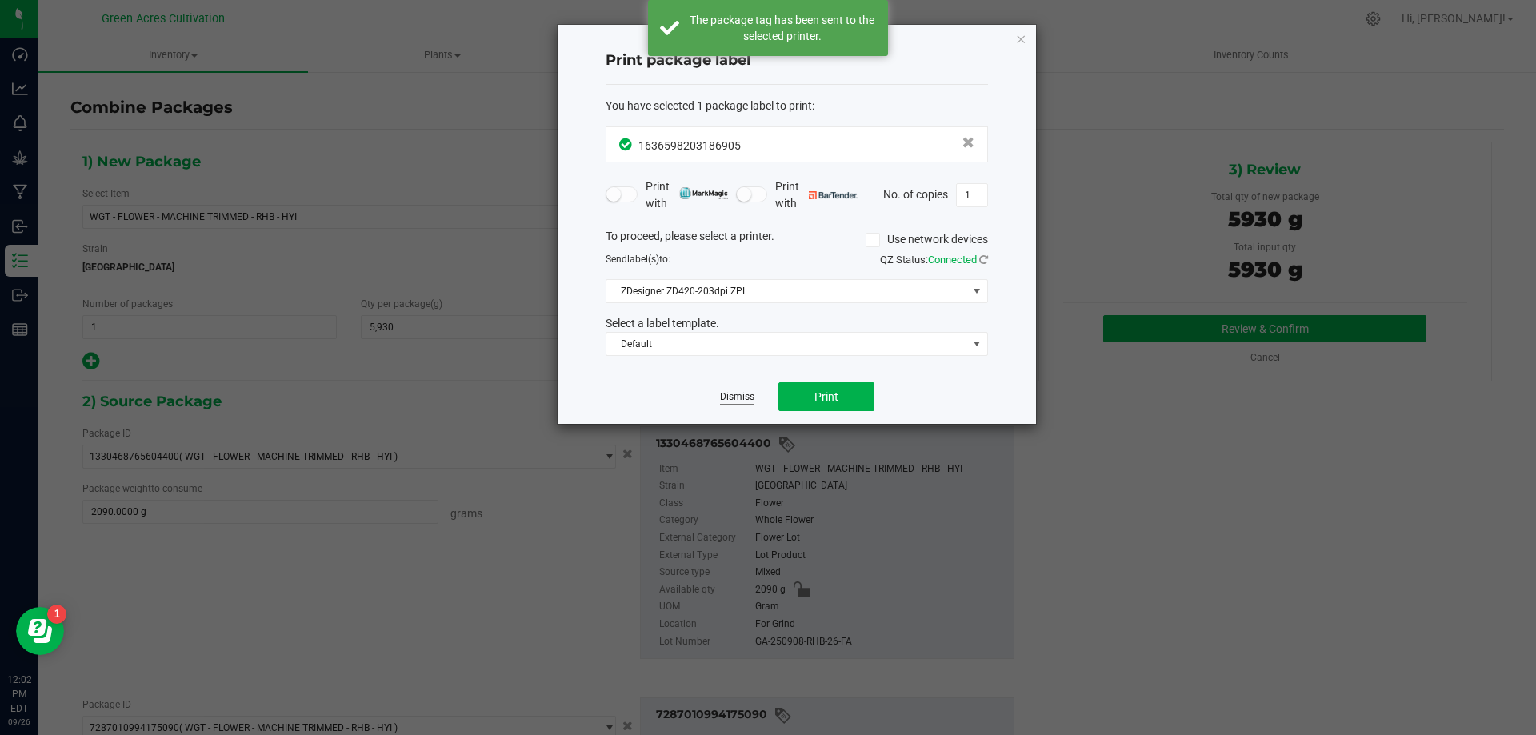
click at [726, 400] on link "Dismiss" at bounding box center [737, 397] width 34 height 14
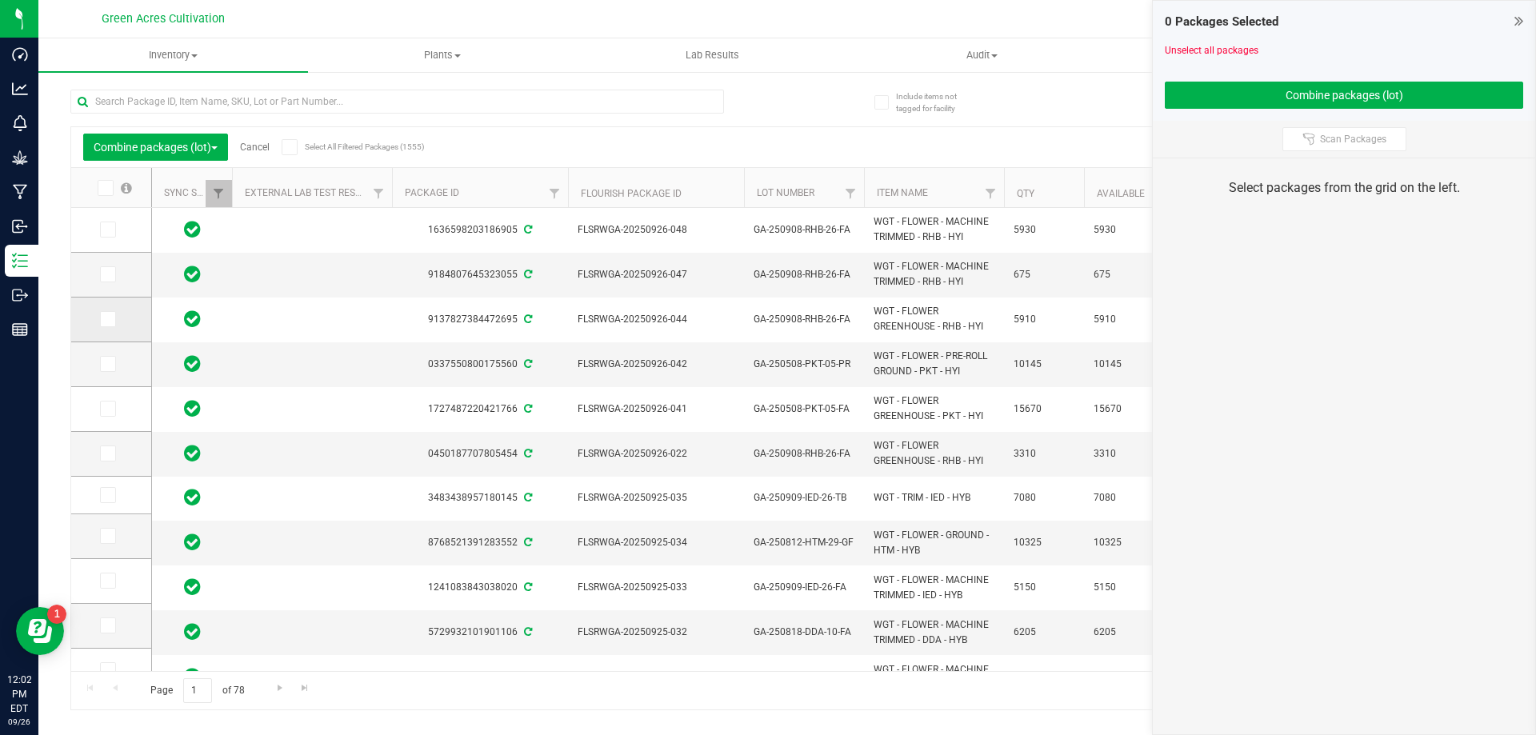
click at [103, 319] on icon at bounding box center [107, 319] width 10 height 0
click at [0, 0] on input "checkbox" at bounding box center [0, 0] width 0 height 0
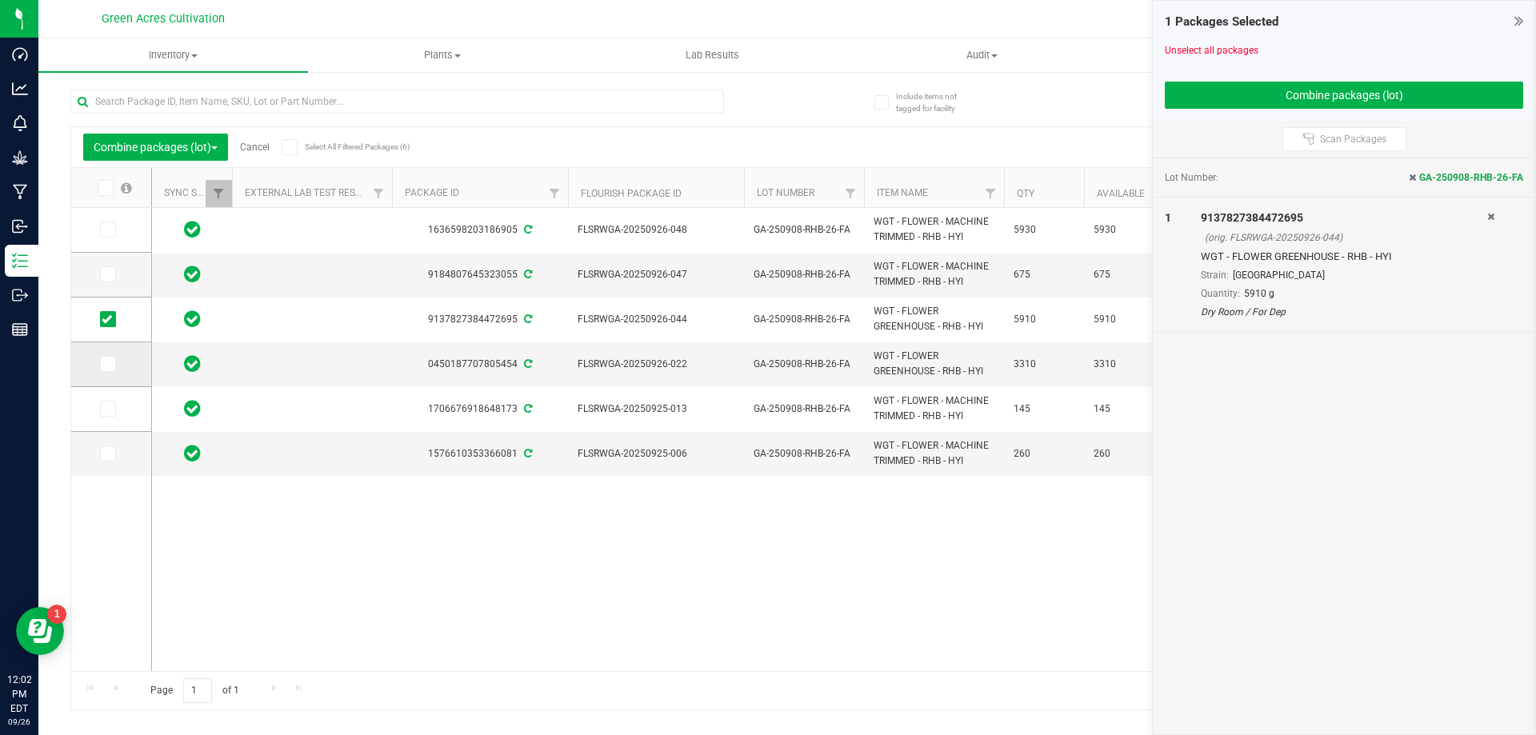
click at [110, 364] on icon at bounding box center [107, 364] width 10 height 0
click at [0, 0] on input "checkbox" at bounding box center [0, 0] width 0 height 0
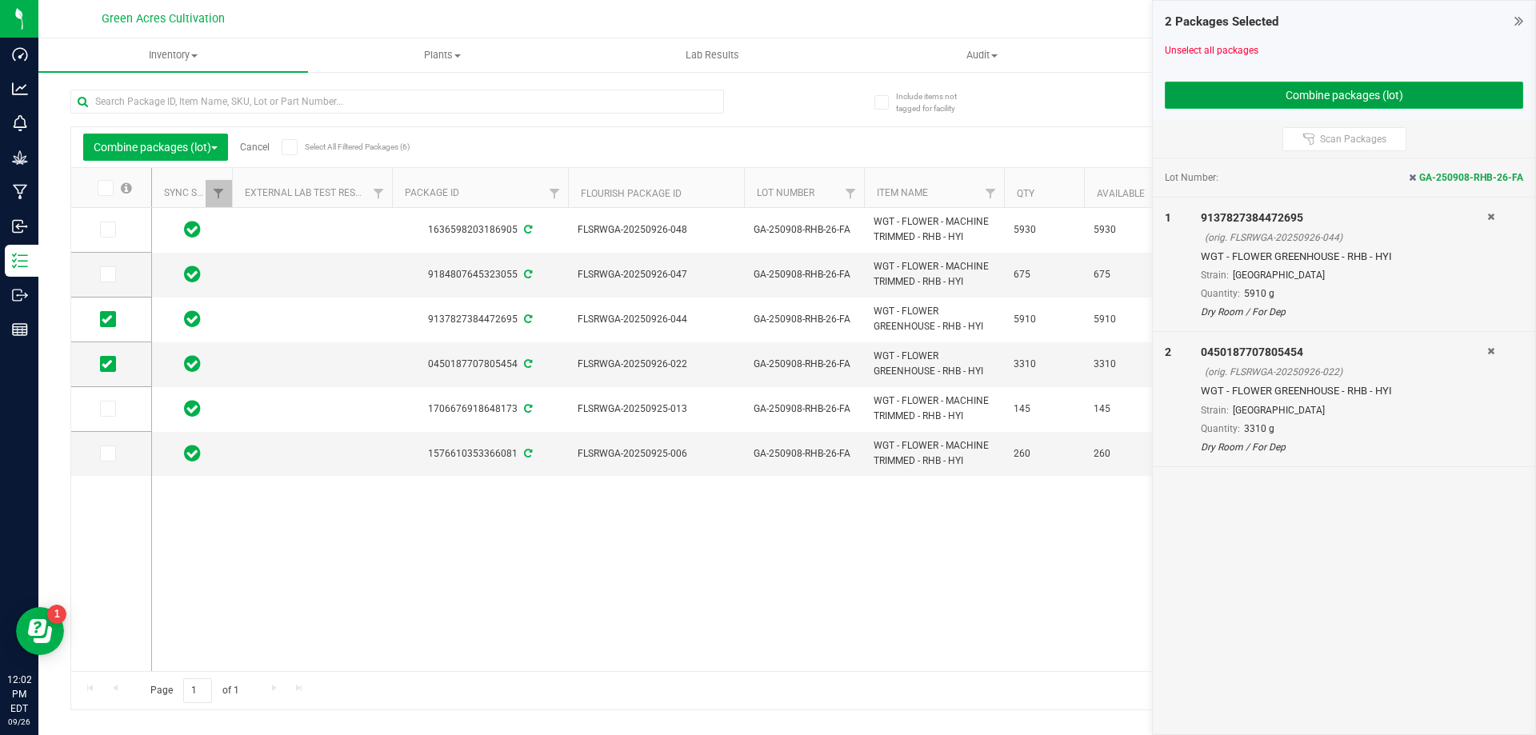
click at [1321, 95] on button "Combine packages (lot)" at bounding box center [1344, 95] width 358 height 27
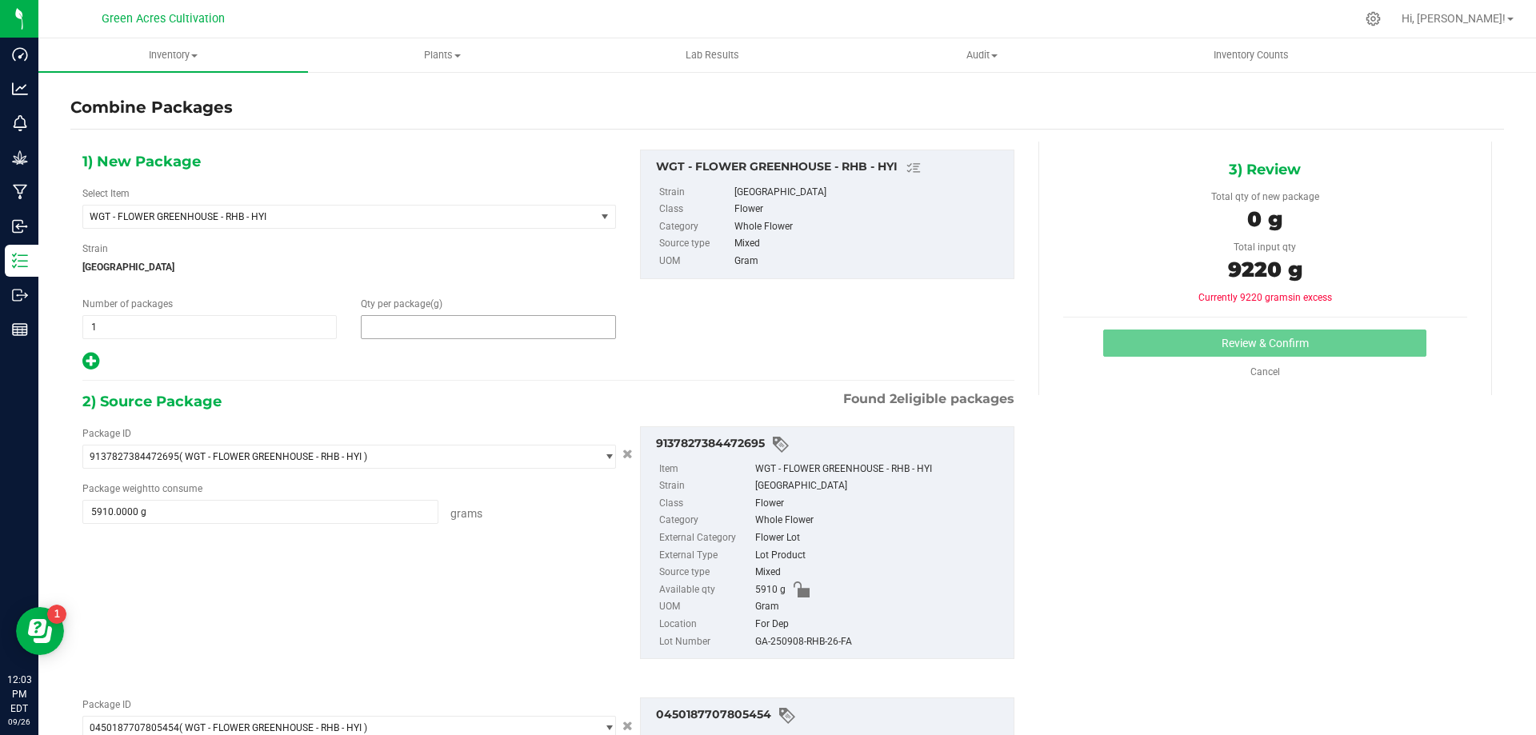
click at [433, 322] on span at bounding box center [488, 327] width 254 height 24
type input "9220"
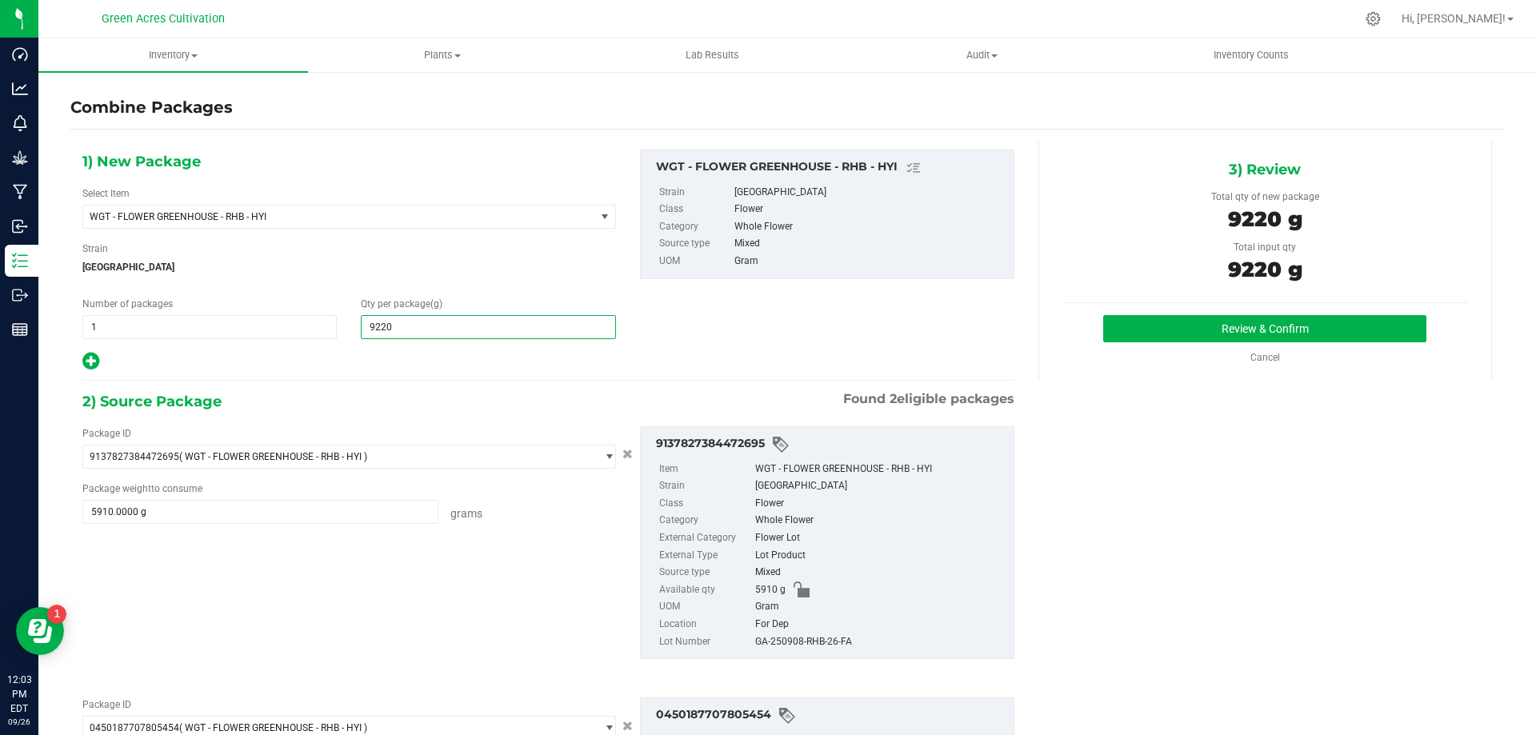
type input "9,220"
click at [808, 638] on div "GA-250908-RHB-26-FA" at bounding box center [880, 643] width 250 height 18
copy div "GA-250908-RHB-26-FA"
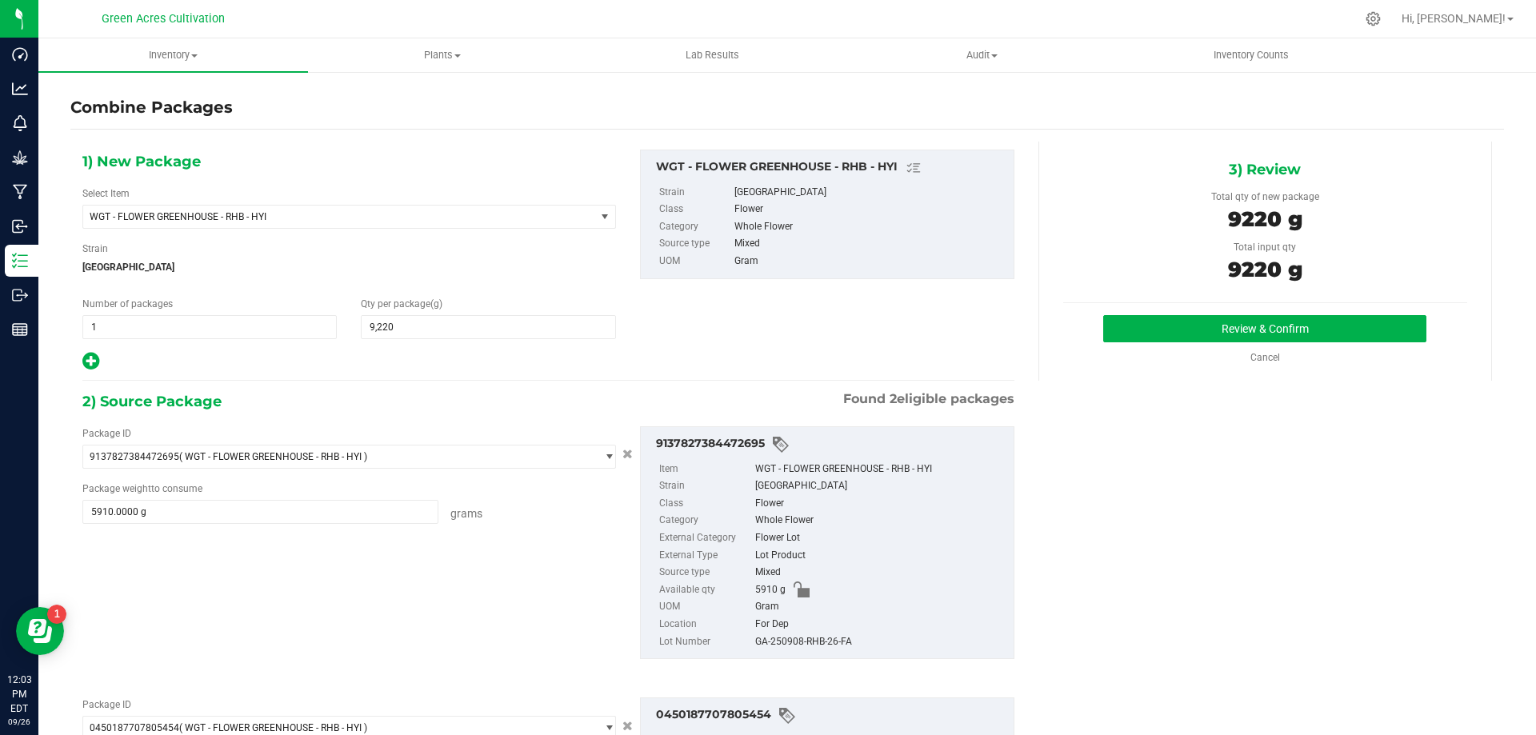
click at [1004, 550] on div "9137827384472695 Item WGT - FLOWER GREENHOUSE - RHB - HYI Strain Rainbow Harbor…" at bounding box center [827, 543] width 374 height 234
click at [1132, 332] on button "Review & Confirm" at bounding box center [1264, 328] width 323 height 27
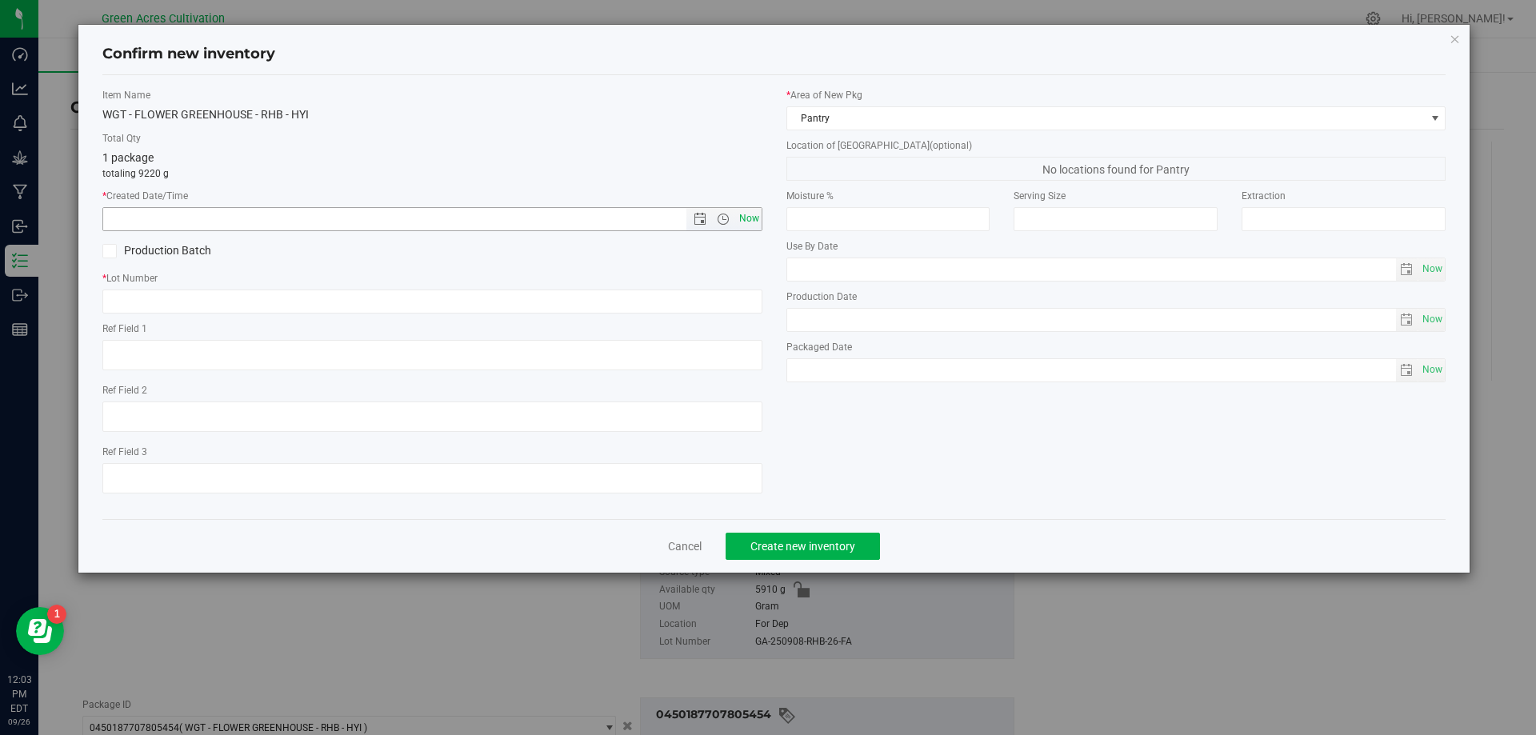
click at [746, 224] on span "Now" at bounding box center [748, 218] width 27 height 23
type input "9/26/2025 12:03 PM"
click at [643, 303] on input "text" at bounding box center [432, 302] width 660 height 24
paste input "GA-250908-RHB-26-FA"
type input "GA-250908-RHB-26-FA"
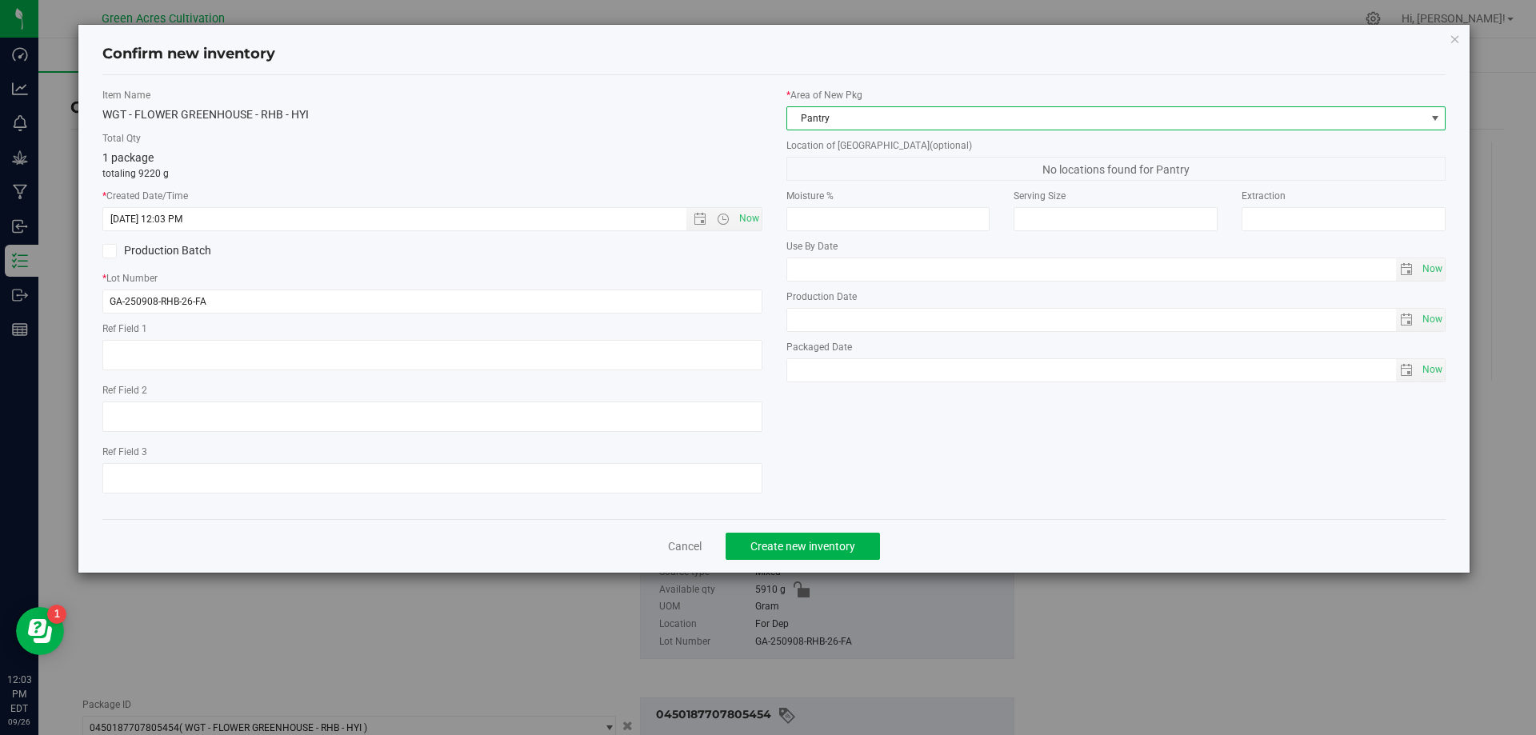
click at [887, 125] on span "Pantry" at bounding box center [1106, 118] width 638 height 22
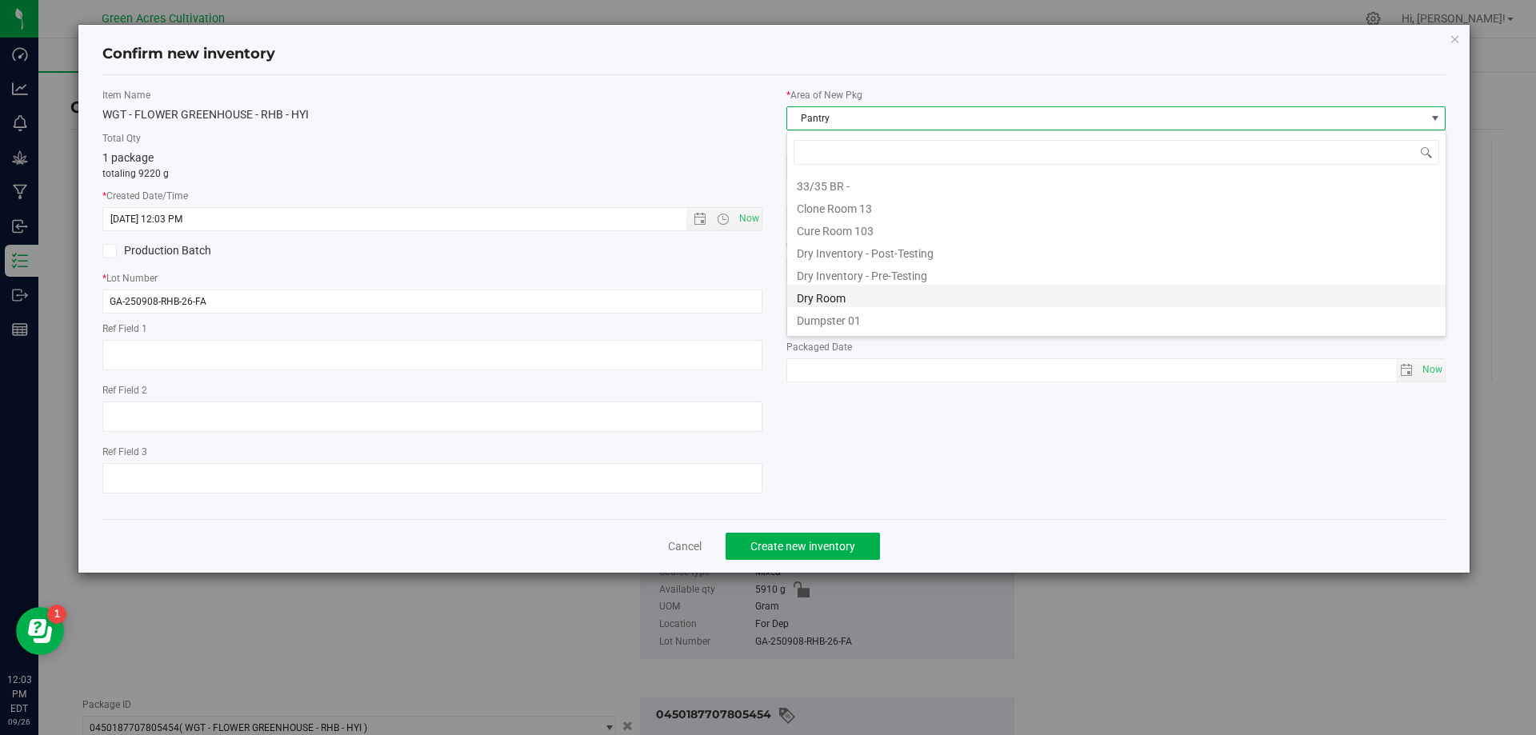
click at [843, 295] on li "Dry Room" at bounding box center [1116, 296] width 658 height 22
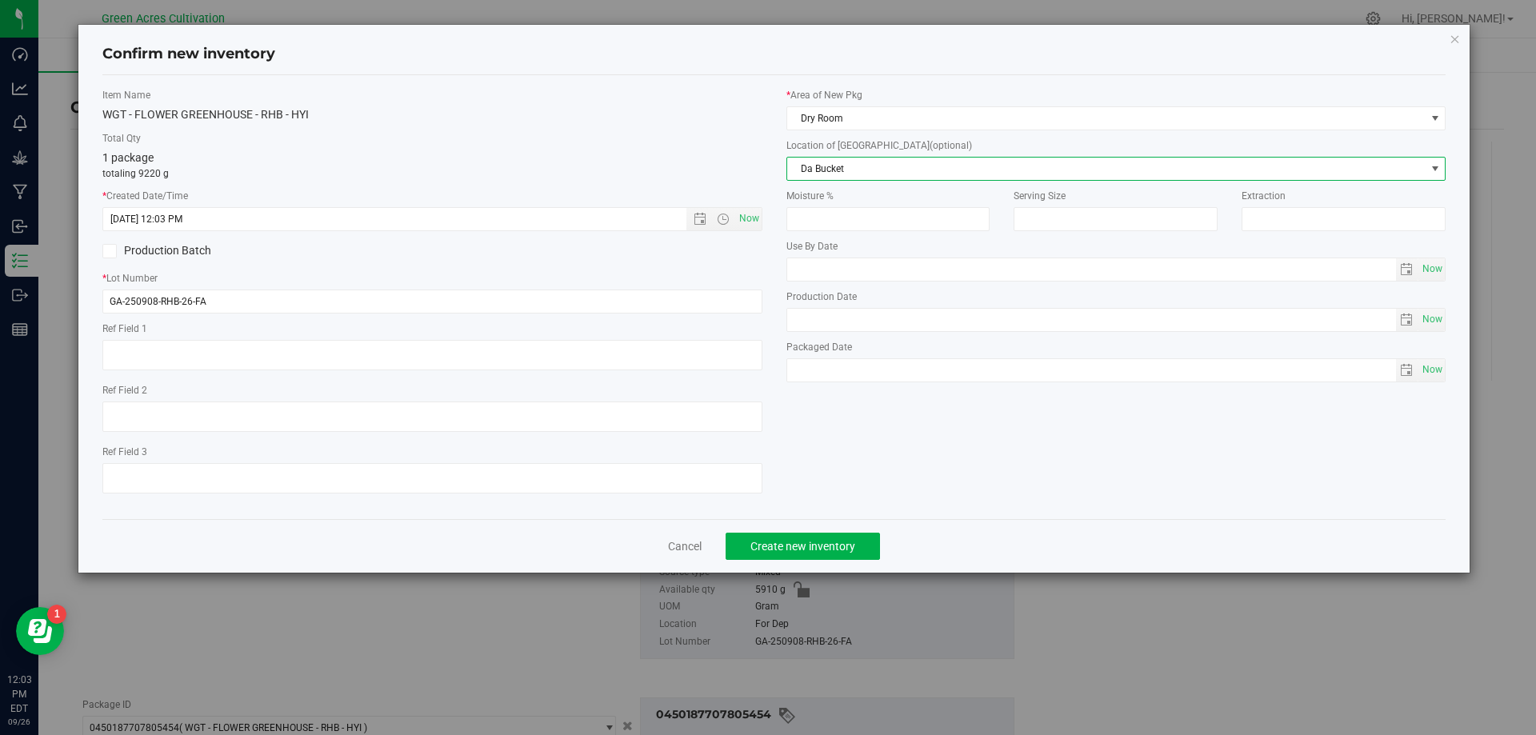
click at [866, 174] on span "Da Bucket" at bounding box center [1106, 169] width 638 height 22
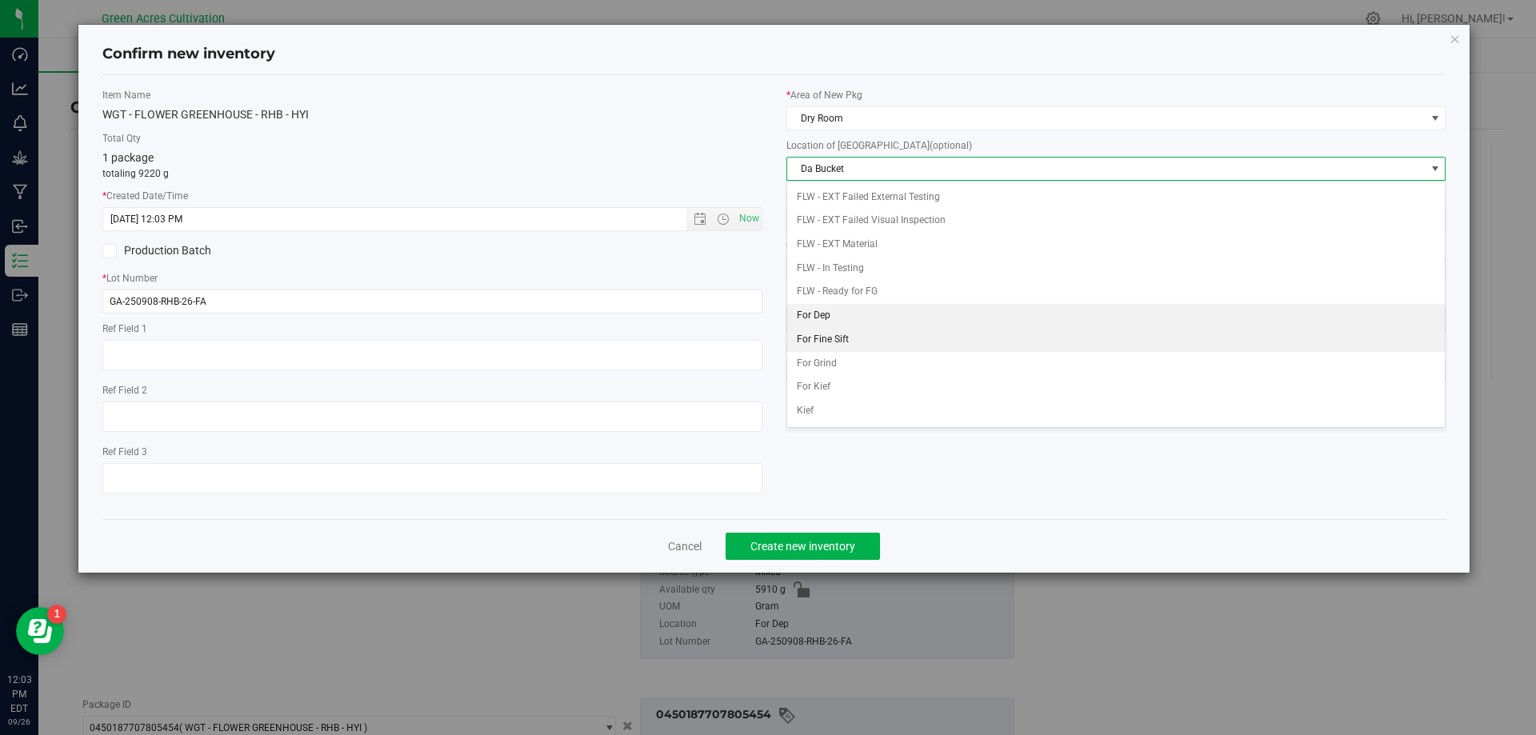
scroll to position [69, 0]
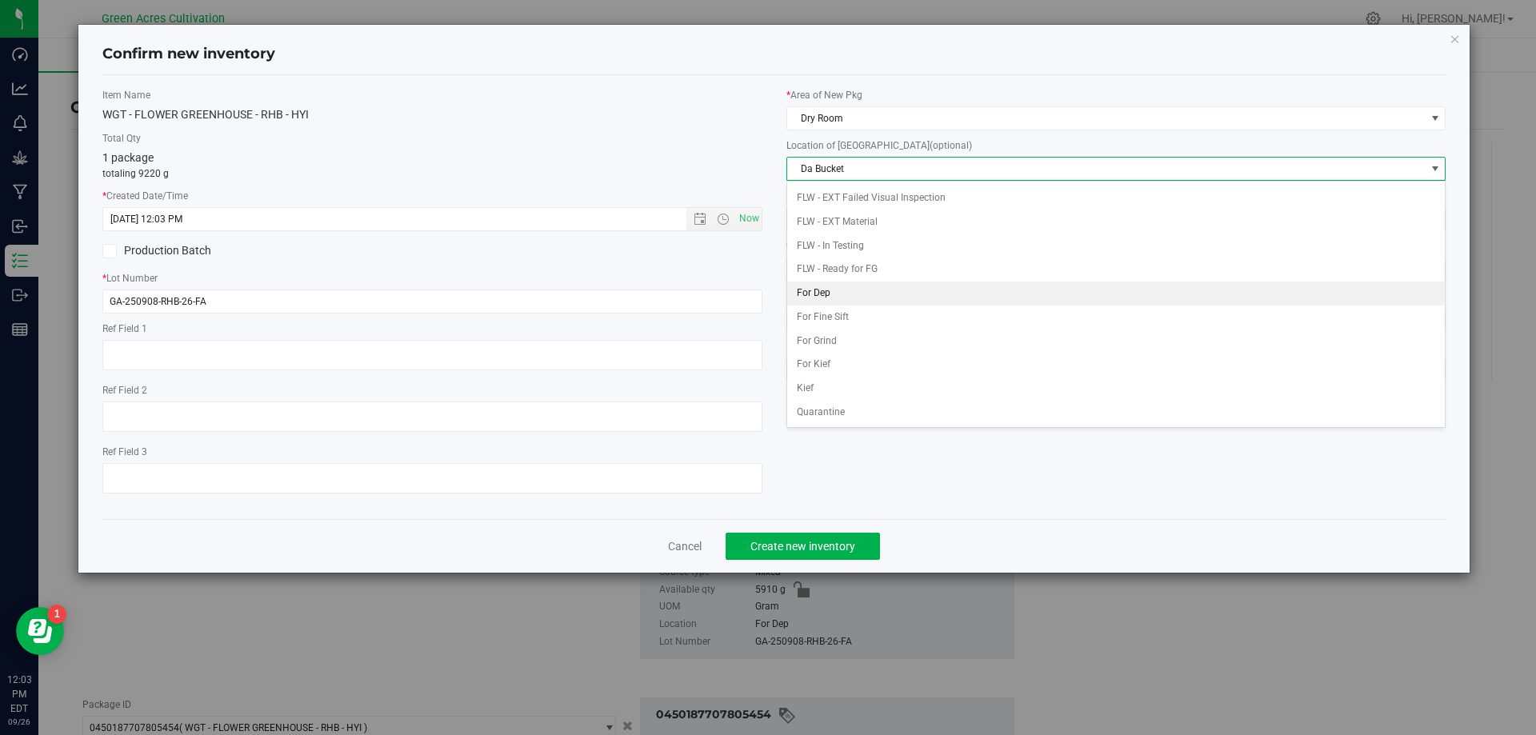
click at [847, 297] on li "For Dep" at bounding box center [1116, 294] width 658 height 24
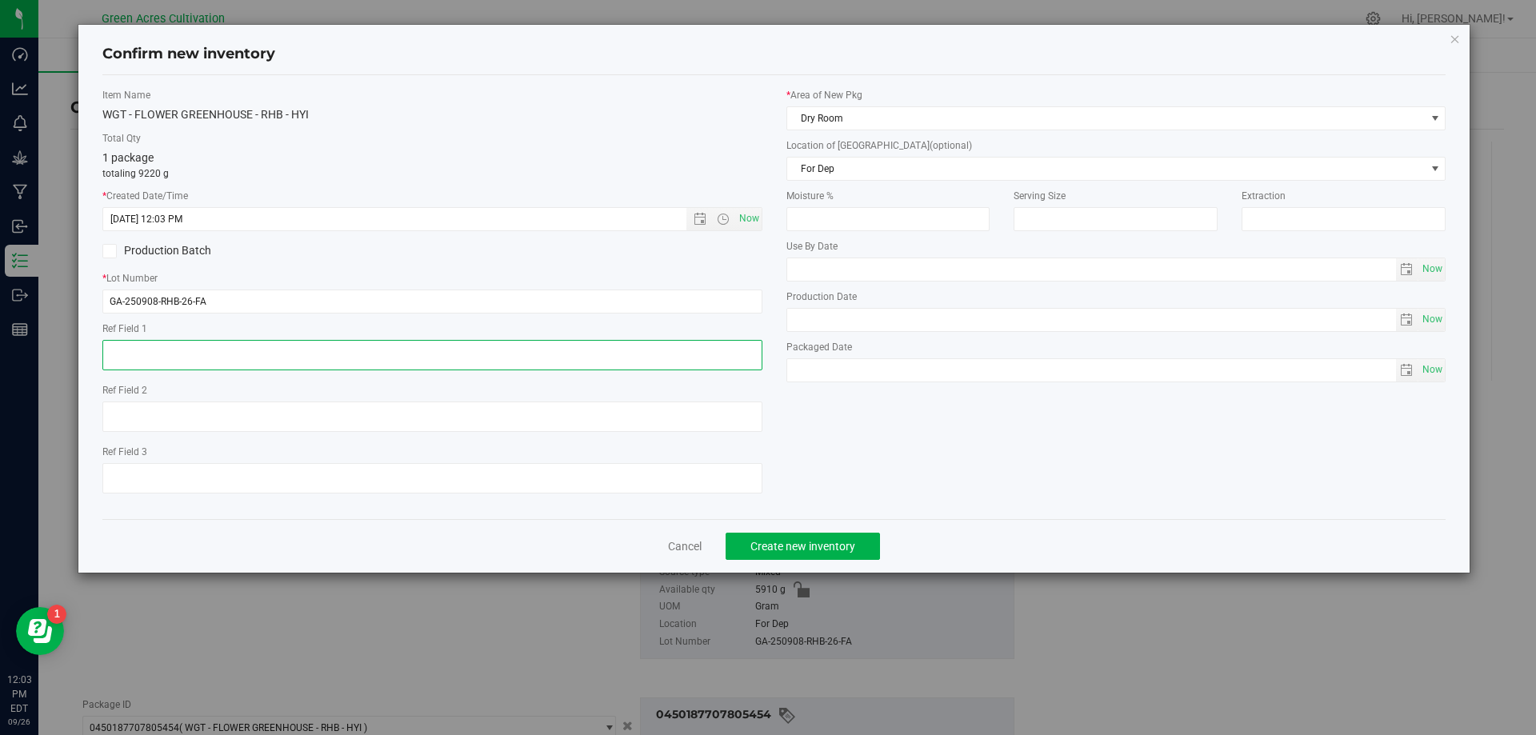
click at [429, 350] on textarea at bounding box center [432, 355] width 660 height 30
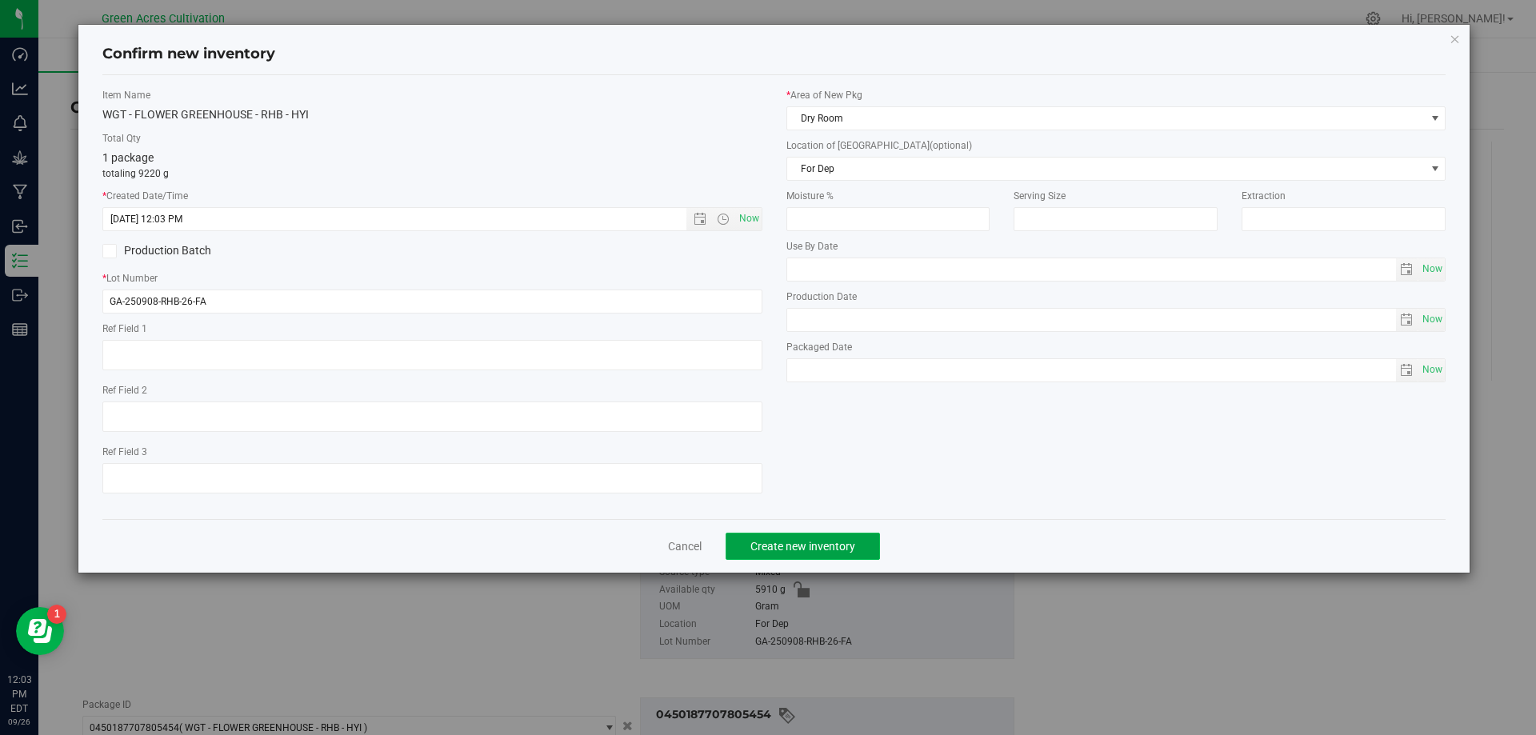
click at [843, 543] on span "Create new inventory" at bounding box center [802, 546] width 105 height 13
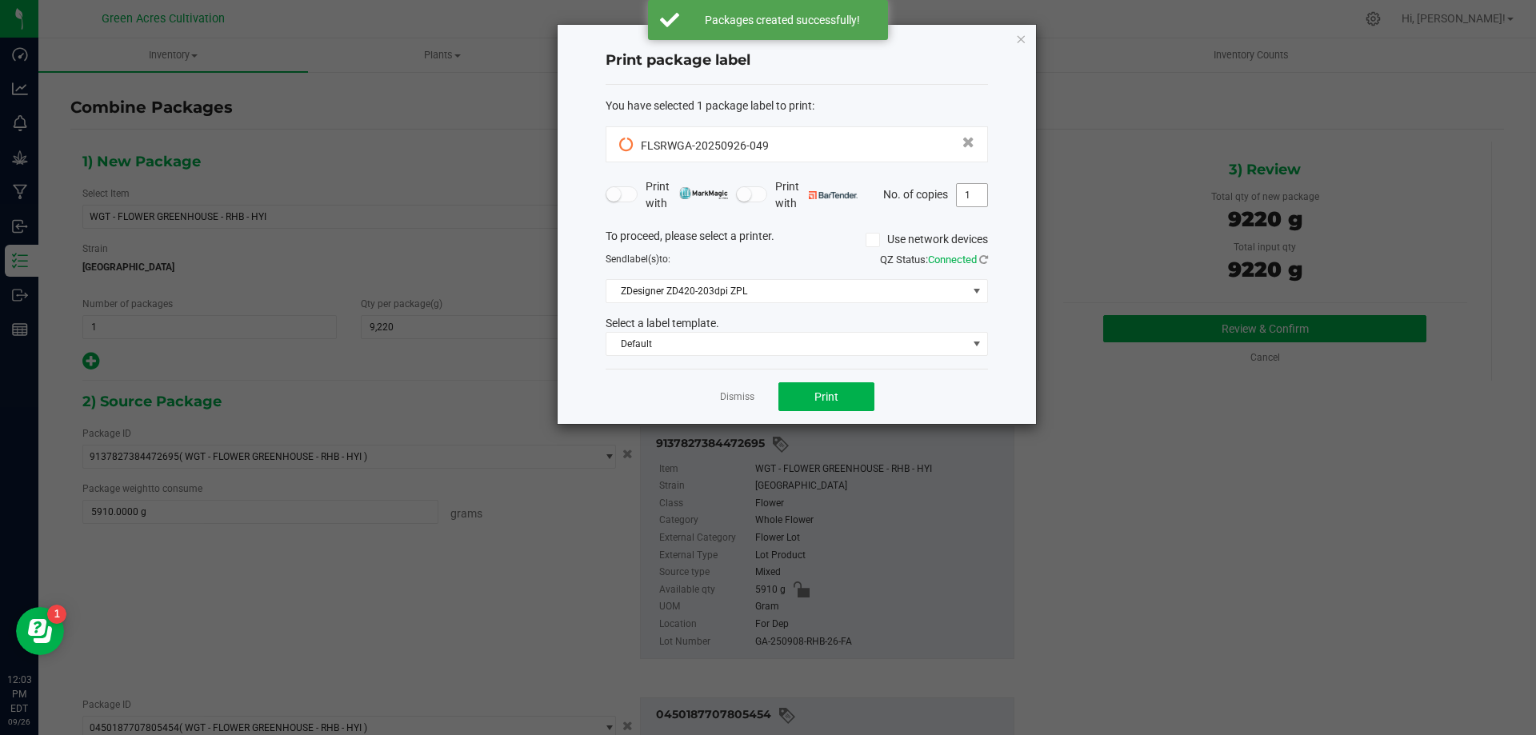
click at [982, 194] on input "1" at bounding box center [972, 195] width 30 height 22
type input "2"
click at [836, 402] on span "Print" at bounding box center [826, 396] width 24 height 13
click at [735, 398] on link "Dismiss" at bounding box center [737, 397] width 34 height 14
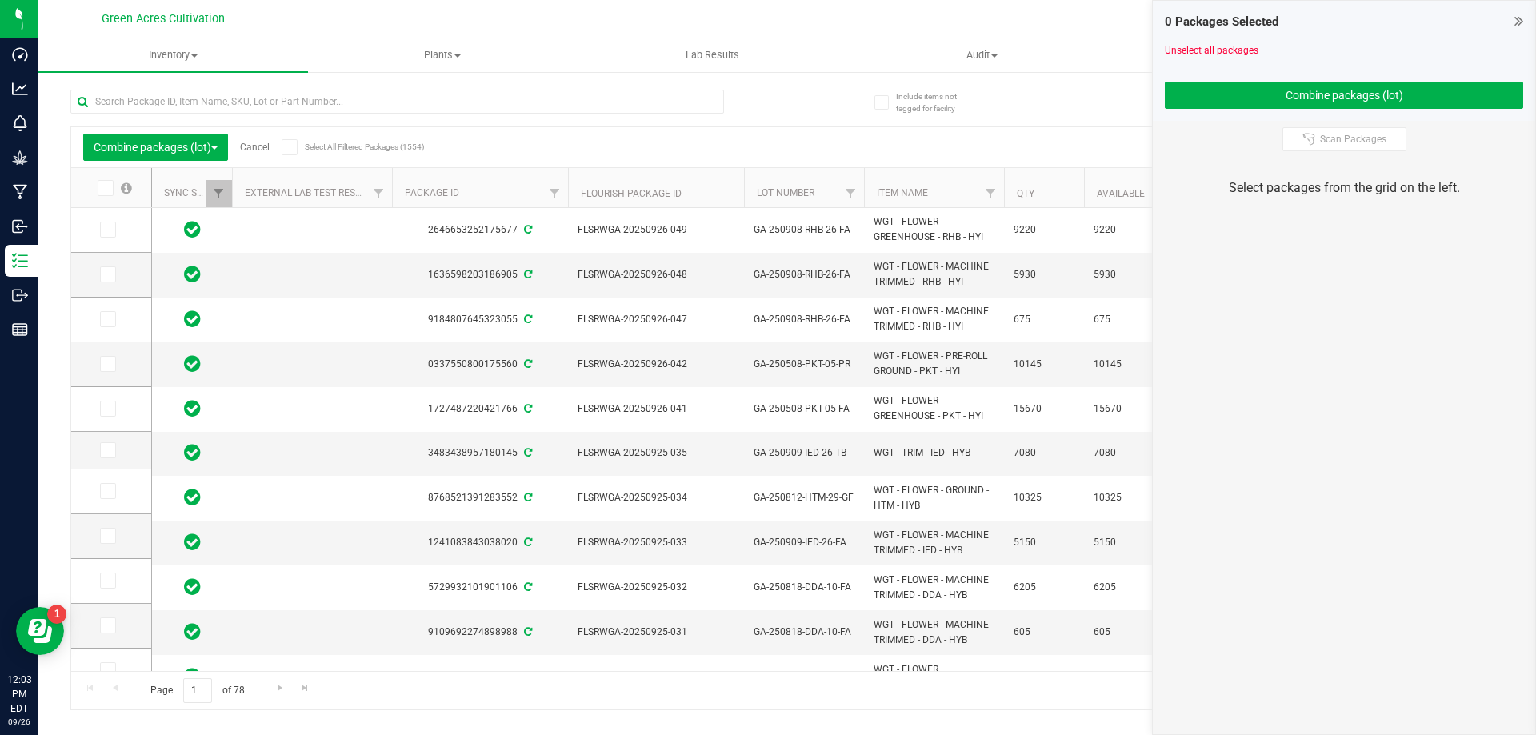
click at [270, 143] on link "Cancel" at bounding box center [255, 147] width 30 height 11
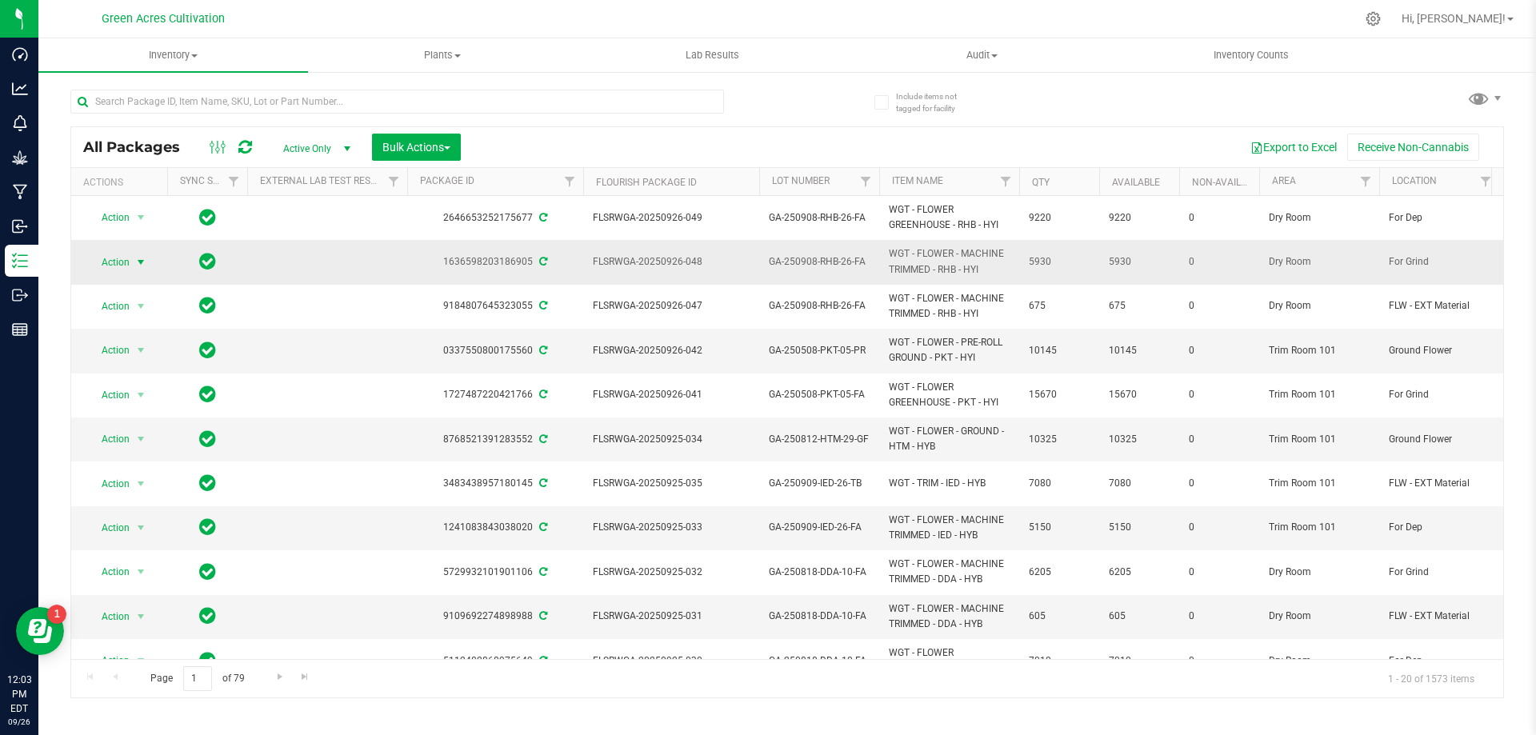
click at [111, 262] on span "Action" at bounding box center [108, 262] width 43 height 22
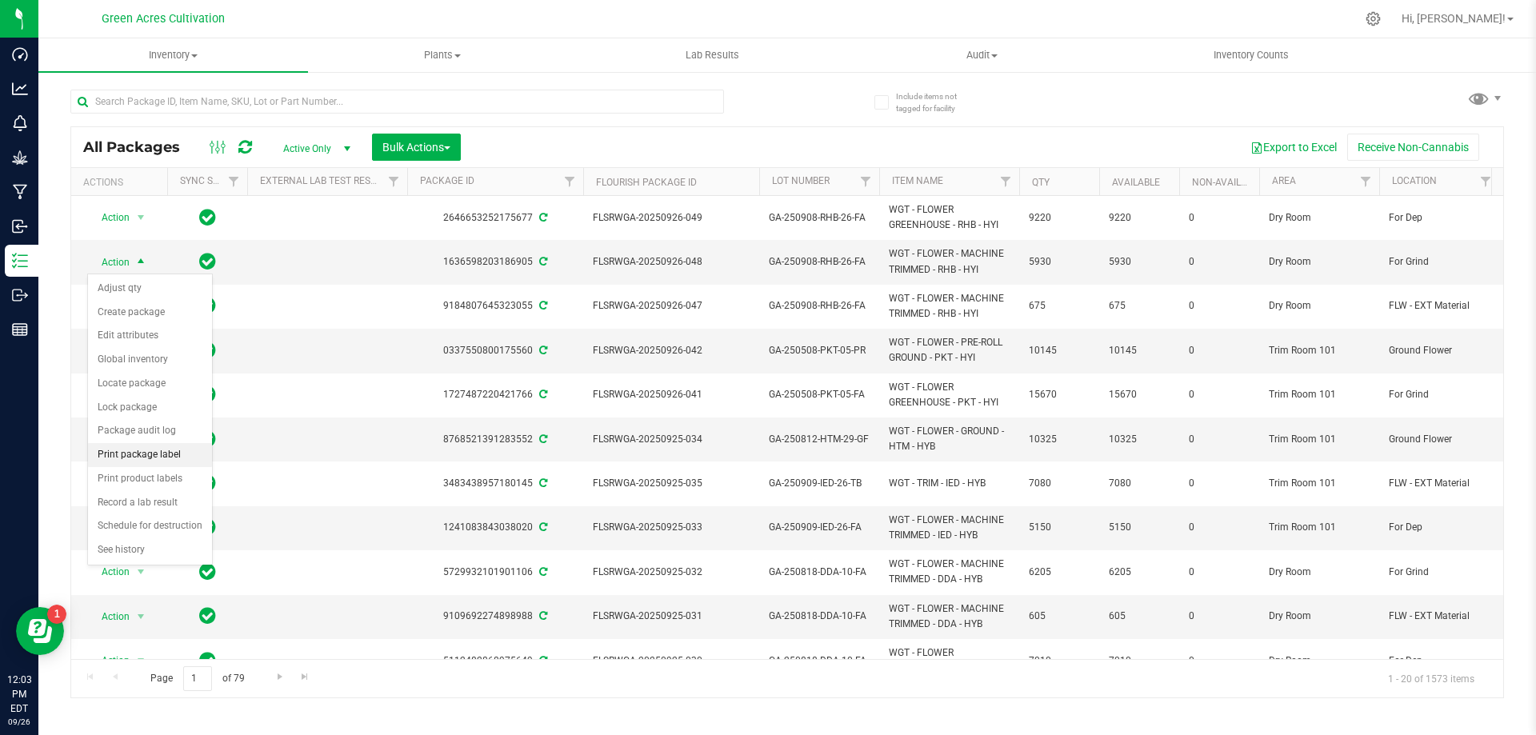
click at [168, 462] on li "Print package label" at bounding box center [150, 455] width 124 height 24
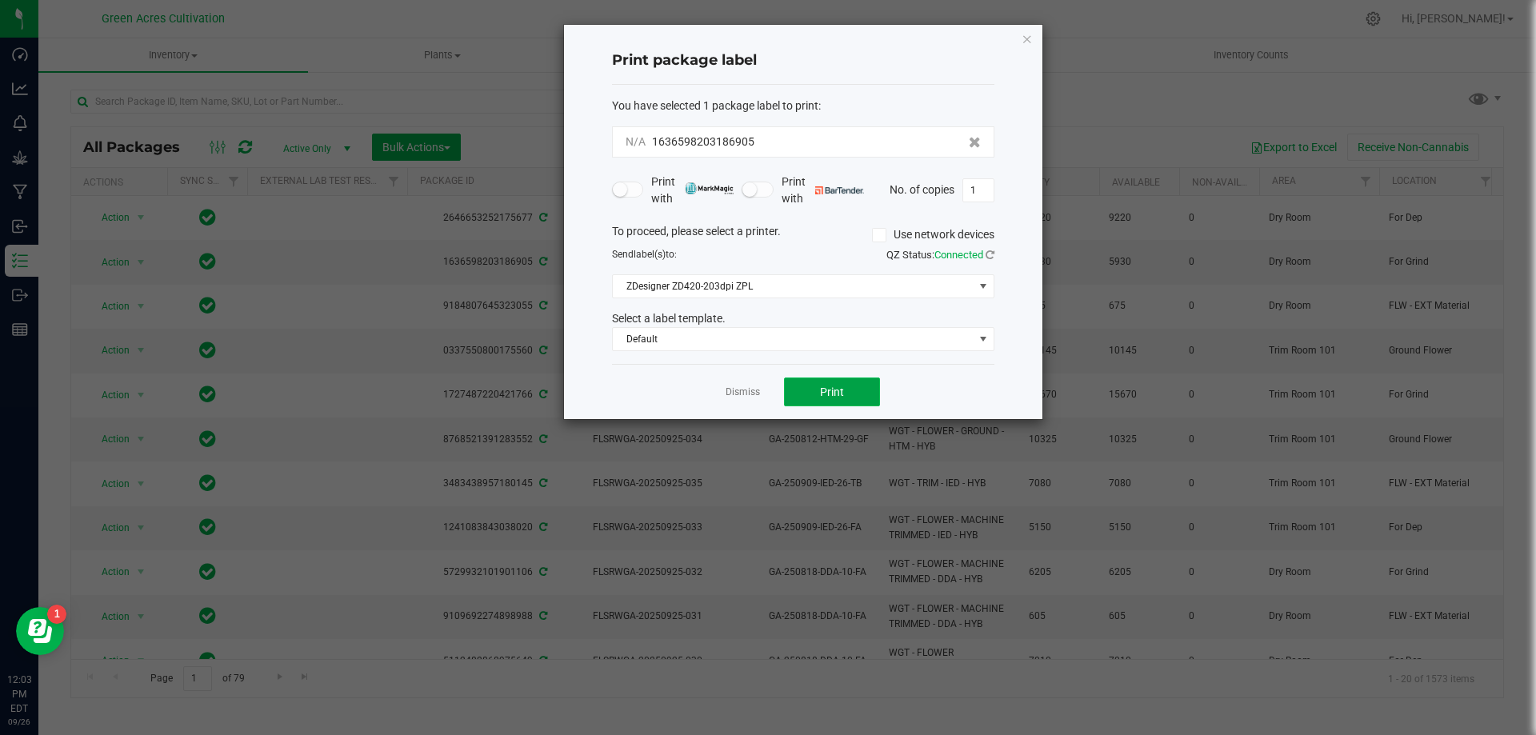
click at [830, 390] on span "Print" at bounding box center [832, 392] width 24 height 13
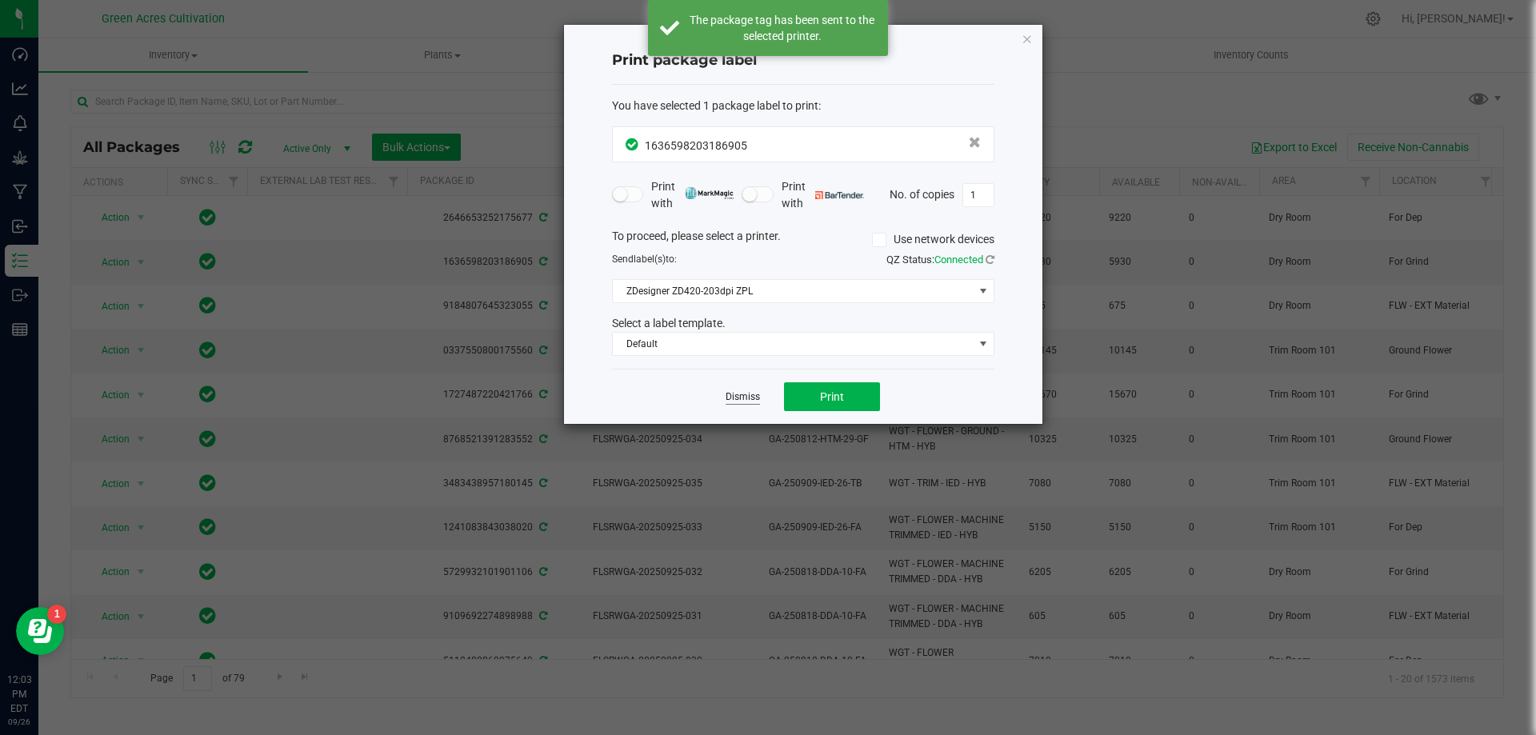
click at [757, 390] on link "Dismiss" at bounding box center [743, 397] width 34 height 14
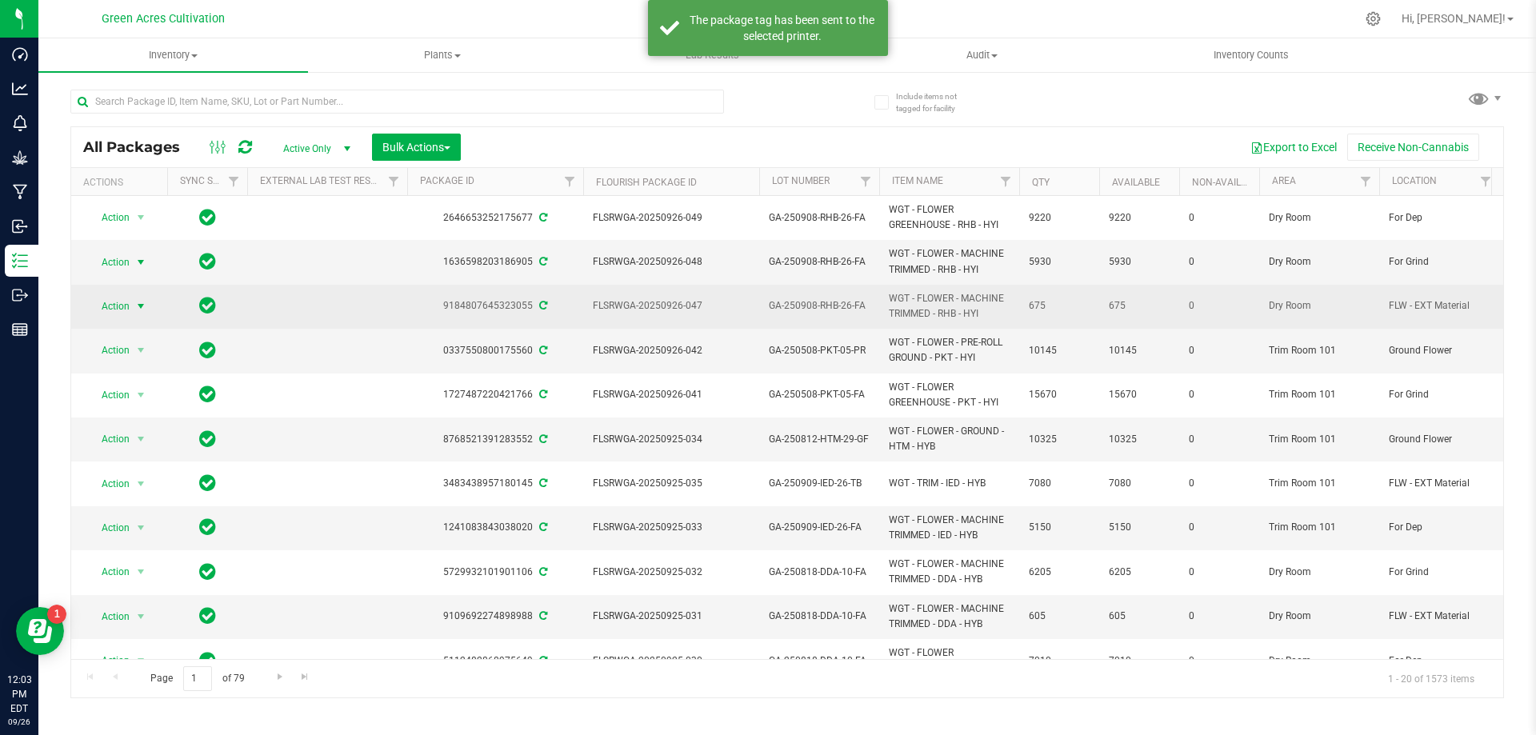
click at [130, 311] on span "Action" at bounding box center [108, 306] width 43 height 22
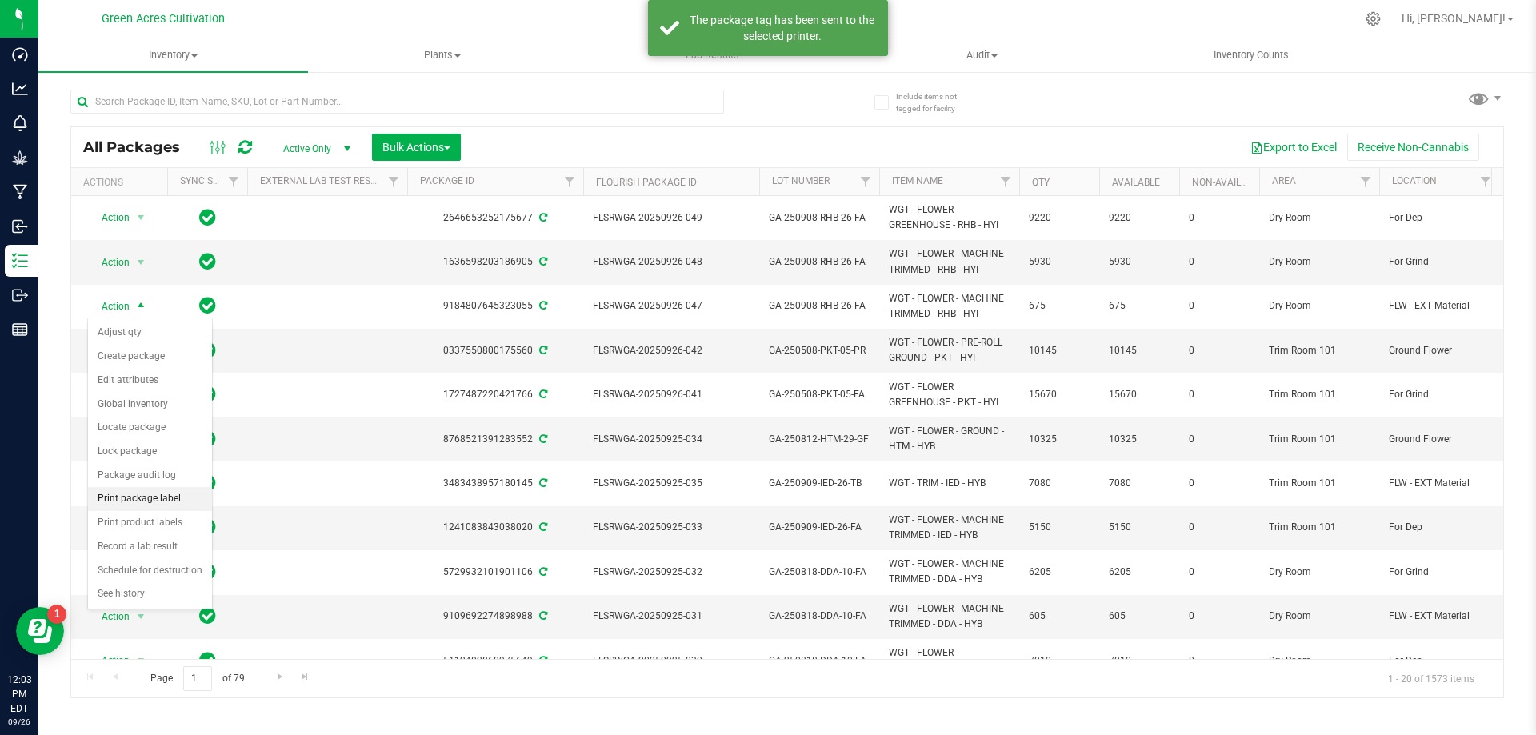
click at [164, 488] on li "Print package label" at bounding box center [150, 499] width 124 height 24
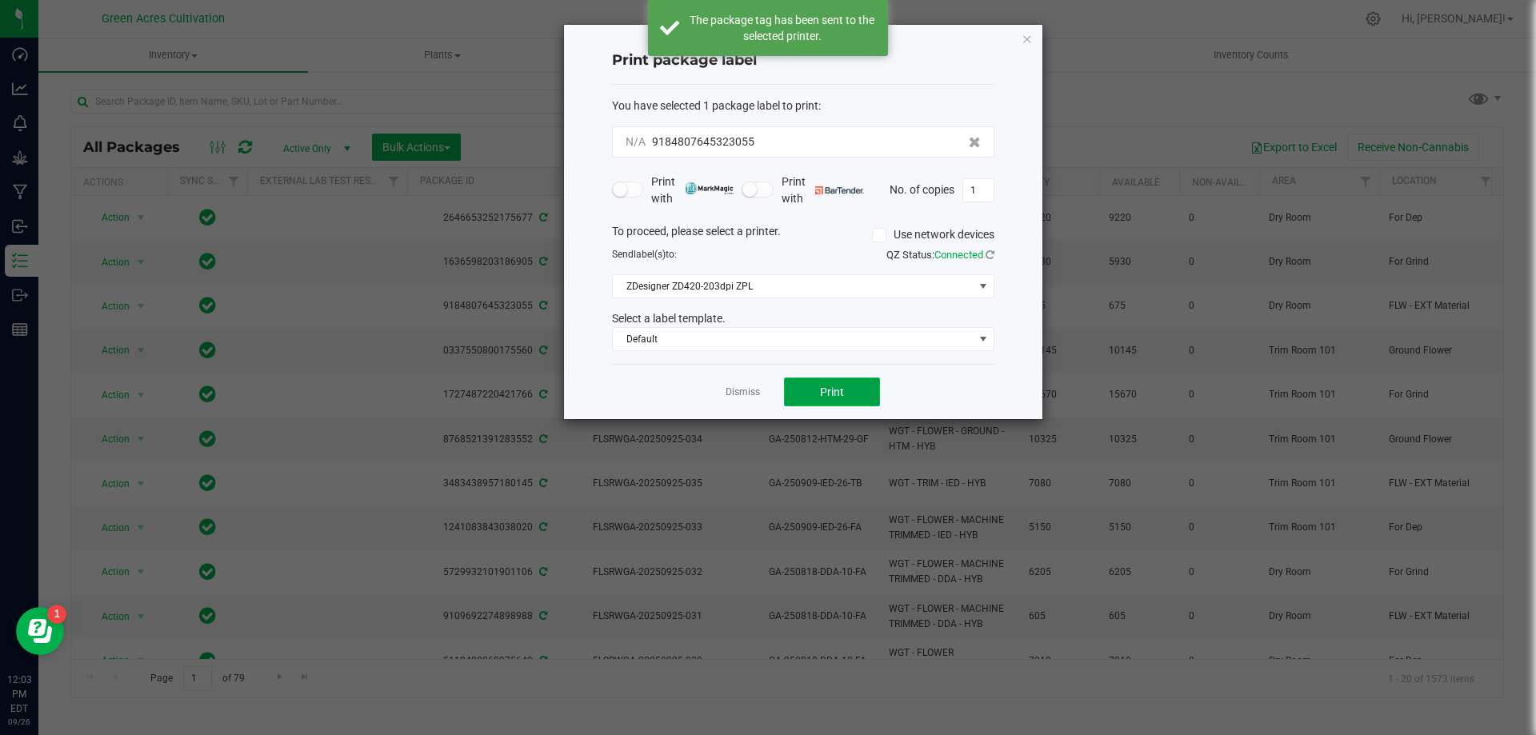
click at [847, 392] on button "Print" at bounding box center [832, 392] width 96 height 29
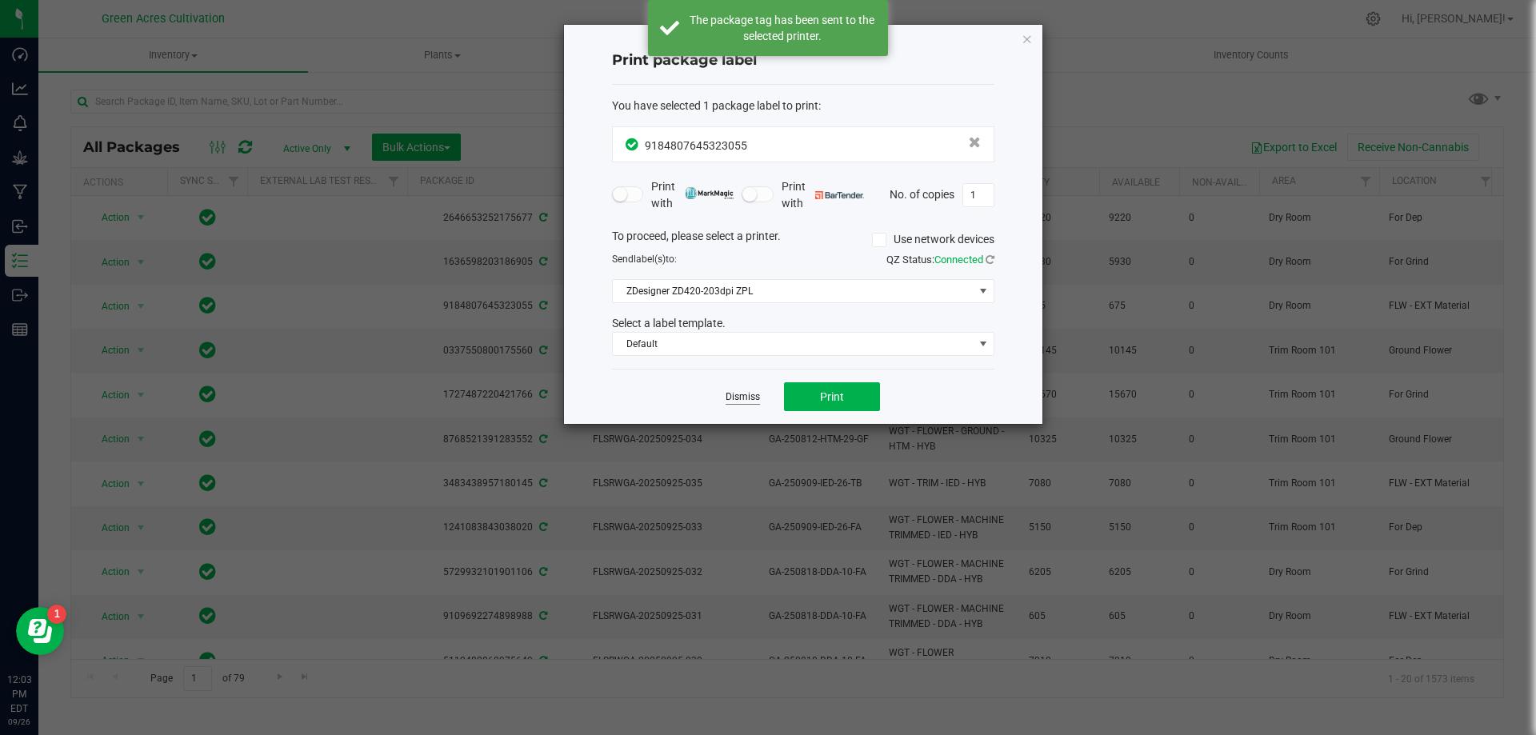
click at [740, 395] on link "Dismiss" at bounding box center [743, 397] width 34 height 14
